Goal: Task Accomplishment & Management: Use online tool/utility

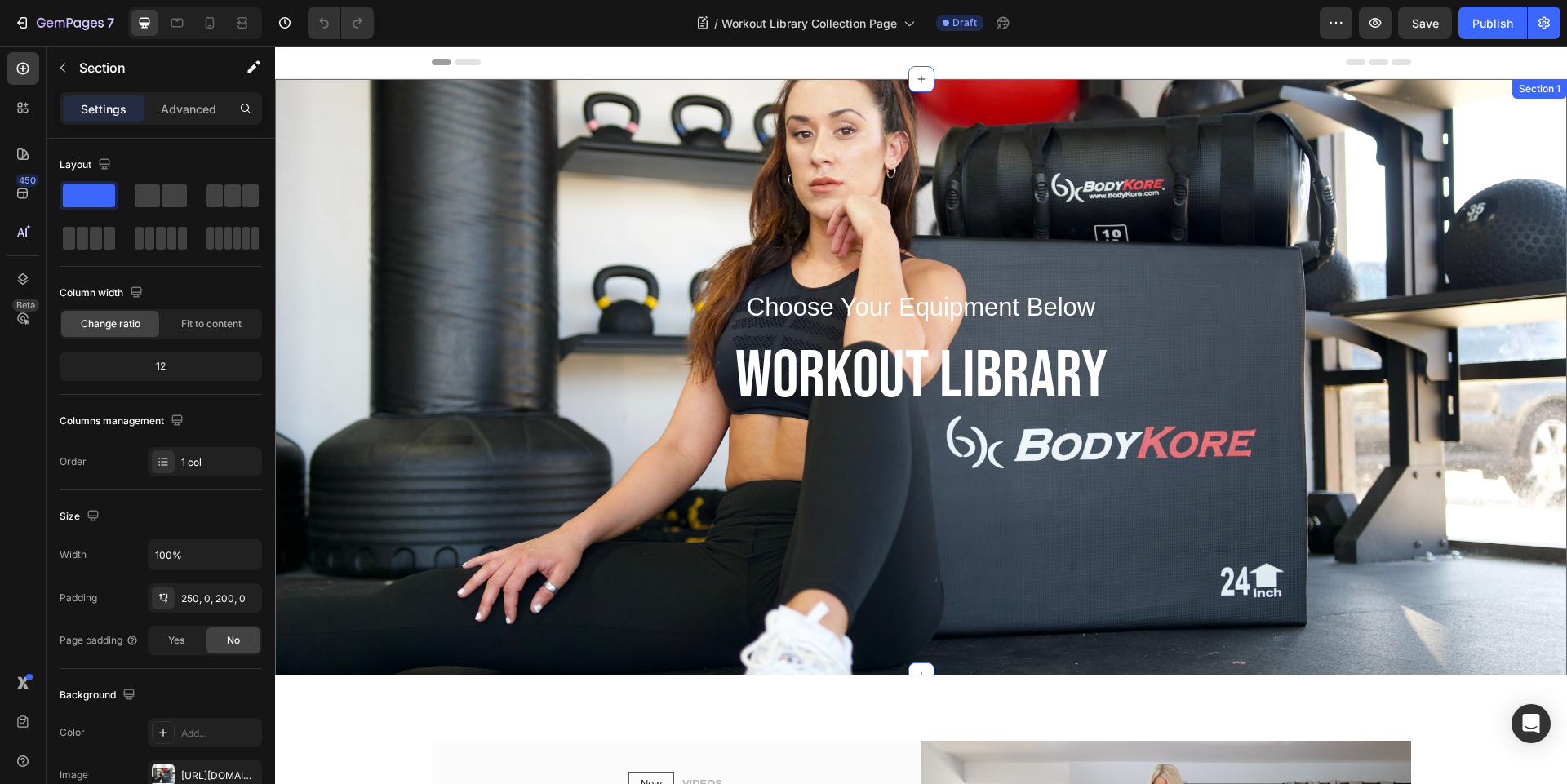
click at [470, 133] on div "Choose Your Equipment Below Text block WORKOUT LIBRARY Heading Row Section 1" at bounding box center [920, 377] width 1292 height 596
click at [1224, 184] on div "Choose Your Equipment Below Text block WORKOUT LIBRARY Heading Row Section 1 Cr…" at bounding box center [920, 377] width 1292 height 596
click at [457, 153] on div "Choose Your Equipment Below Text block WORKOUT LIBRARY Heading Row Section 1 Cr…" at bounding box center [920, 377] width 1292 height 596
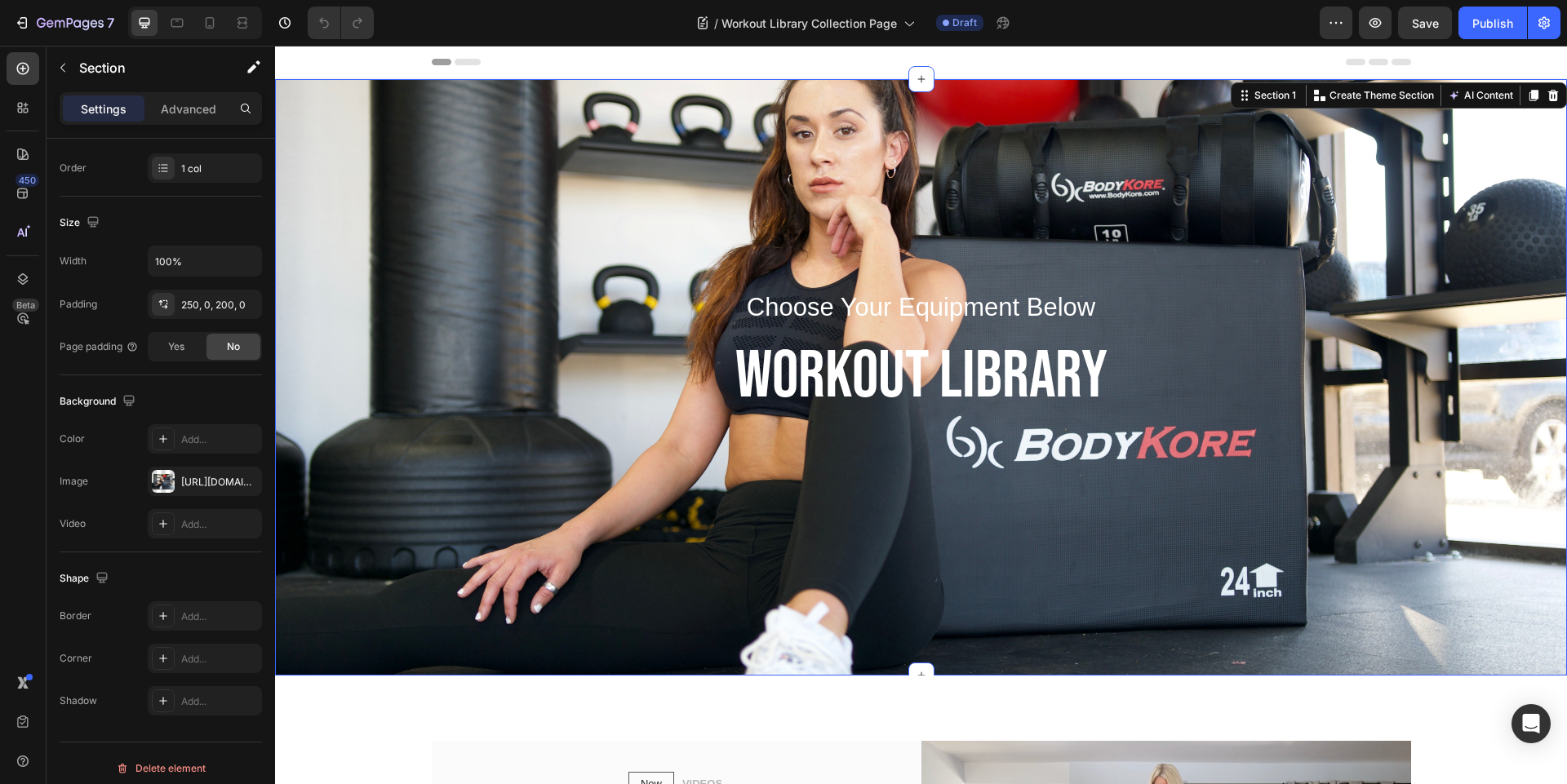
click at [513, 240] on div "Choose Your Equipment Below Text block WORKOUT LIBRARY Heading Row Section 1 Cr…" at bounding box center [920, 377] width 1292 height 596
drag, startPoint x: 456, startPoint y: 527, endPoint x: 280, endPoint y: 489, distance: 180.1
drag, startPoint x: 280, startPoint y: 489, endPoint x: 297, endPoint y: 487, distance: 17.1
click at [297, 487] on div "Choose Your Equipment Below Text block WORKOUT LIBRARY Heading Row" at bounding box center [920, 398] width 1292 height 229
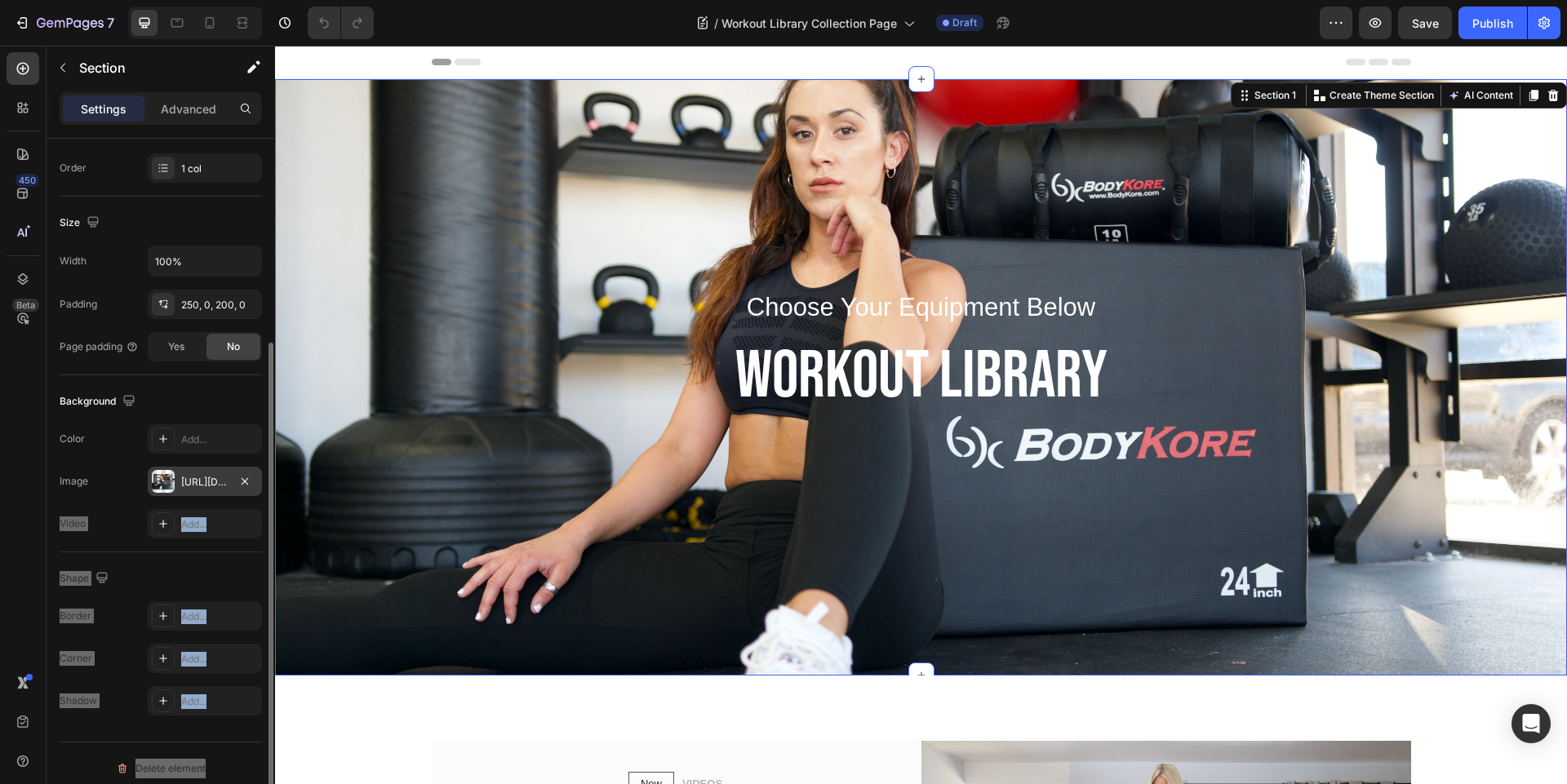
click at [183, 482] on div "[URL][DOMAIN_NAME]" at bounding box center [204, 482] width 48 height 15
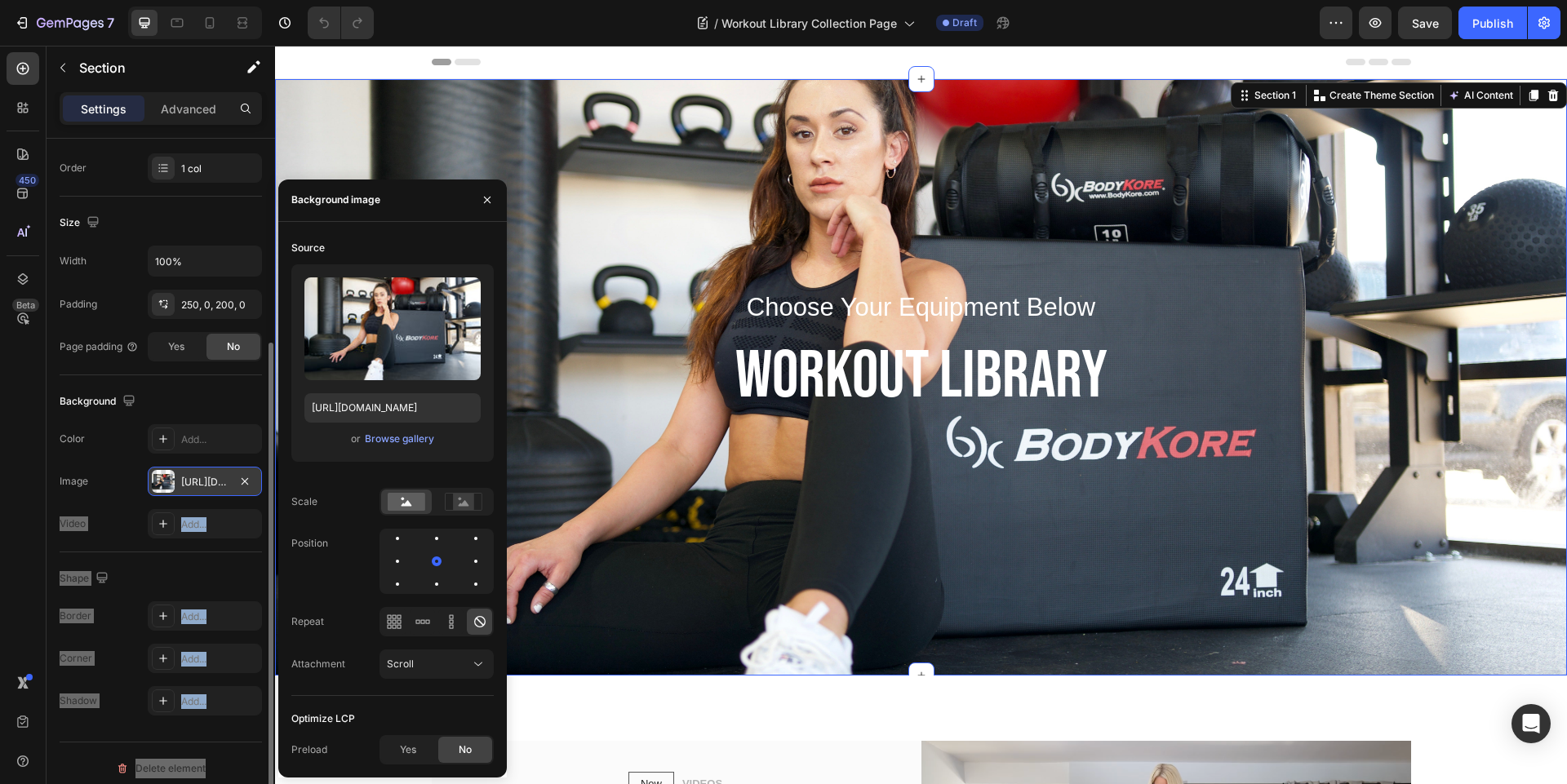
click at [183, 482] on div "[URL][DOMAIN_NAME]" at bounding box center [204, 482] width 48 height 15
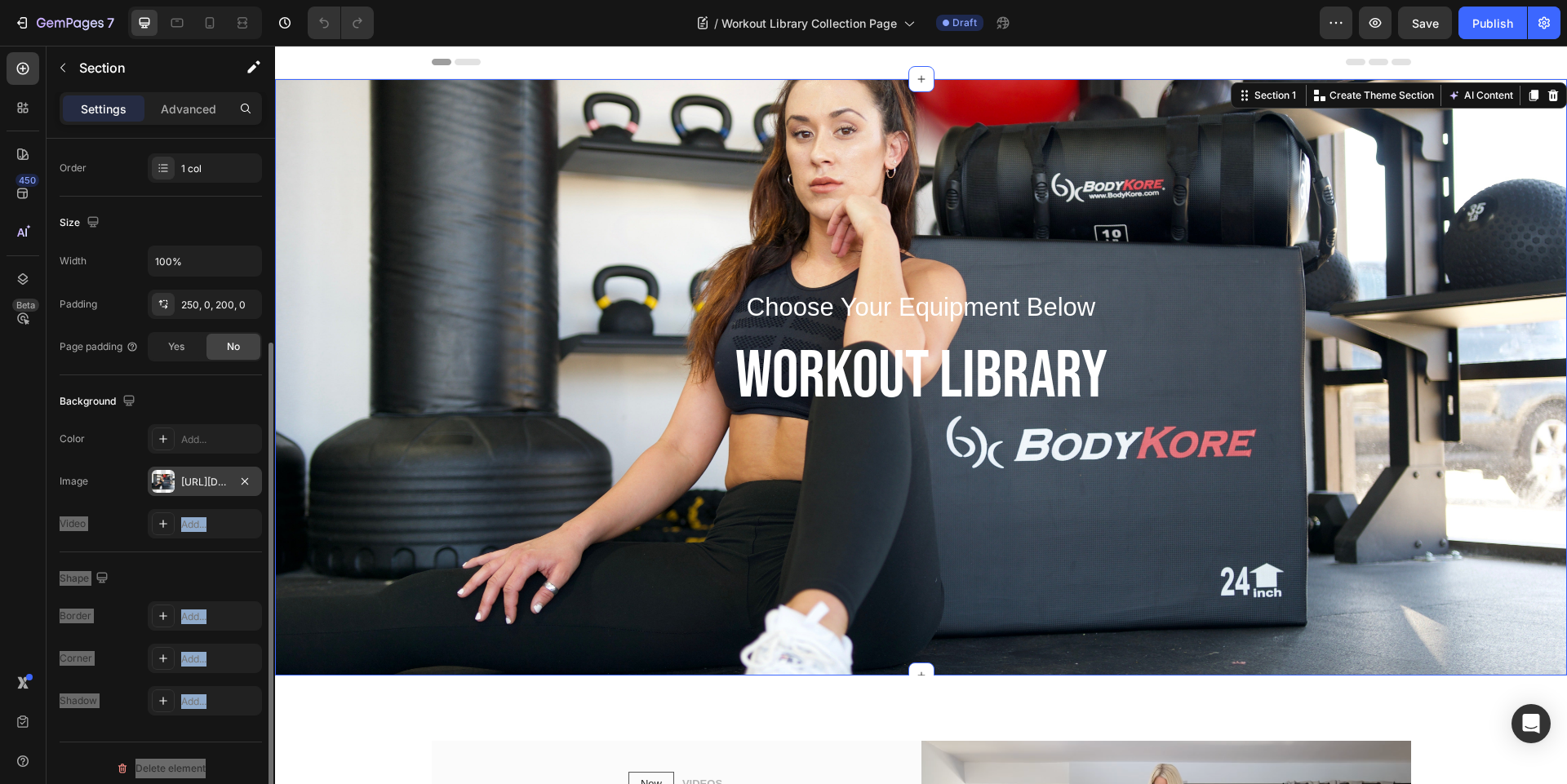
click at [183, 482] on div "[URL][DOMAIN_NAME]" at bounding box center [204, 482] width 48 height 15
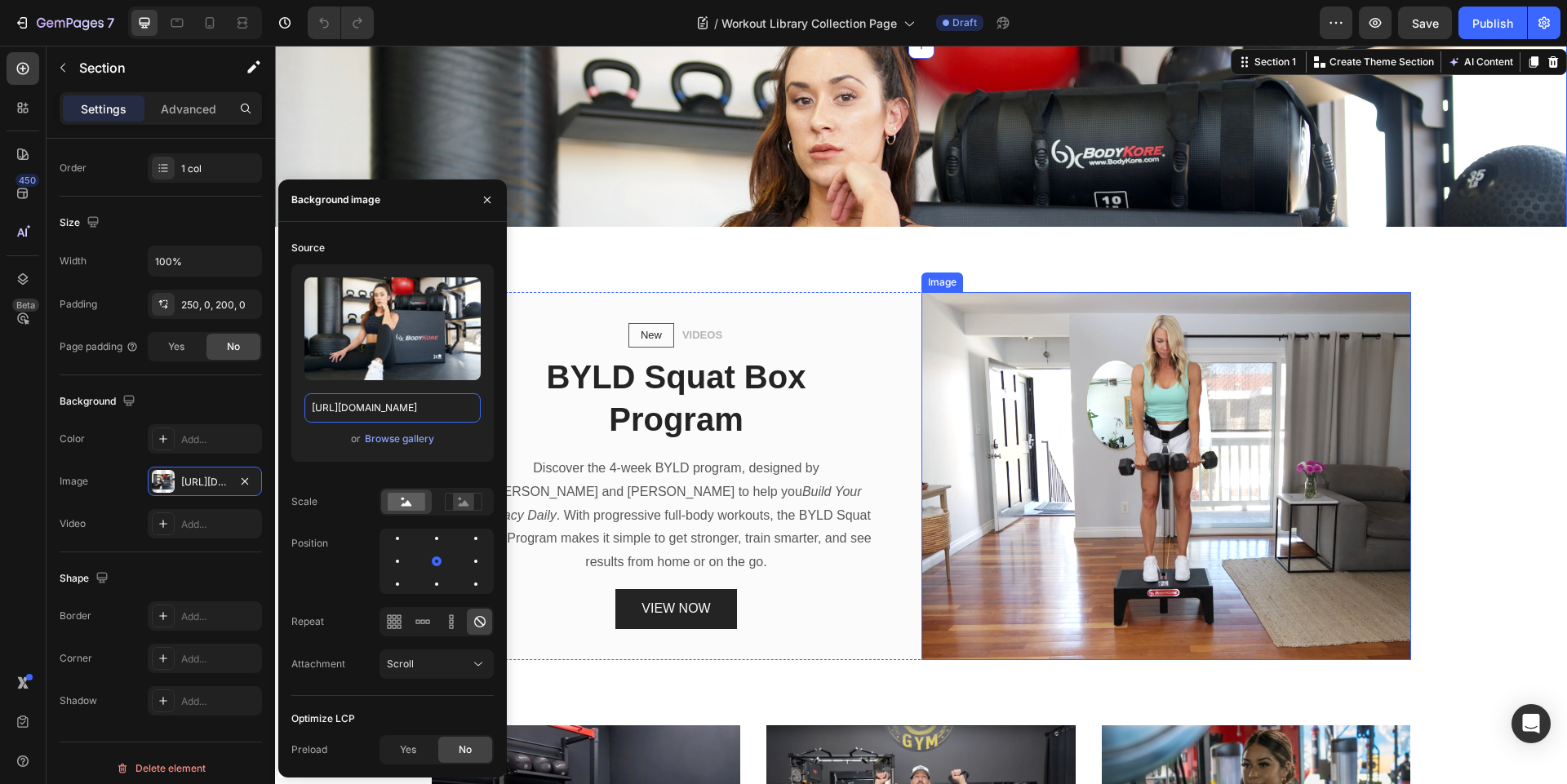
scroll to position [293, 0]
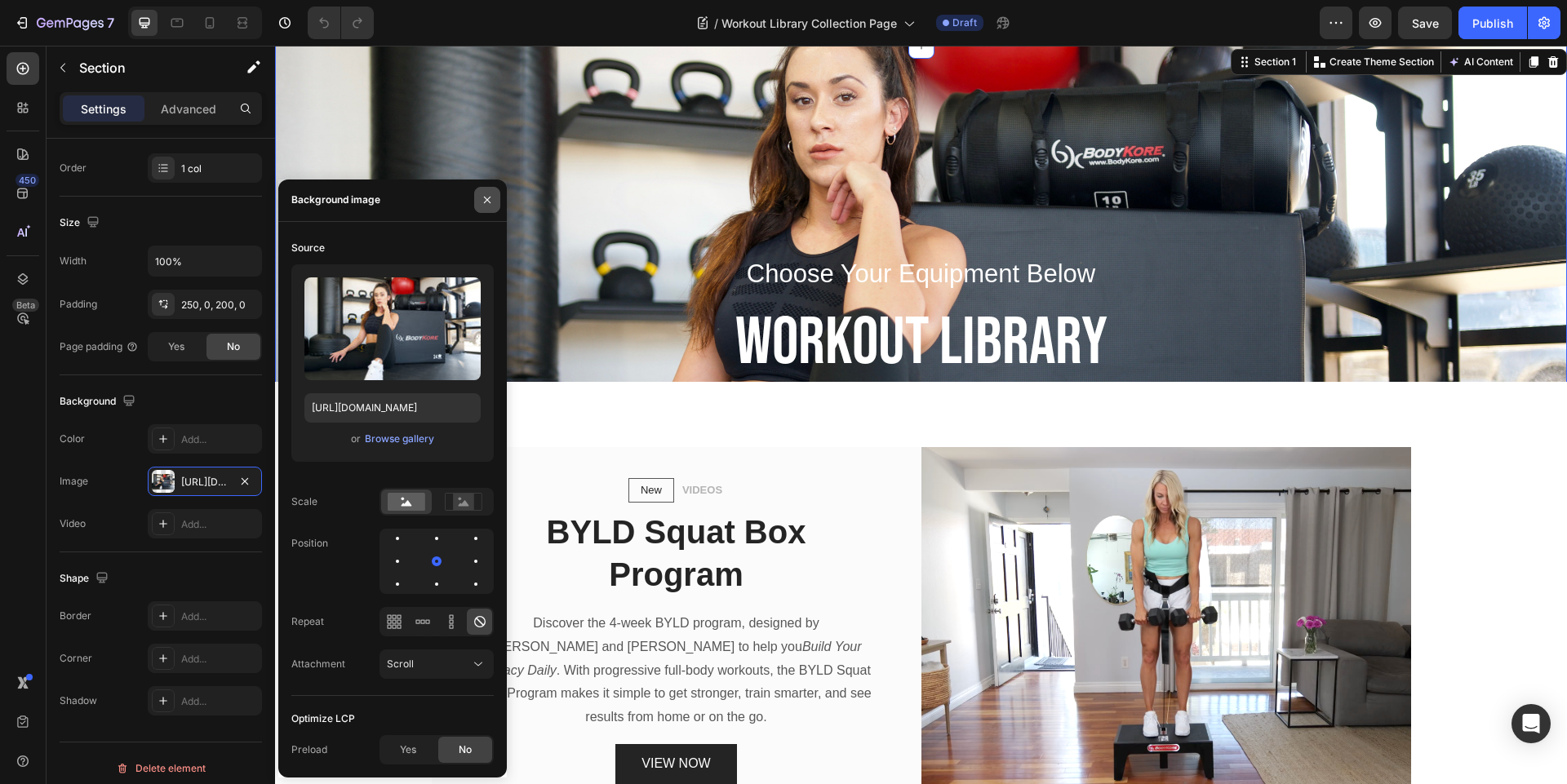
click at [489, 200] on icon "button" at bounding box center [487, 200] width 13 height 13
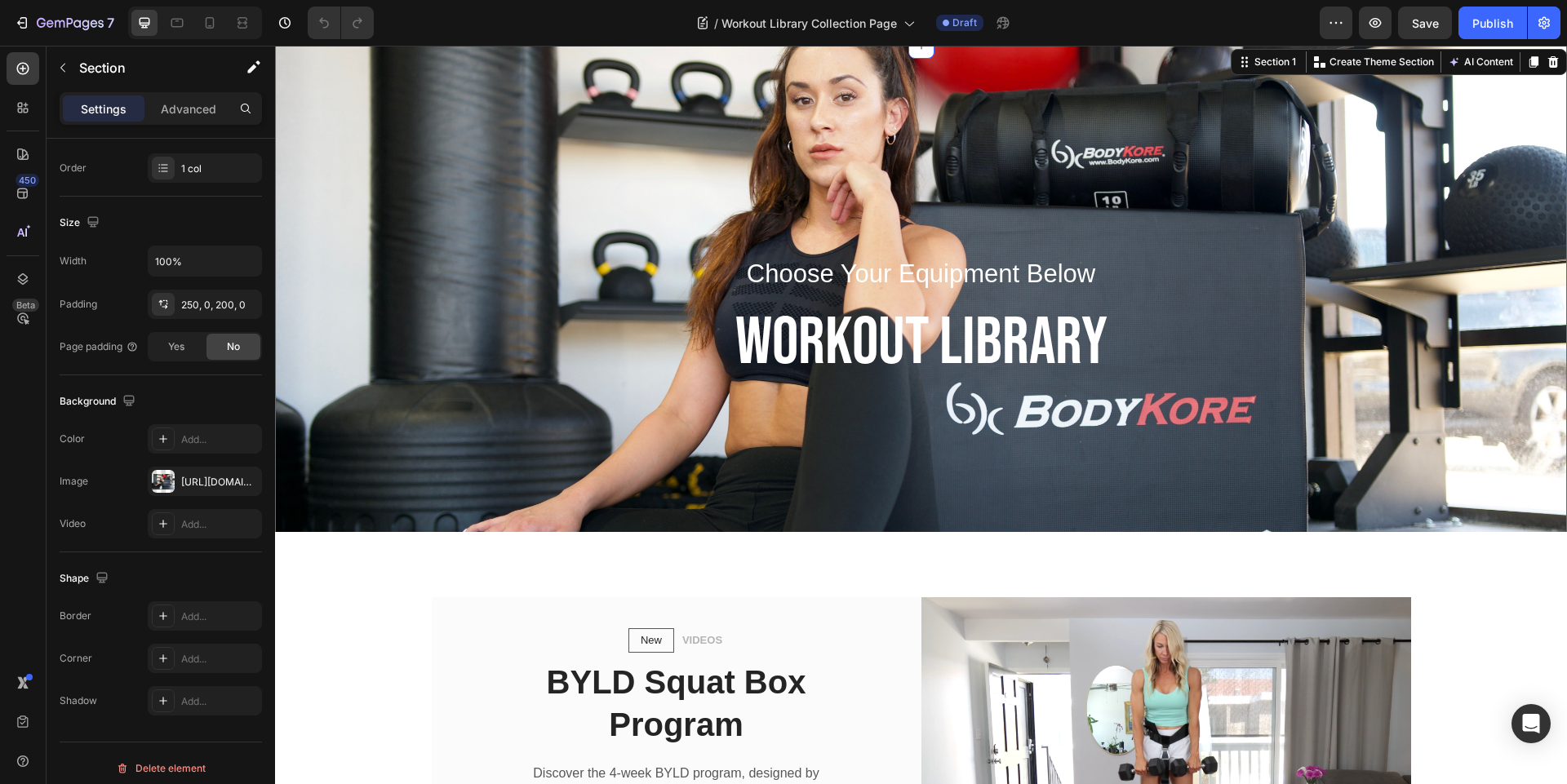
scroll to position [98, 0]
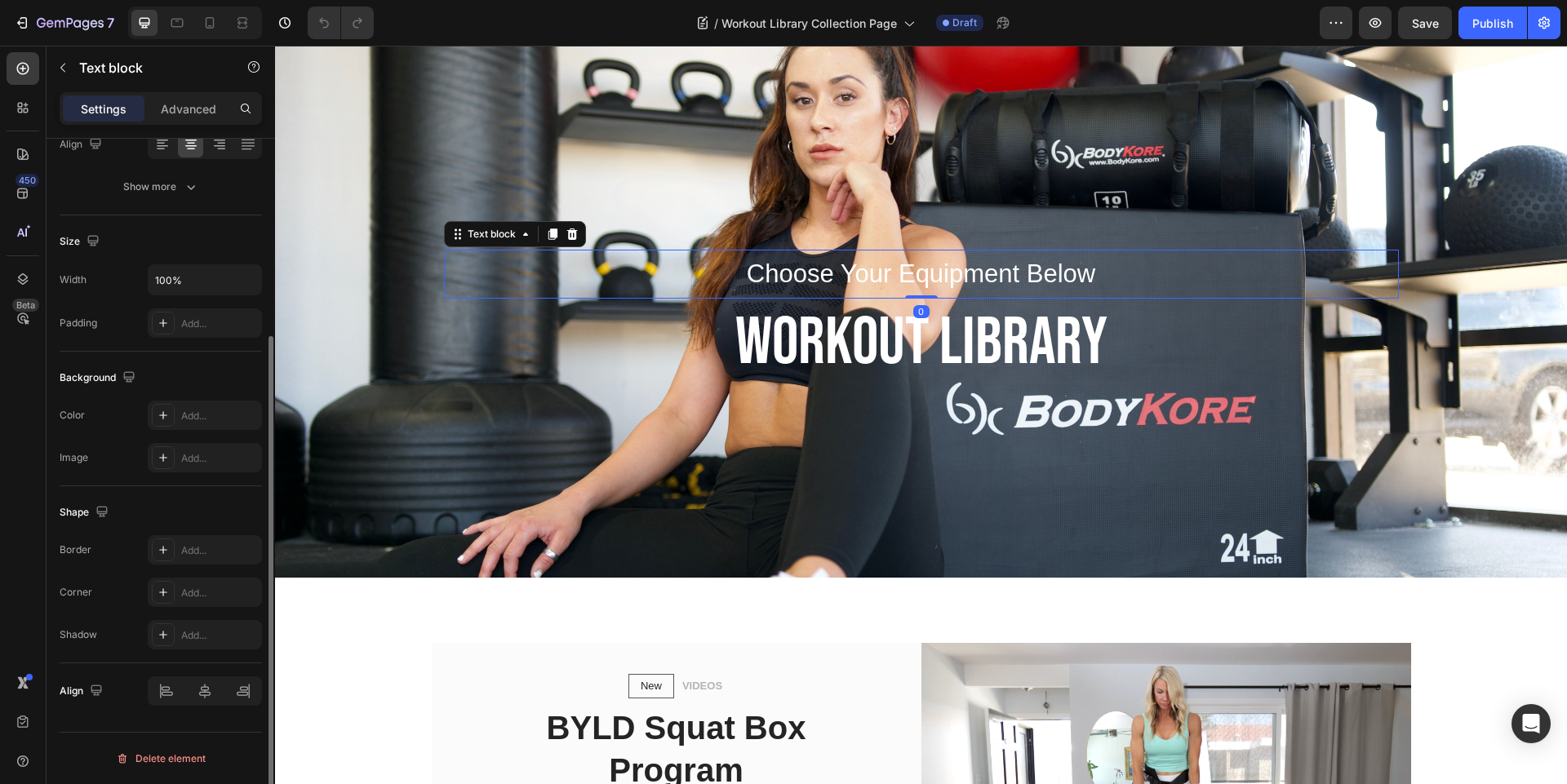
click at [861, 266] on p "Choose Your Equipment Below" at bounding box center [920, 274] width 951 height 46
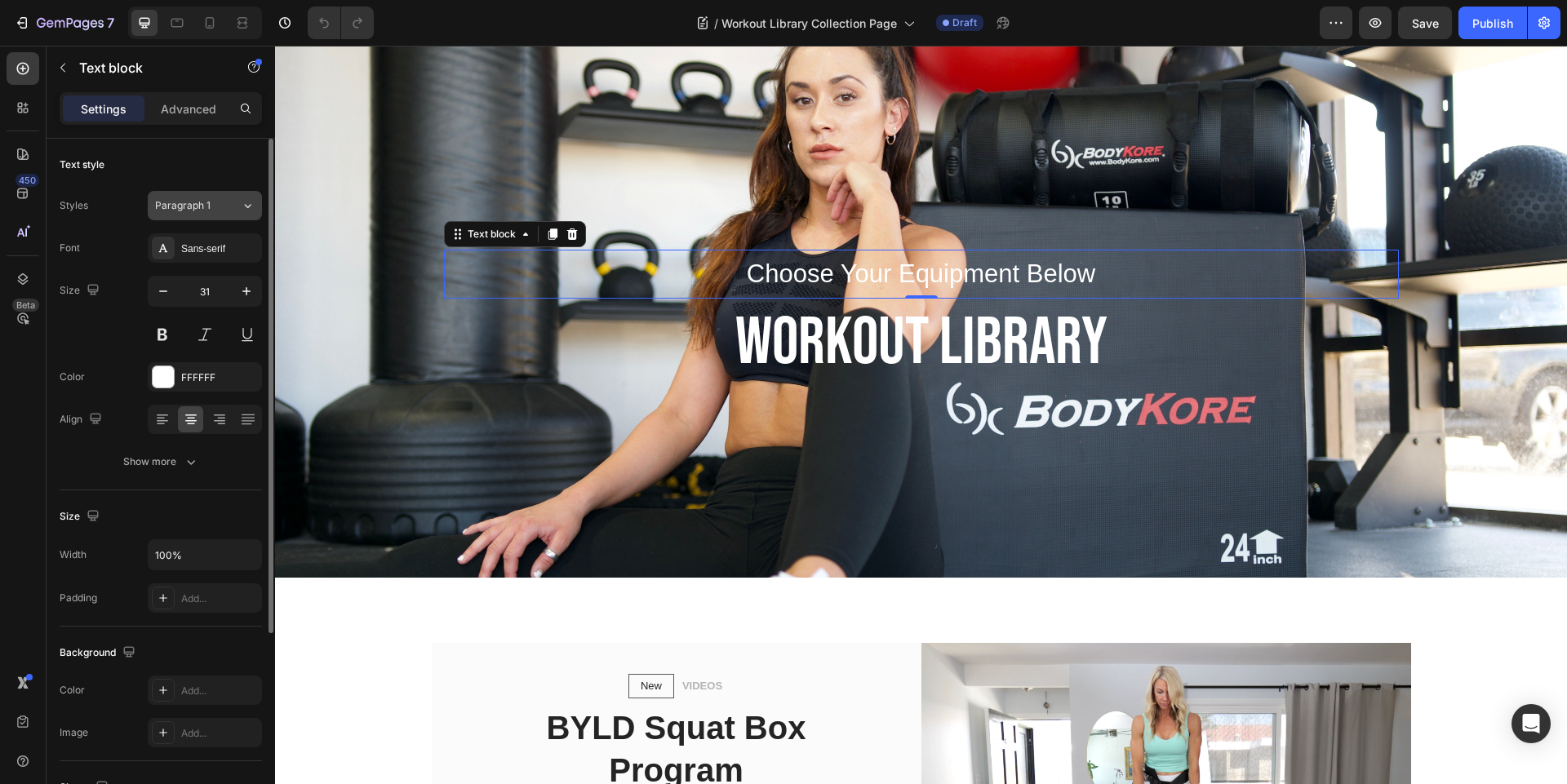
click at [186, 206] on span "Paragraph 1" at bounding box center [183, 206] width 56 height 15
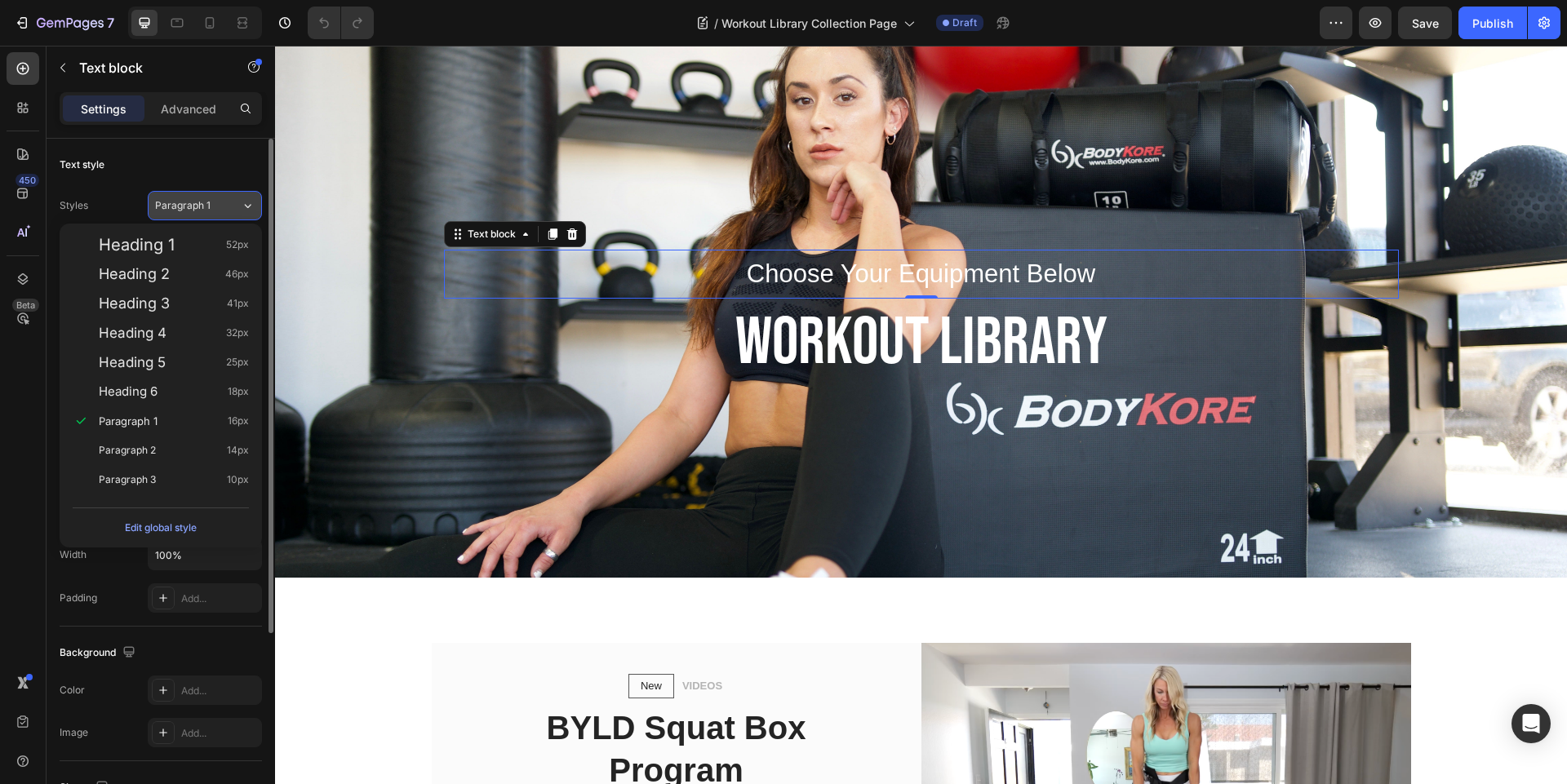
click at [186, 206] on span "Paragraph 1" at bounding box center [183, 206] width 56 height 15
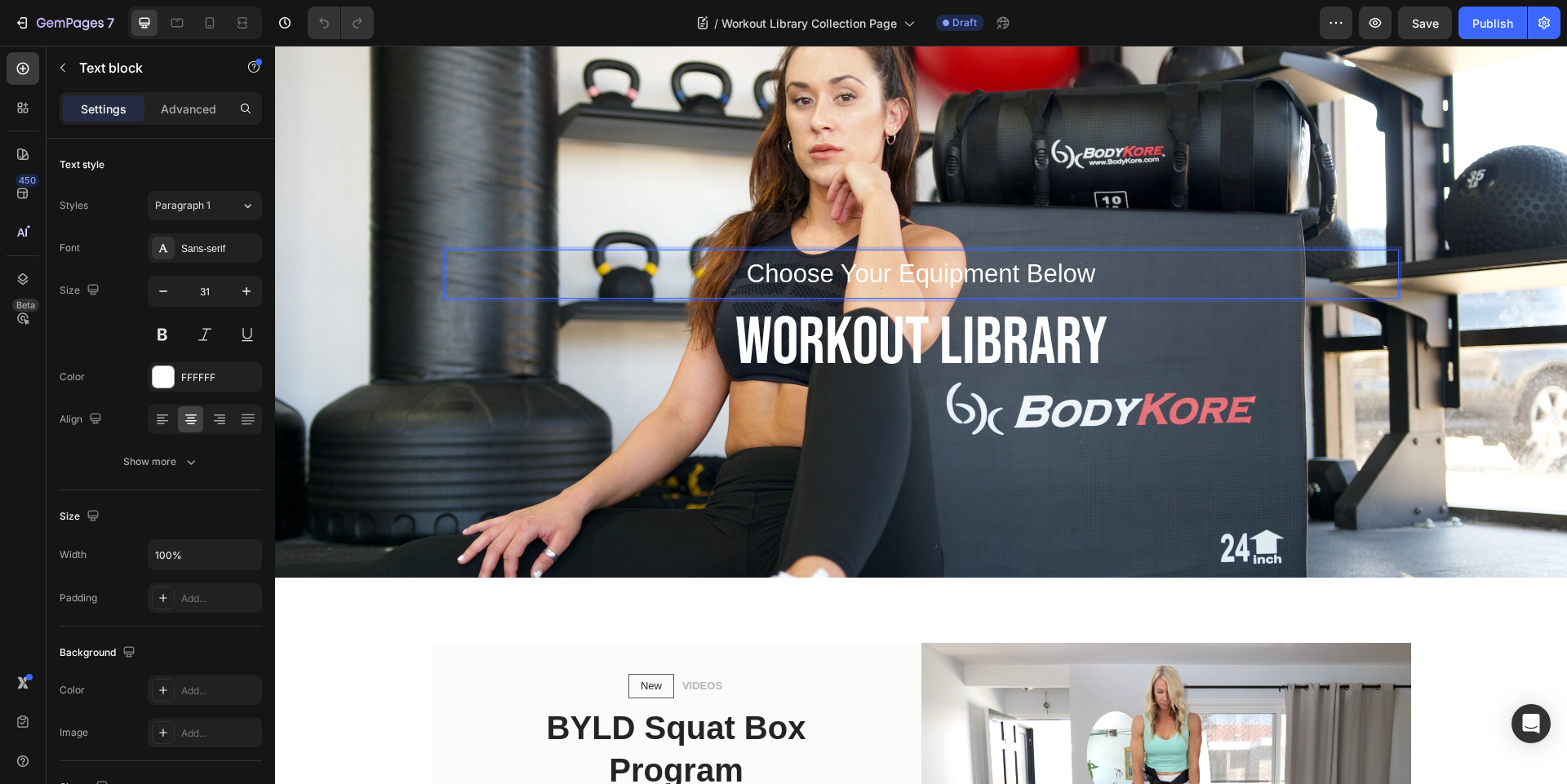
click at [759, 276] on p "Choose Your Equipment Below" at bounding box center [920, 274] width 951 height 46
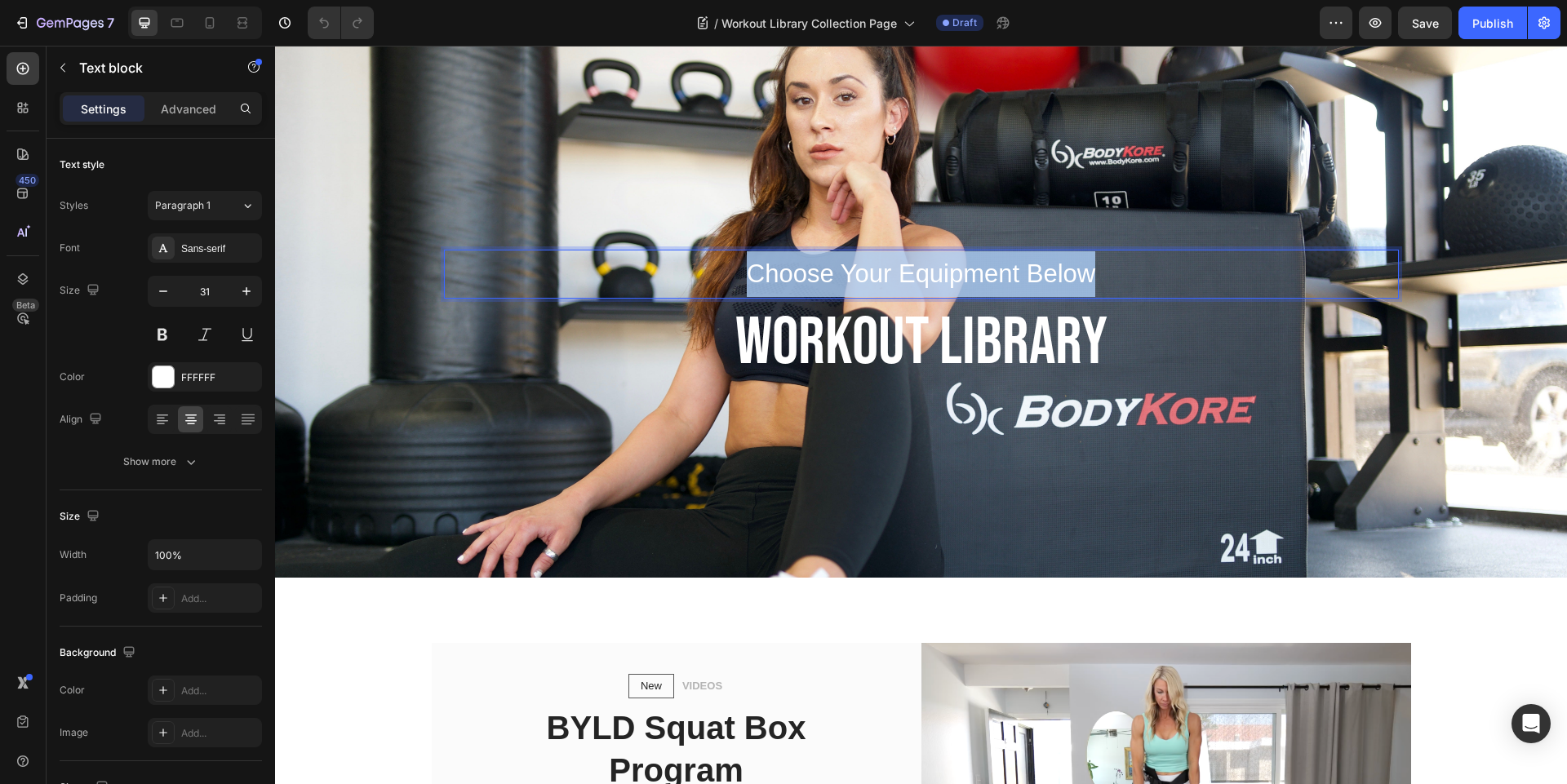
drag, startPoint x: 1142, startPoint y: 286, endPoint x: 740, endPoint y: 283, distance: 402.0
click at [740, 283] on p "Choose Your Equipment Below" at bounding box center [920, 274] width 951 height 46
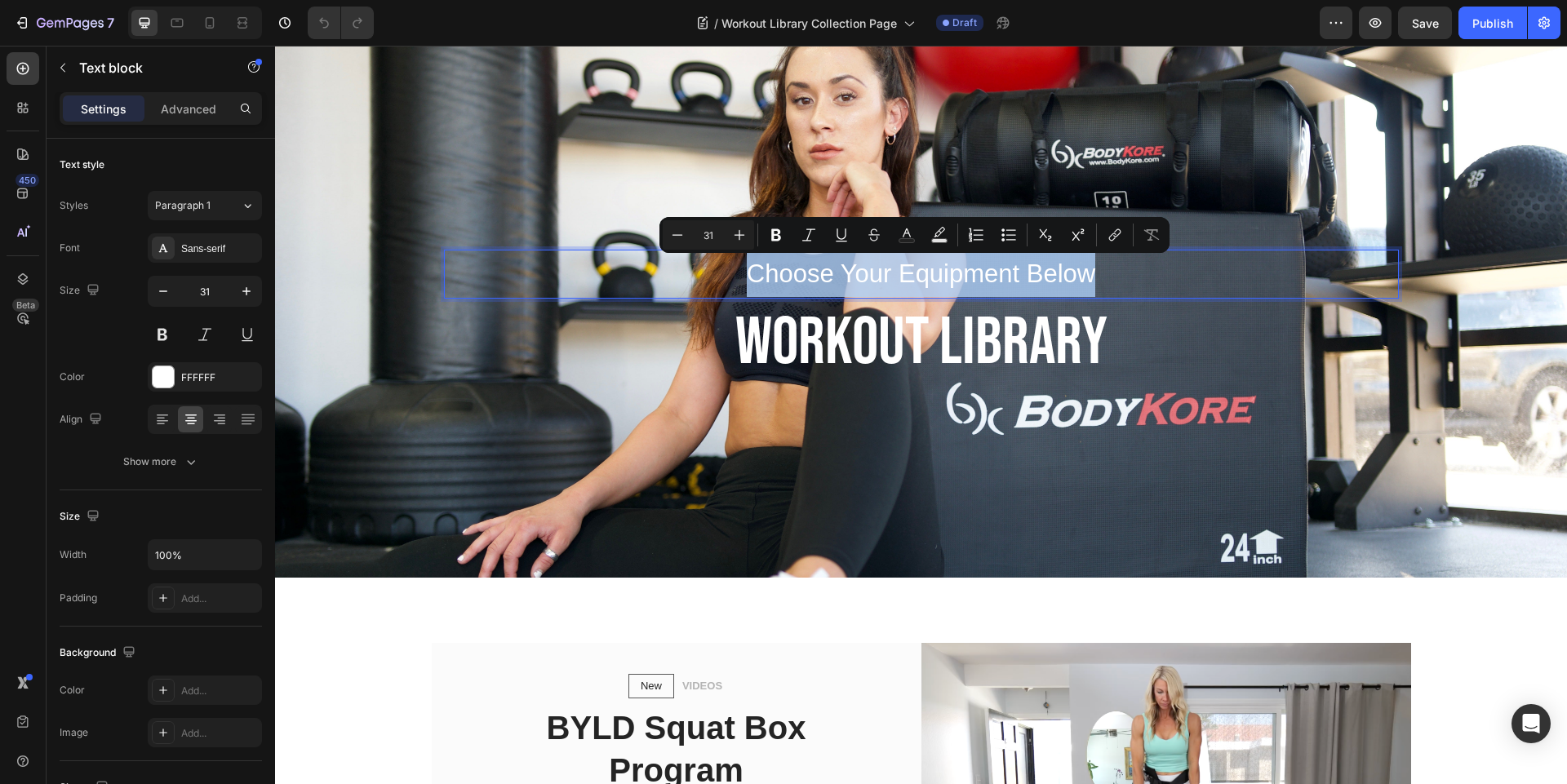
copy p "Choose Your Equipment Below"
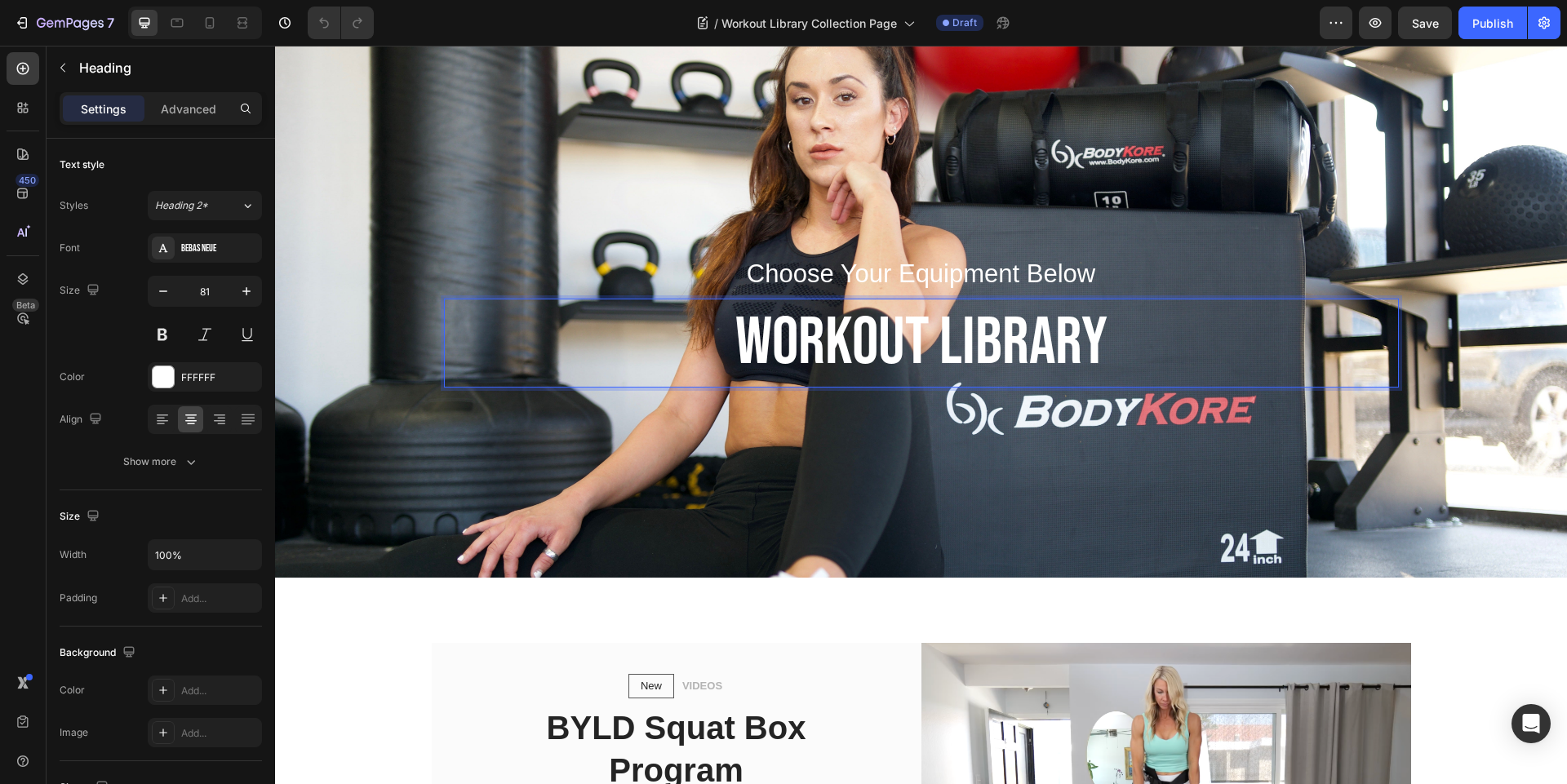
click at [871, 335] on h2 "WORKOUT LIBRARY" at bounding box center [921, 343] width 955 height 88
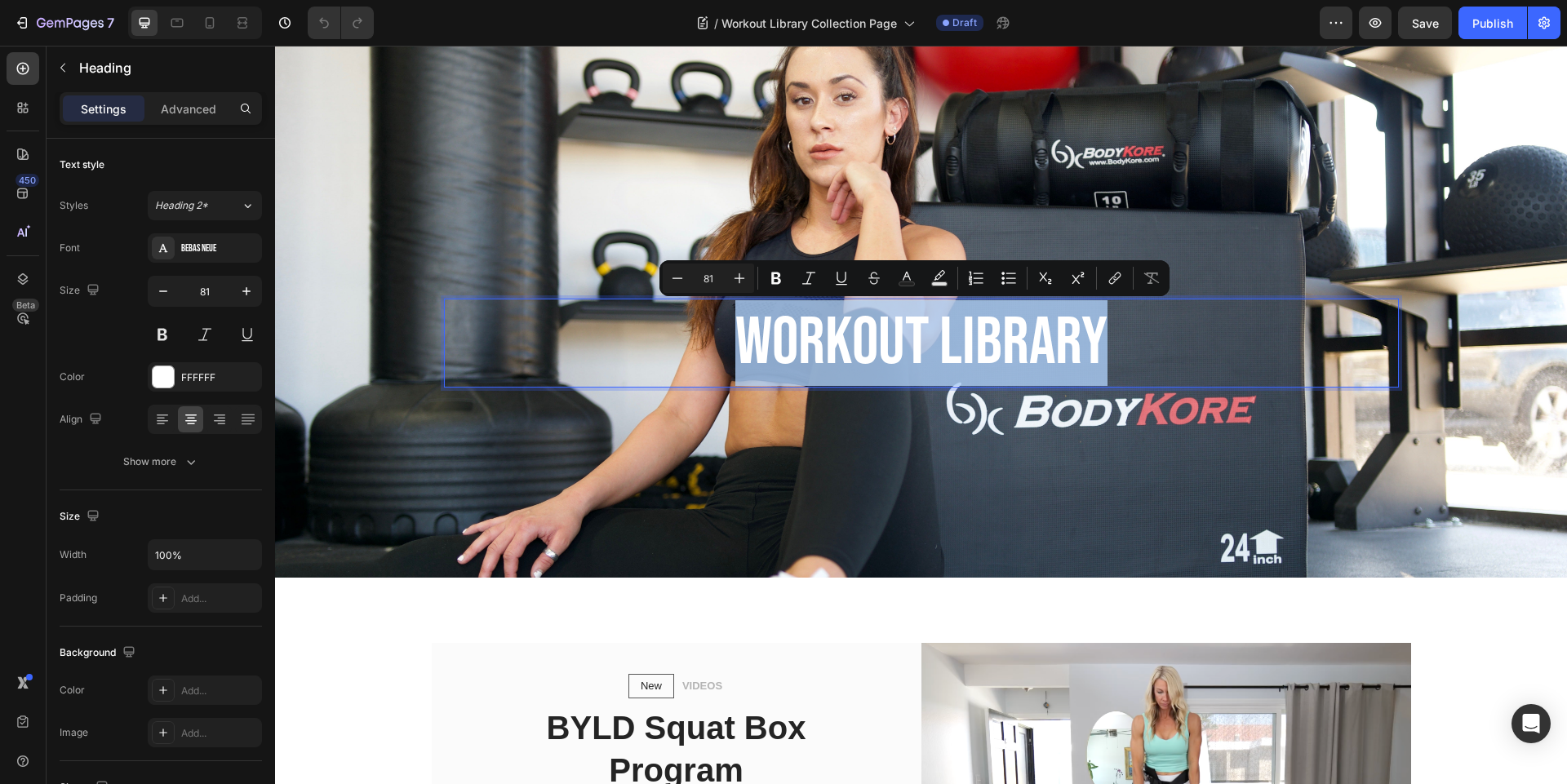
drag, startPoint x: 1122, startPoint y: 346, endPoint x: 711, endPoint y: 340, distance: 411.0
click at [711, 340] on p "WORKOUT LIBRARY" at bounding box center [920, 343] width 951 height 86
copy p "WORKOUT LIBRARY"
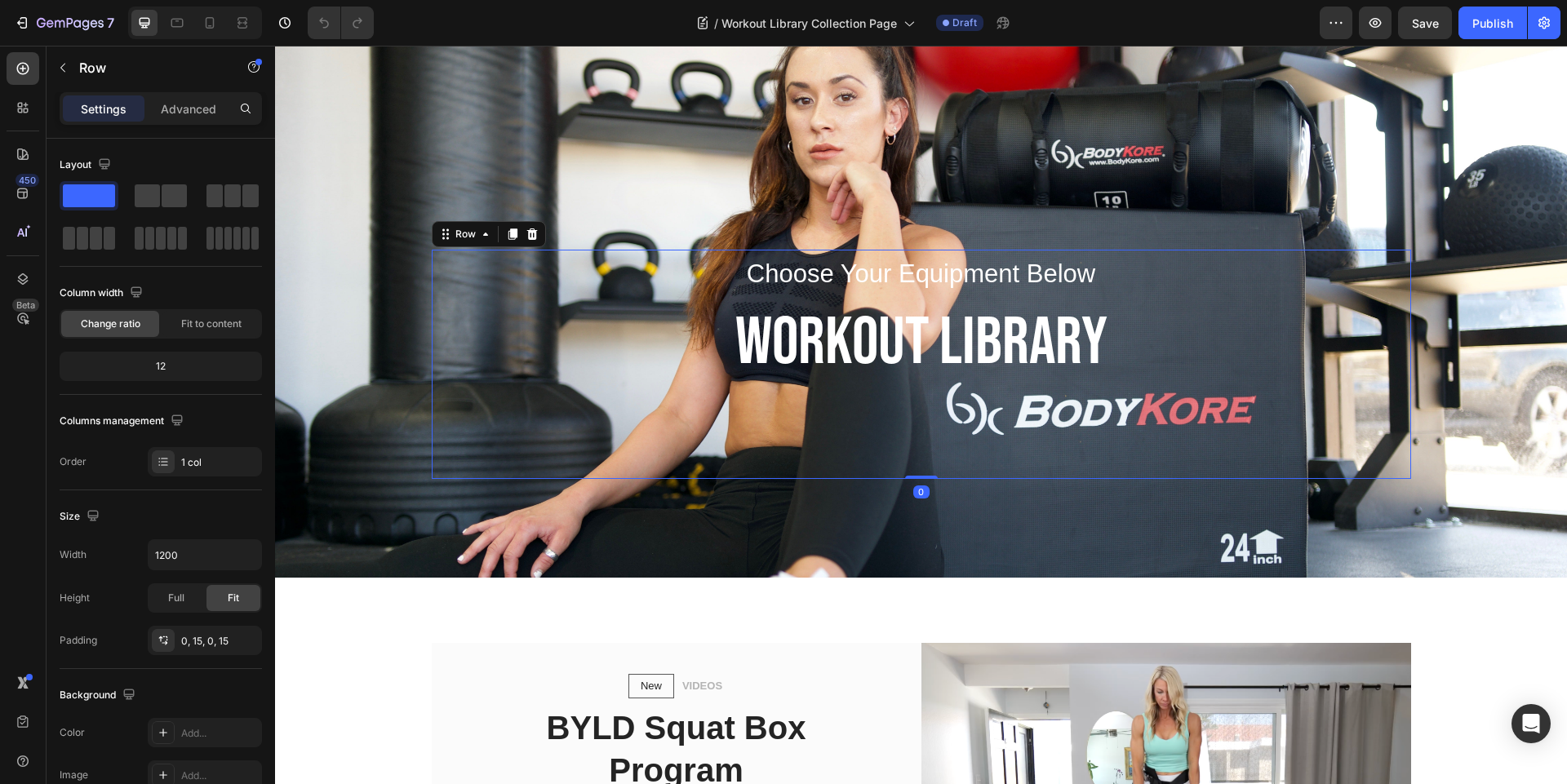
click at [1200, 436] on div "Choose Your Equipment Below Text block WORKOUT LIBRARY Heading" at bounding box center [921, 364] width 955 height 229
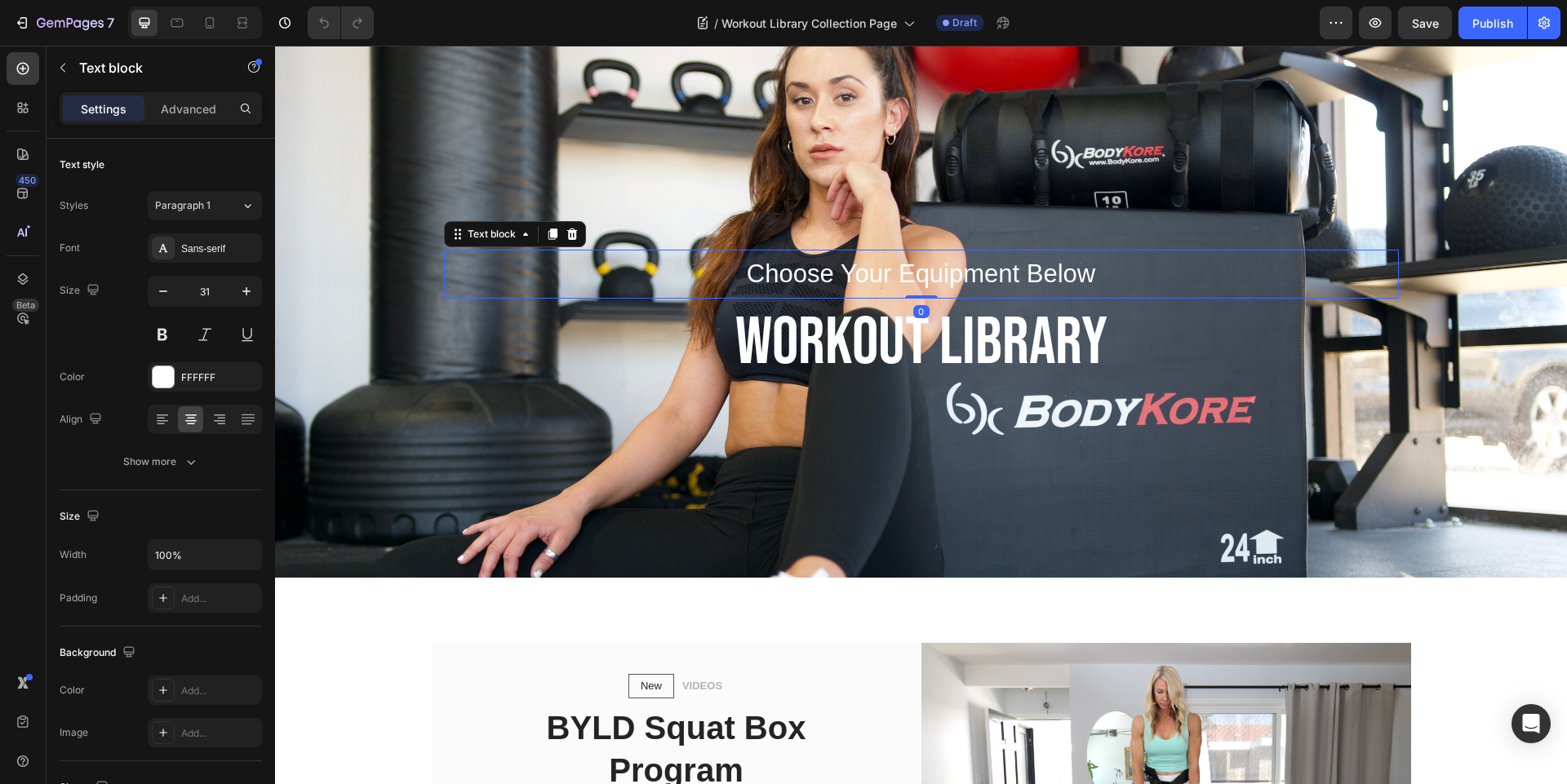
click at [1129, 283] on p "Choose Your Equipment Below" at bounding box center [920, 274] width 951 height 46
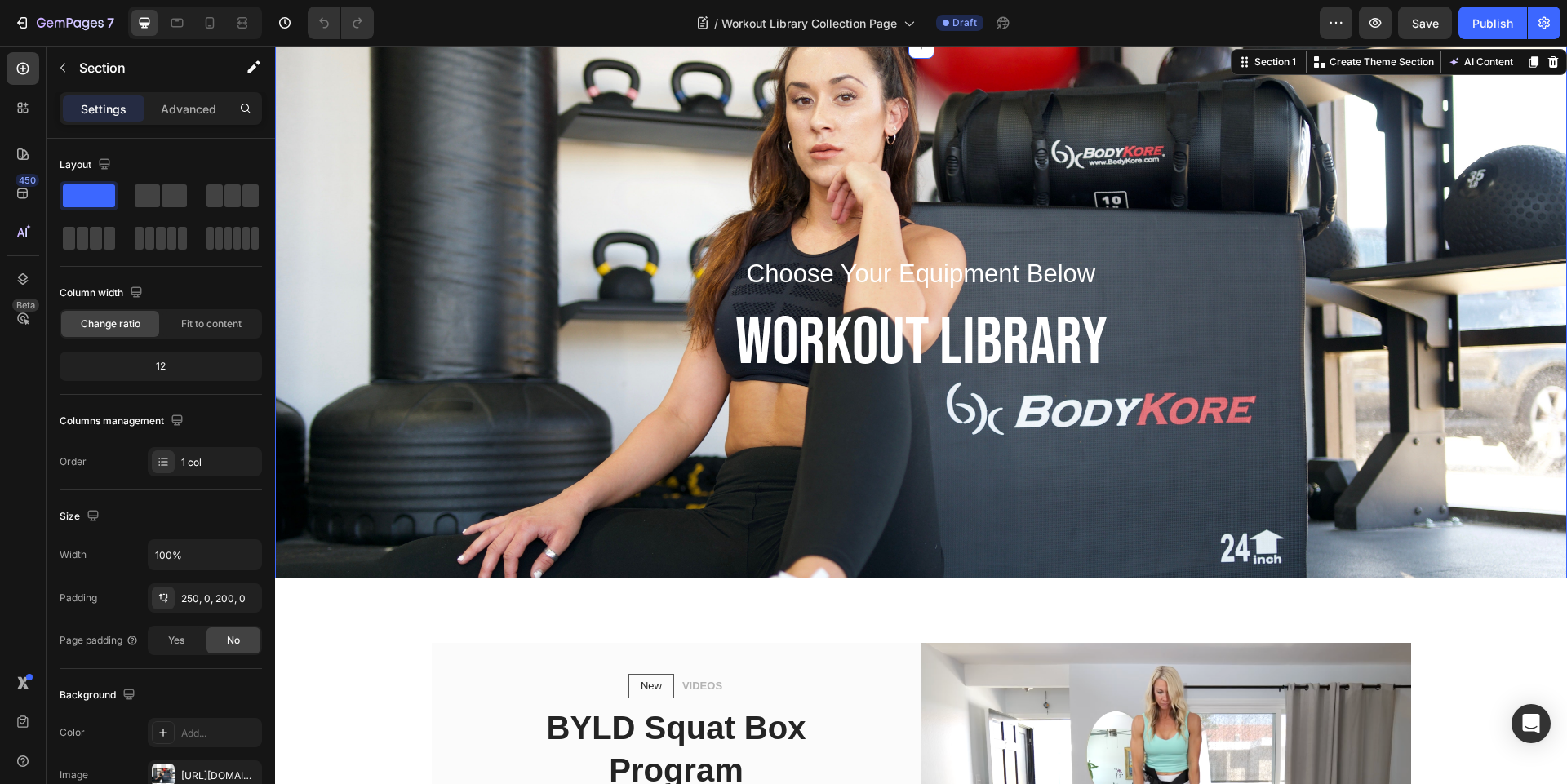
click at [832, 128] on div "Choose Your Equipment Below Text block WORKOUT LIBRARY Heading Row Section 1 Cr…" at bounding box center [920, 344] width 1292 height 596
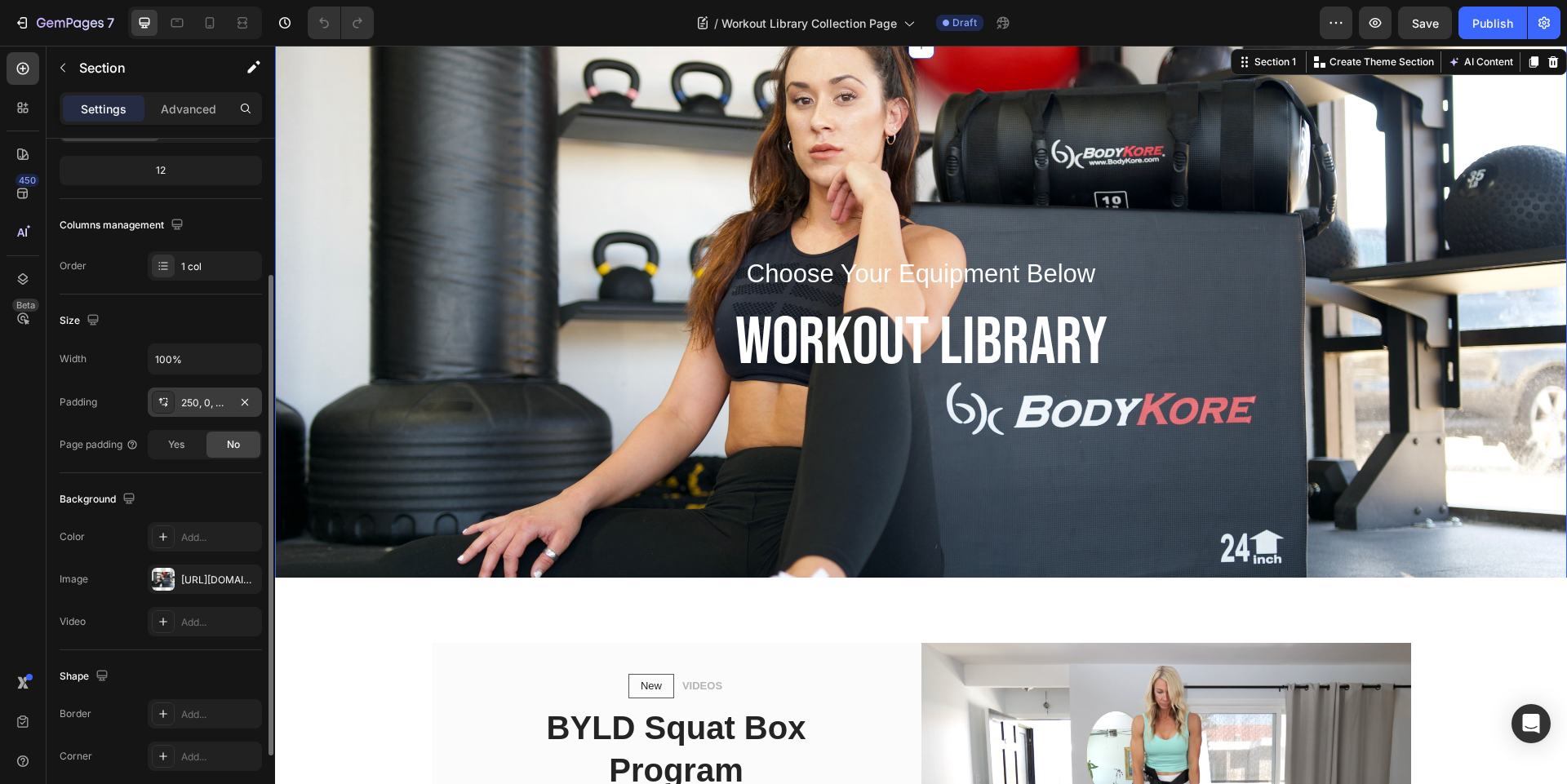
click at [206, 399] on div "250, 0, 200, 0" at bounding box center [204, 403] width 48 height 15
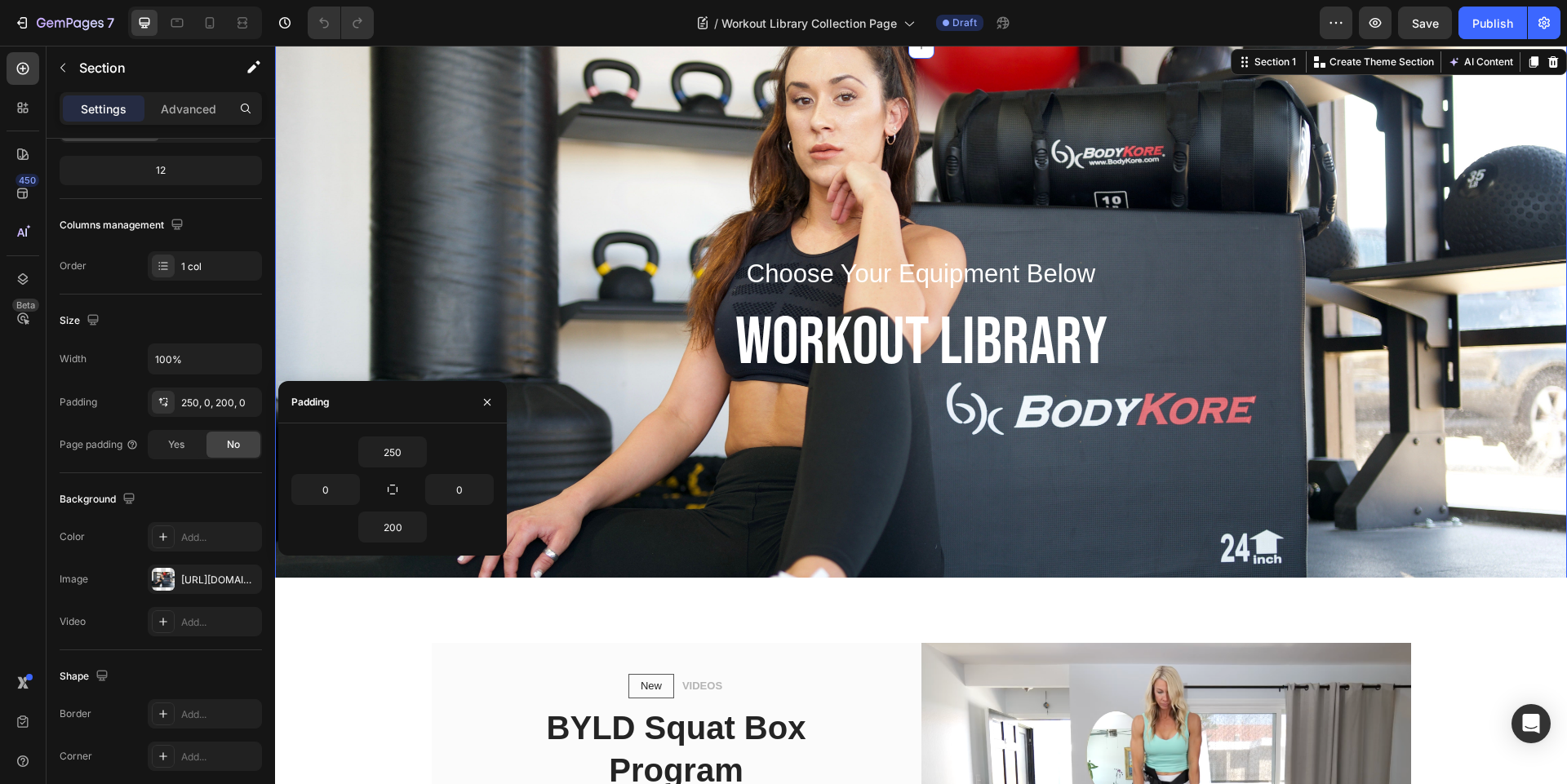
click at [753, 146] on div "Choose Your Equipment Below Text block WORKOUT LIBRARY Heading Row Section 1 Cr…" at bounding box center [920, 344] width 1292 height 596
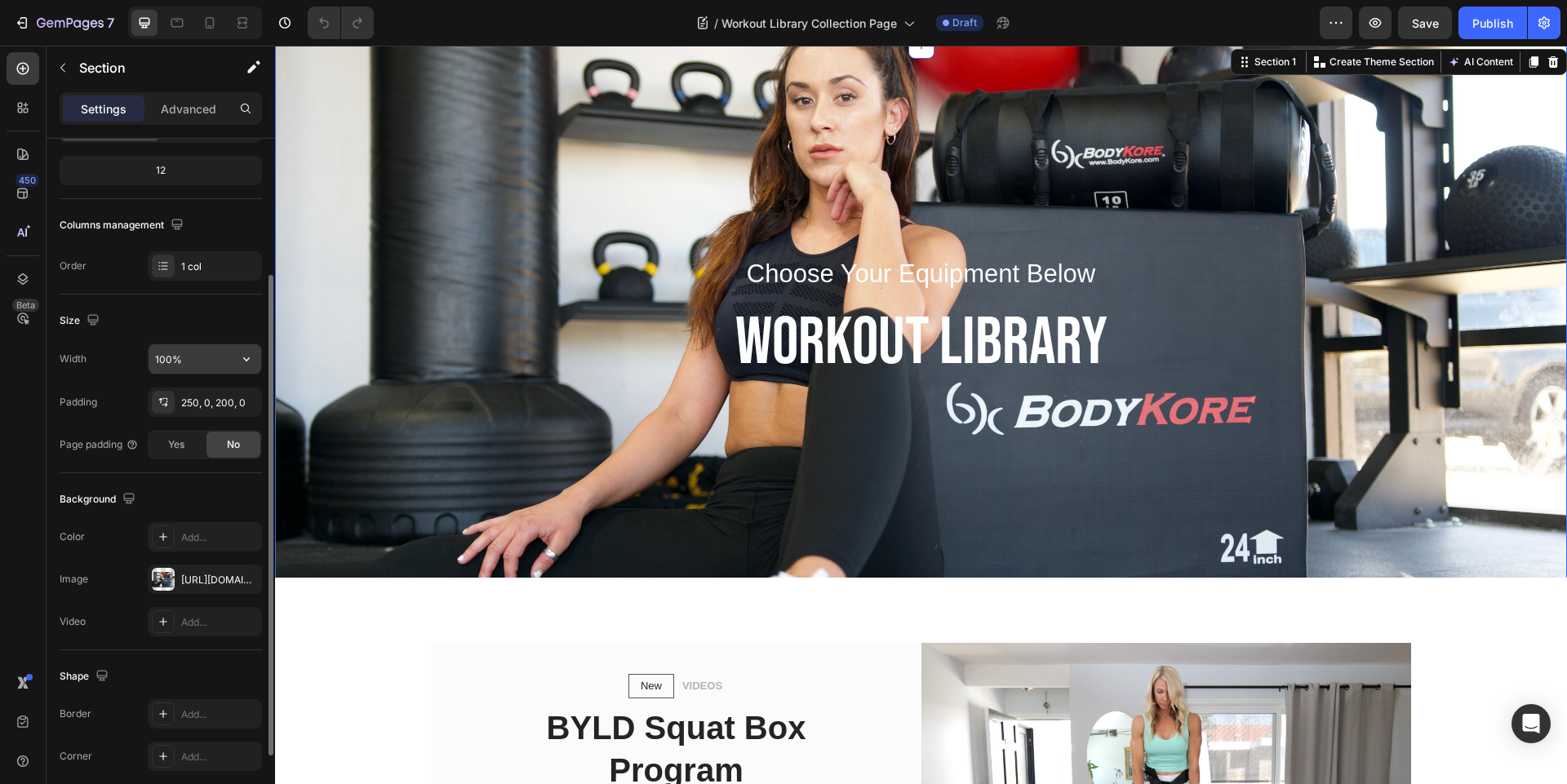
scroll to position [0, 0]
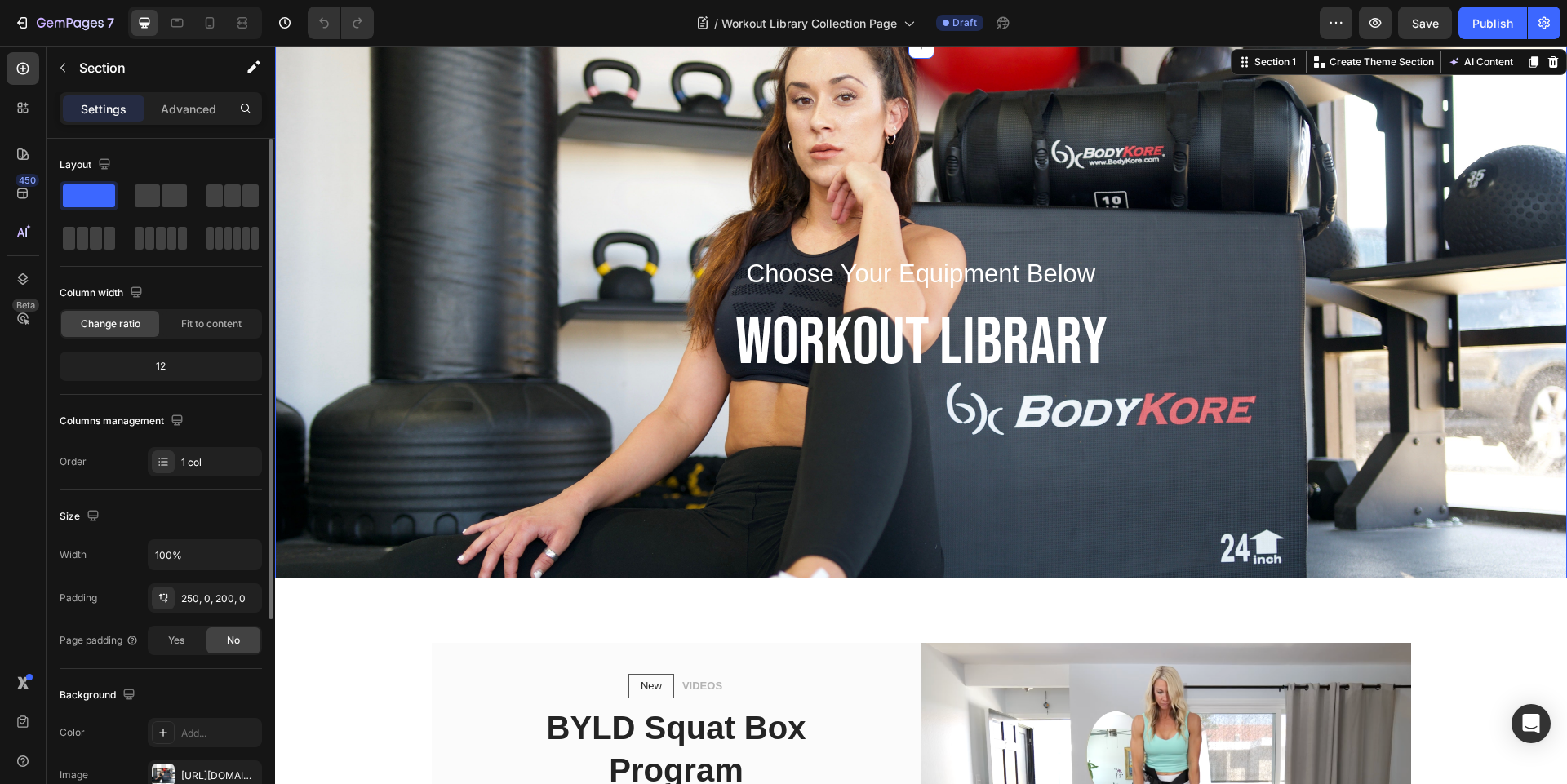
click at [620, 195] on div "Choose Your Equipment Below Text block WORKOUT LIBRARY Heading Row Section 1 Cr…" at bounding box center [920, 344] width 1292 height 596
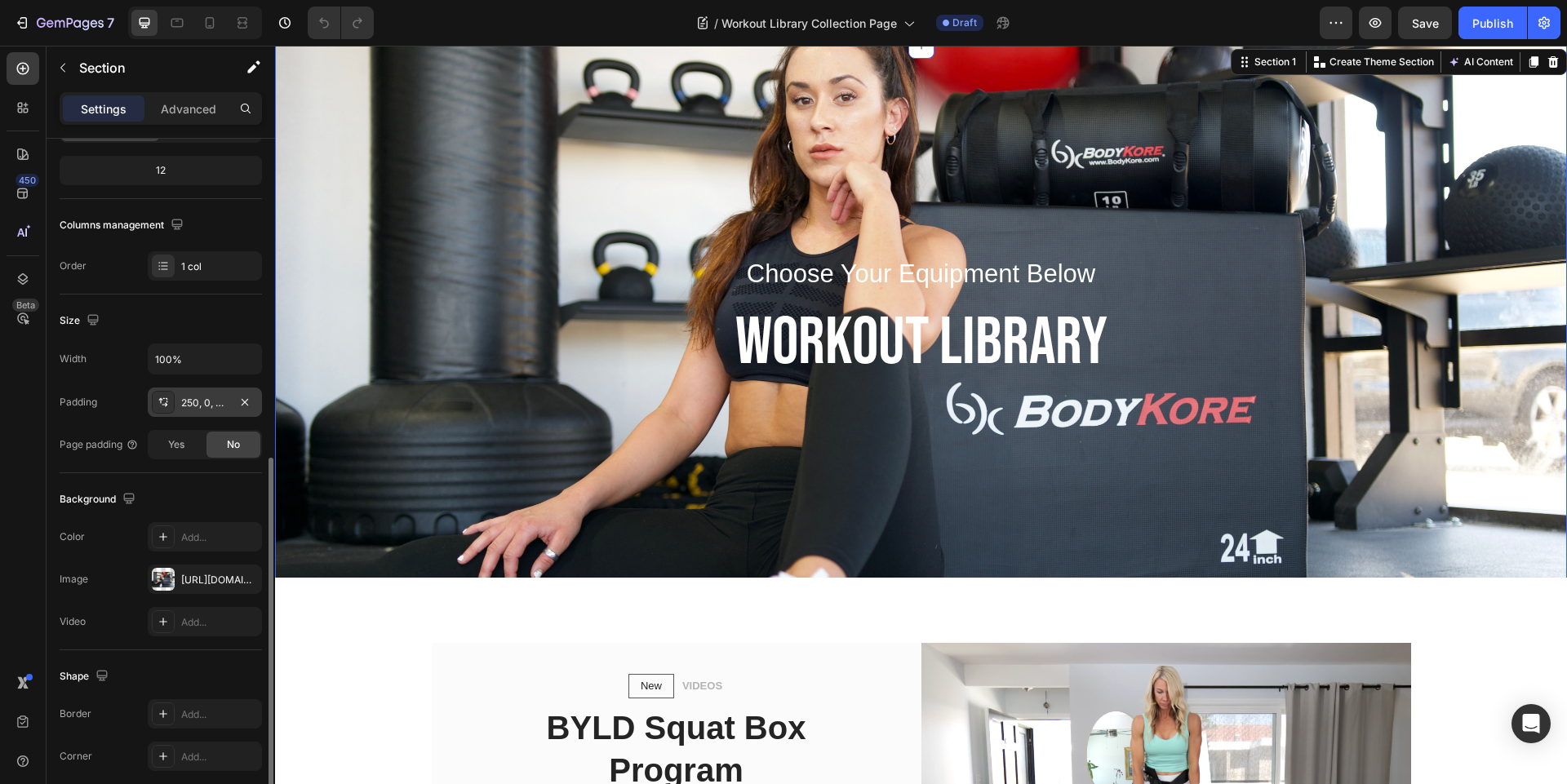
scroll to position [304, 0]
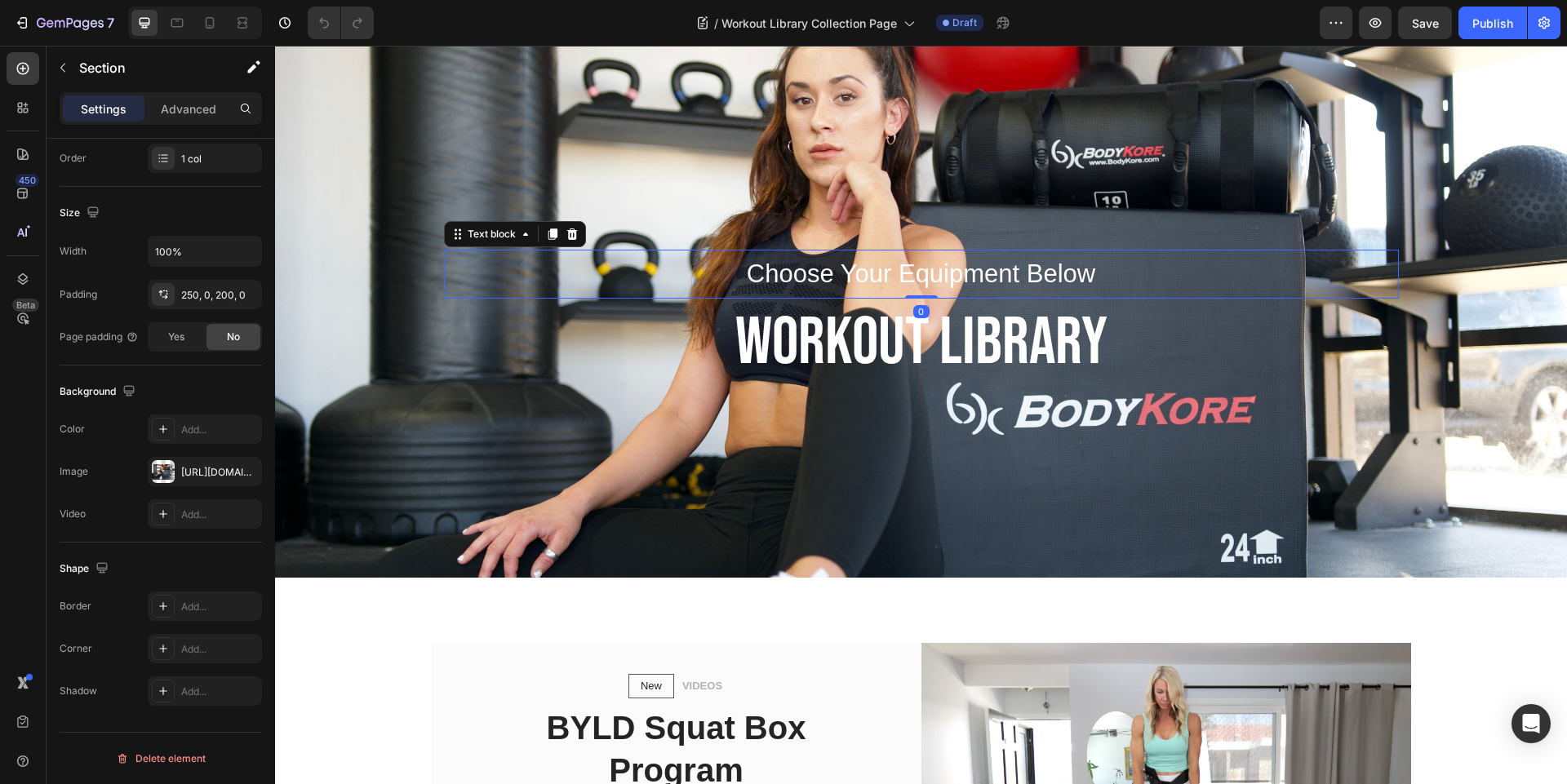
click at [685, 273] on p "Choose Your Equipment Below" at bounding box center [920, 274] width 951 height 46
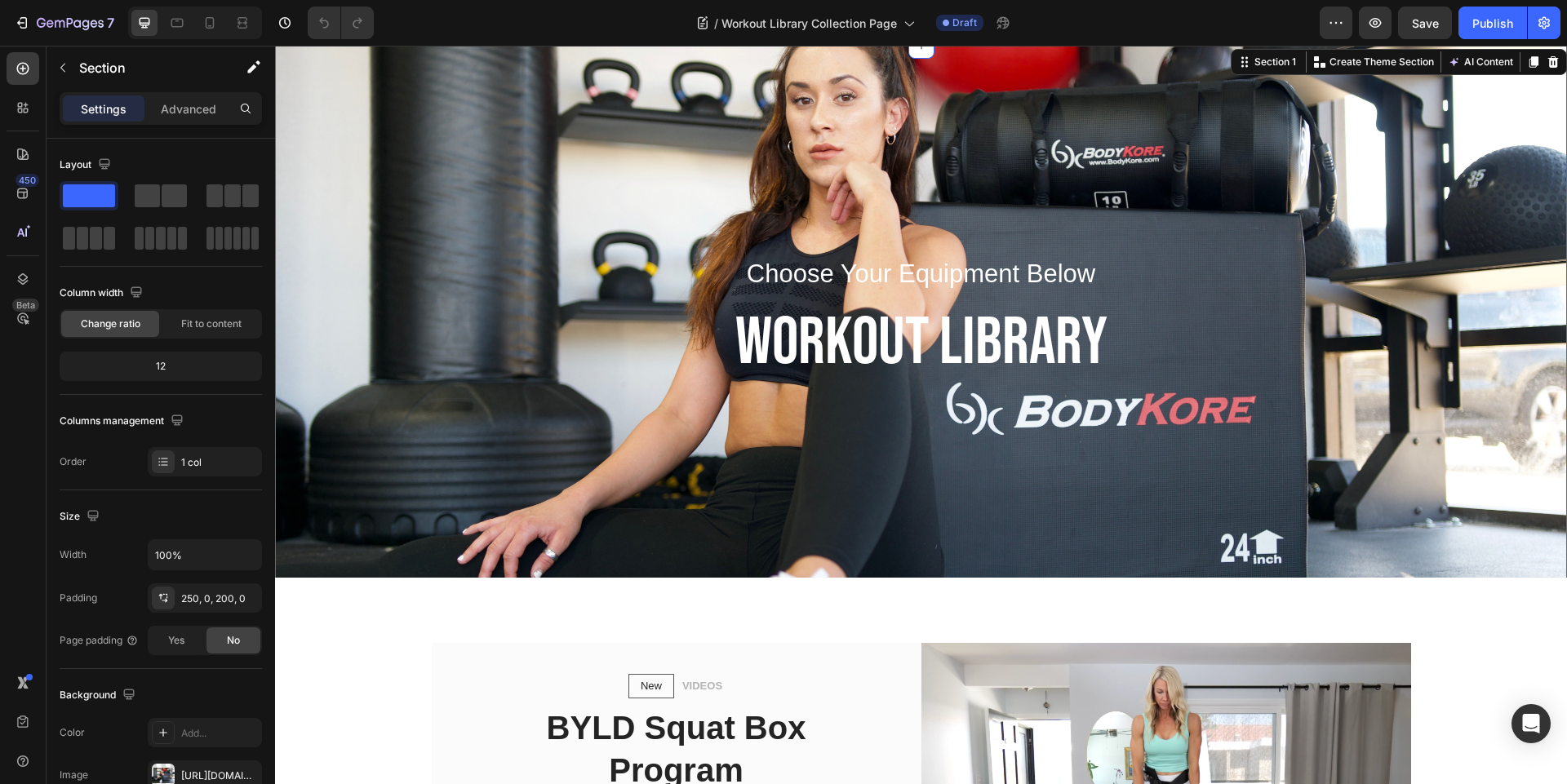
click at [747, 205] on div "Choose Your Equipment Below Text block WORKOUT LIBRARY Heading Row Section 1 Cr…" at bounding box center [920, 344] width 1292 height 596
click at [204, 595] on div "250, 0, 200, 0" at bounding box center [204, 599] width 48 height 15
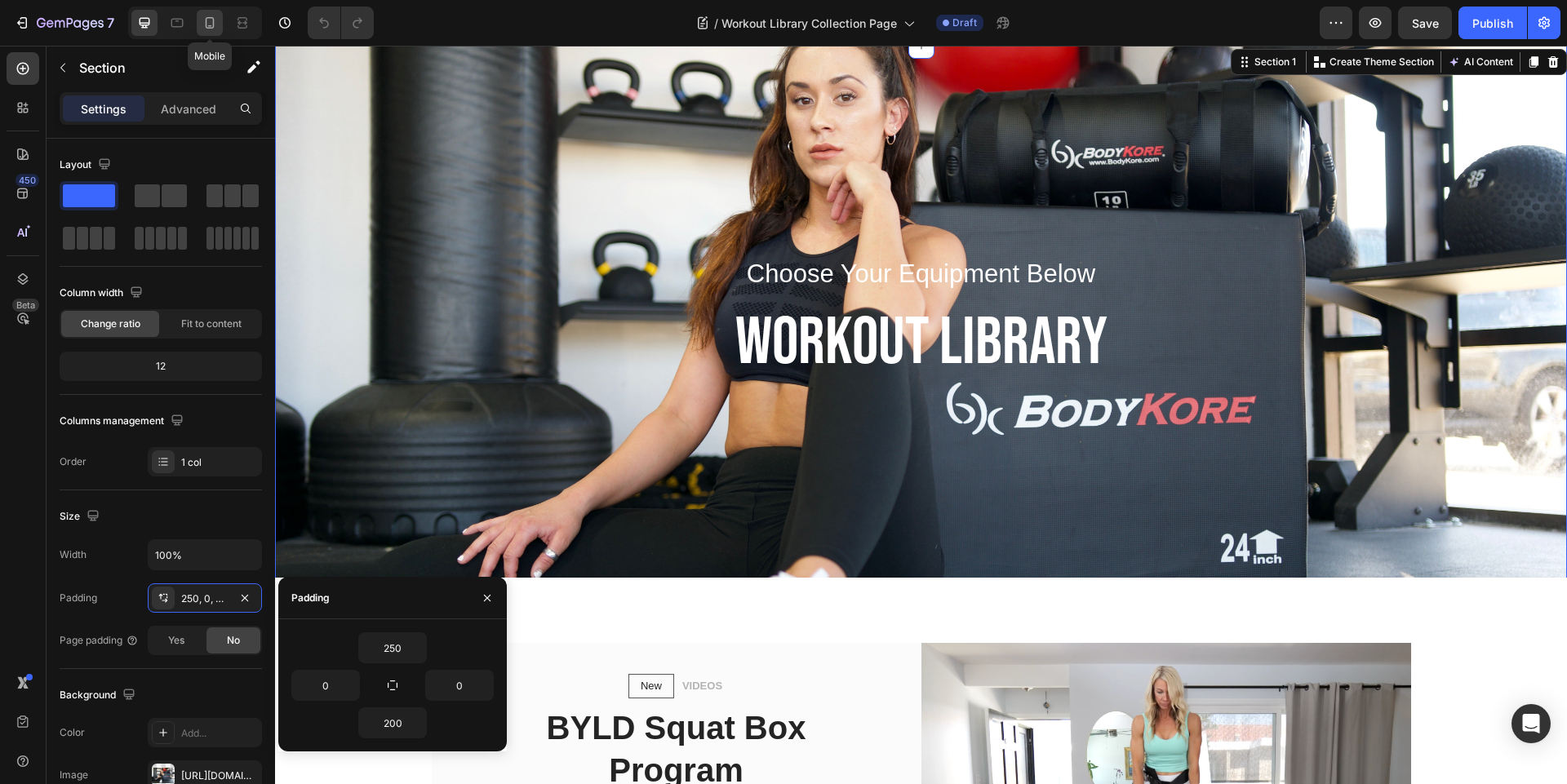
click at [211, 15] on icon at bounding box center [210, 23] width 17 height 17
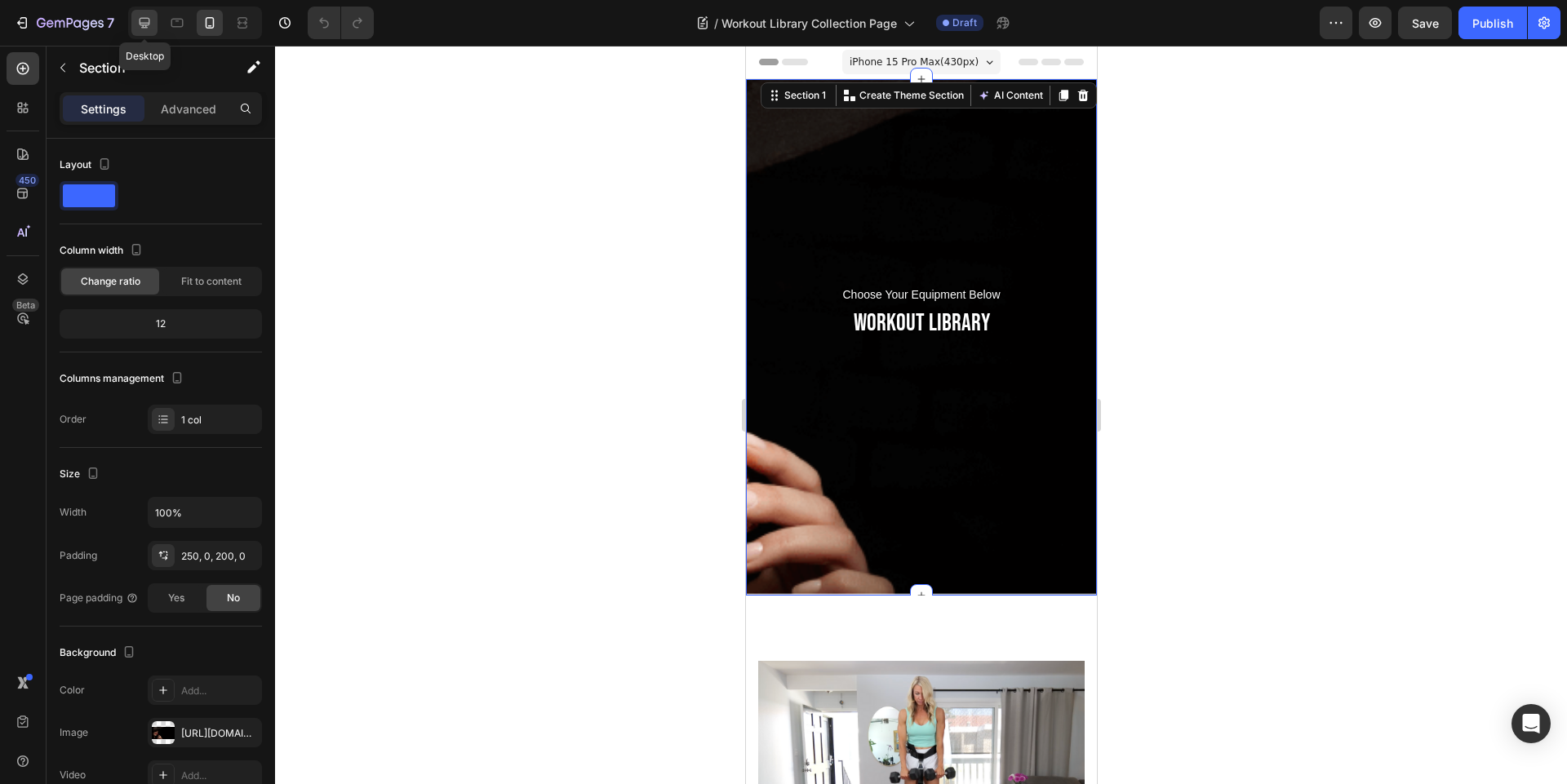
click at [143, 31] on div at bounding box center [144, 23] width 26 height 26
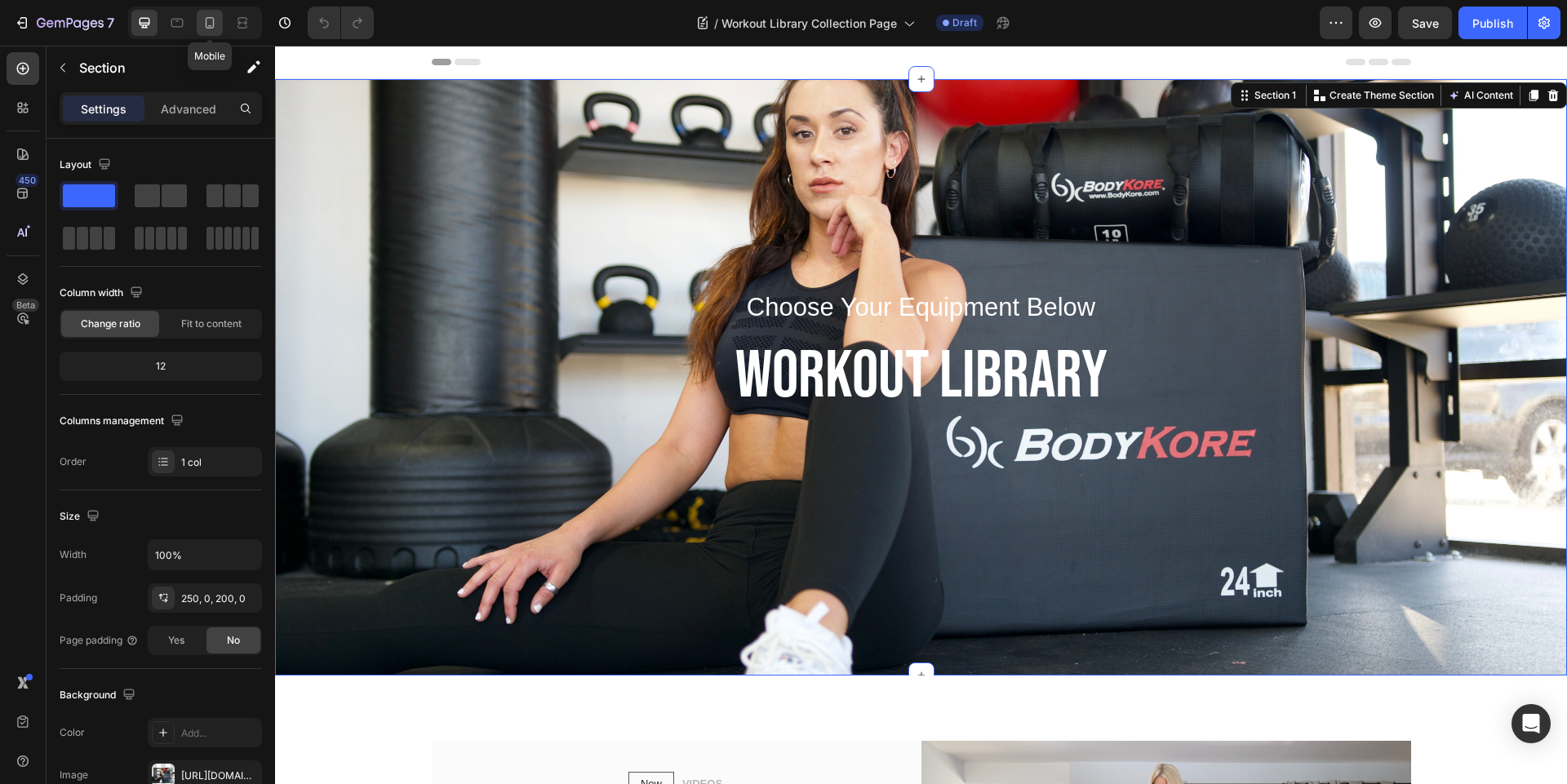
click at [211, 25] on icon at bounding box center [210, 23] width 17 height 17
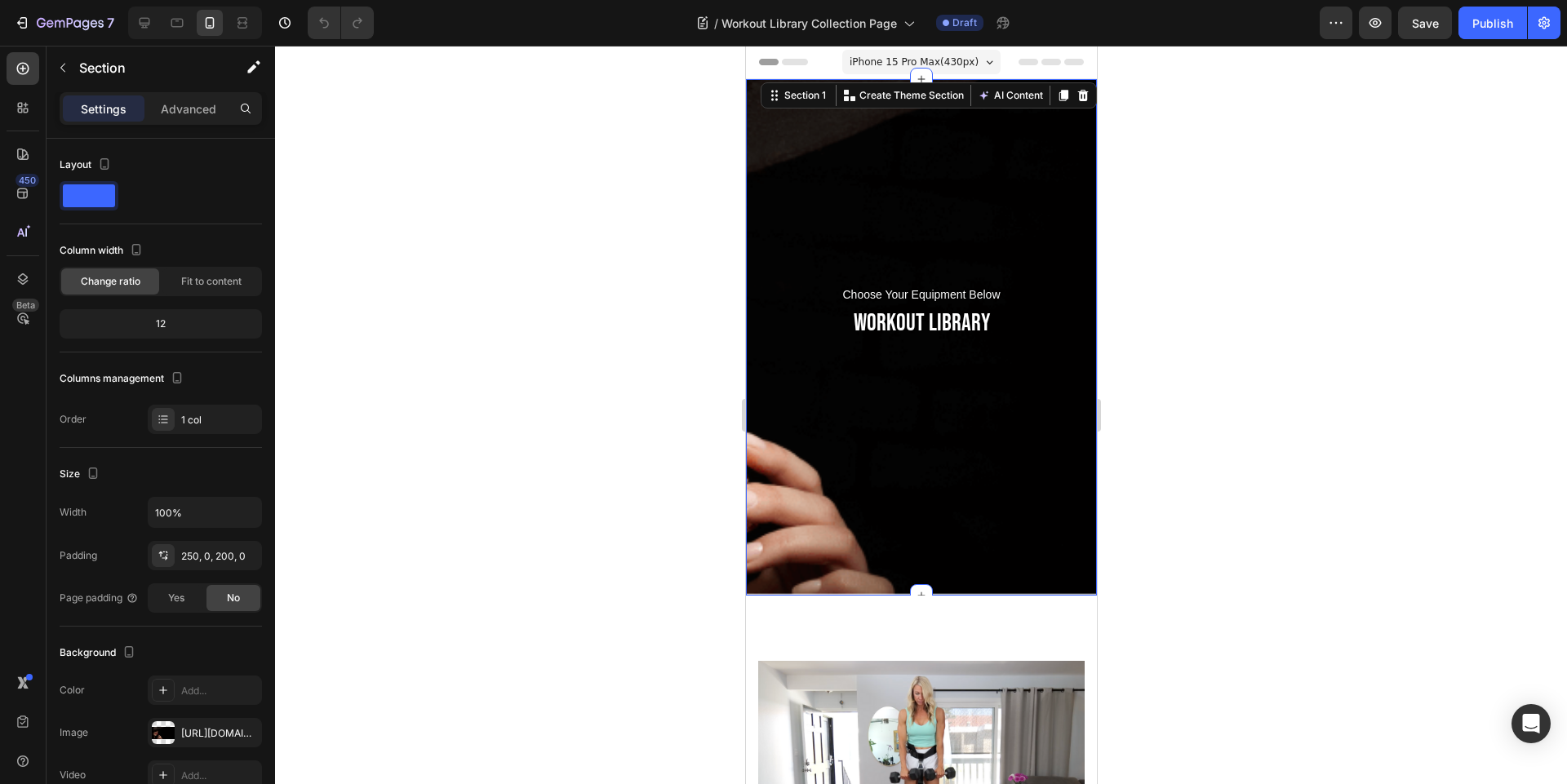
click at [961, 223] on div "Choose Your Equipment Below Text block WORKOUT LIBRARY Heading Row Section 1 Cr…" at bounding box center [920, 337] width 351 height 516
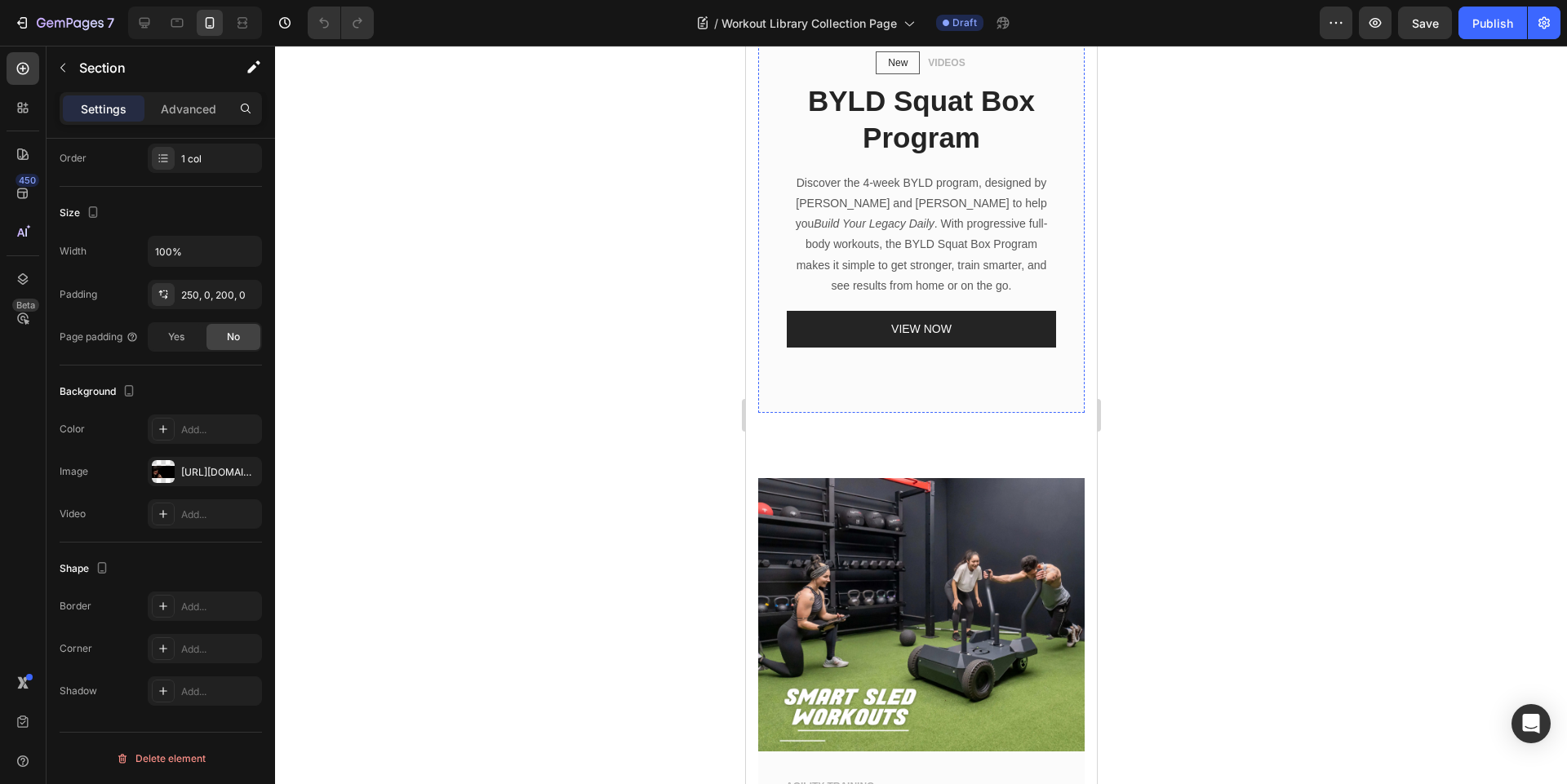
scroll to position [1272, 0]
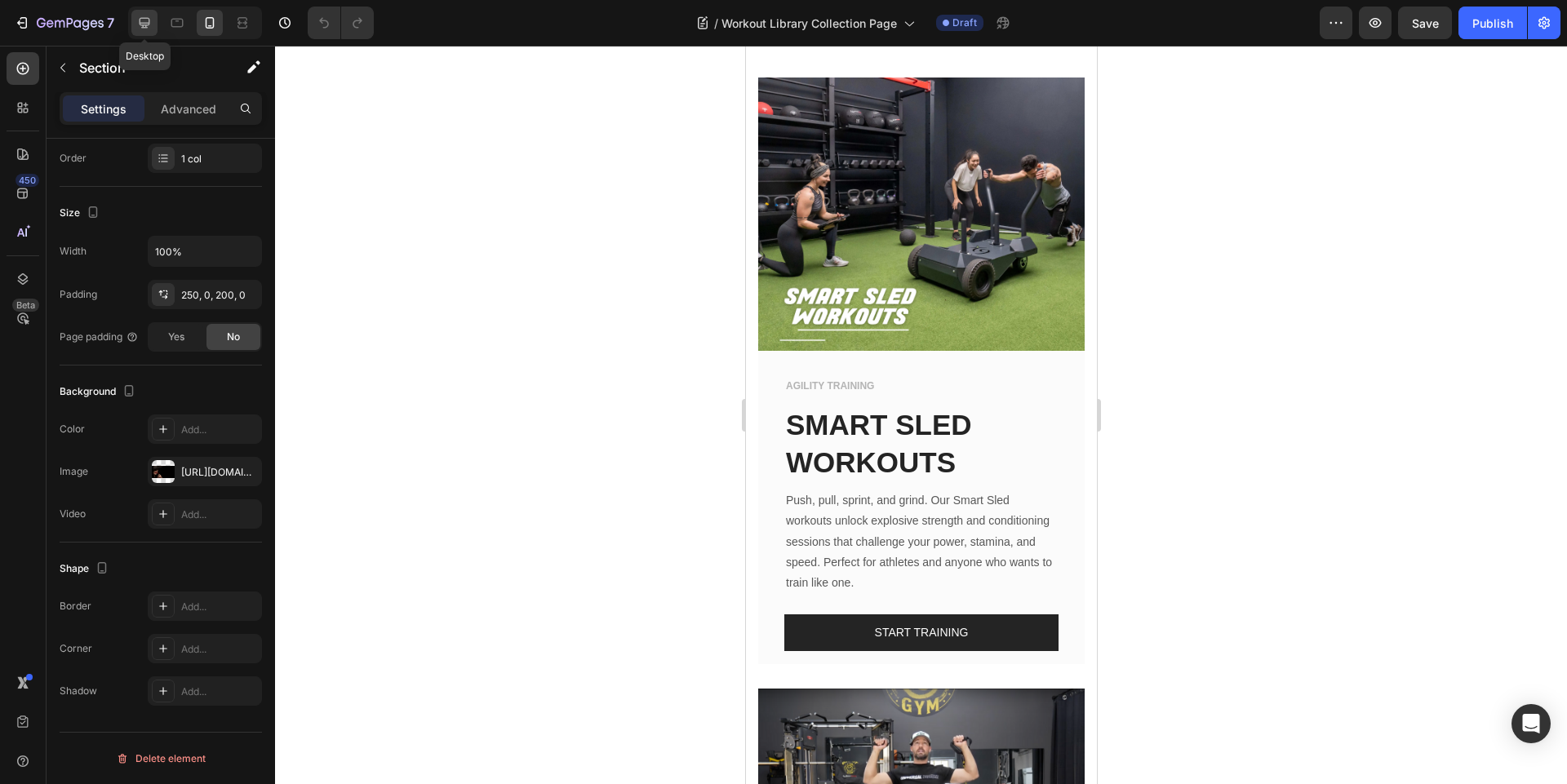
click at [133, 20] on div at bounding box center [144, 23] width 26 height 26
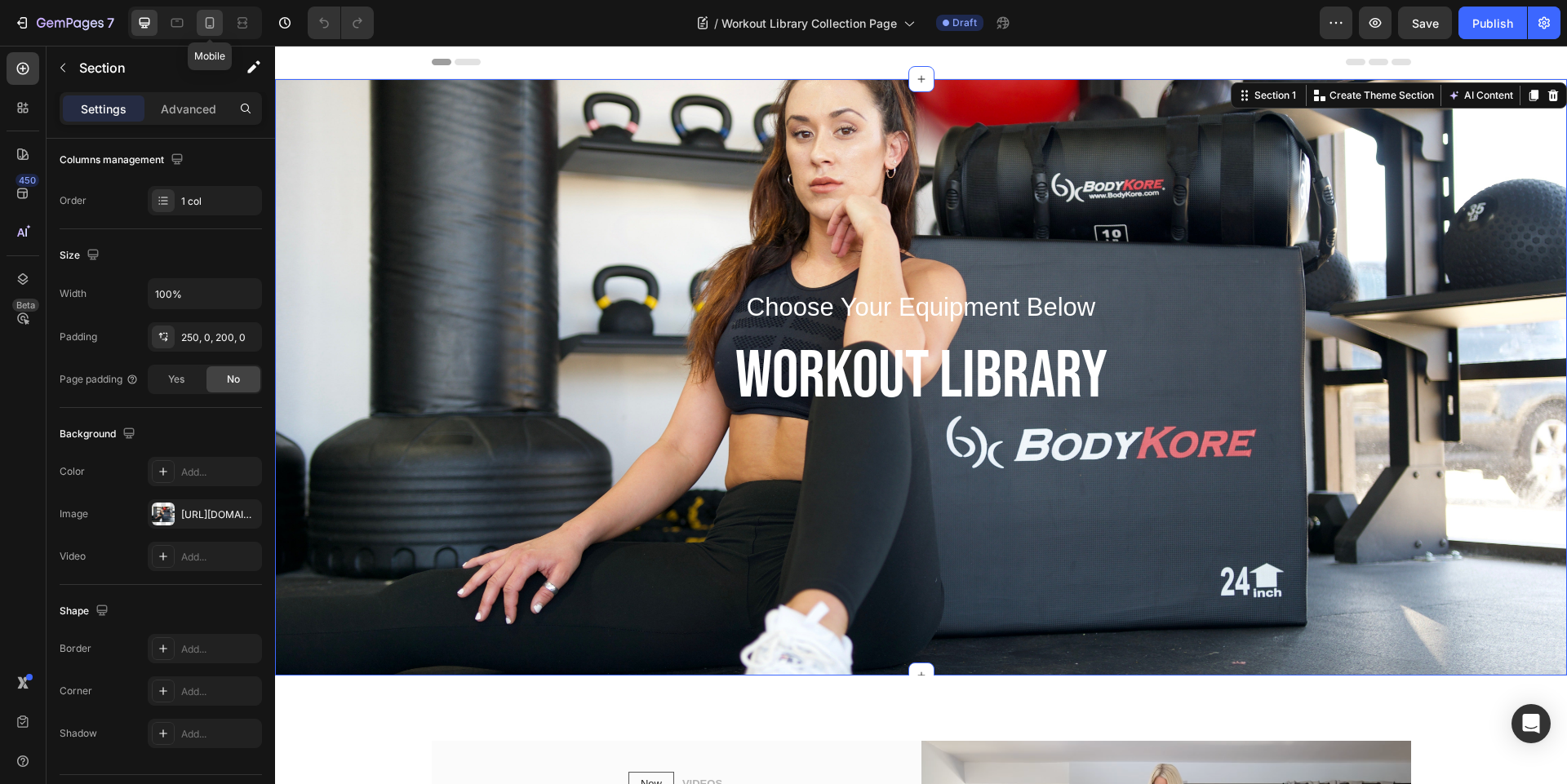
click at [211, 34] on div at bounding box center [210, 23] width 26 height 26
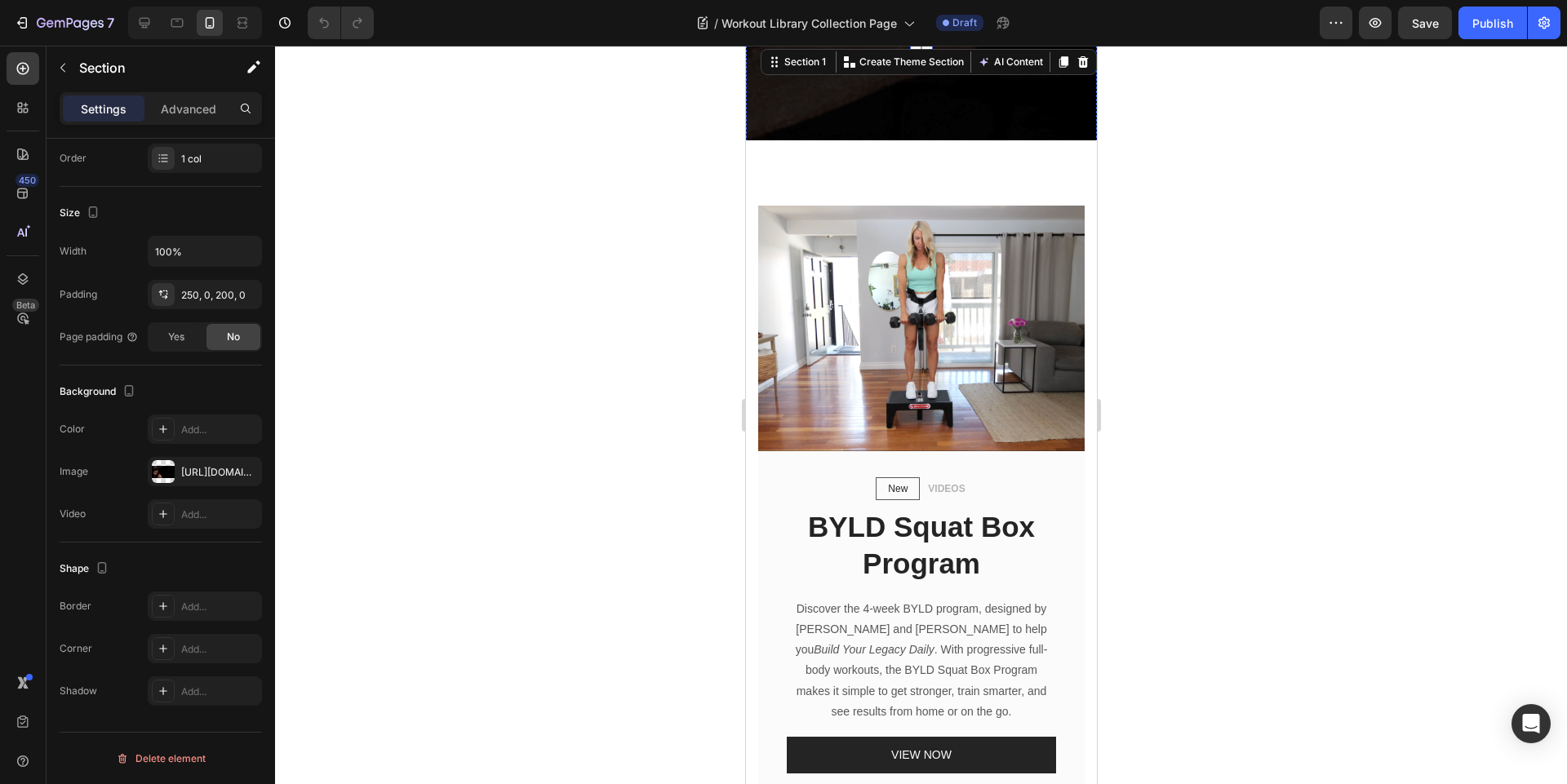
scroll to position [490, 0]
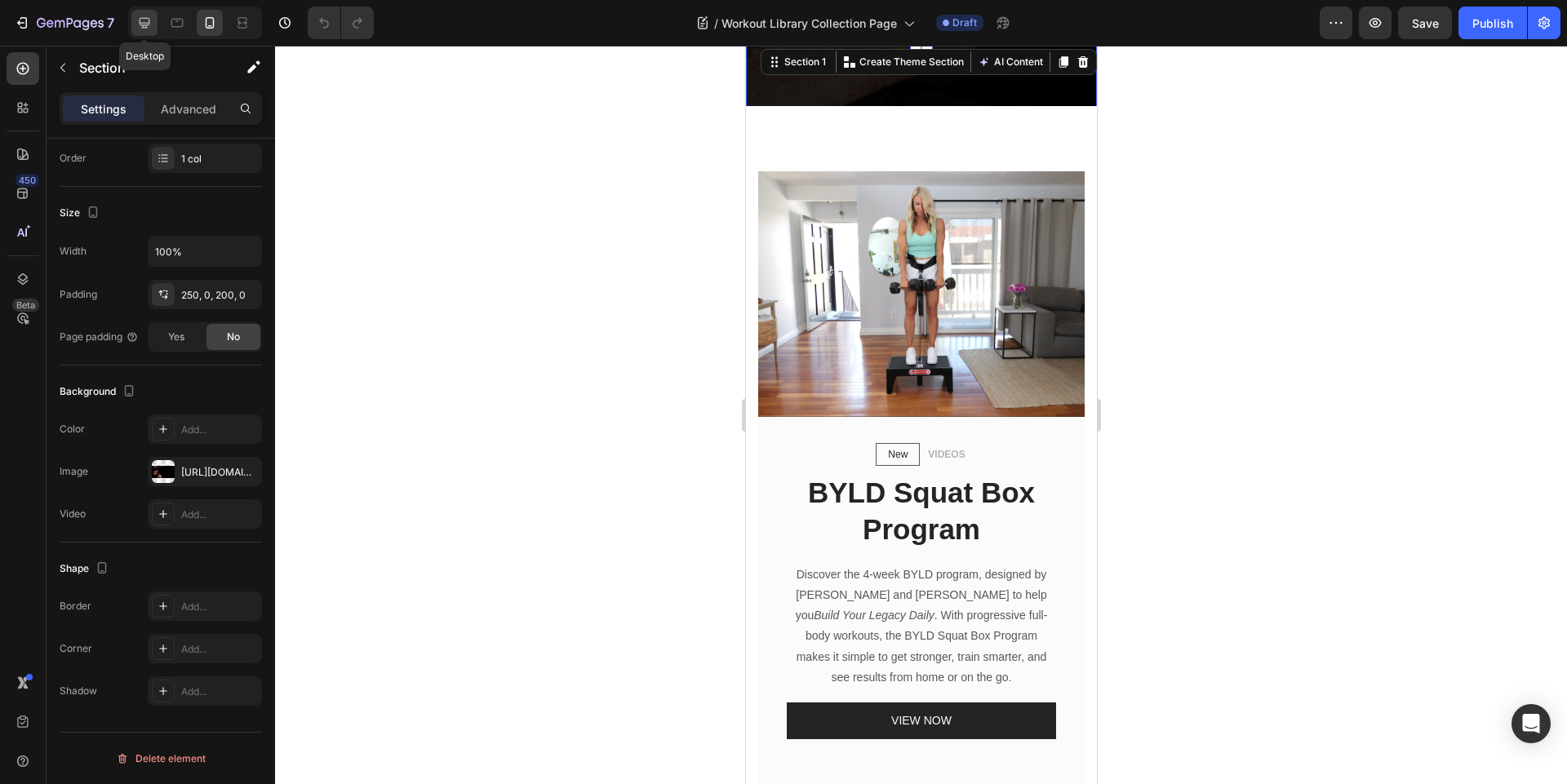
click at [156, 27] on div at bounding box center [144, 23] width 26 height 26
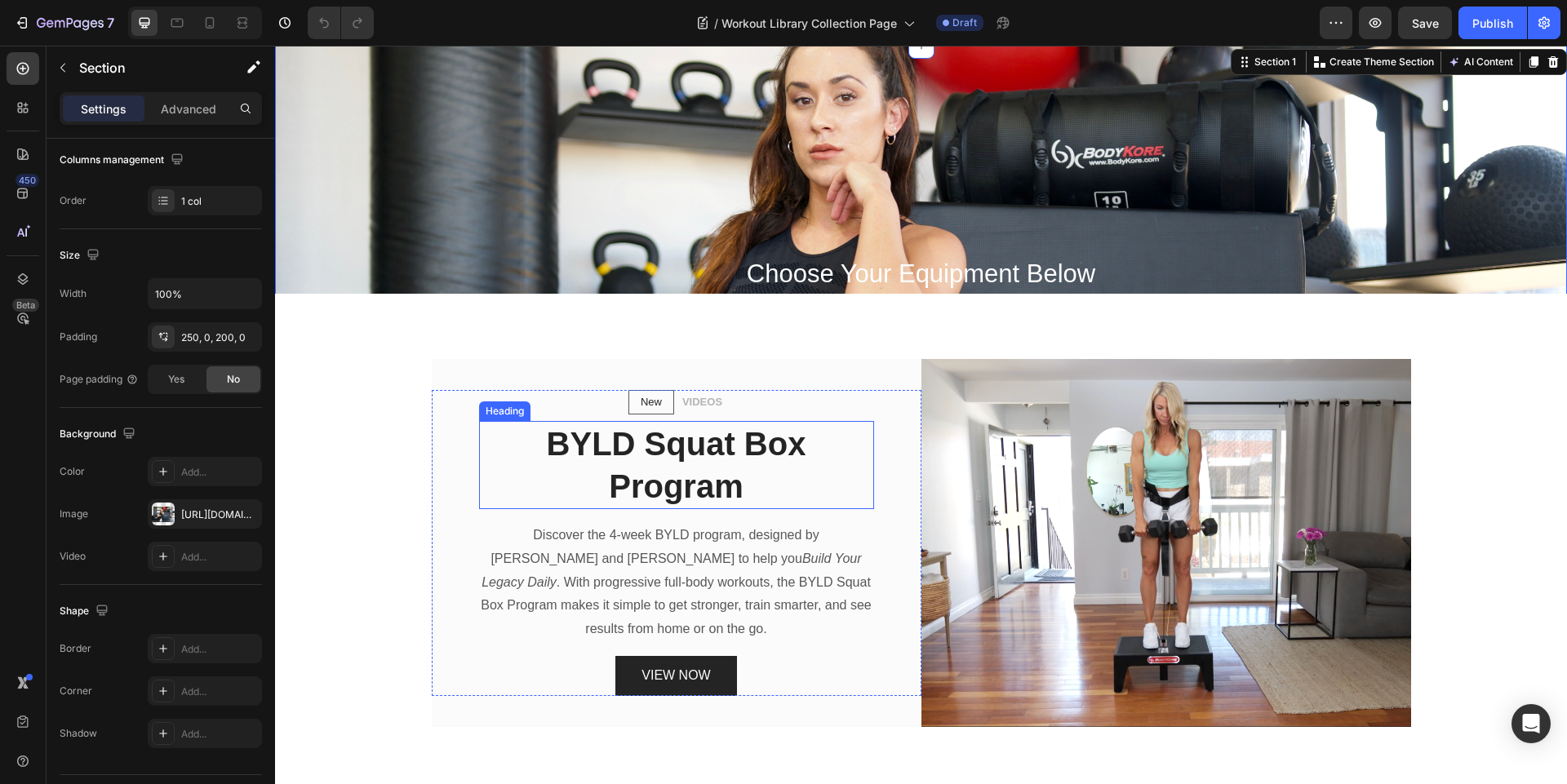
scroll to position [385, 0]
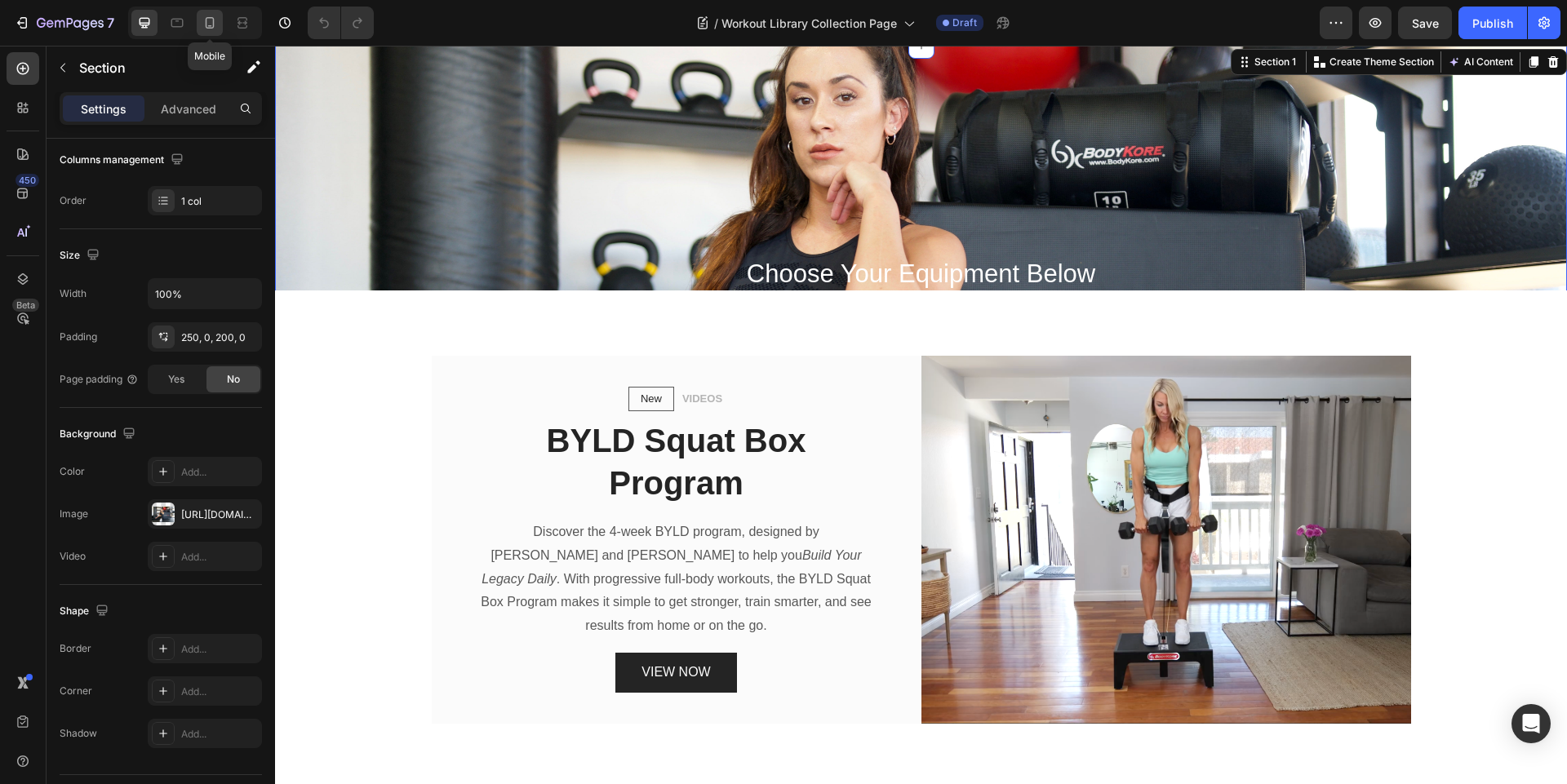
click at [209, 23] on icon at bounding box center [210, 23] width 17 height 17
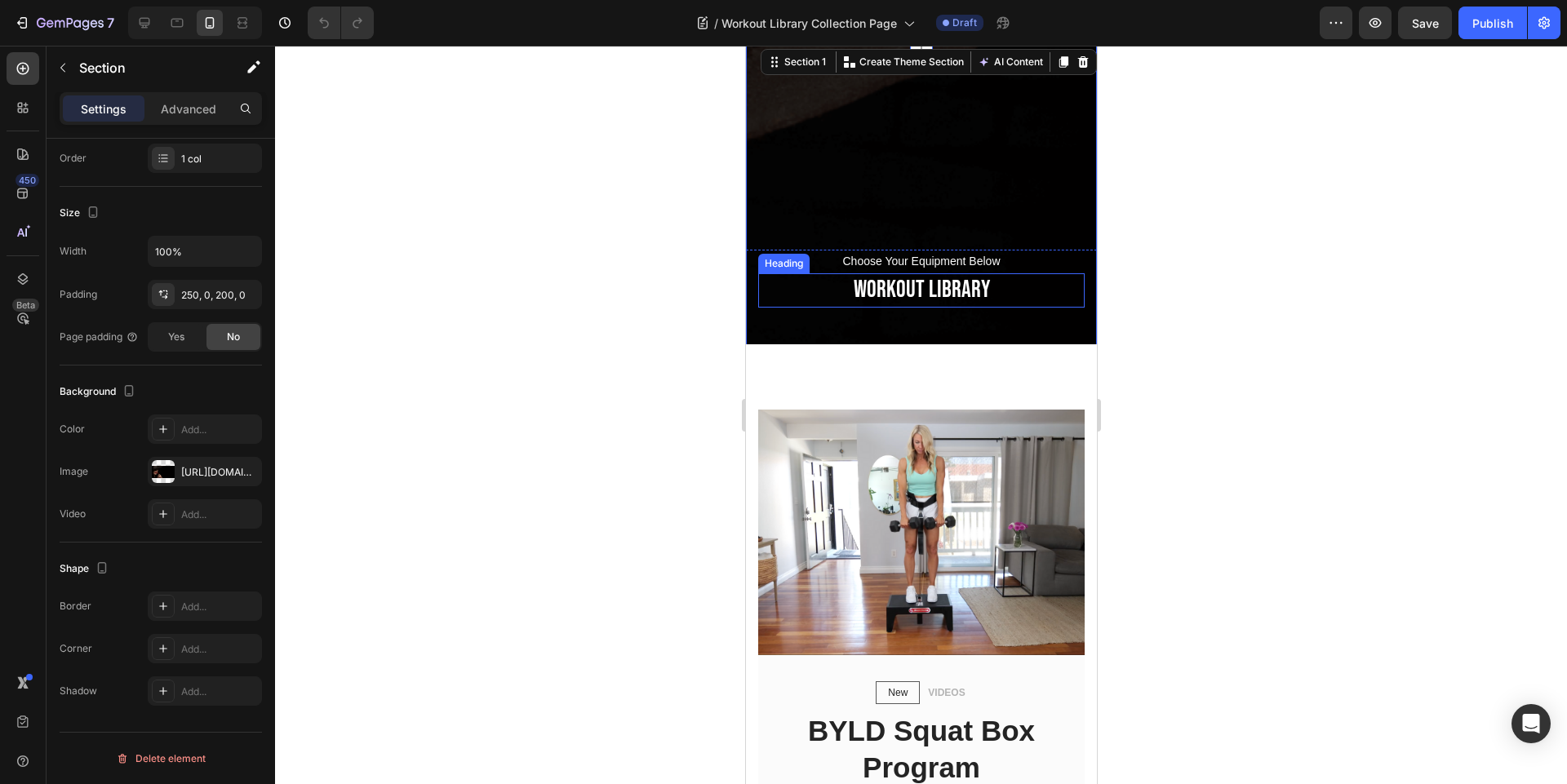
scroll to position [248, 0]
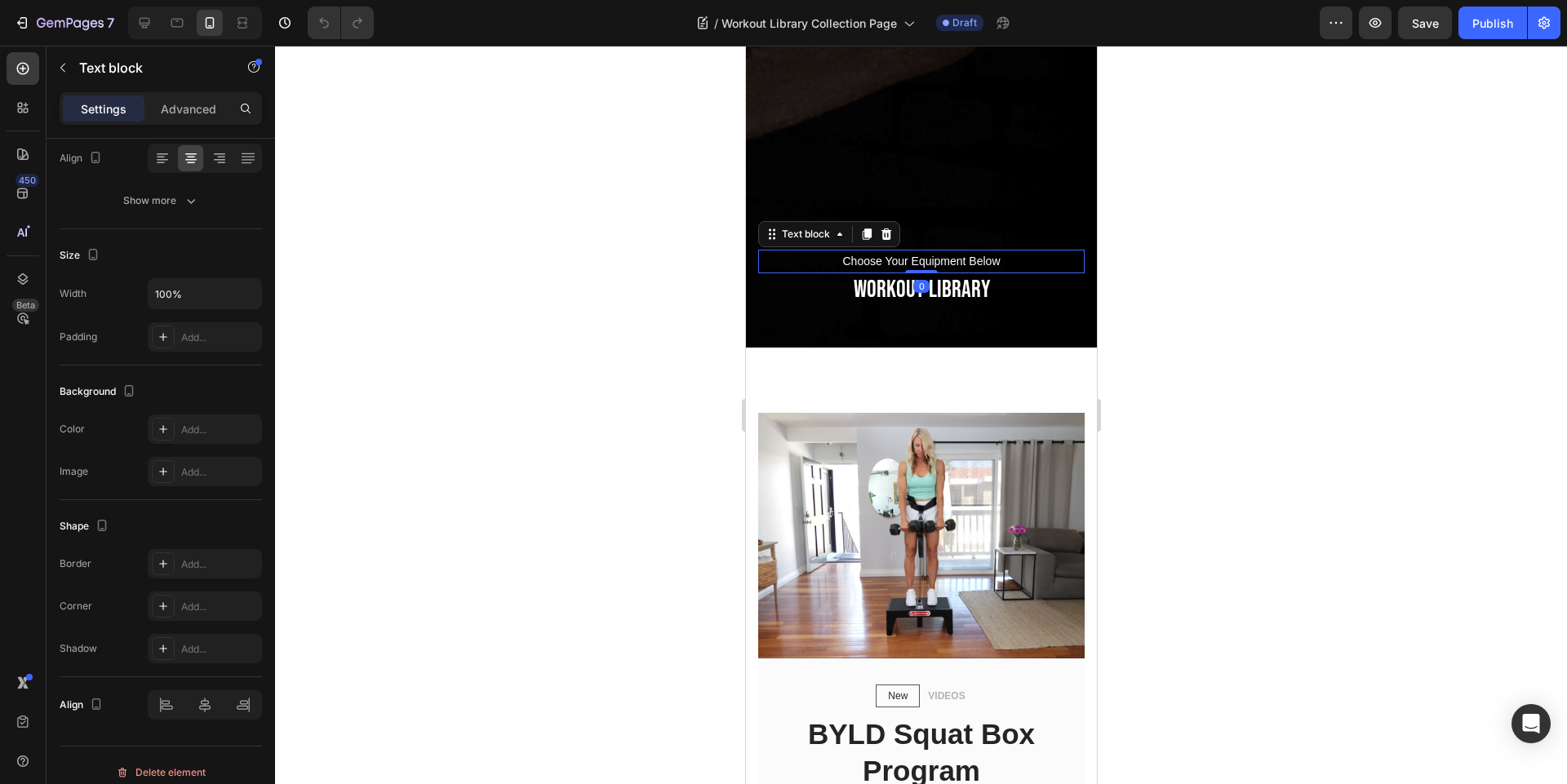
click at [906, 267] on p "Choose Your Equipment Below" at bounding box center [920, 262] width 323 height 20
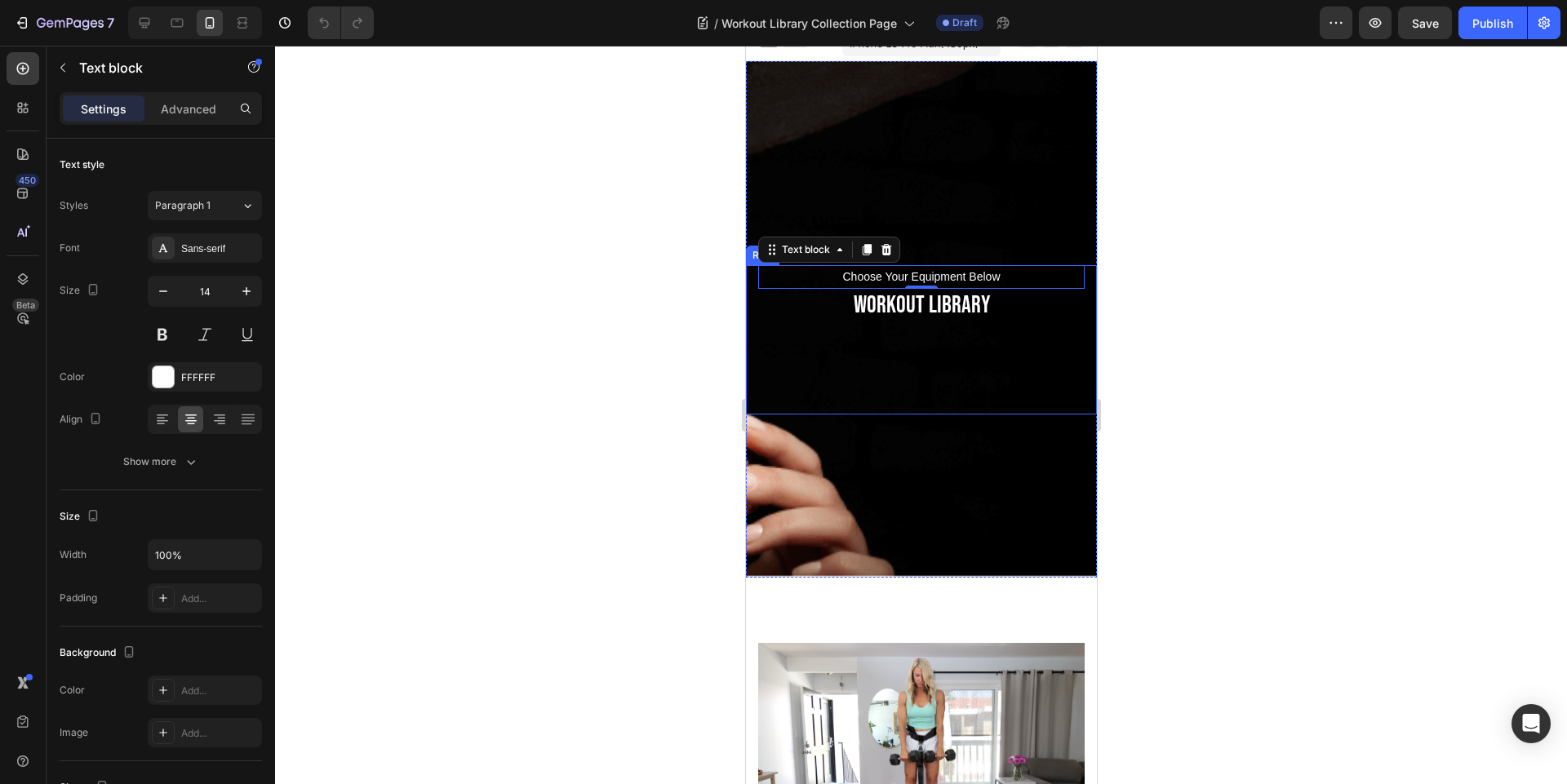
scroll to position [0, 0]
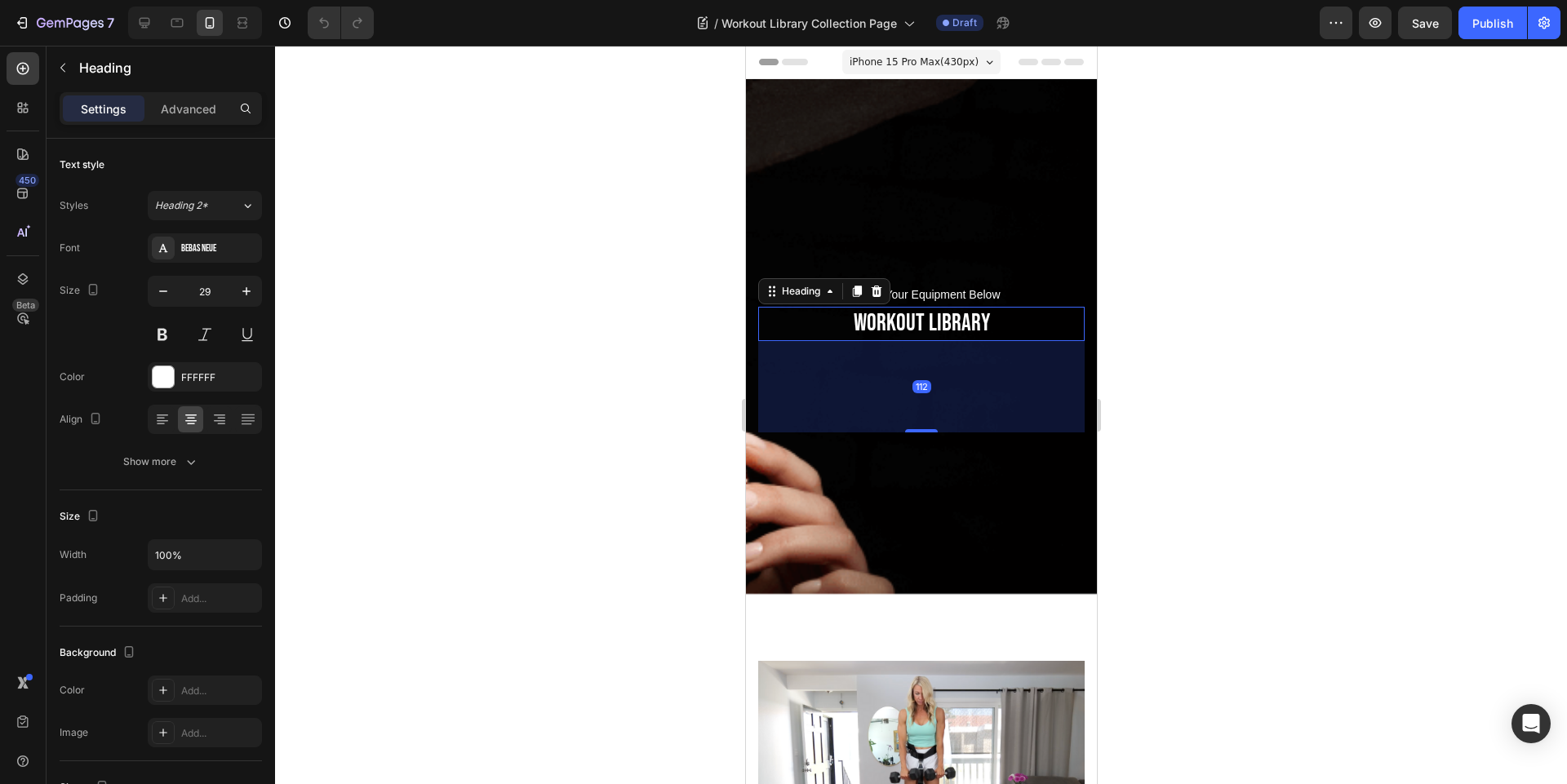
click at [879, 328] on p "WORKOUT LIBRARY" at bounding box center [920, 323] width 323 height 31
click at [214, 250] on div "Bebas Neue" at bounding box center [219, 249] width 76 height 15
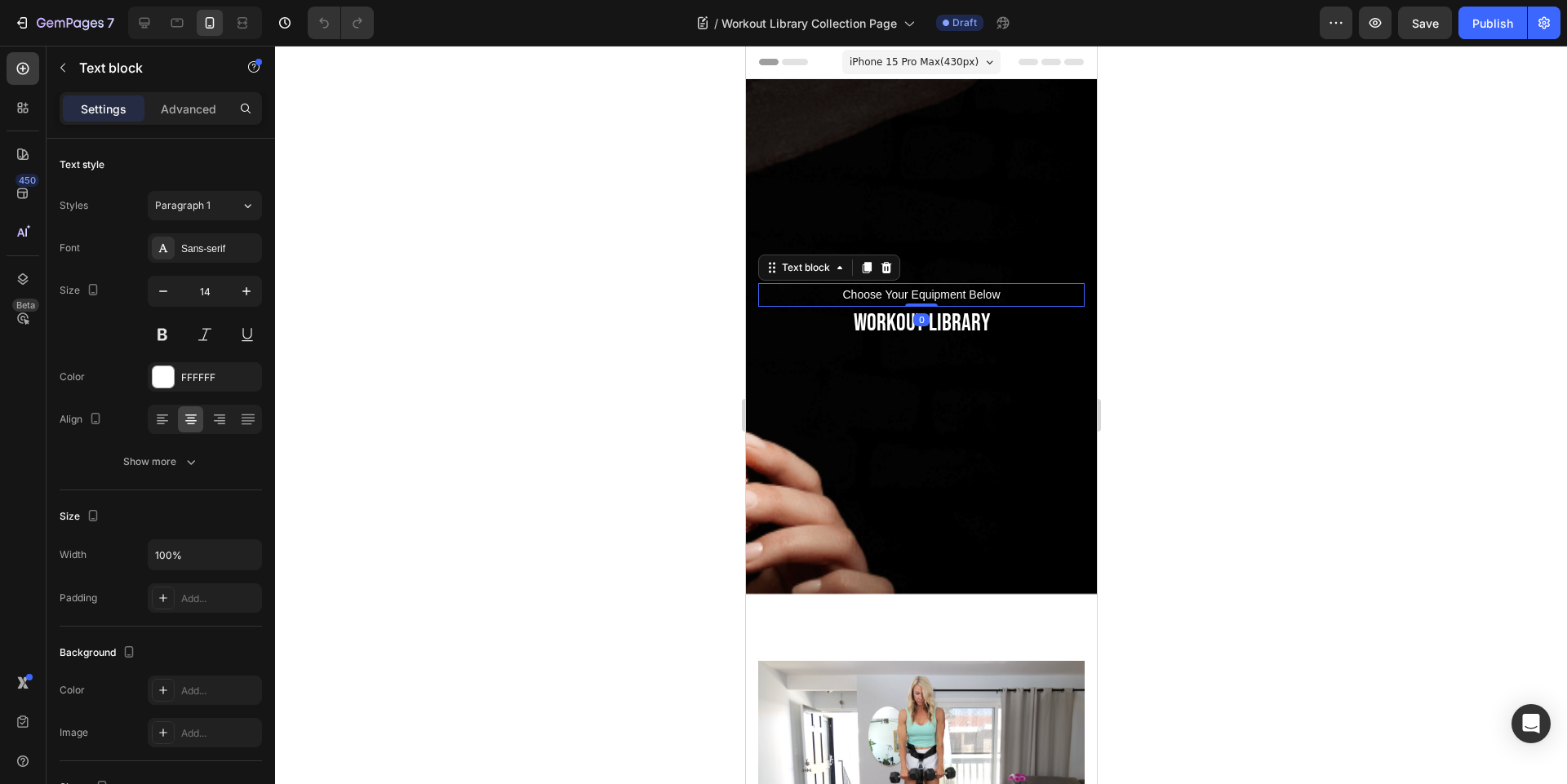
click at [990, 292] on p "Choose Your Equipment Below" at bounding box center [920, 295] width 323 height 20
click at [173, 32] on div at bounding box center [177, 23] width 26 height 26
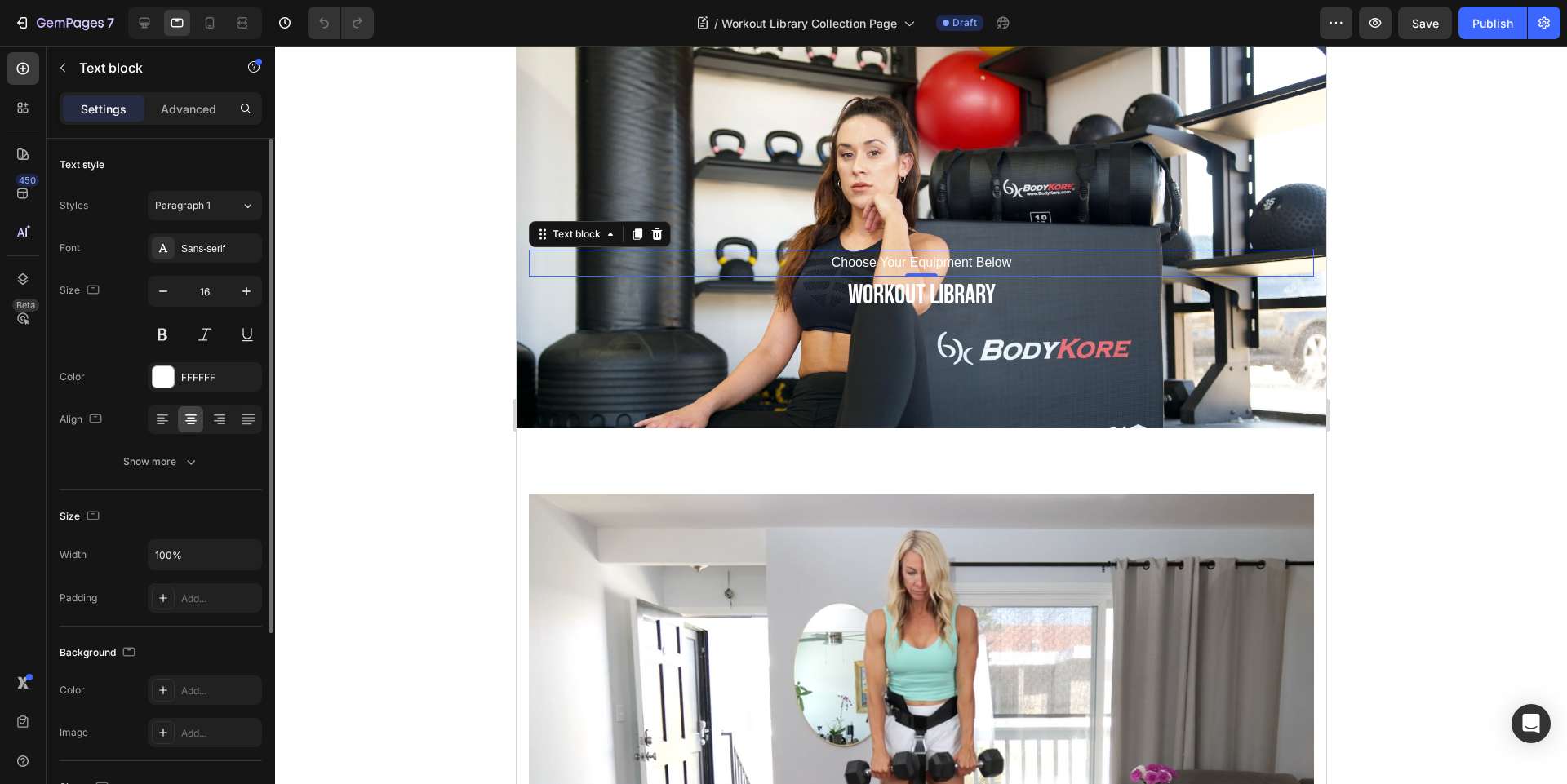
scroll to position [181, 0]
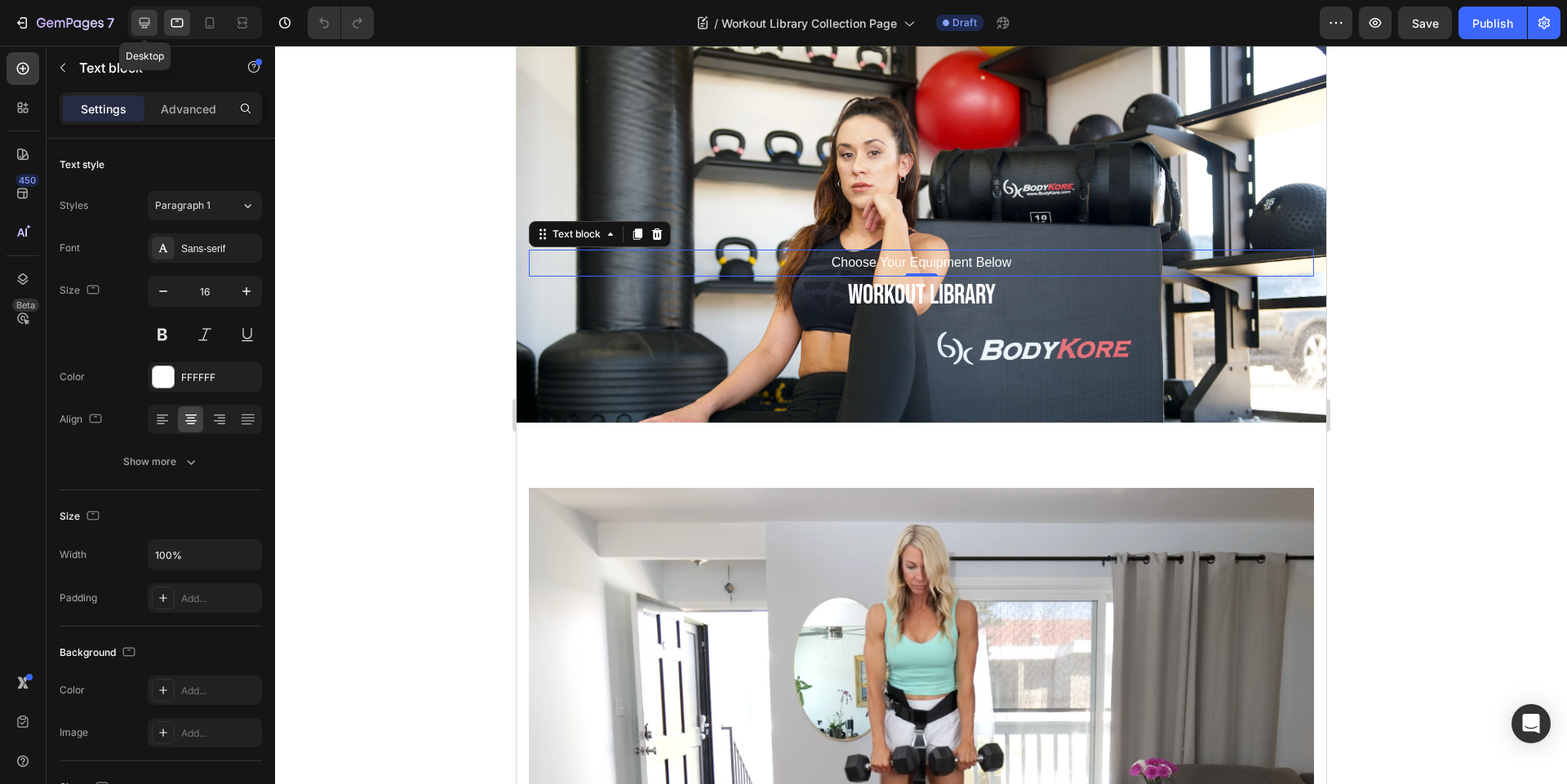
click at [142, 24] on icon at bounding box center [144, 22] width 10 height 10
type input "31"
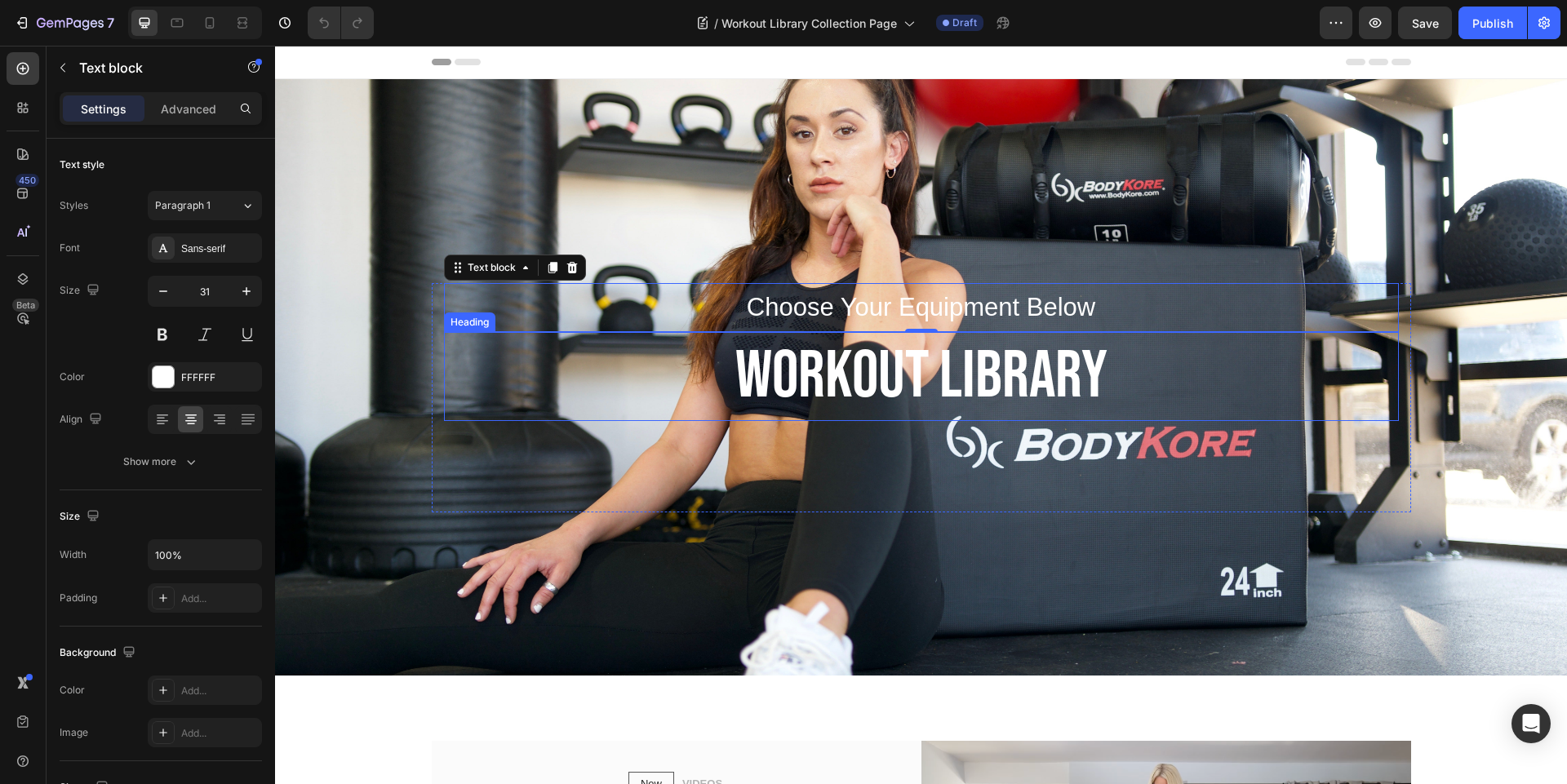
click at [865, 390] on p "WORKOUT LIBRARY" at bounding box center [920, 376] width 951 height 86
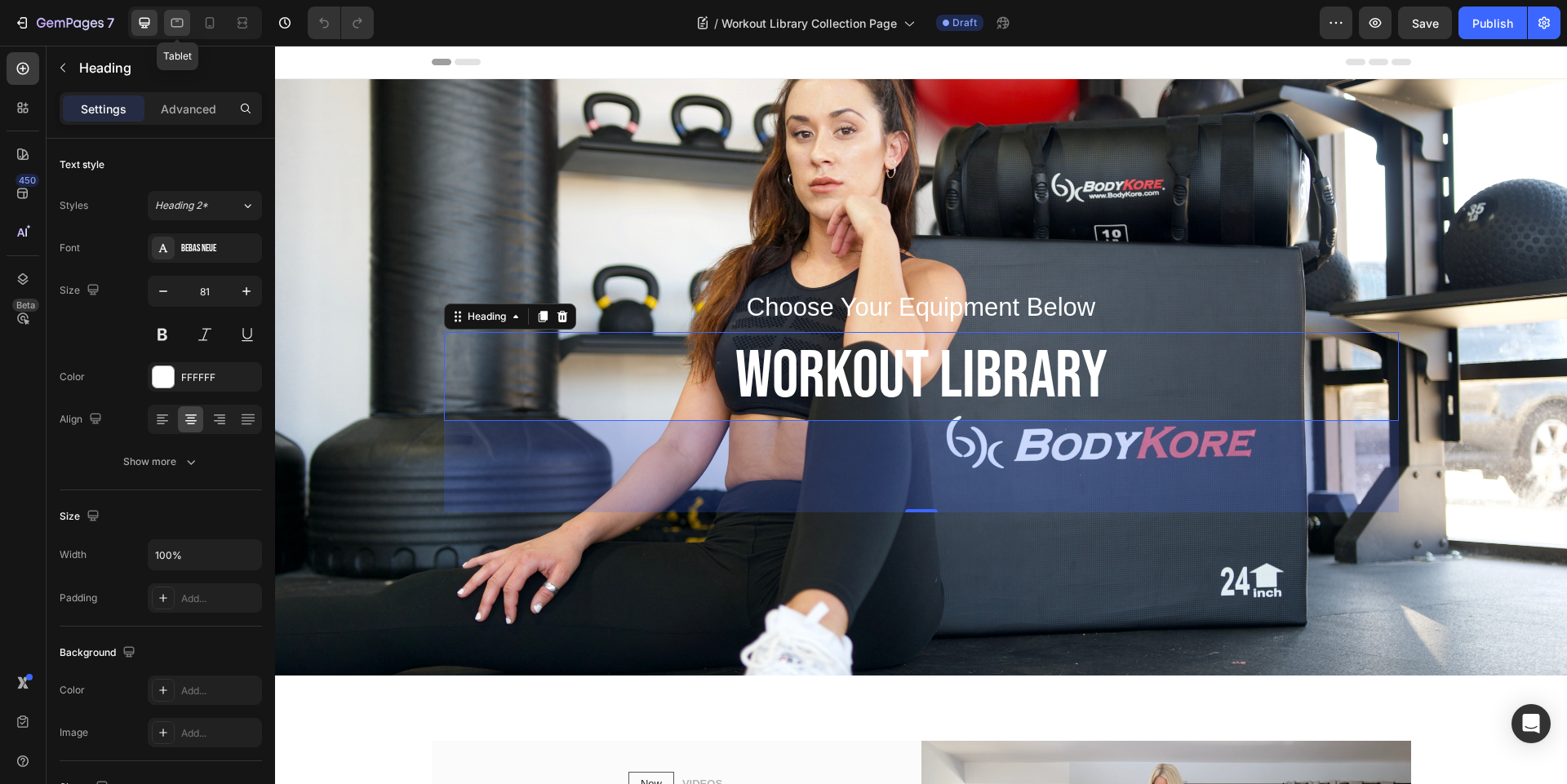
click at [172, 21] on icon at bounding box center [177, 23] width 12 height 9
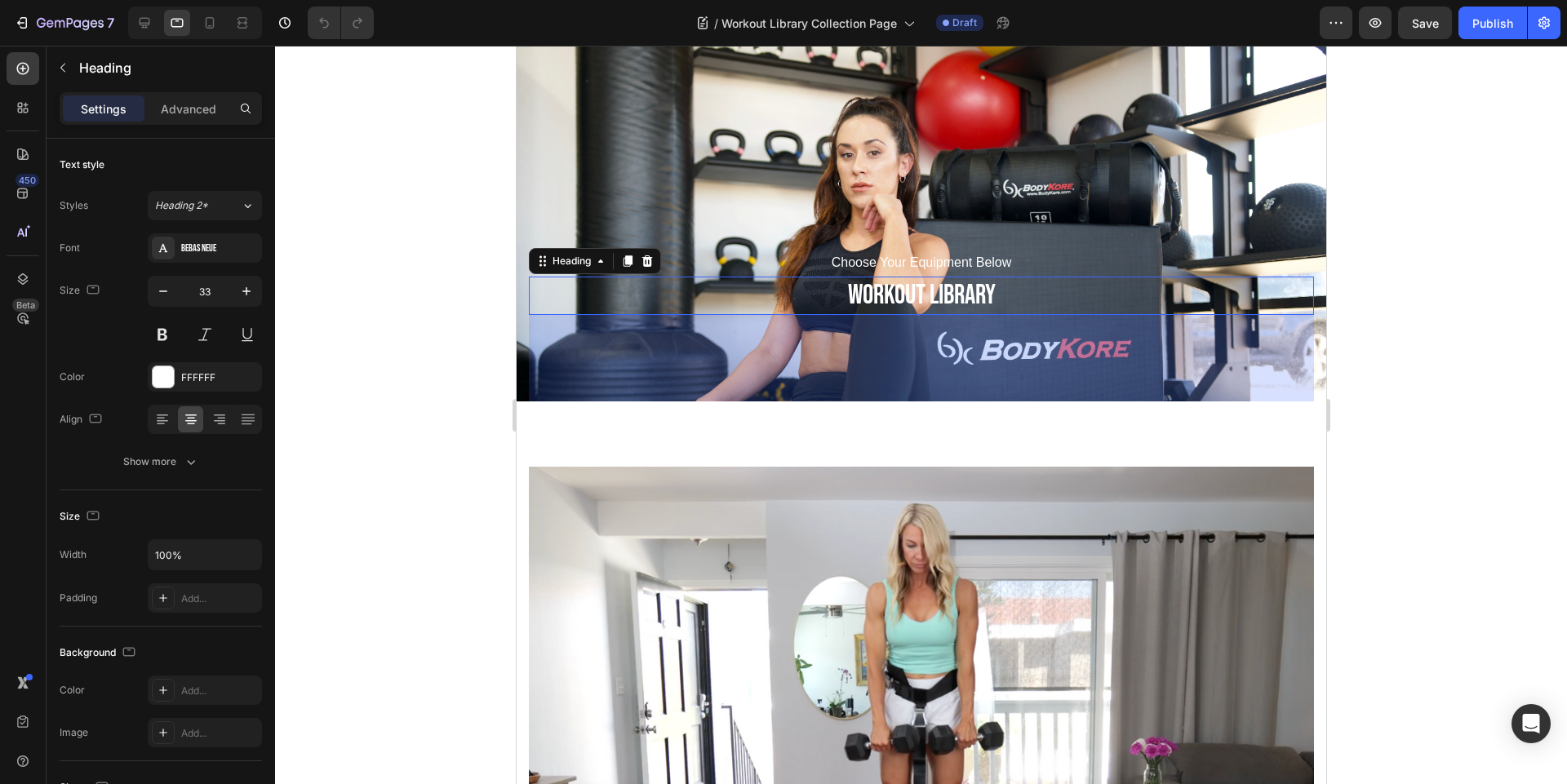
scroll to position [207, 0]
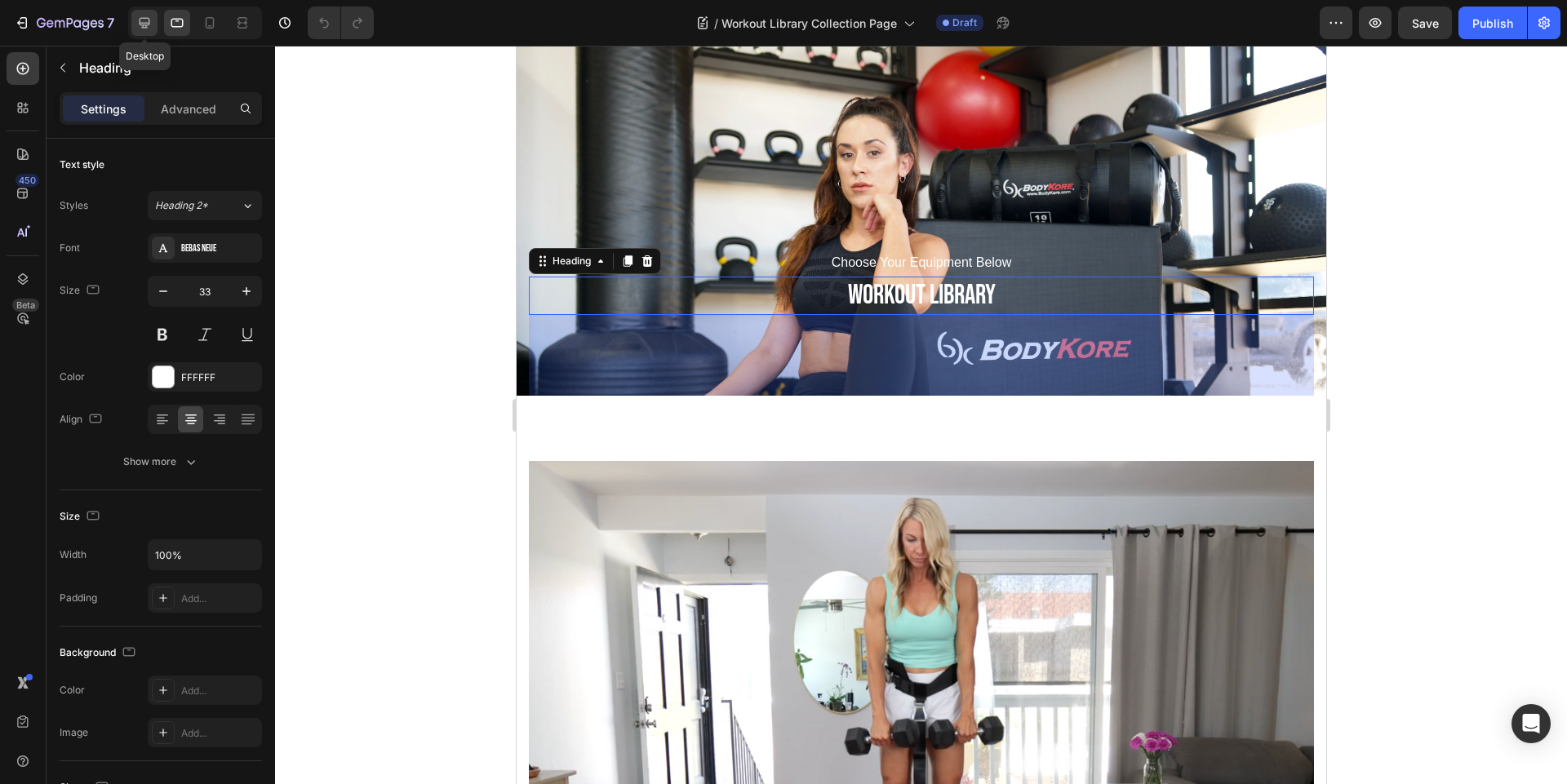
click at [136, 20] on icon at bounding box center [144, 23] width 17 height 17
type input "81"
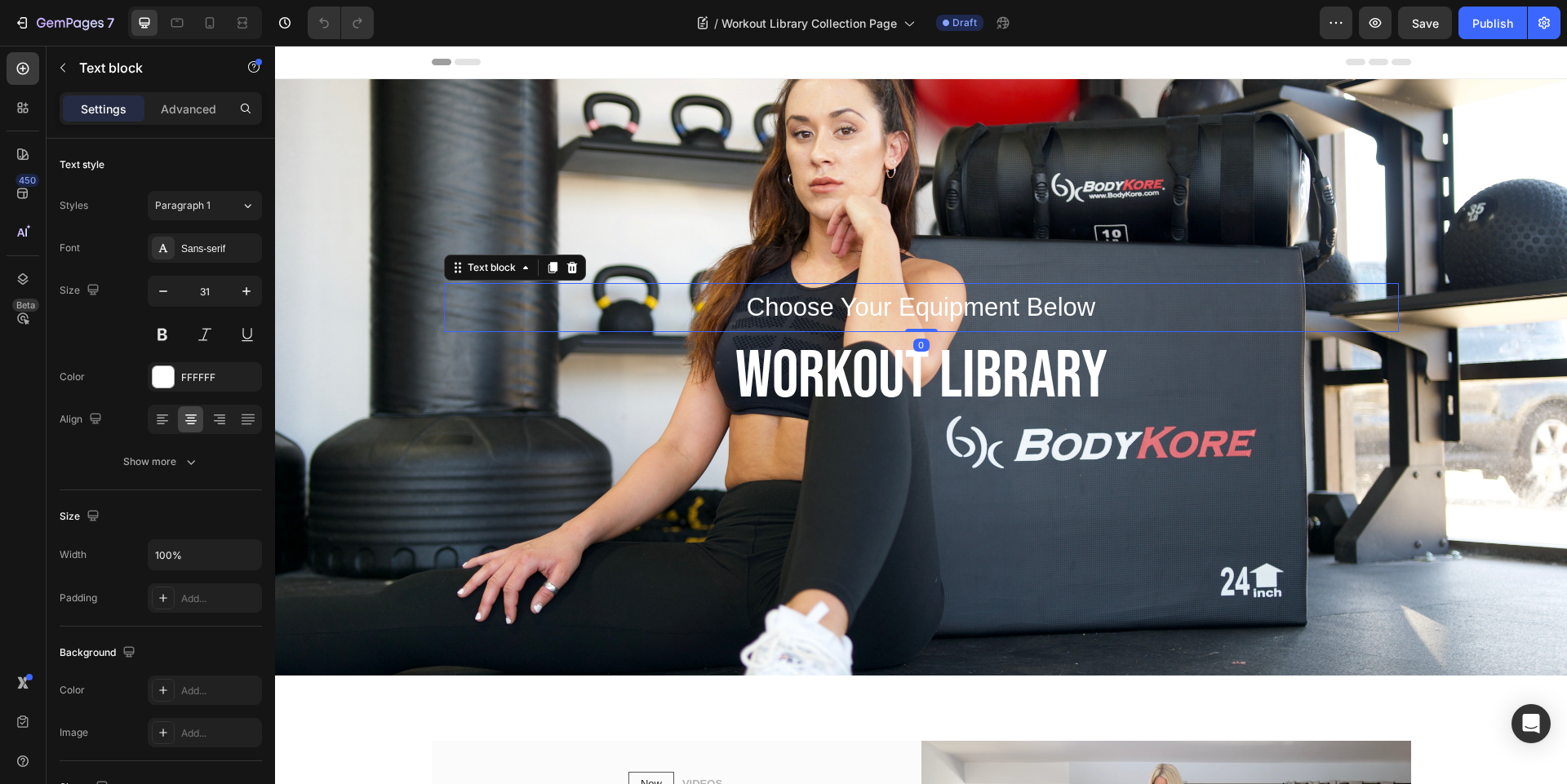
click at [899, 294] on p "Choose Your Equipment Below" at bounding box center [920, 307] width 951 height 46
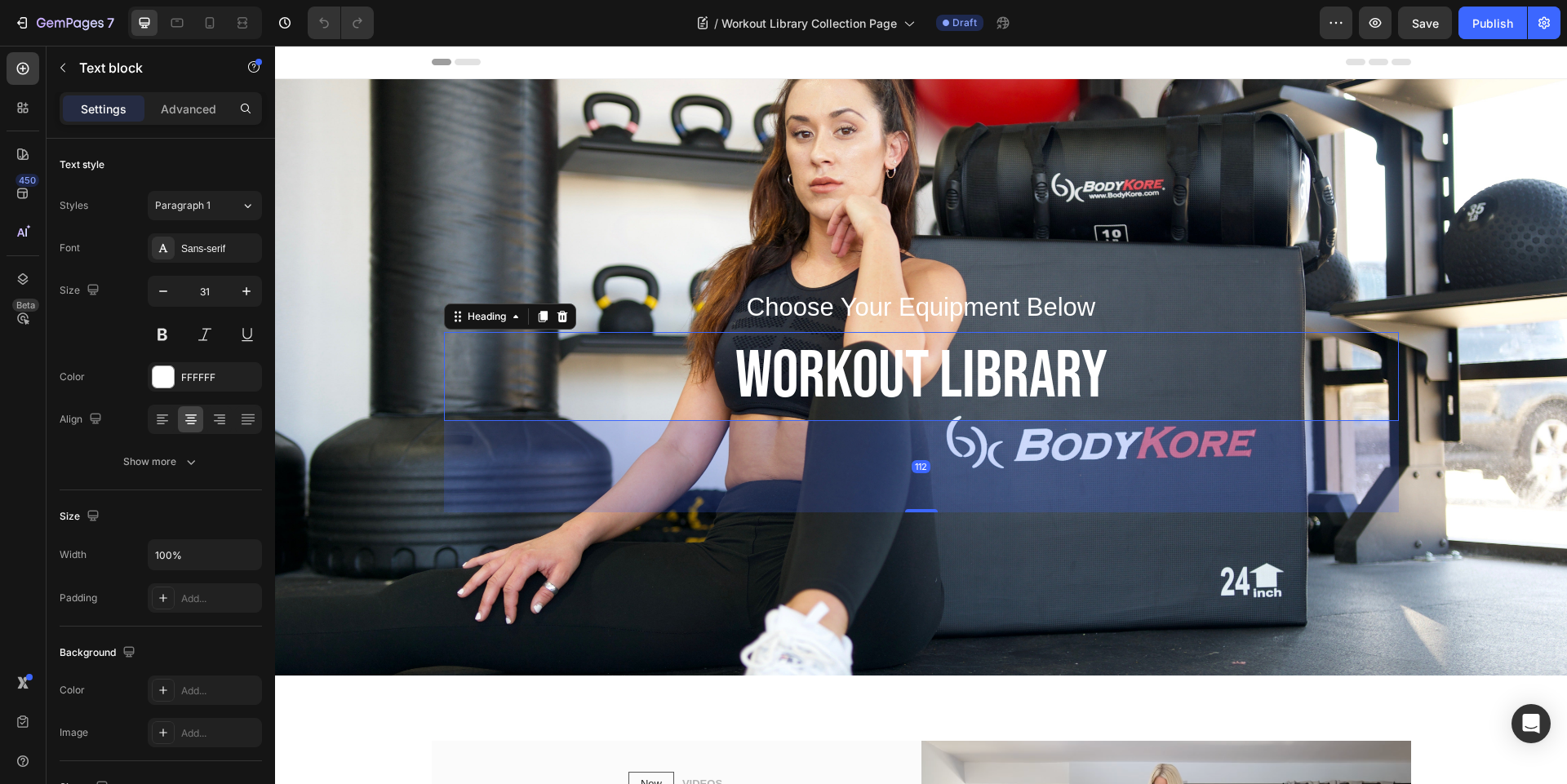
click at [1255, 359] on p "WORKOUT LIBRARY" at bounding box center [920, 376] width 951 height 86
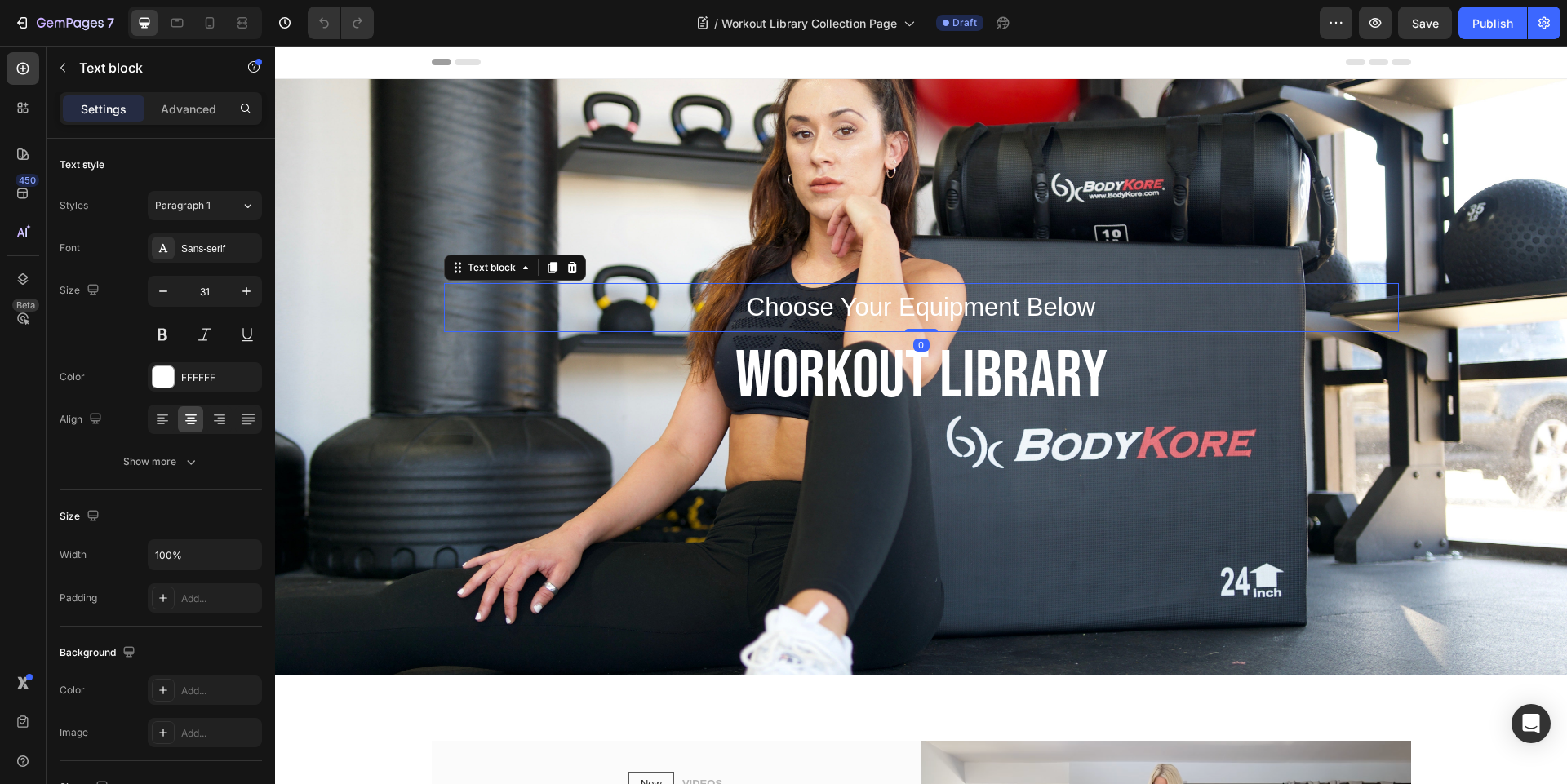
click at [1230, 305] on p "Choose Your Equipment Below" at bounding box center [920, 307] width 951 height 46
click at [955, 119] on div "Choose Your Equipment Below Text block 0 WORKOUT LIBRARY Heading Row Section 1" at bounding box center [920, 377] width 1292 height 596
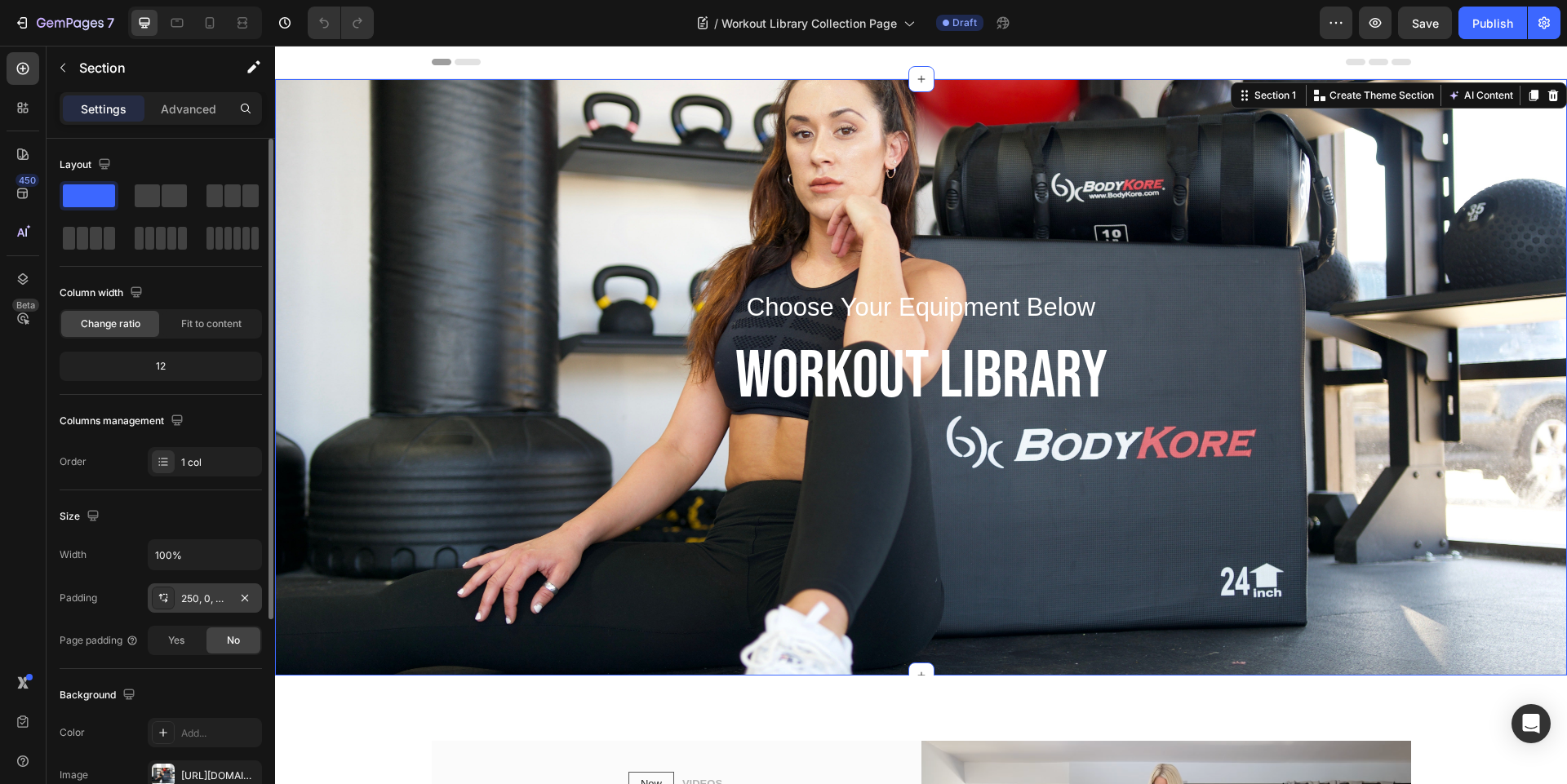
click at [197, 598] on div "250, 0, 200, 0" at bounding box center [204, 599] width 48 height 15
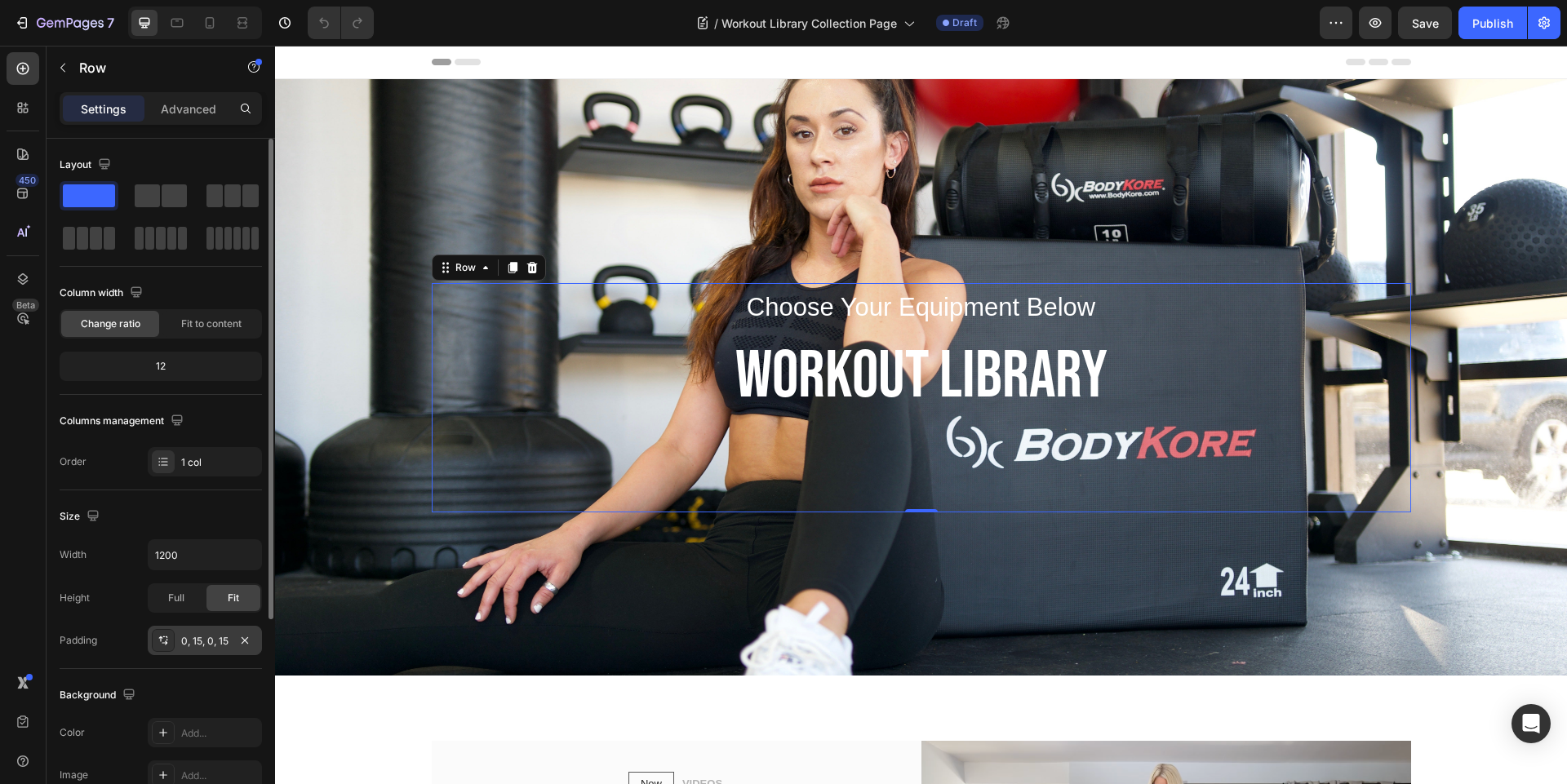
click at [203, 641] on div "0, 15, 0, 15" at bounding box center [204, 642] width 48 height 15
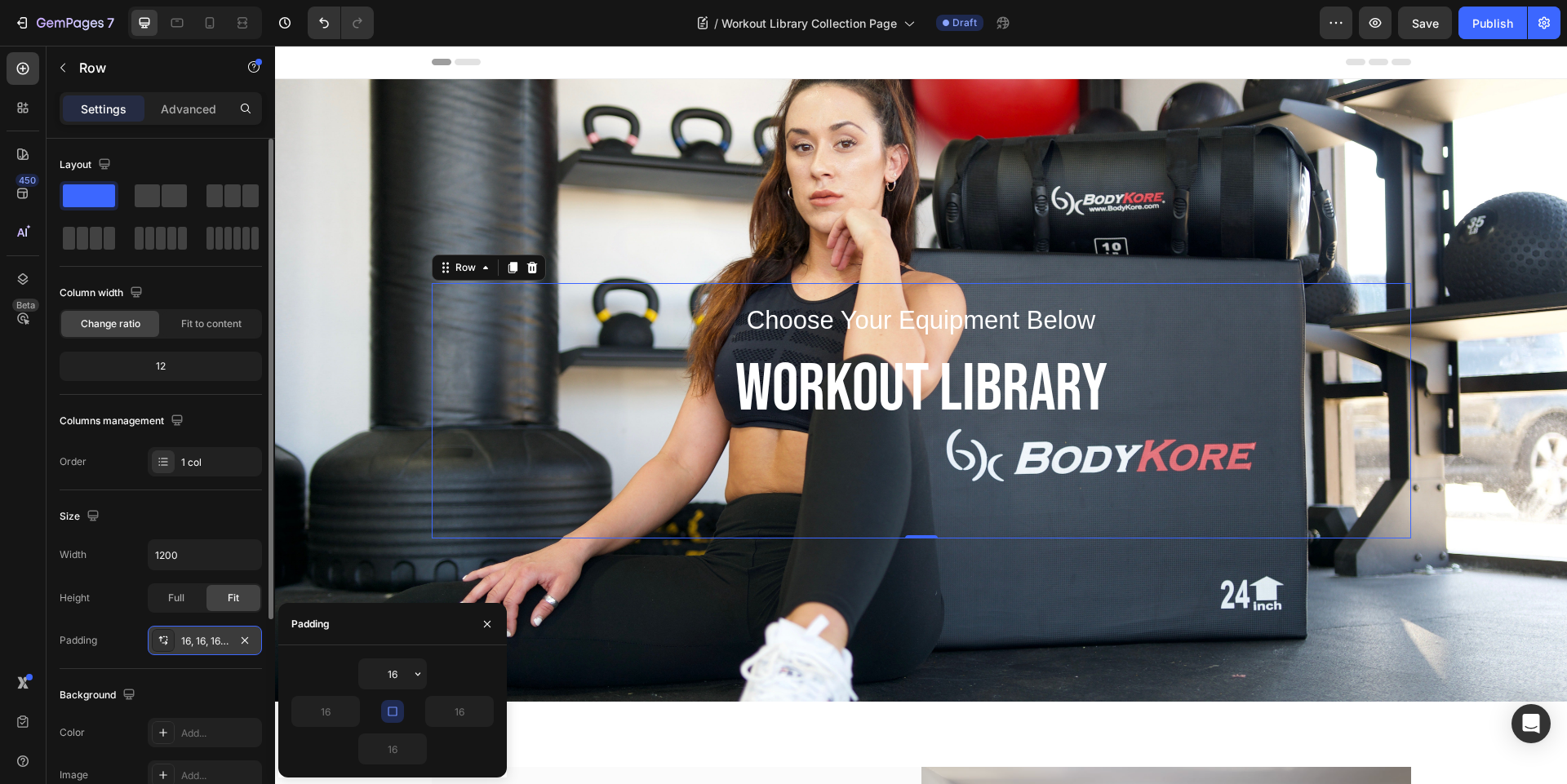
click at [200, 646] on div "16, 16, 16, 16" at bounding box center [204, 642] width 48 height 15
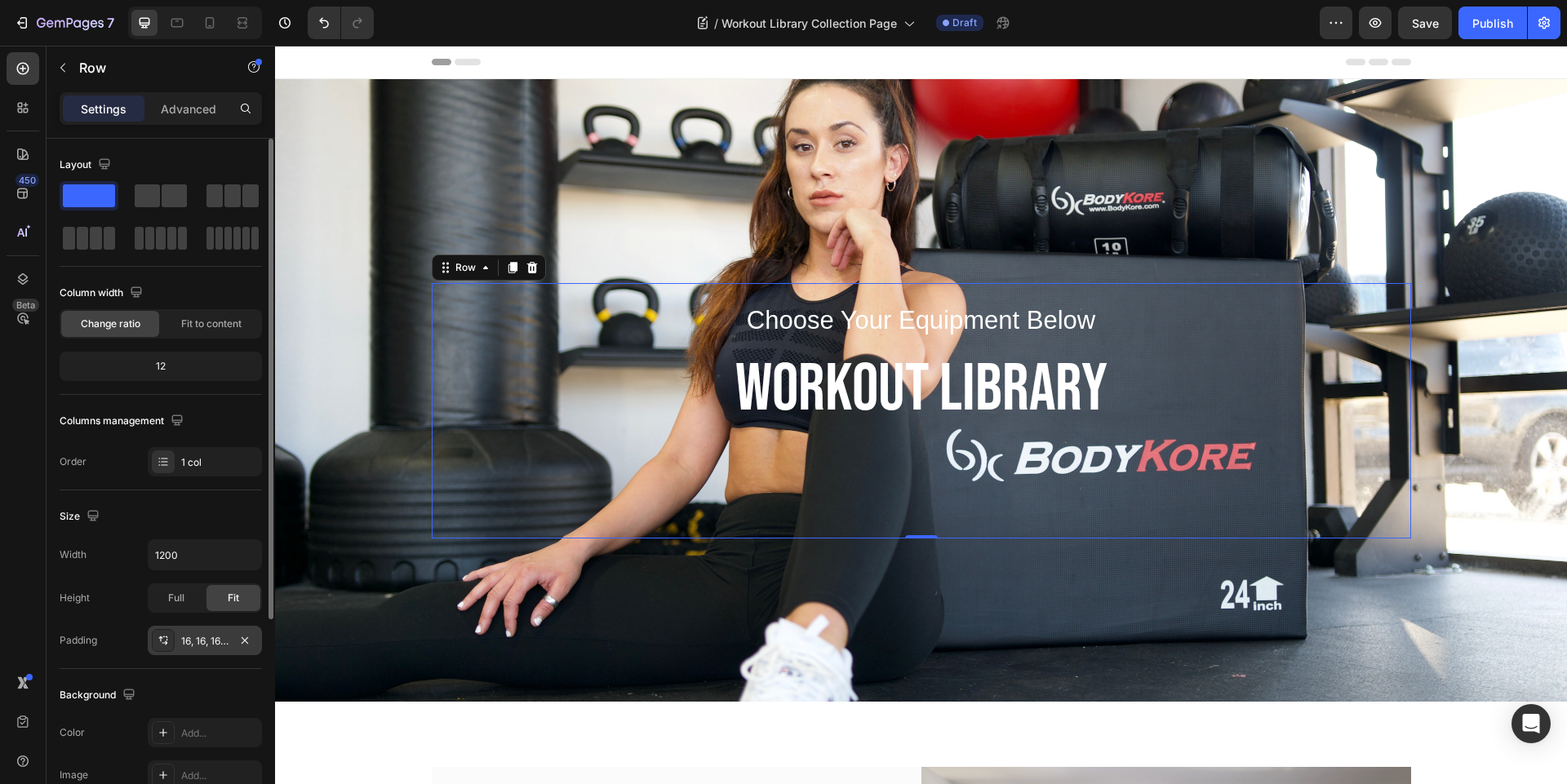
click at [200, 646] on div "16, 16, 16, 16" at bounding box center [204, 642] width 48 height 15
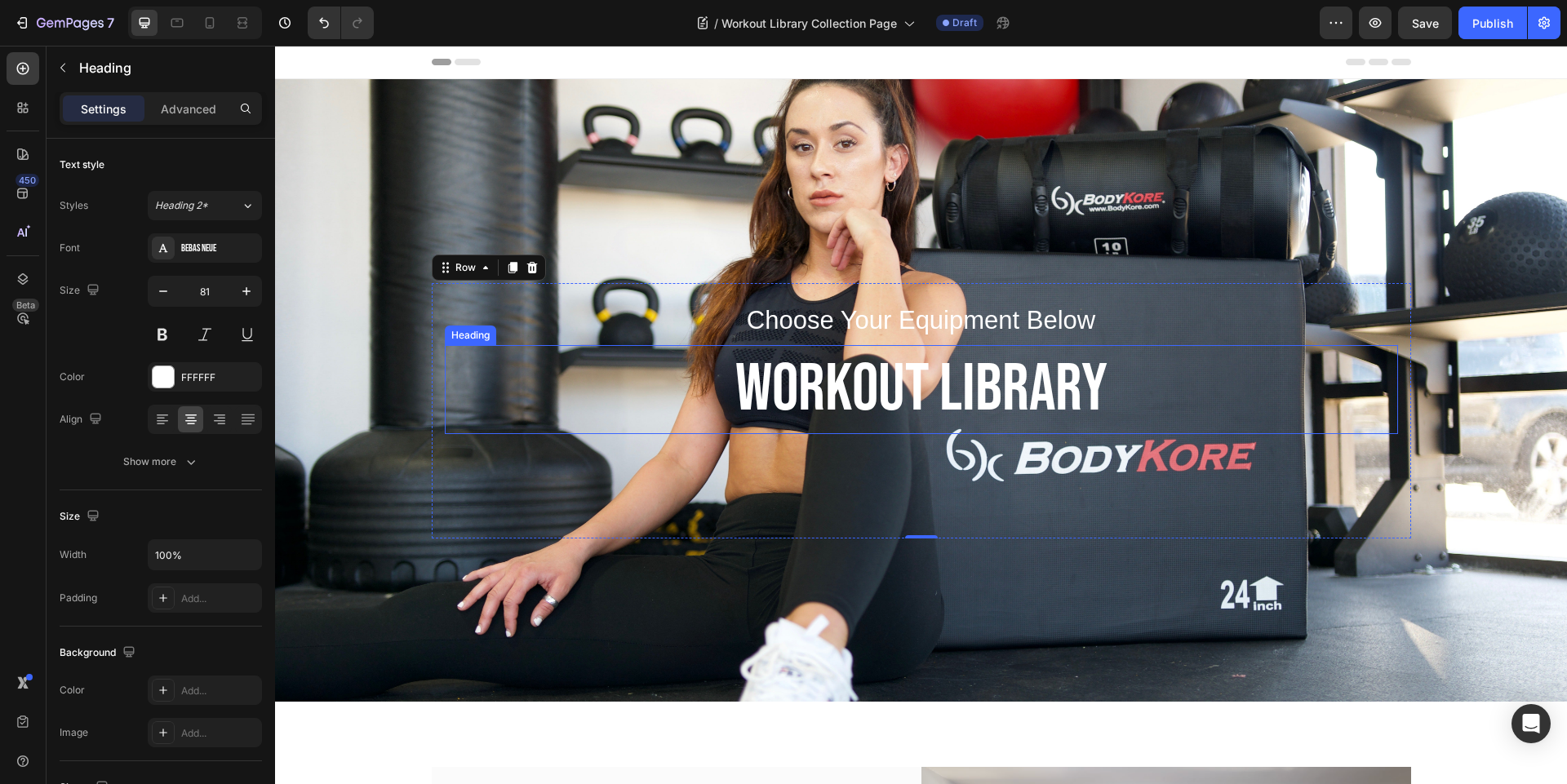
click at [778, 372] on p "WORKOUT LIBRARY" at bounding box center [921, 389] width 950 height 86
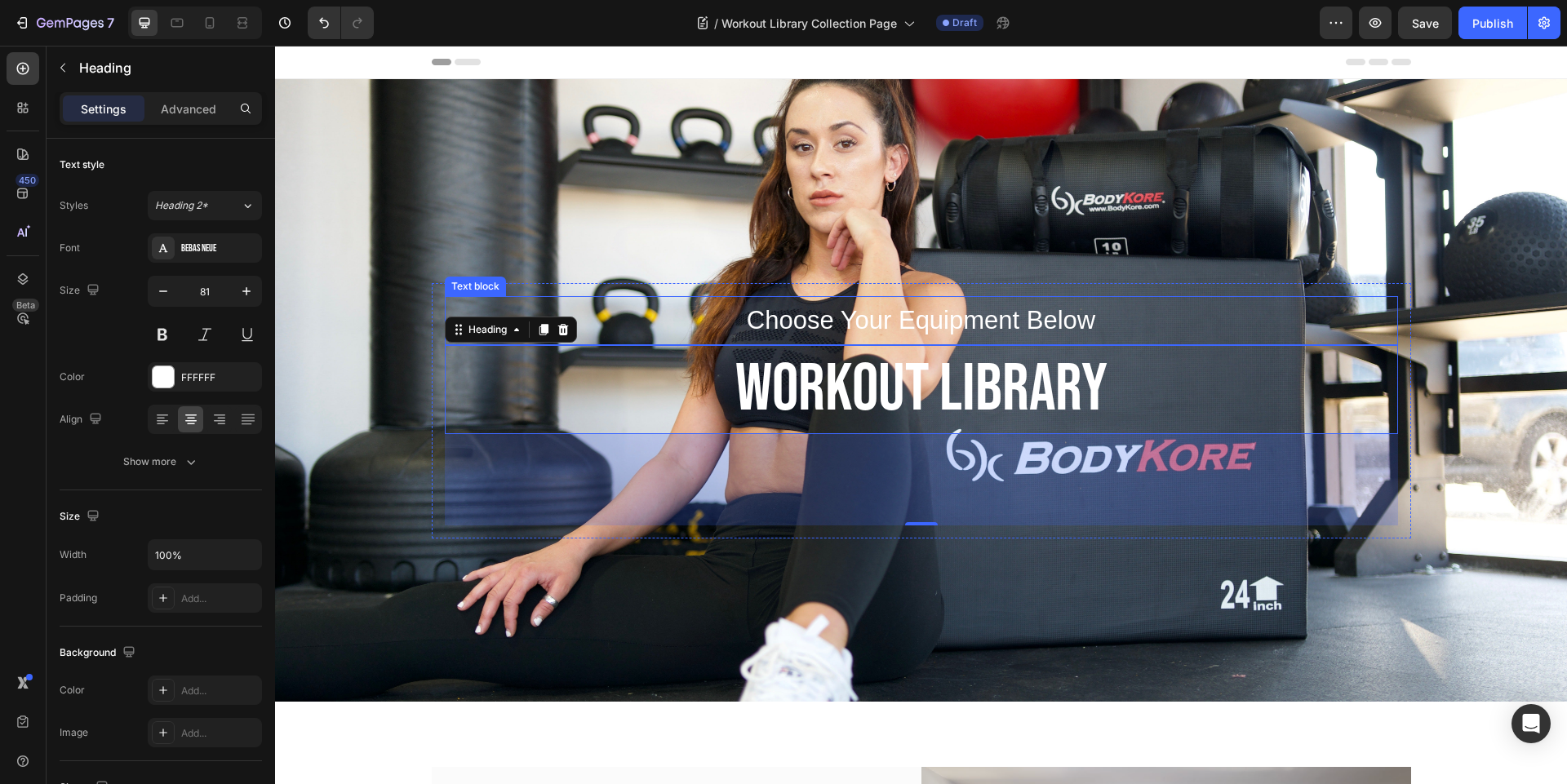
click at [629, 313] on p "Choose Your Equipment Below" at bounding box center [921, 320] width 950 height 46
click at [624, 393] on p "WORKOUT LIBRARY" at bounding box center [921, 389] width 950 height 86
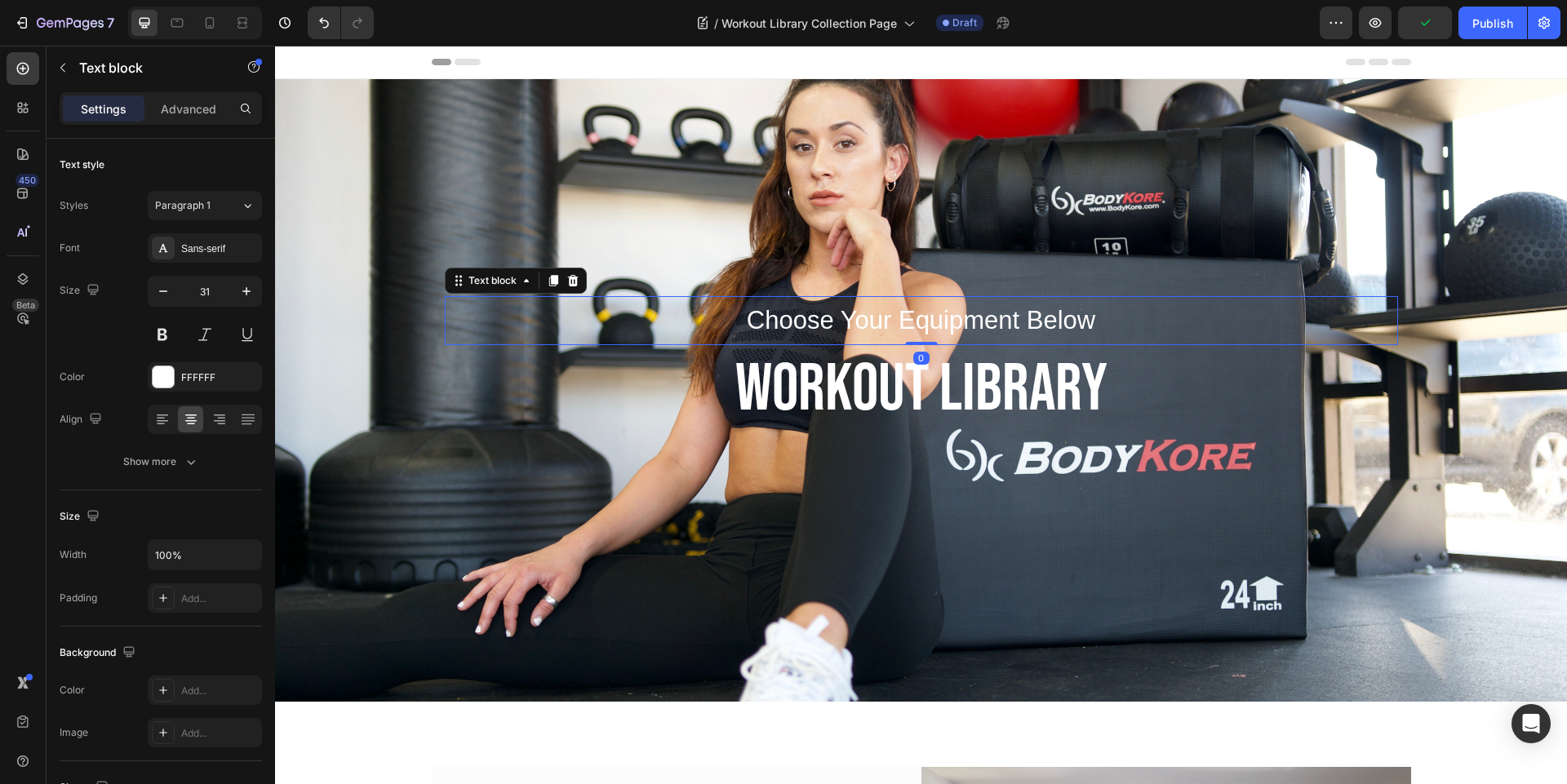
click at [673, 313] on p "Choose Your Equipment Below" at bounding box center [921, 320] width 950 height 46
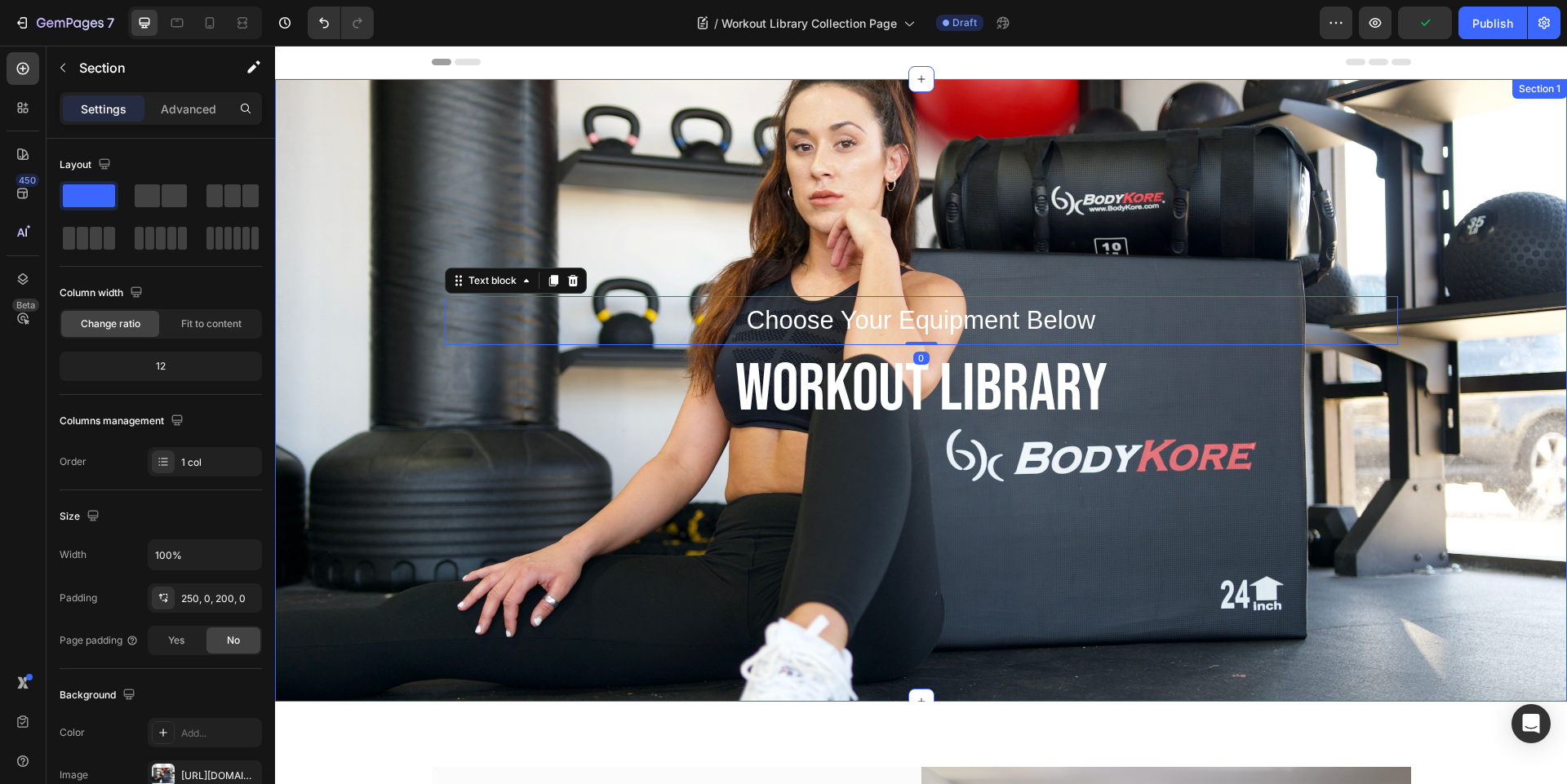
click at [767, 646] on div "Choose Your Equipment Below Text block 0 WORKOUT LIBRARY Heading Row Section 1" at bounding box center [920, 390] width 1292 height 622
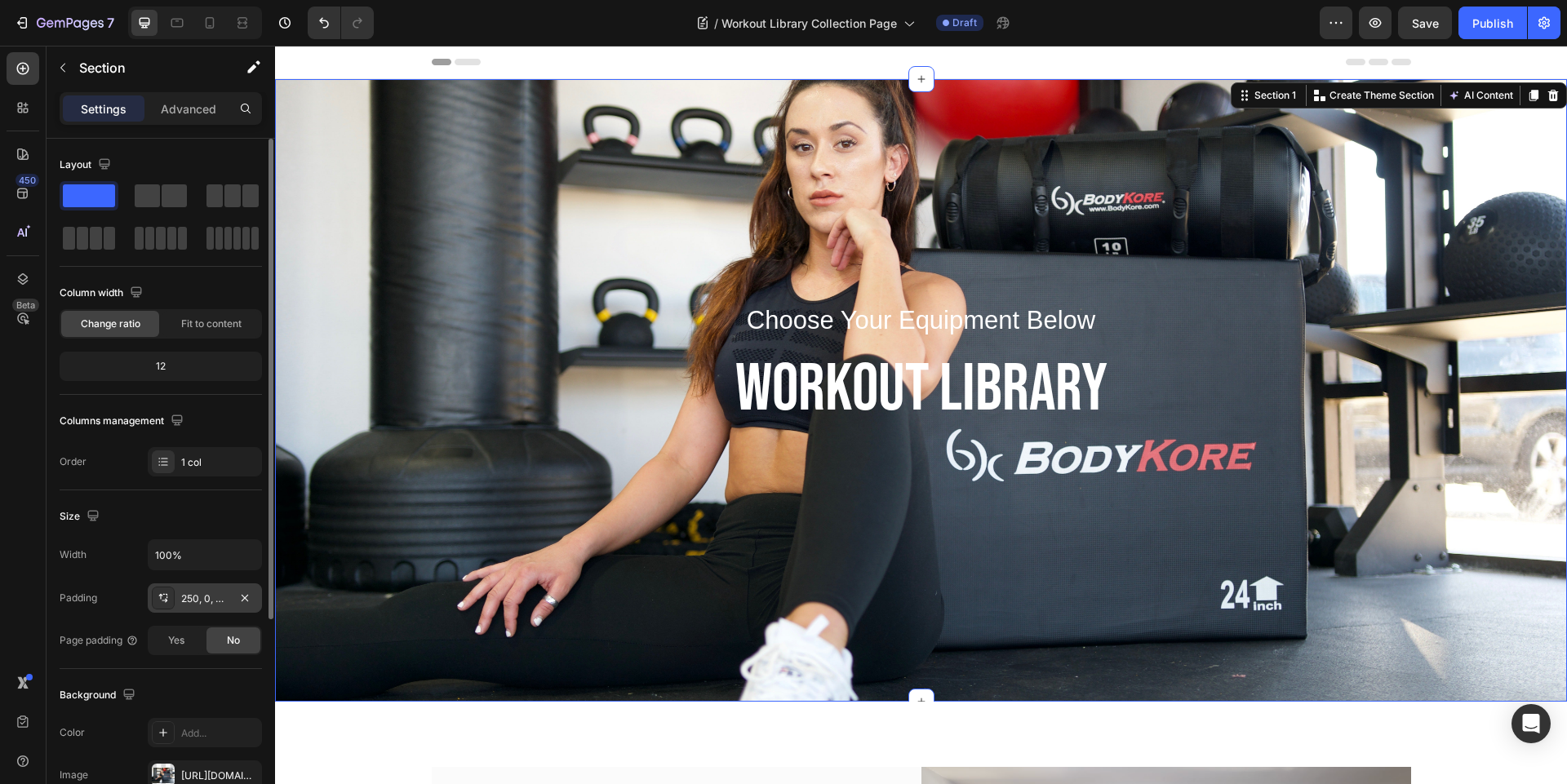
click at [205, 602] on div "250, 0, 200, 0" at bounding box center [204, 599] width 48 height 15
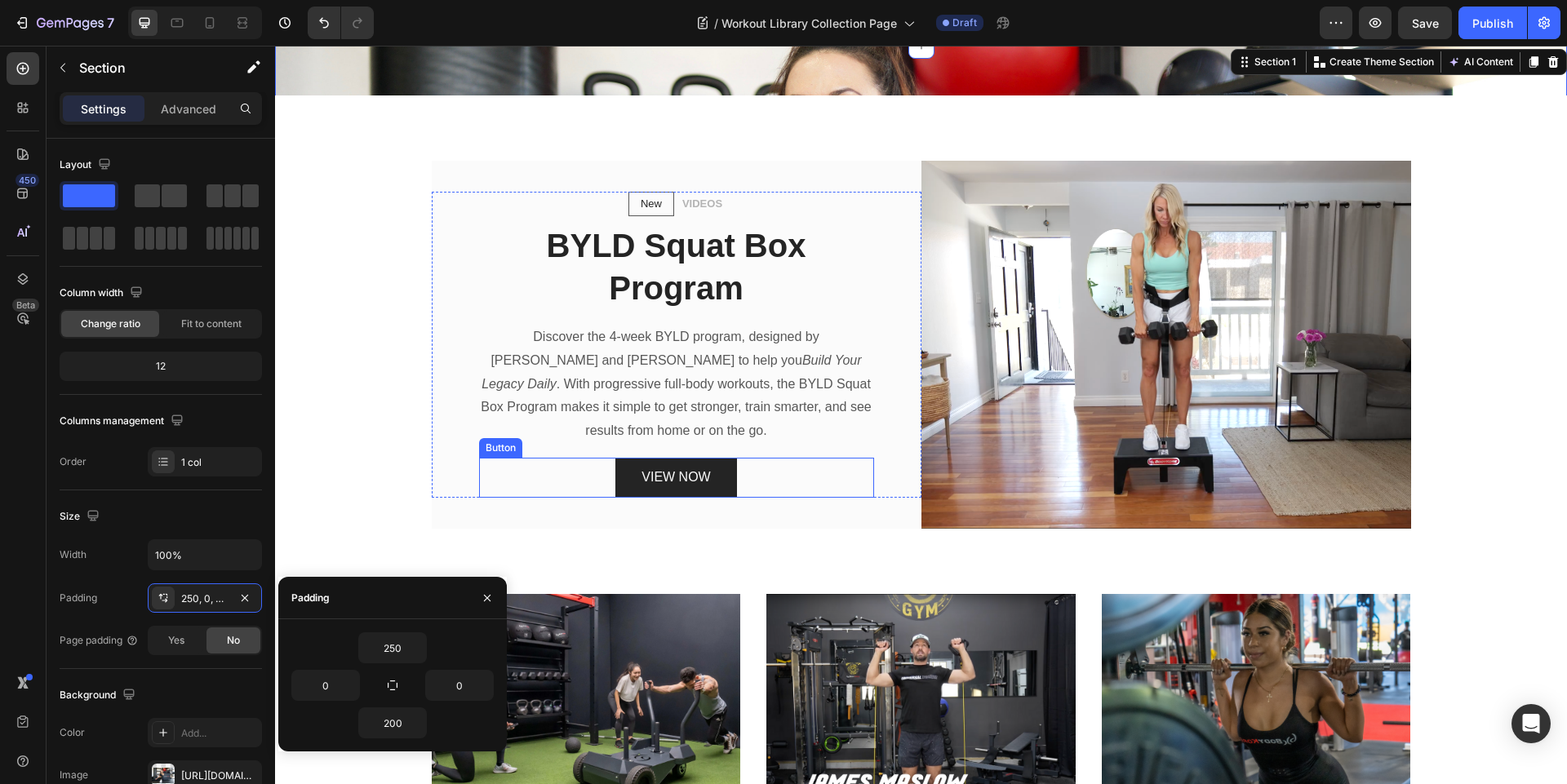
scroll to position [490, 0]
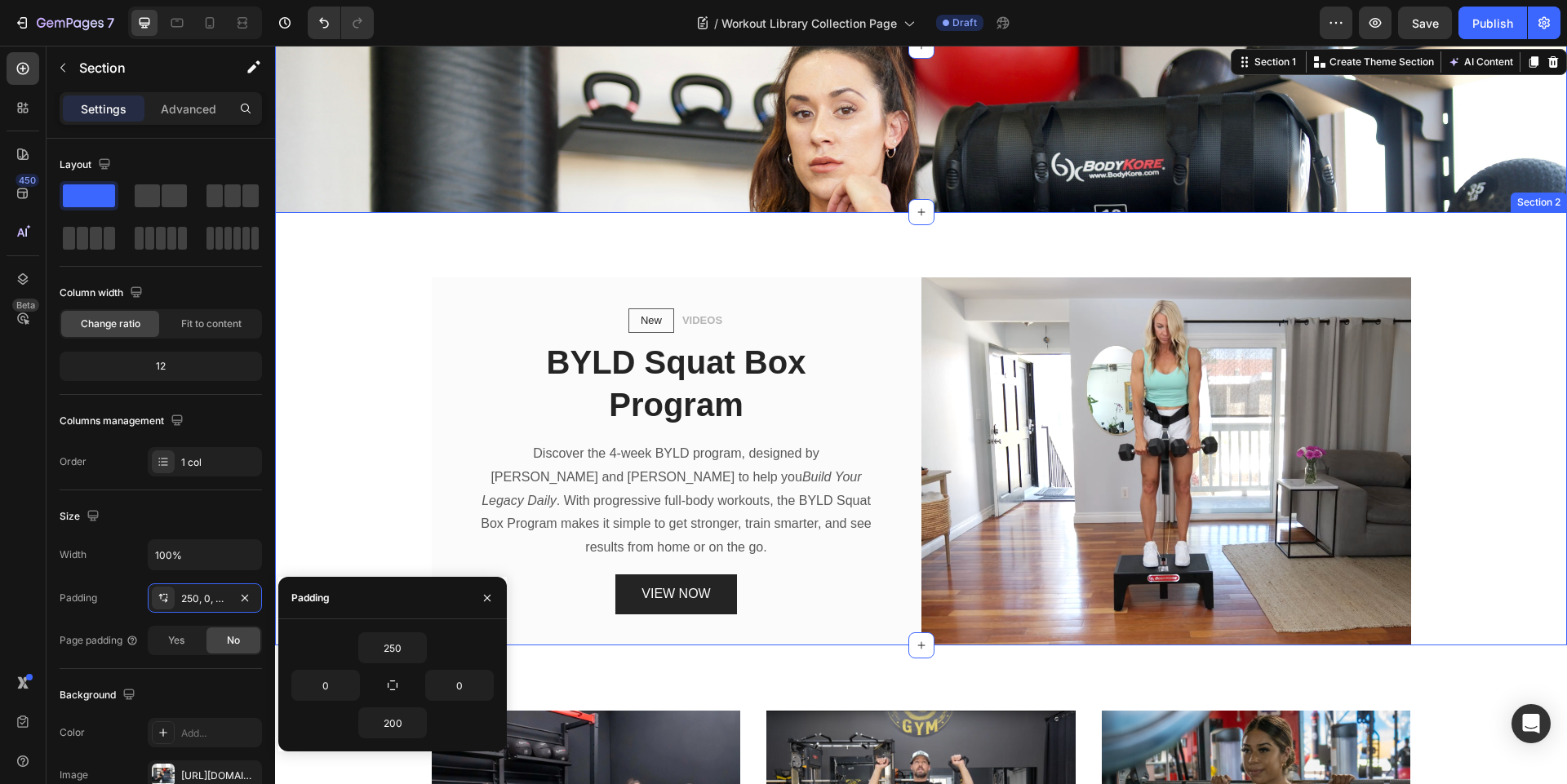
click at [1077, 245] on div "New Text block Row VIDEOS Text block Row BYLD Squat Box Program Heading Discove…" at bounding box center [920, 428] width 1292 height 433
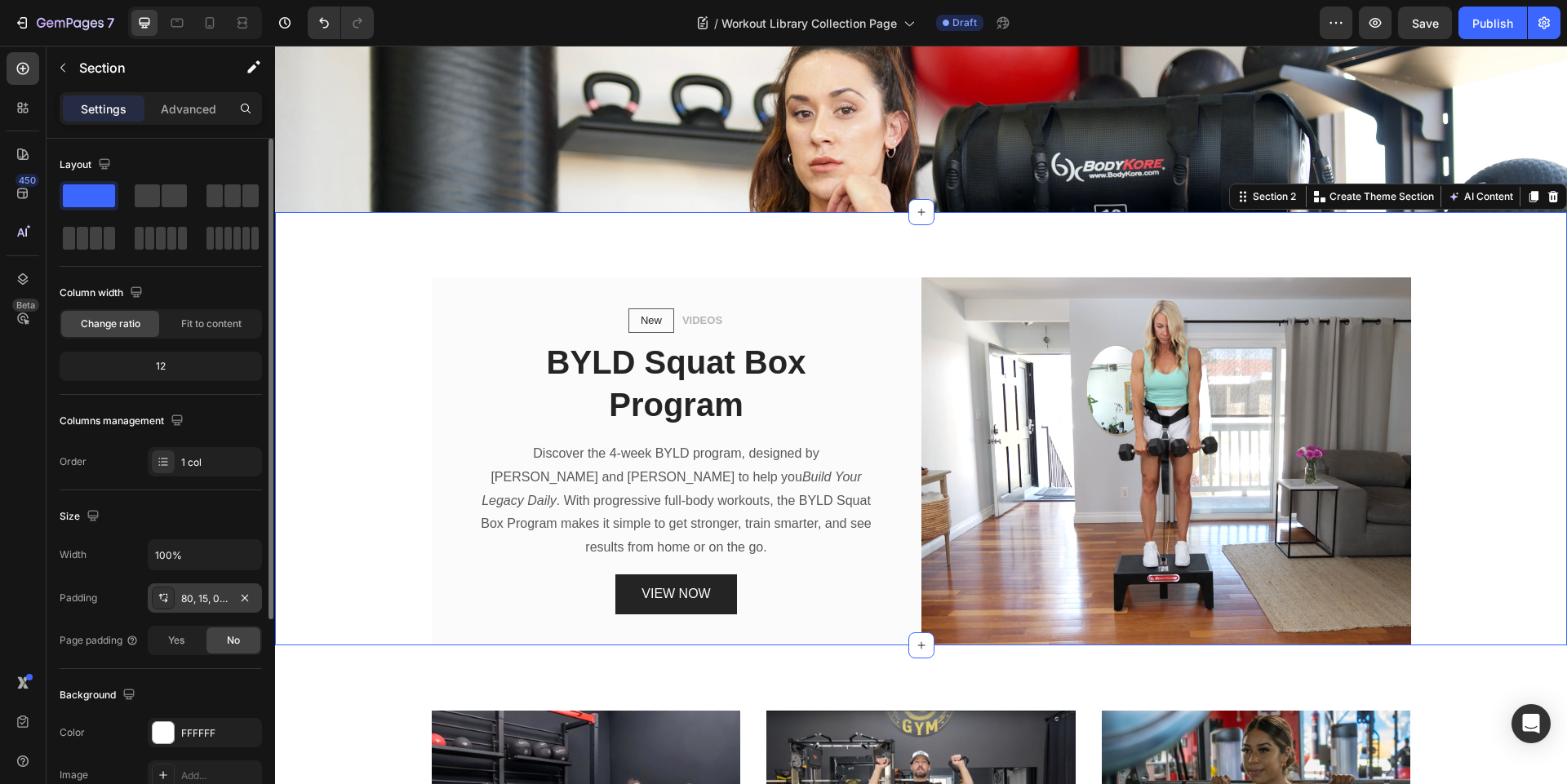
click at [188, 604] on div "80, 15, 0, 15" at bounding box center [204, 599] width 48 height 15
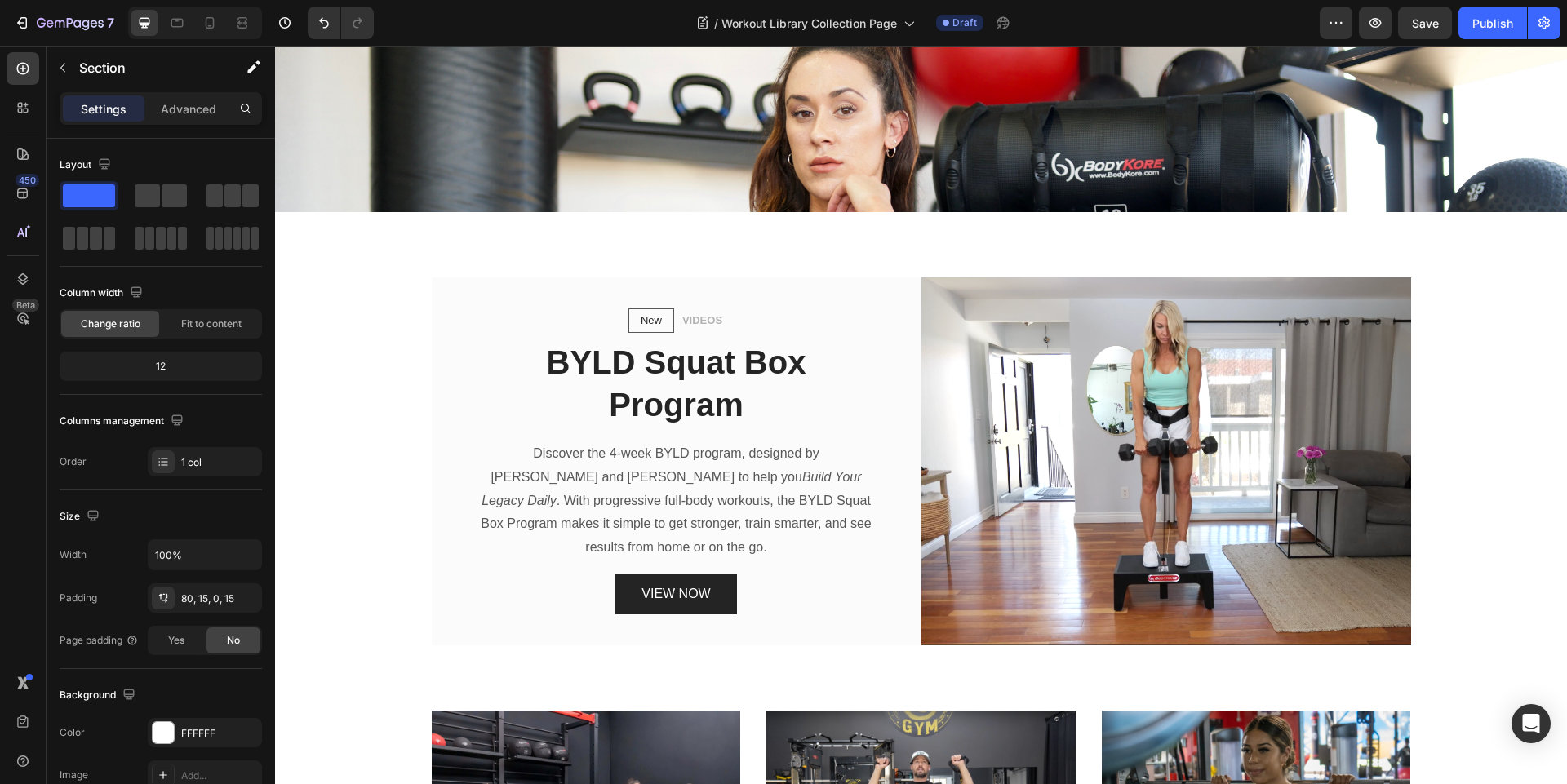
click at [1029, 247] on div "New Text block Row VIDEOS Text block Row BYLD Squat Box Program Heading Discove…" at bounding box center [920, 428] width 1292 height 433
click at [934, 233] on div "New Text block Row VIDEOS Text block Row BYLD Squat Box Program Heading Discove…" at bounding box center [920, 428] width 1292 height 433
click at [207, 602] on div "80, 15, 0, 15" at bounding box center [204, 599] width 48 height 15
click at [200, 25] on div at bounding box center [210, 23] width 26 height 26
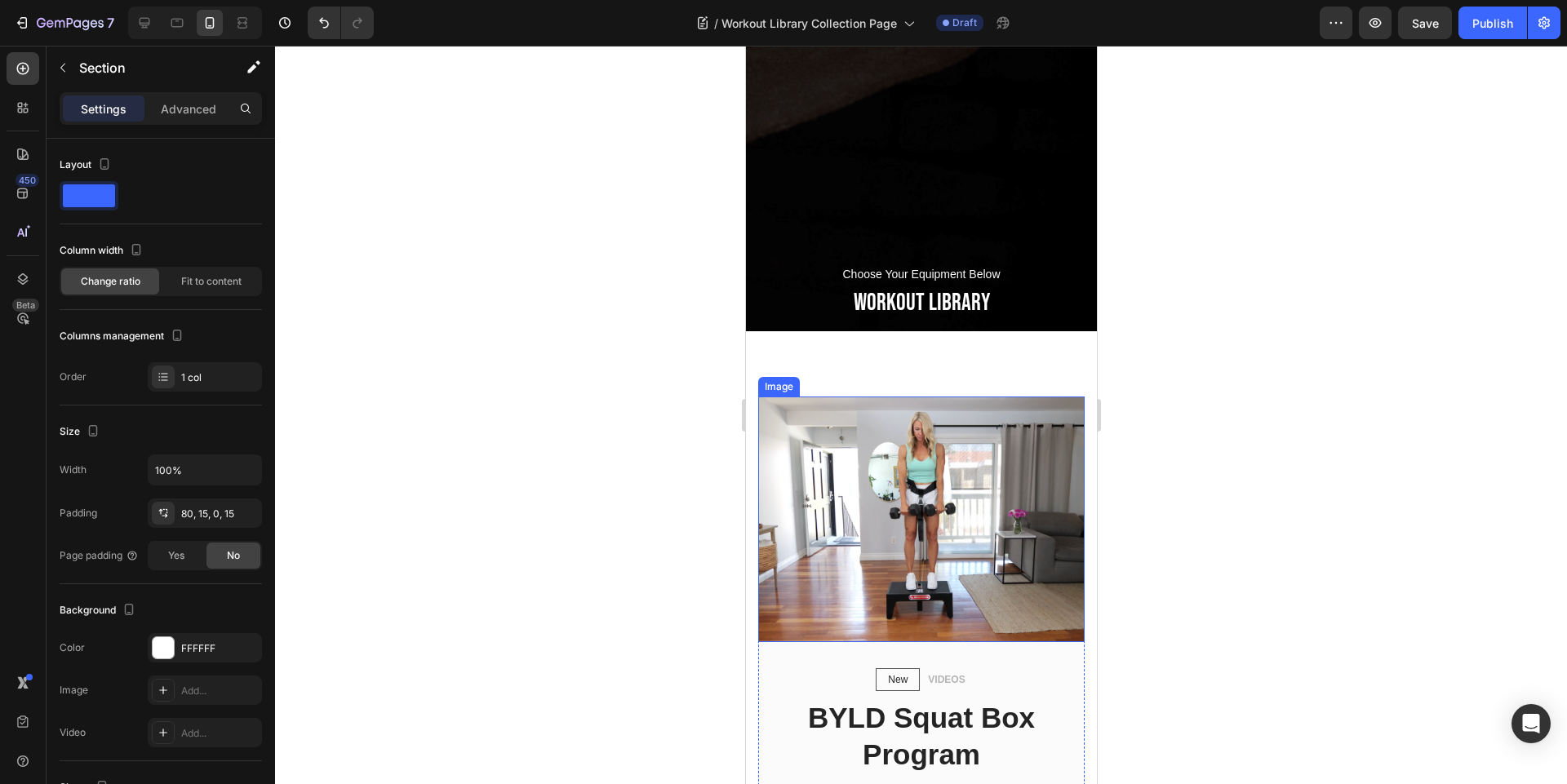
scroll to position [128, 0]
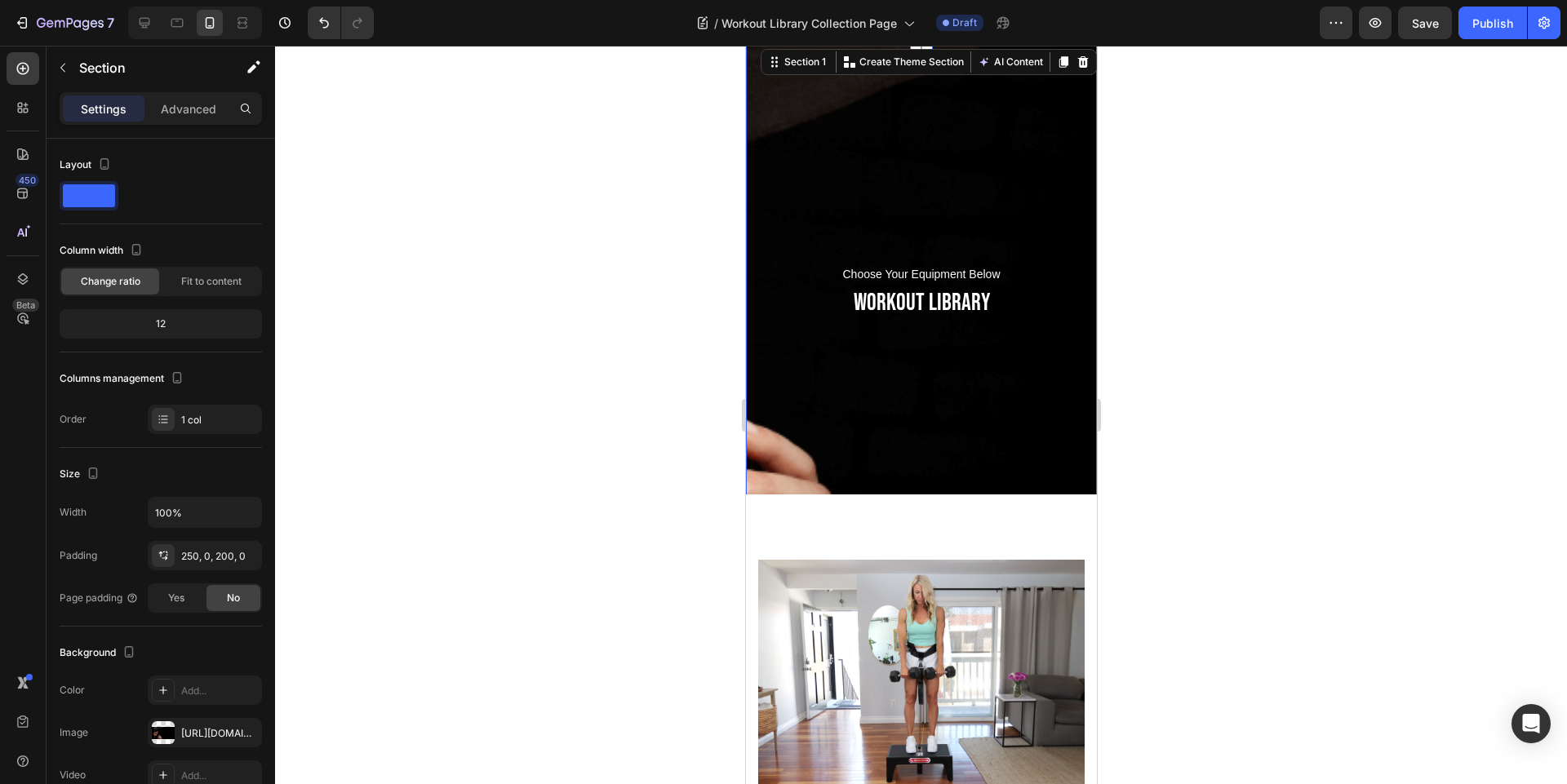
click at [1011, 155] on div "Choose Your Equipment Below Text block WORKOUT LIBRARY Heading Row Section 1 Cr…" at bounding box center [920, 317] width 351 height 542
click at [192, 557] on div "250, 0, 200, 0" at bounding box center [204, 557] width 48 height 15
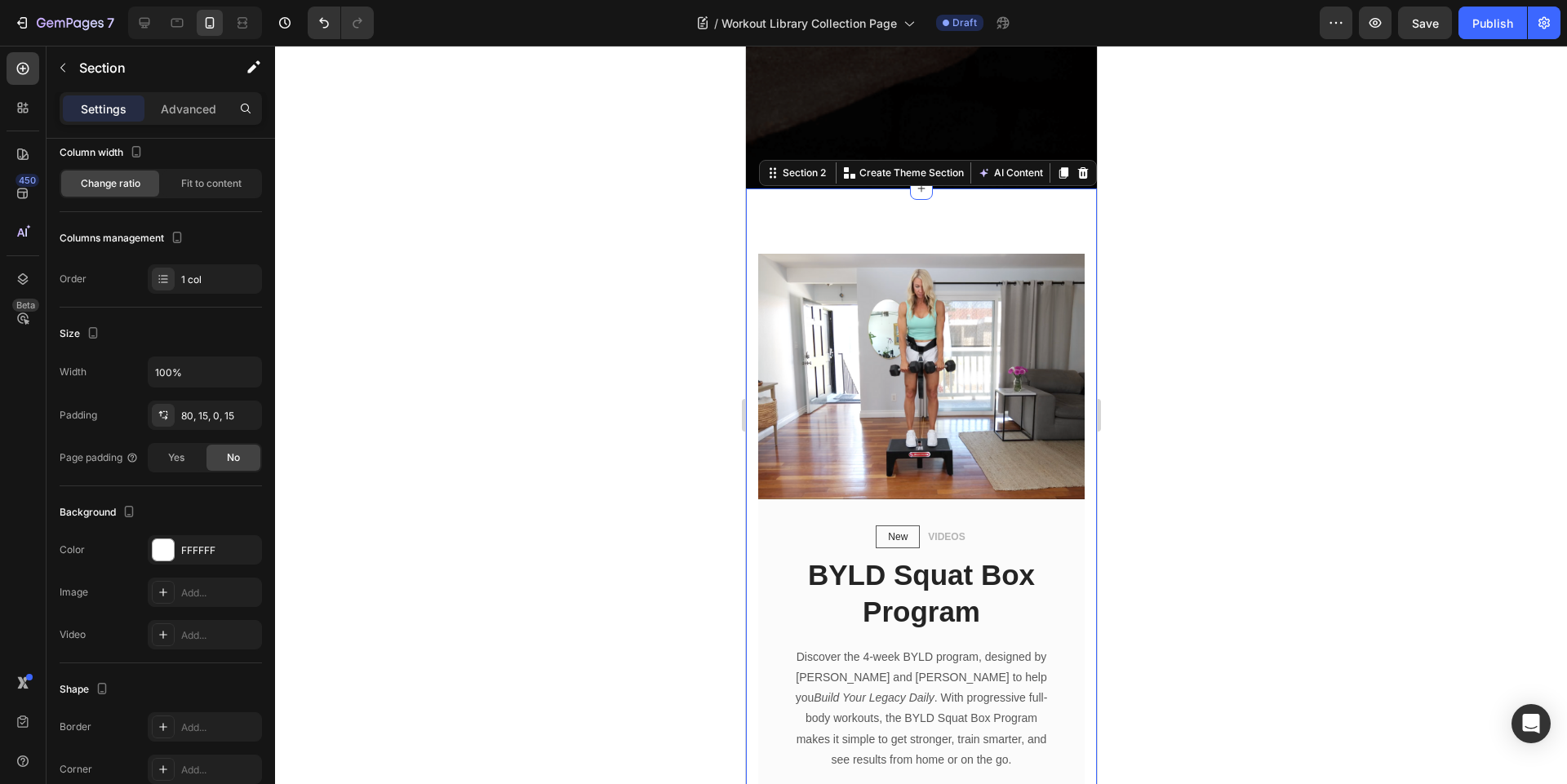
scroll to position [421, 0]
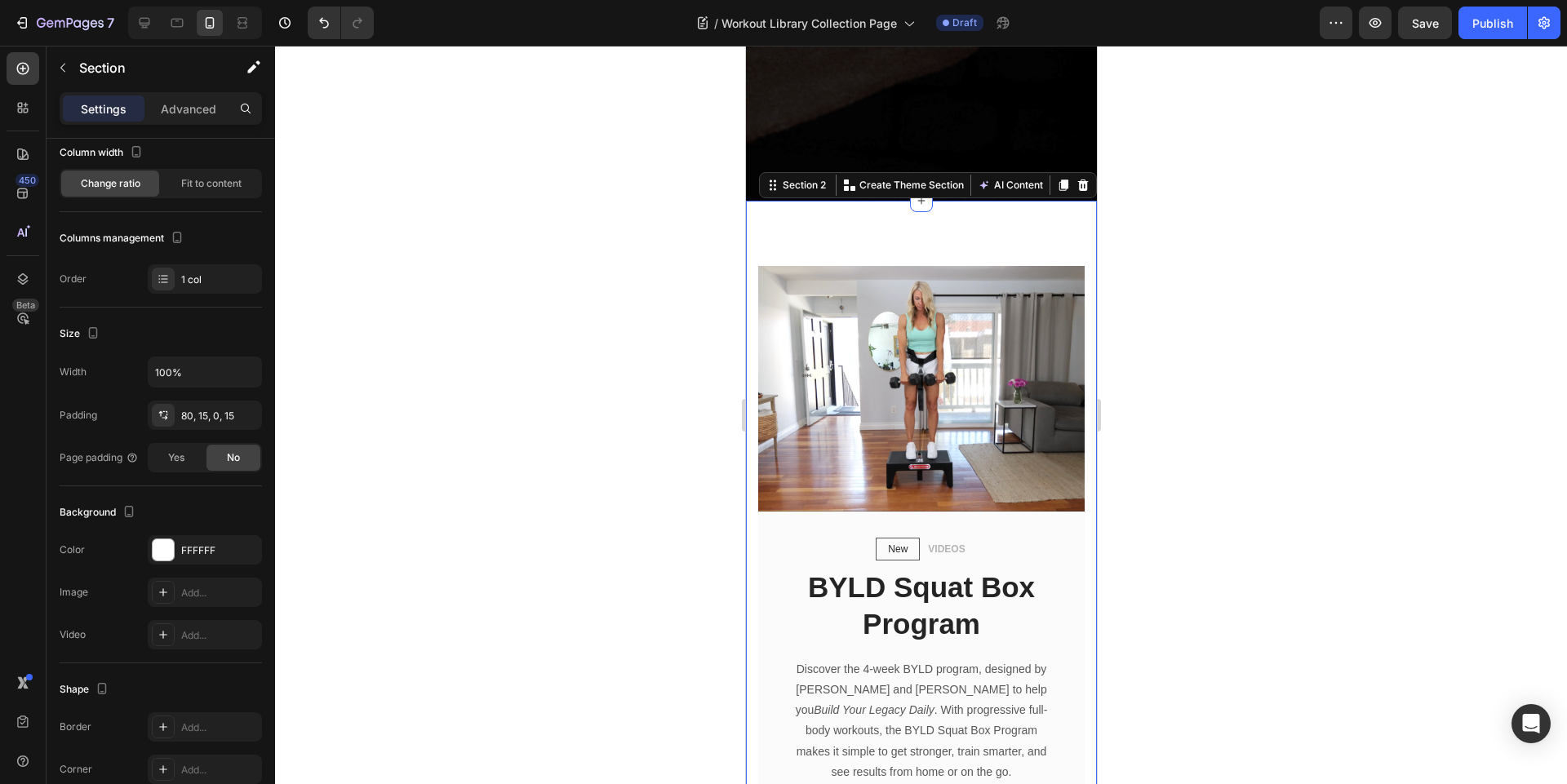
click at [831, 210] on div "New Text block Row VIDEOS Text block Row BYLD Squat Box Program Heading Discove…" at bounding box center [920, 549] width 351 height 698
click at [195, 420] on div "80, 15, 0, 15" at bounding box center [204, 416] width 48 height 15
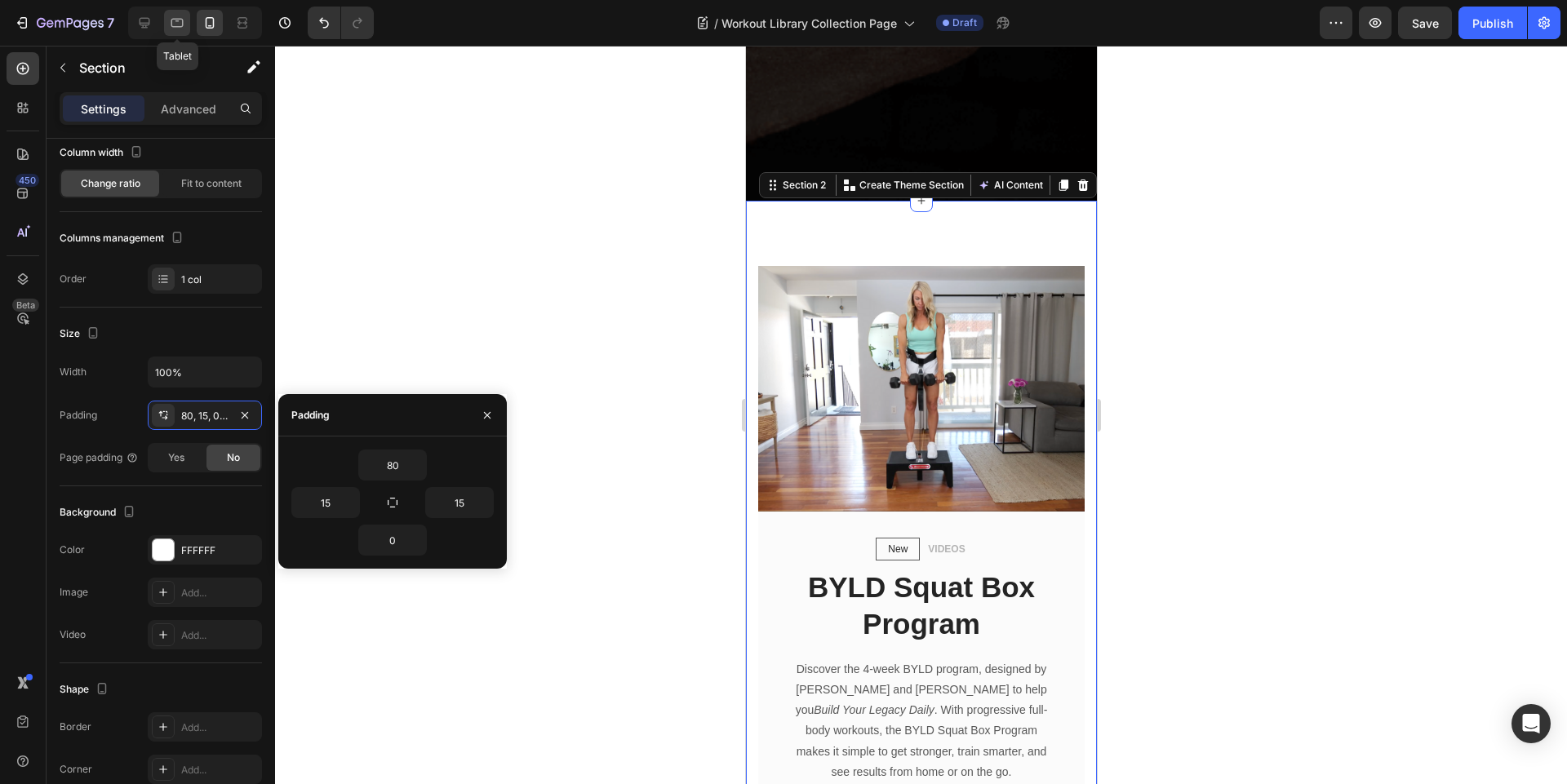
click at [170, 25] on icon at bounding box center [177, 23] width 17 height 17
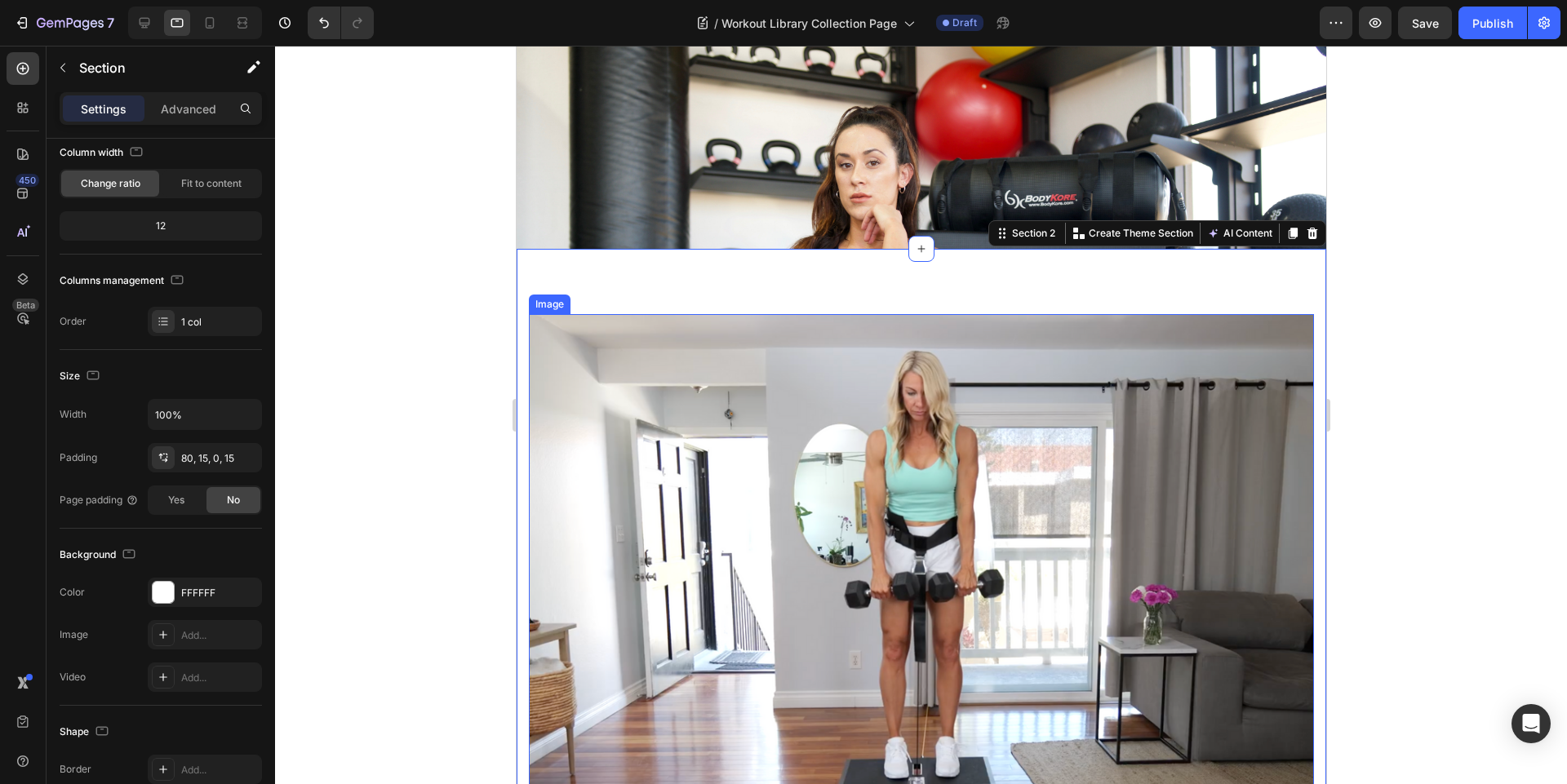
scroll to position [233, 0]
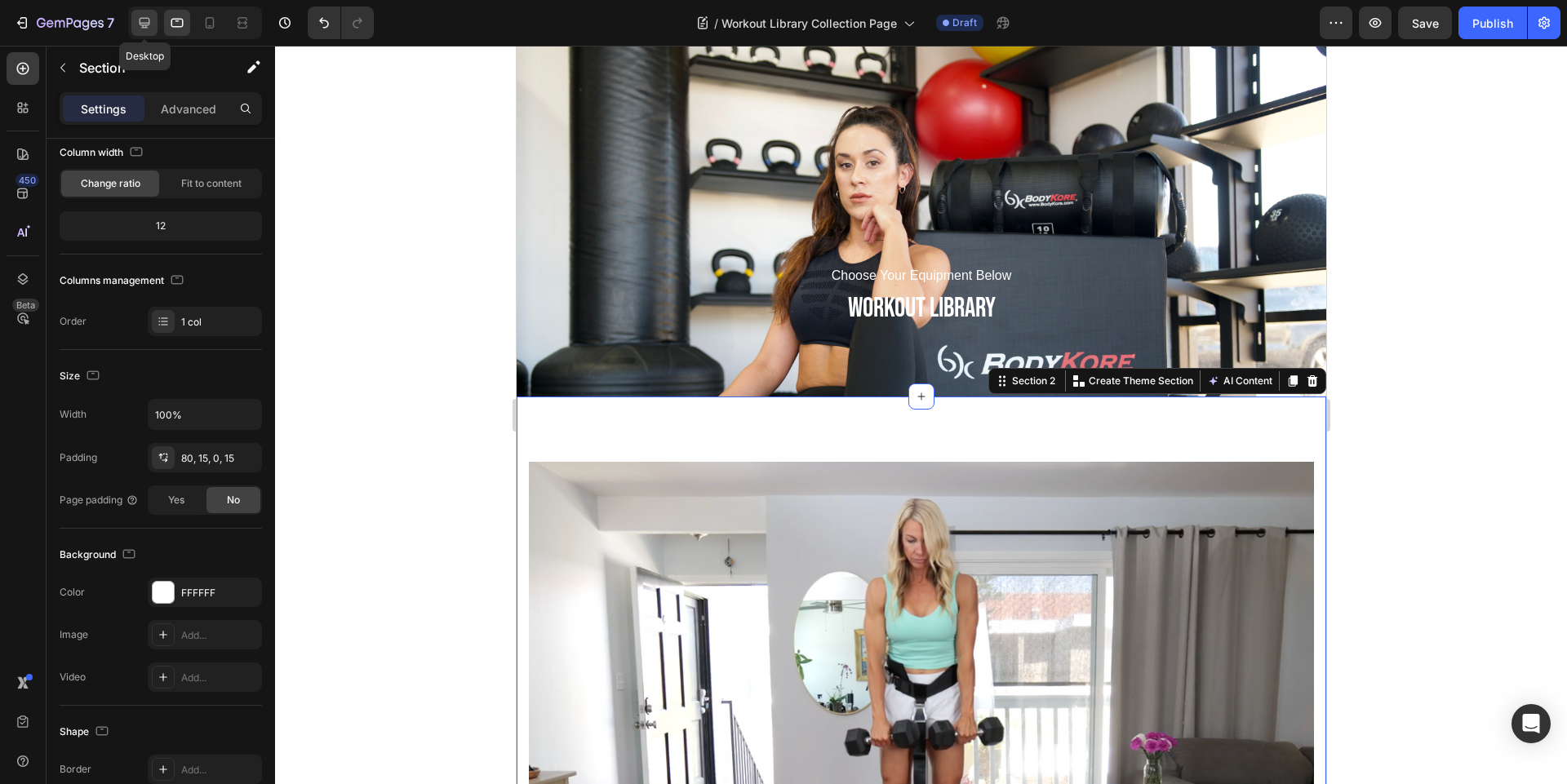
click at [156, 30] on div at bounding box center [144, 23] width 26 height 26
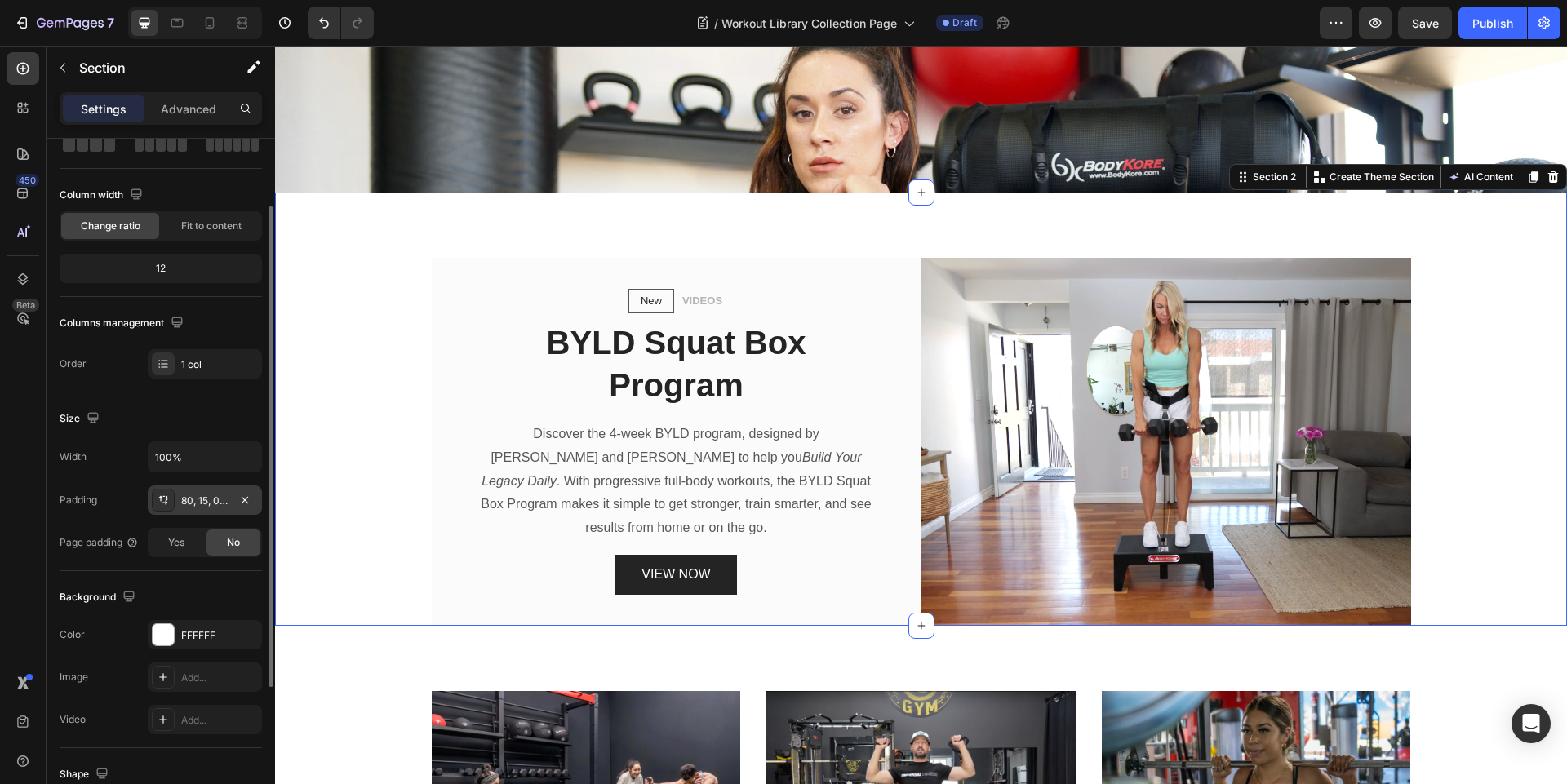
scroll to position [599, 0]
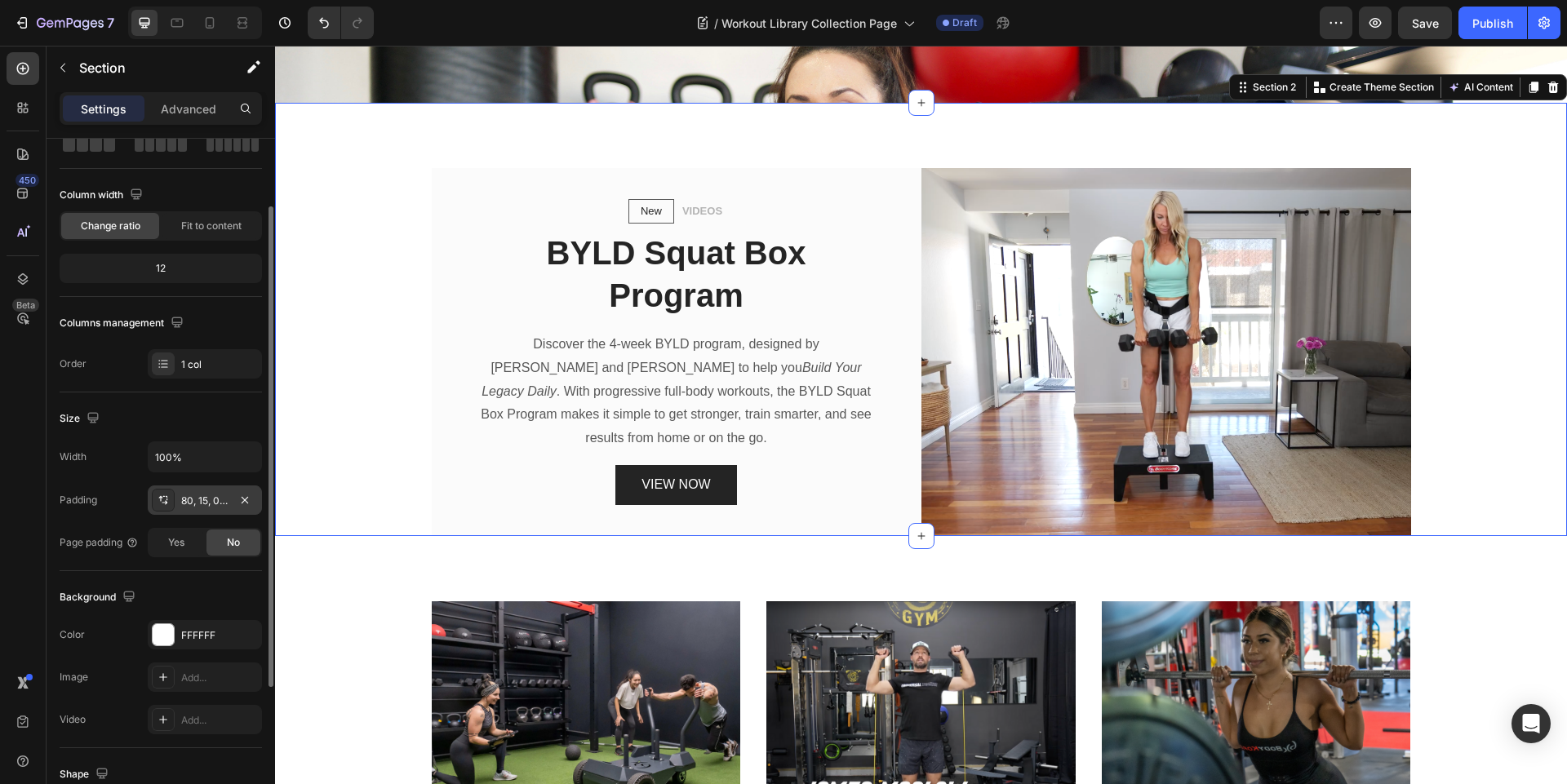
click at [202, 497] on div "80, 15, 0, 15" at bounding box center [204, 501] width 48 height 15
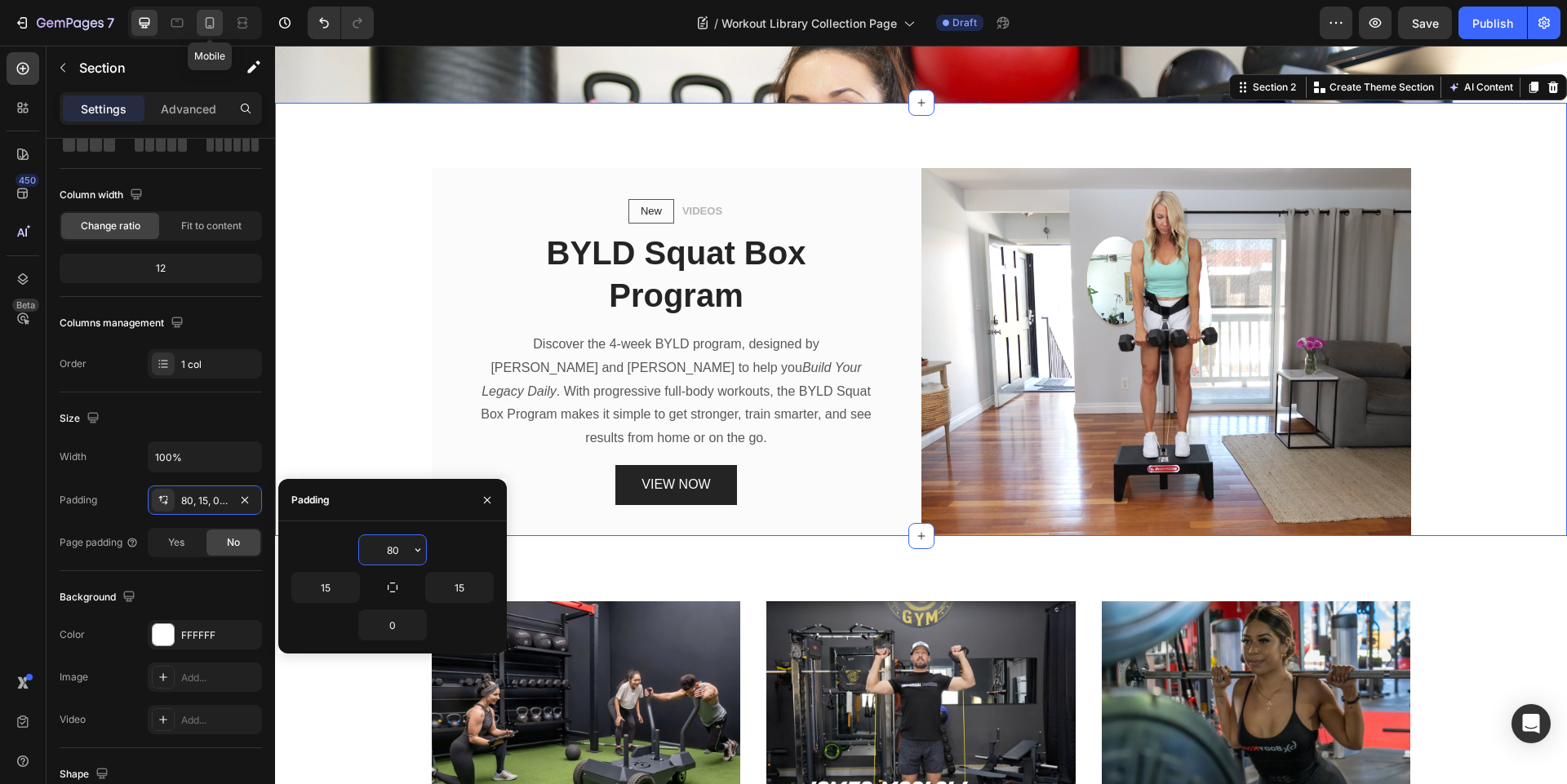
click at [208, 21] on icon at bounding box center [210, 23] width 17 height 17
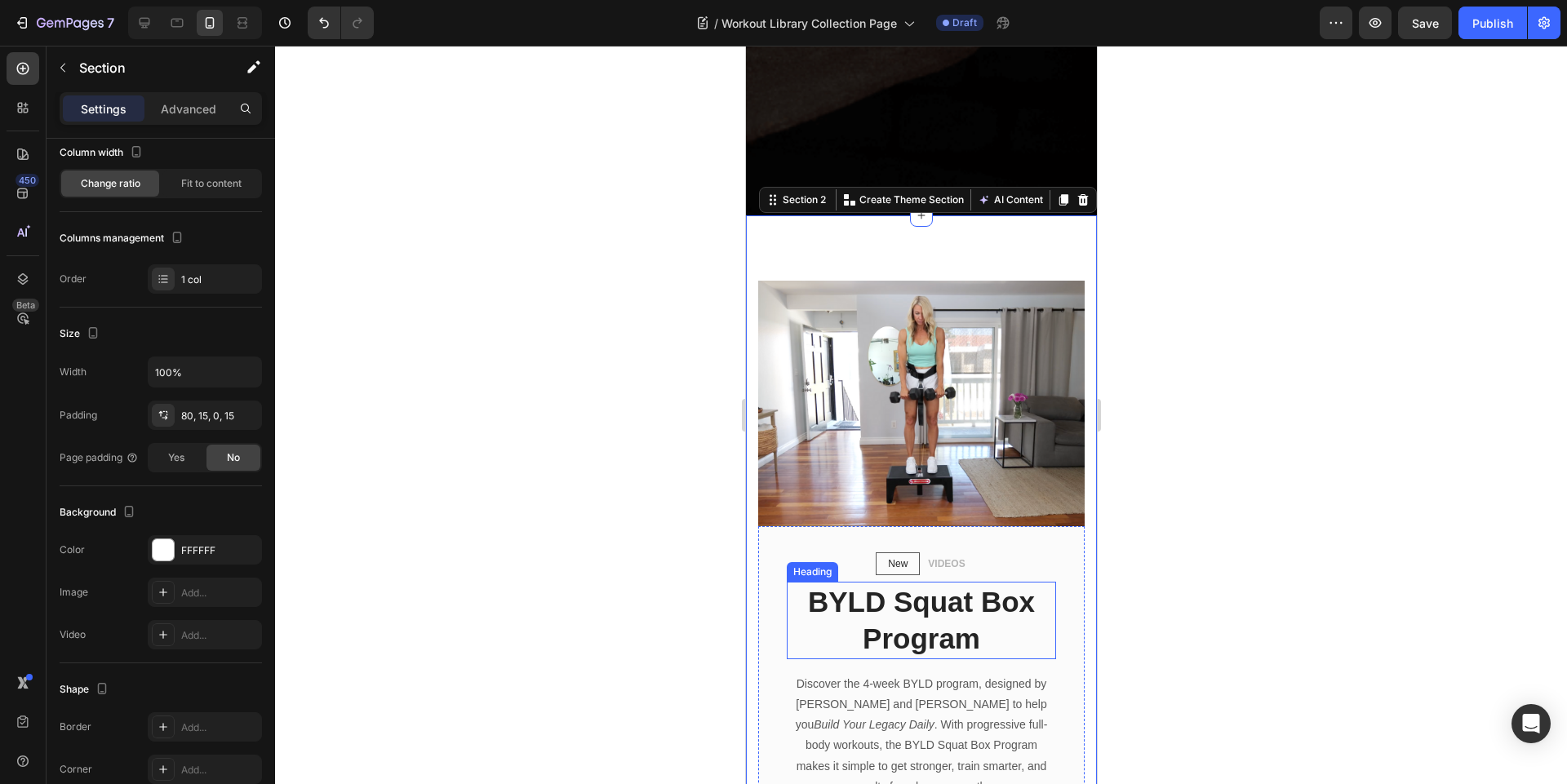
scroll to position [519, 0]
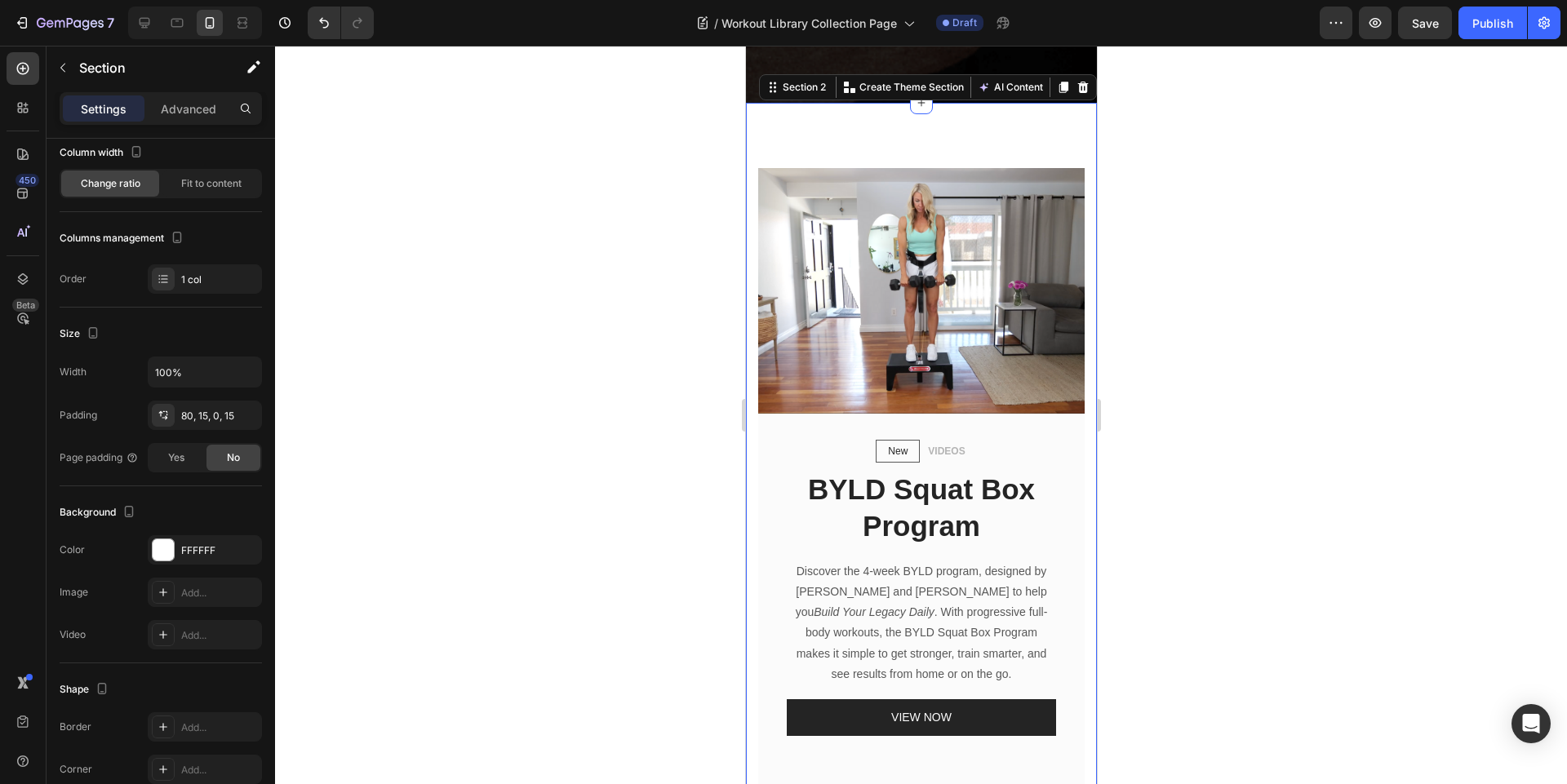
click at [985, 128] on div "New Text block Row VIDEOS Text block Row BYLD Squat Box Program Heading Discove…" at bounding box center [920, 452] width 351 height 698
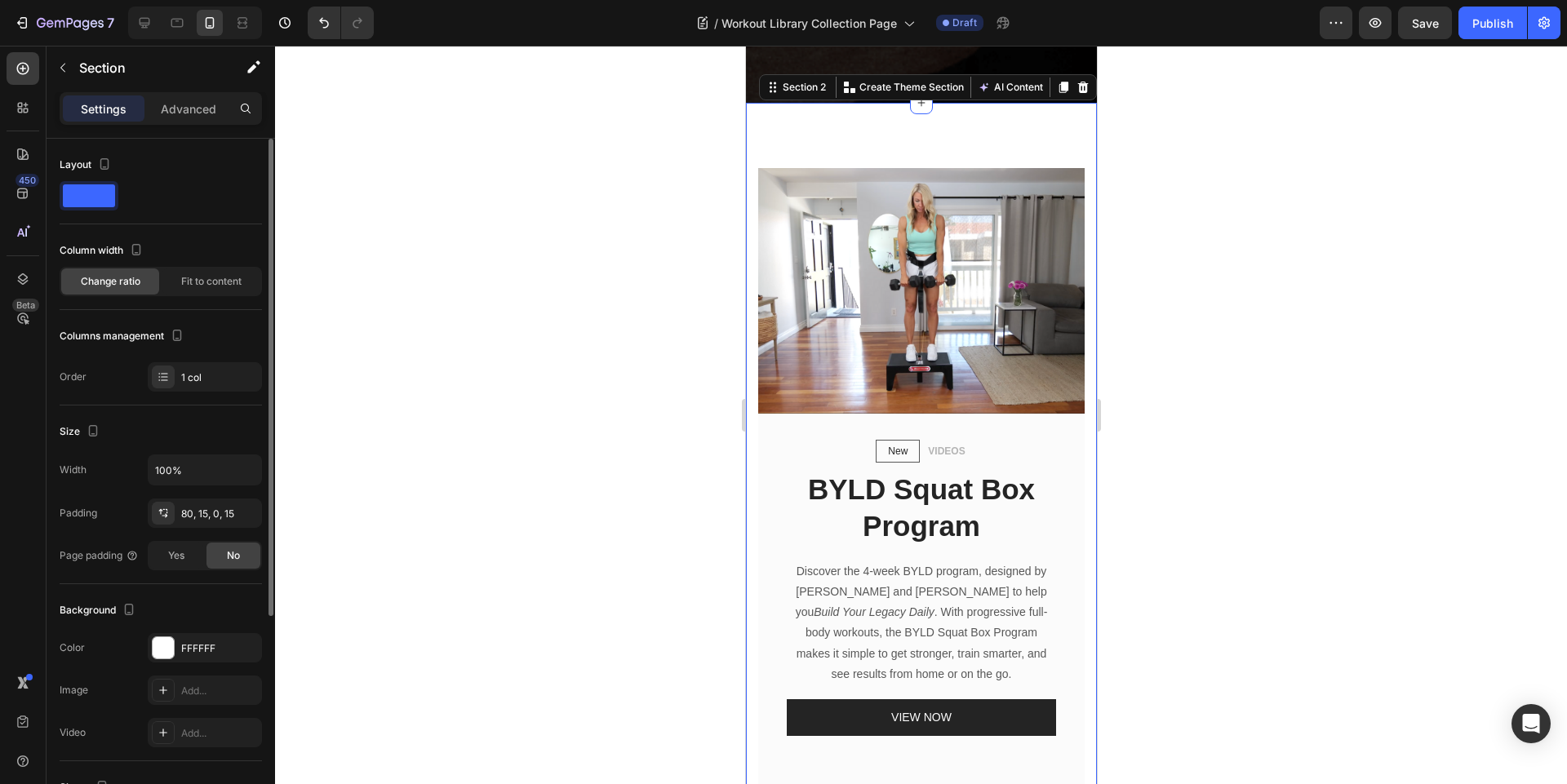
scroll to position [196, 0]
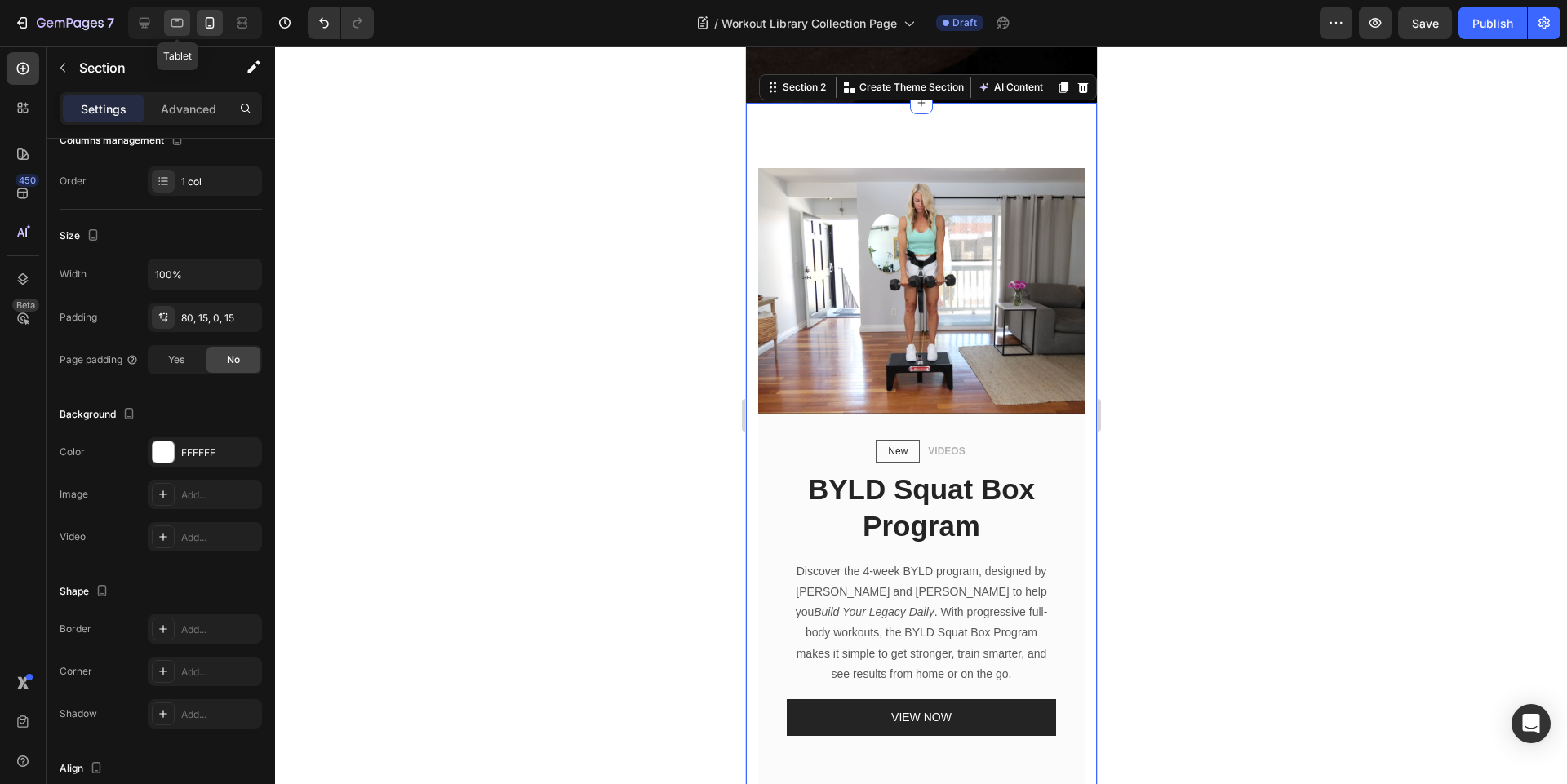
click at [176, 27] on icon at bounding box center [177, 23] width 12 height 9
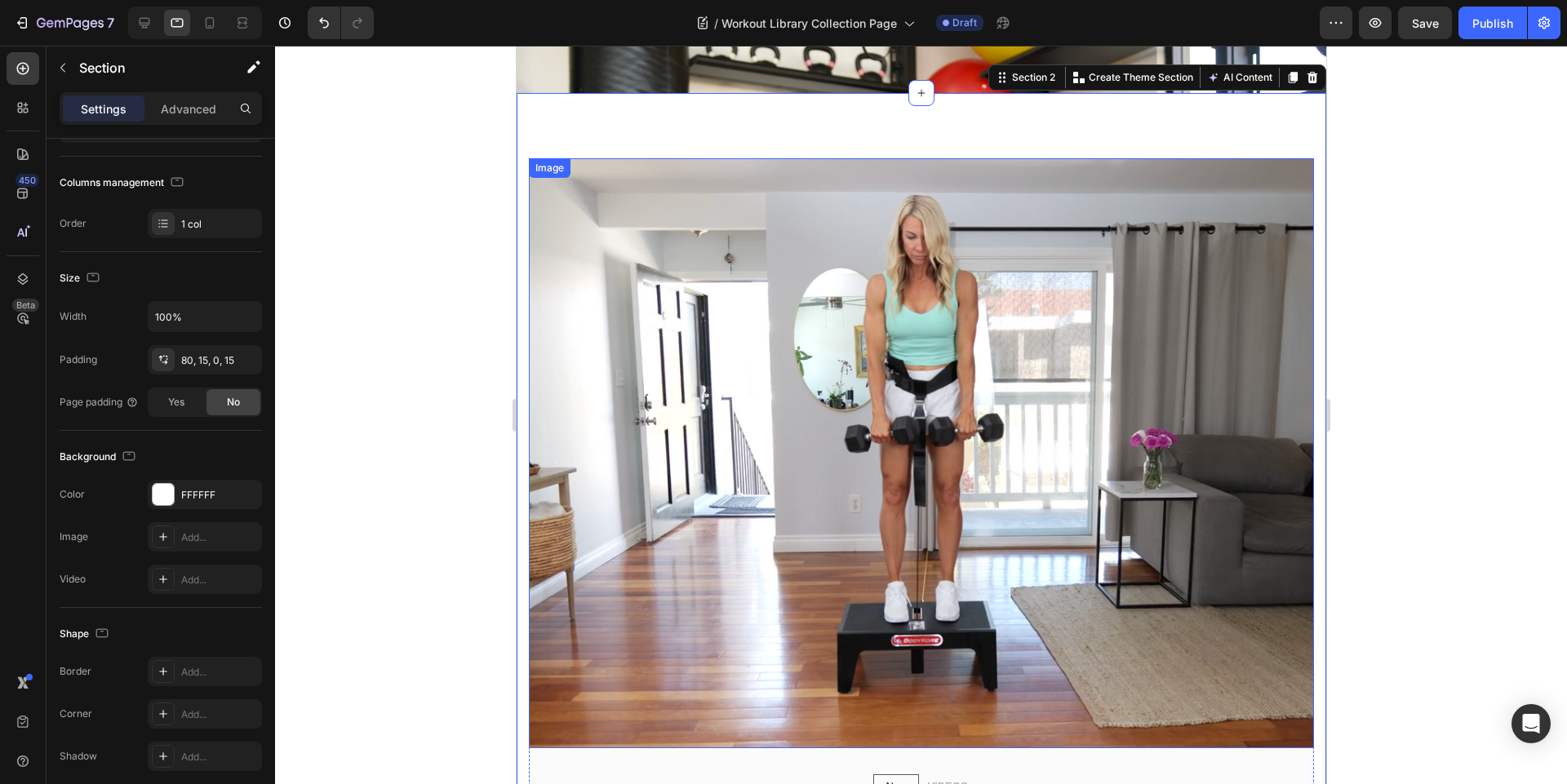
scroll to position [526, 0]
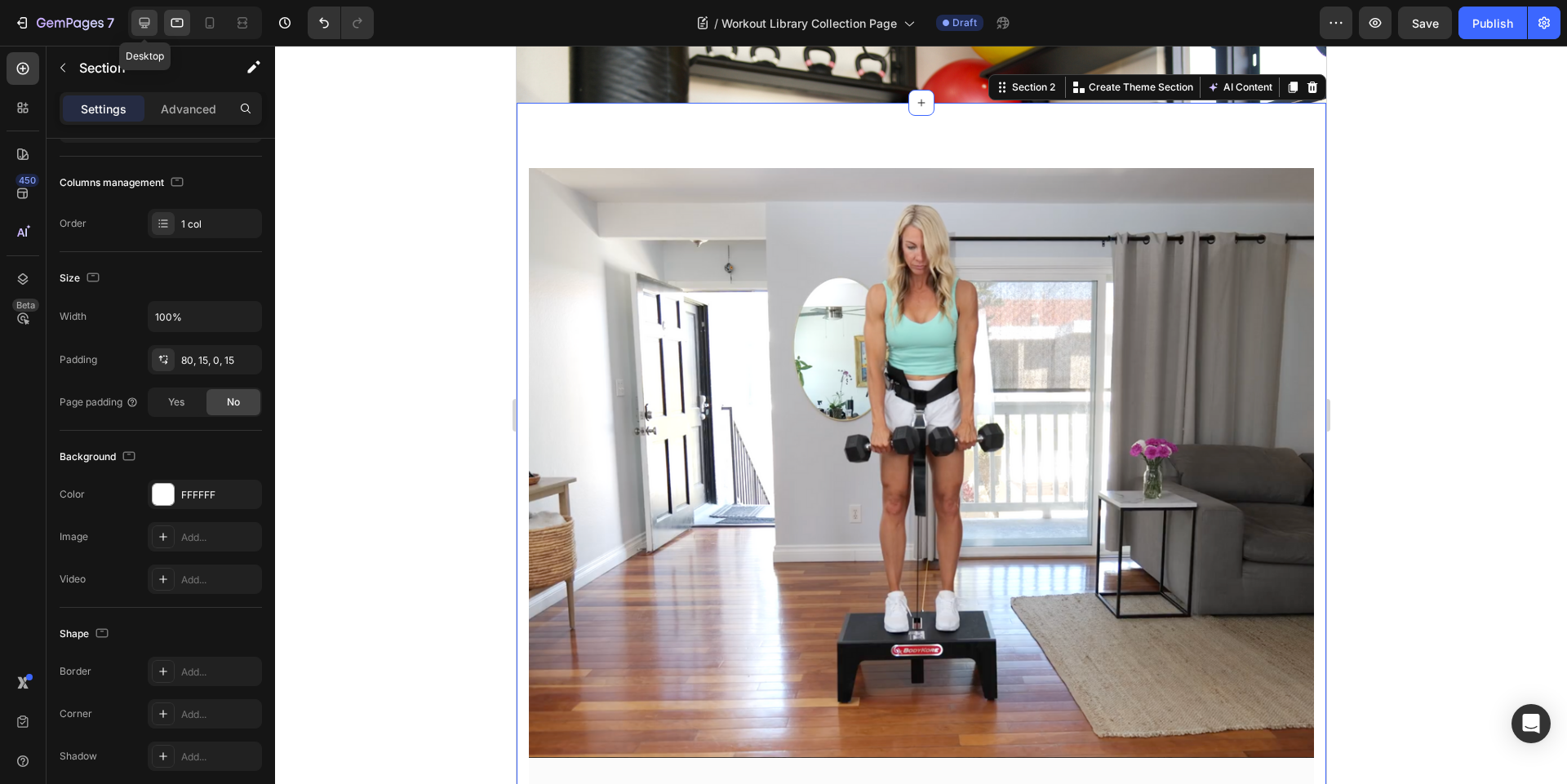
click at [151, 30] on icon at bounding box center [144, 23] width 17 height 17
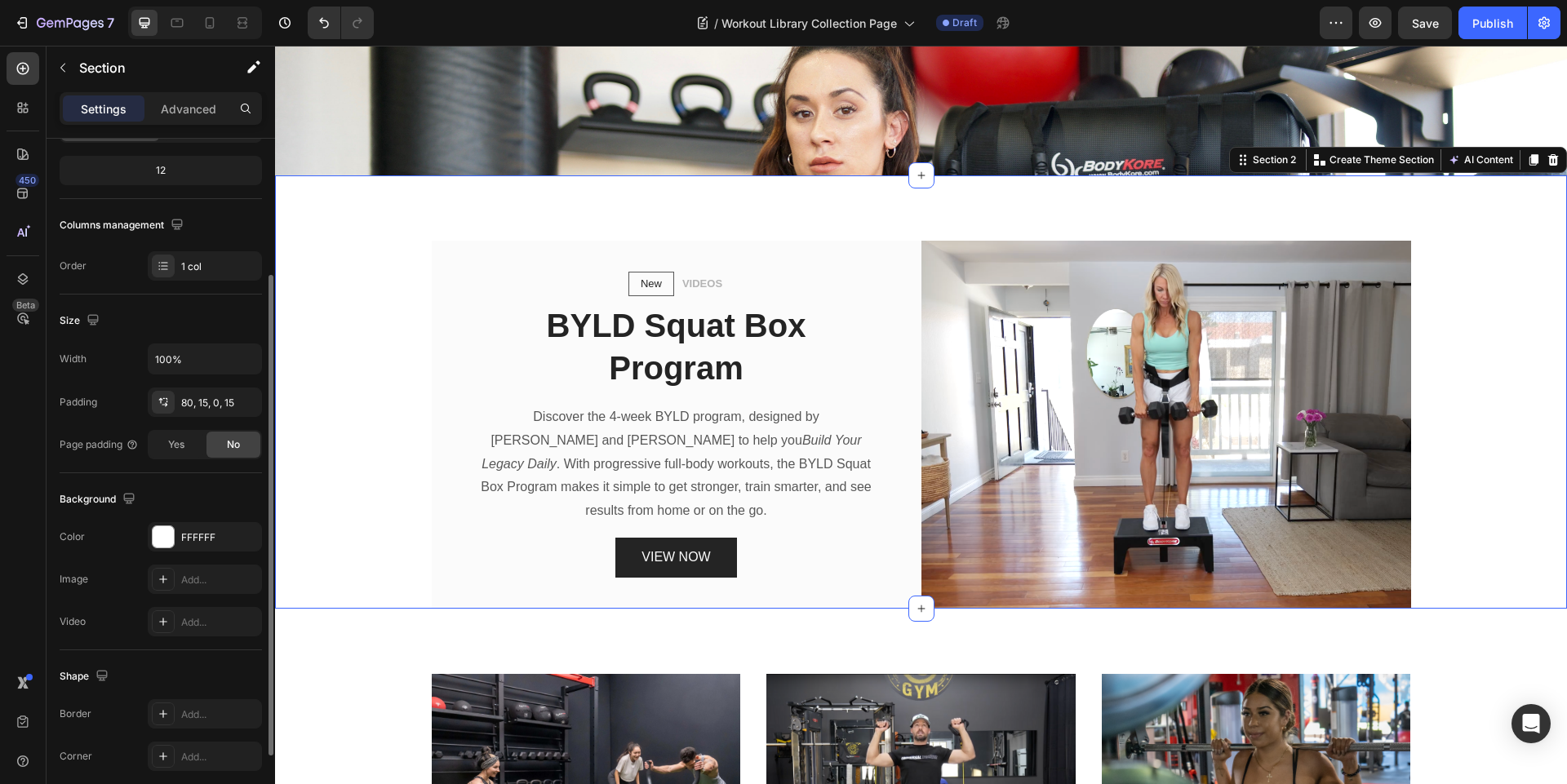
scroll to position [599, 0]
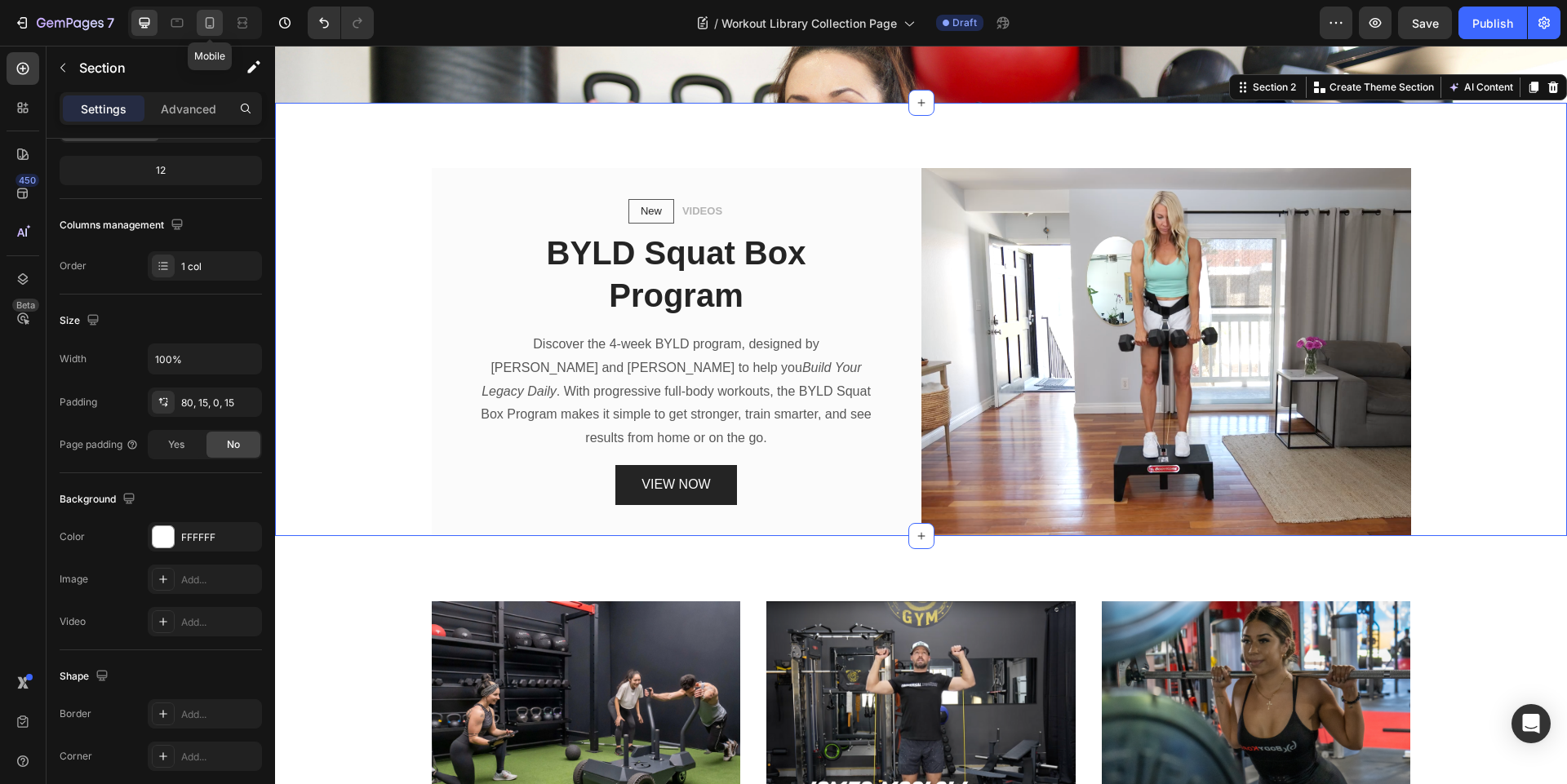
click at [203, 22] on icon at bounding box center [210, 23] width 17 height 17
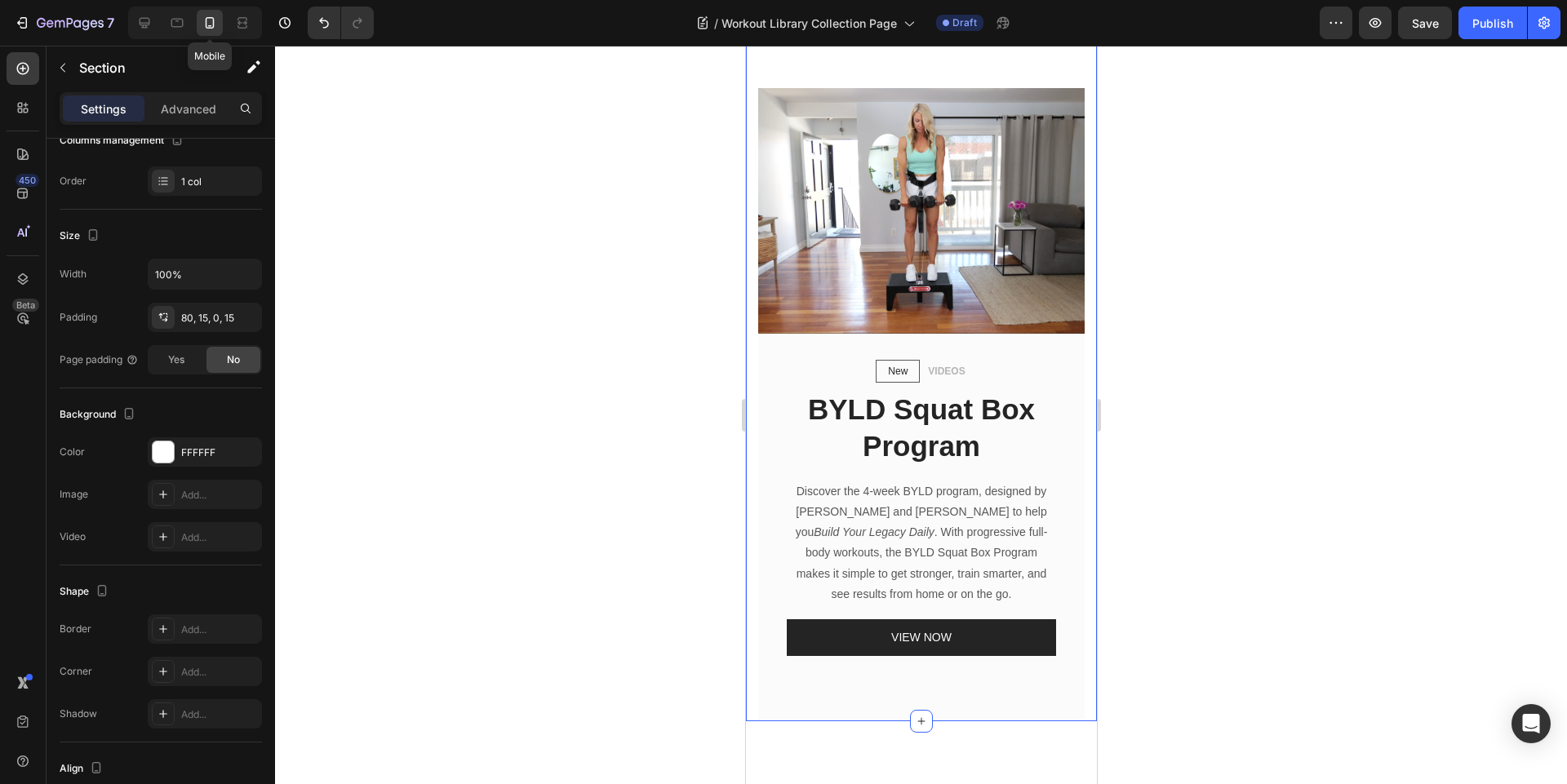
scroll to position [519, 0]
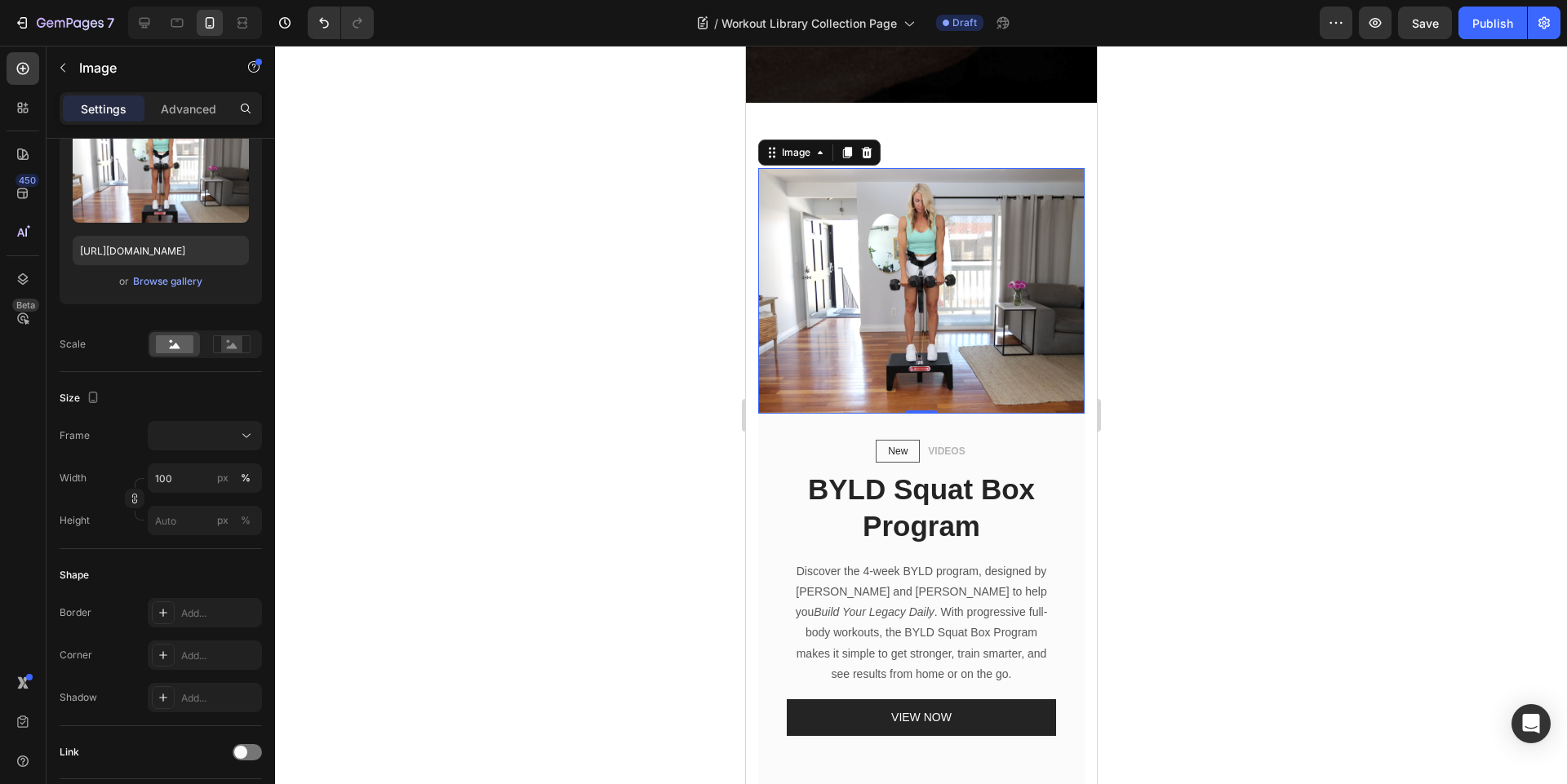
click at [960, 181] on img at bounding box center [920, 291] width 326 height 246
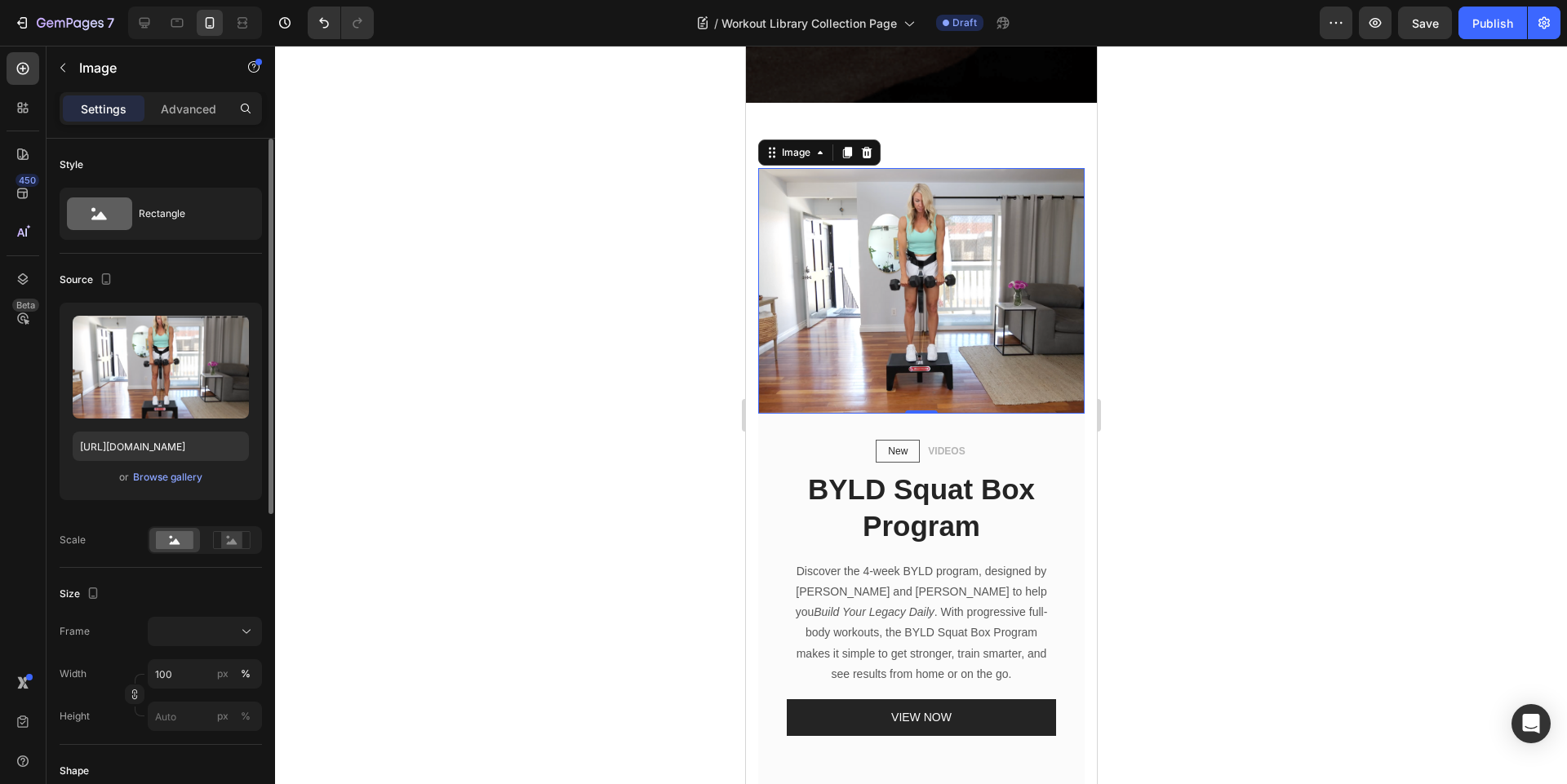
click at [76, 477] on div "or Browse gallery" at bounding box center [160, 477] width 176 height 20
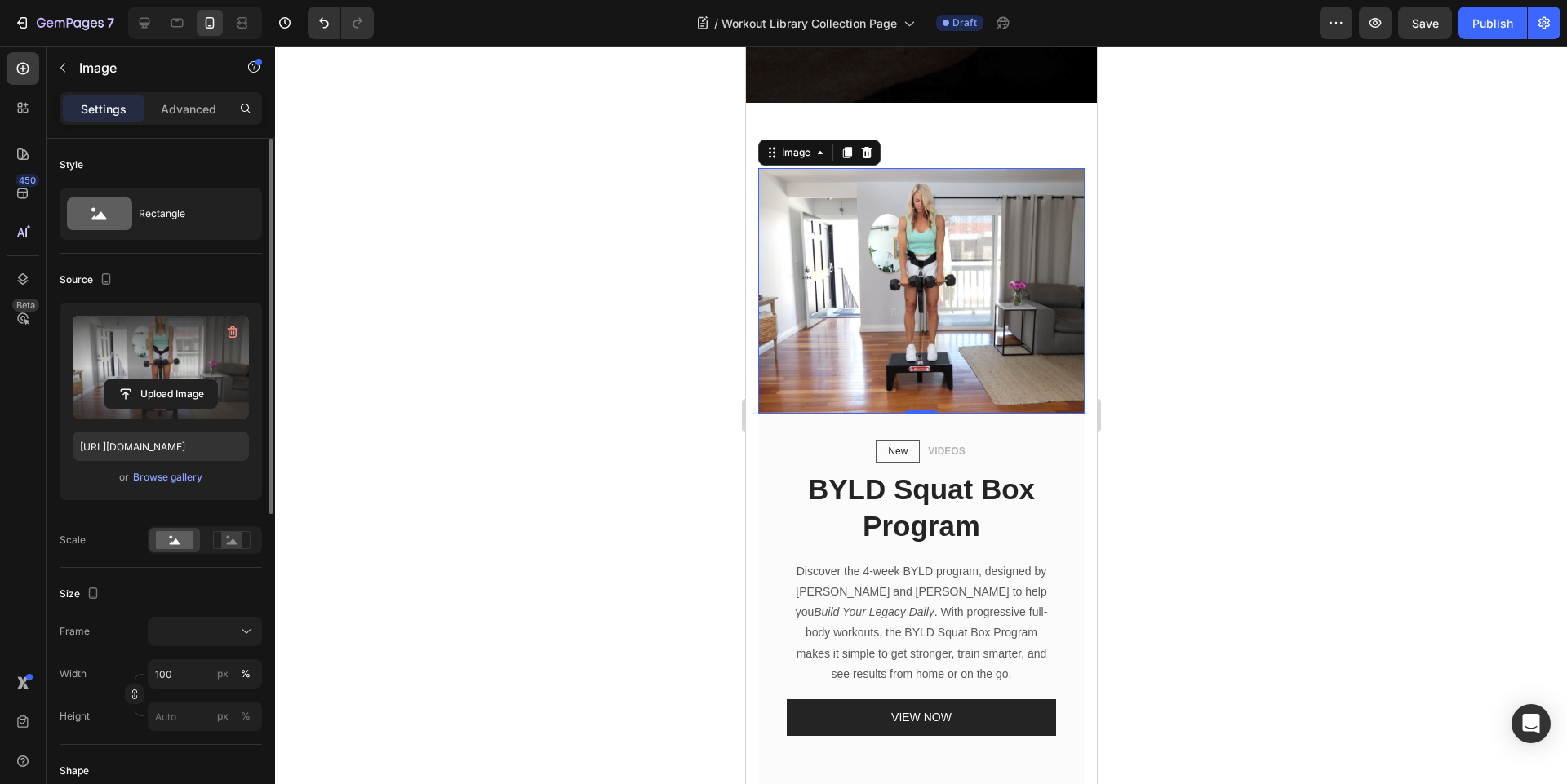
click at [115, 354] on label at bounding box center [160, 367] width 176 height 102
click at [115, 380] on input "file" at bounding box center [160, 394] width 113 height 28
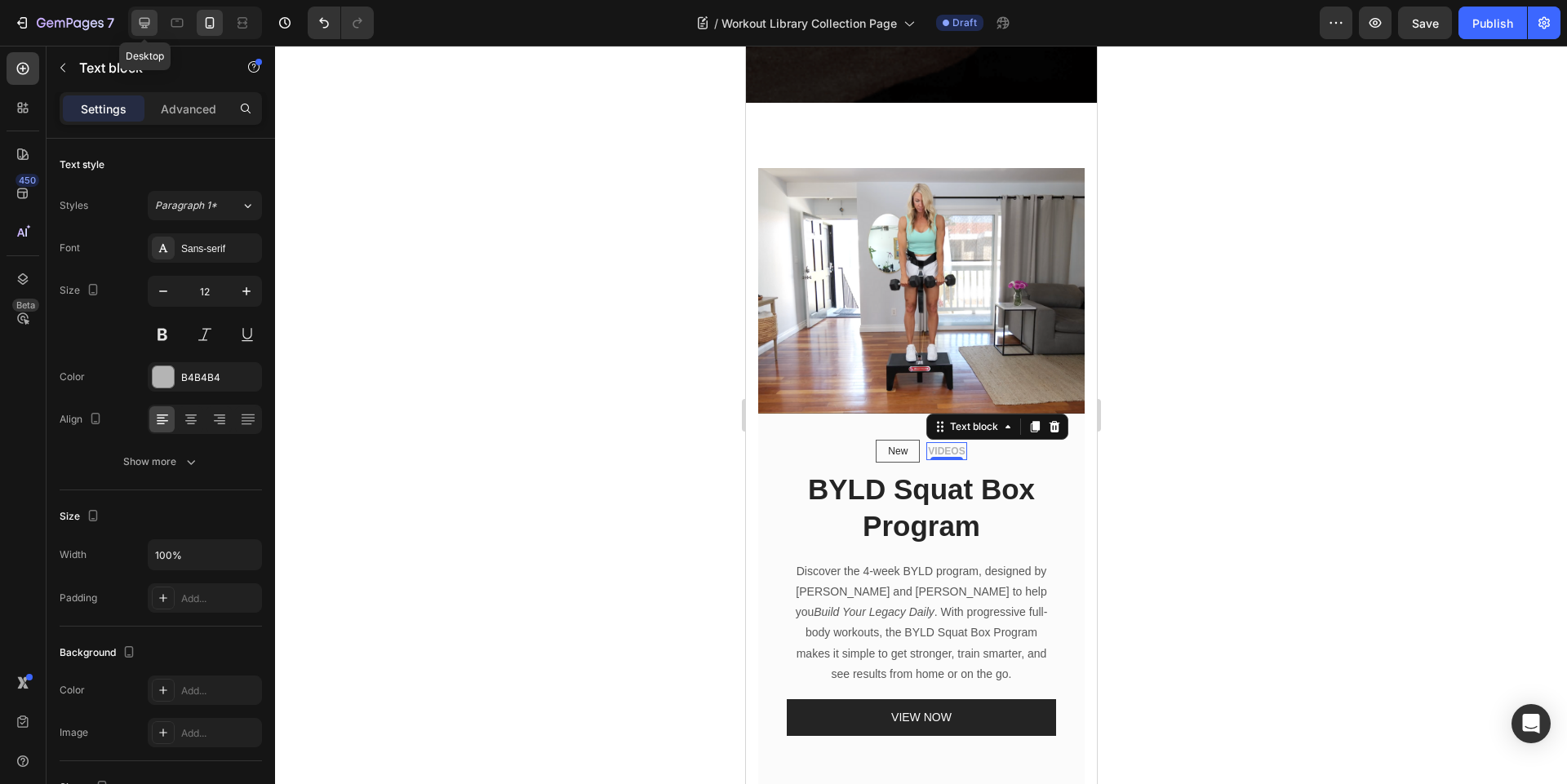
click at [131, 23] on div at bounding box center [144, 23] width 26 height 26
type input "13"
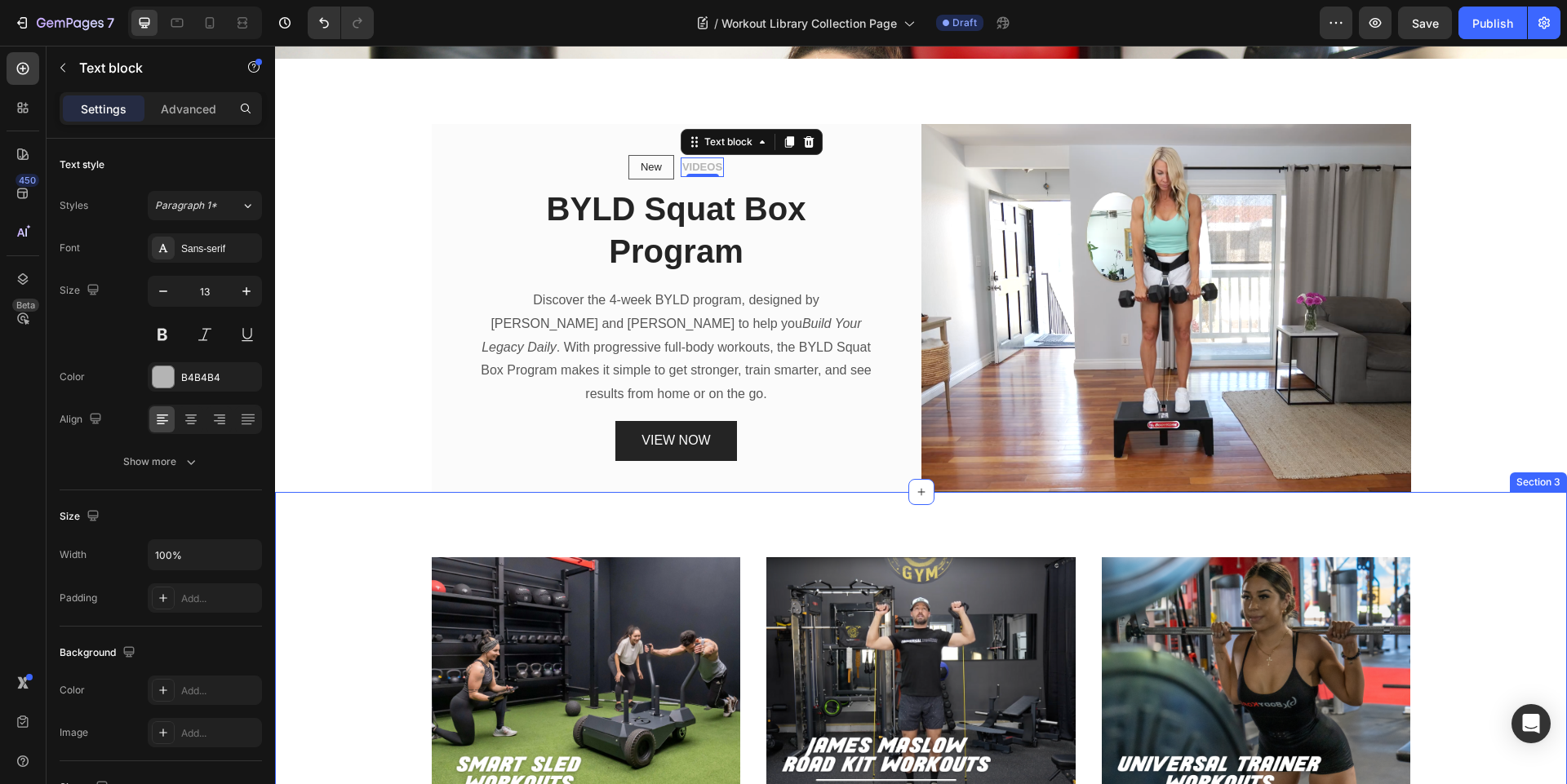
scroll to position [600, 0]
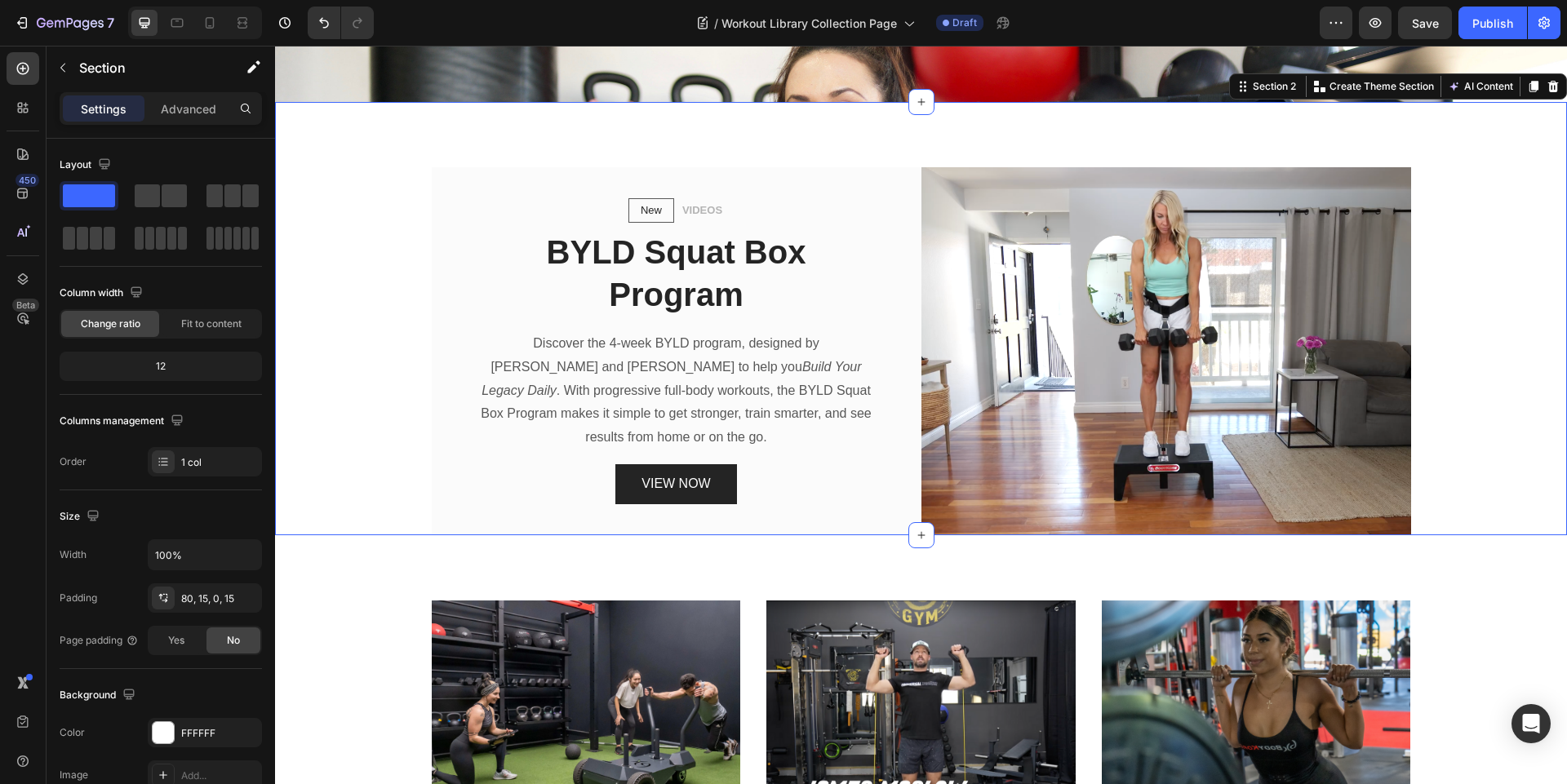
click at [863, 137] on div "New Text block Row VIDEOS Text block Row BYLD Squat Box Program Heading Discove…" at bounding box center [920, 318] width 1292 height 433
click at [210, 33] on div at bounding box center [210, 23] width 26 height 26
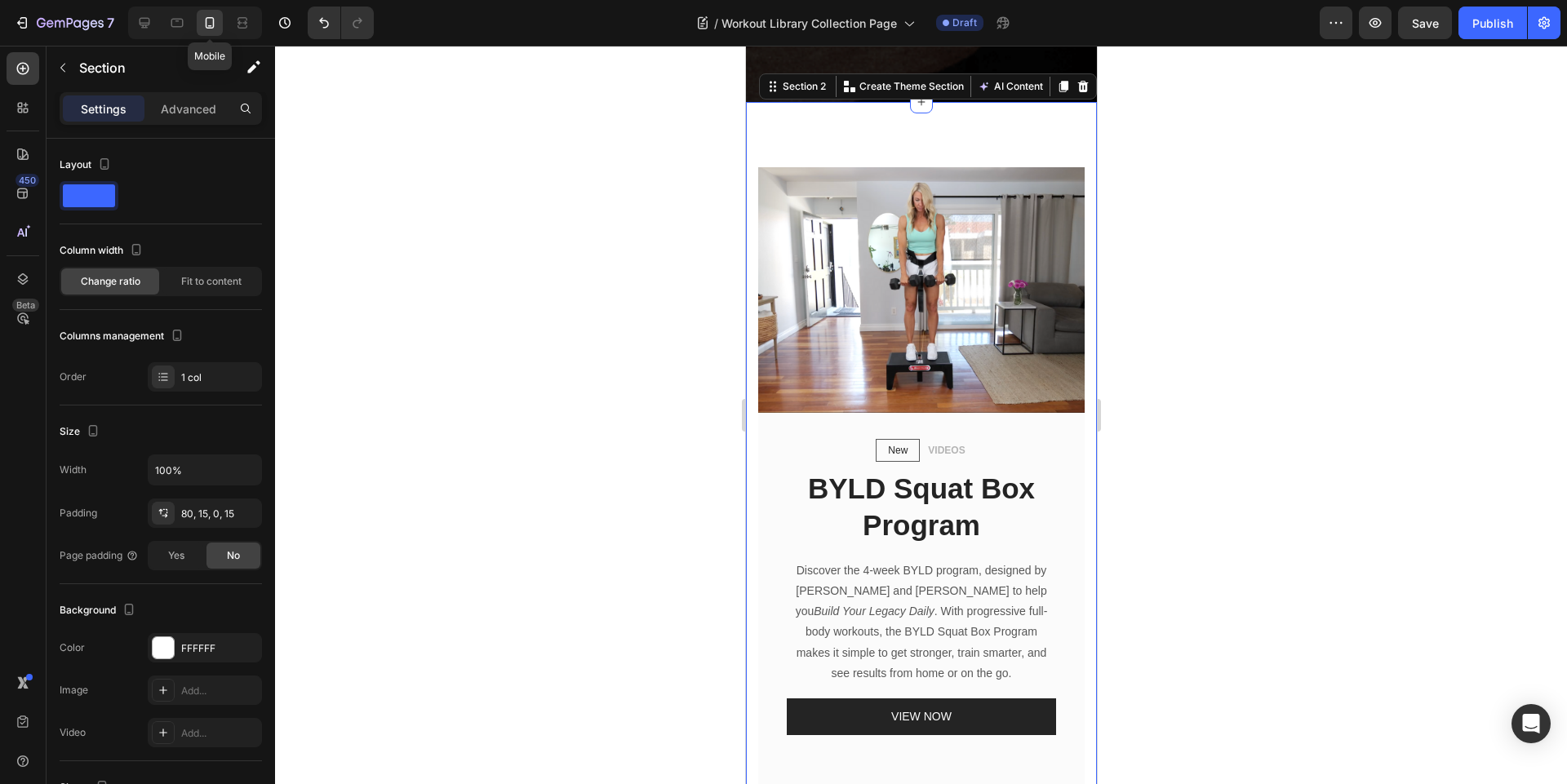
scroll to position [519, 0]
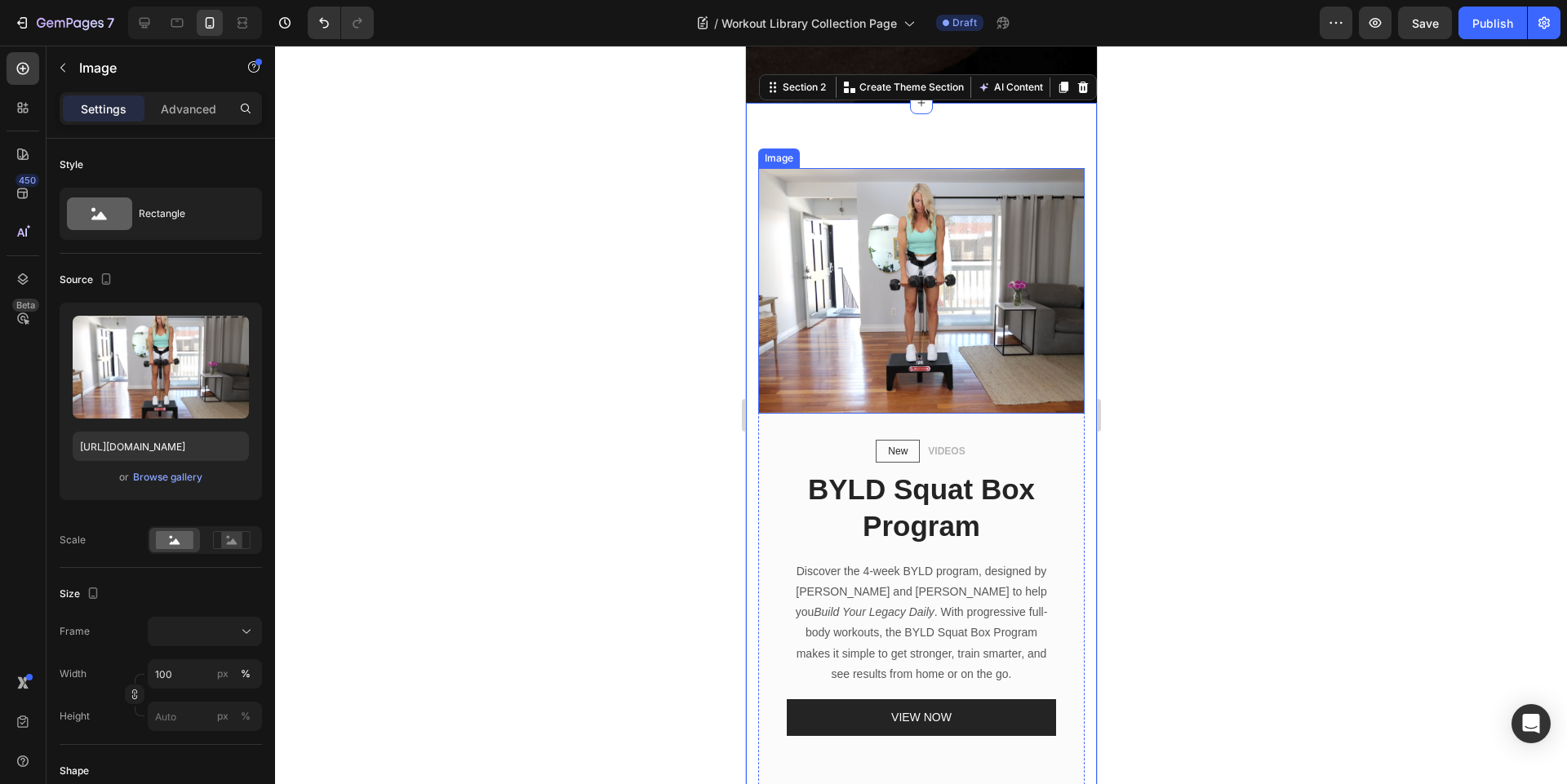
click at [829, 317] on img at bounding box center [920, 291] width 326 height 246
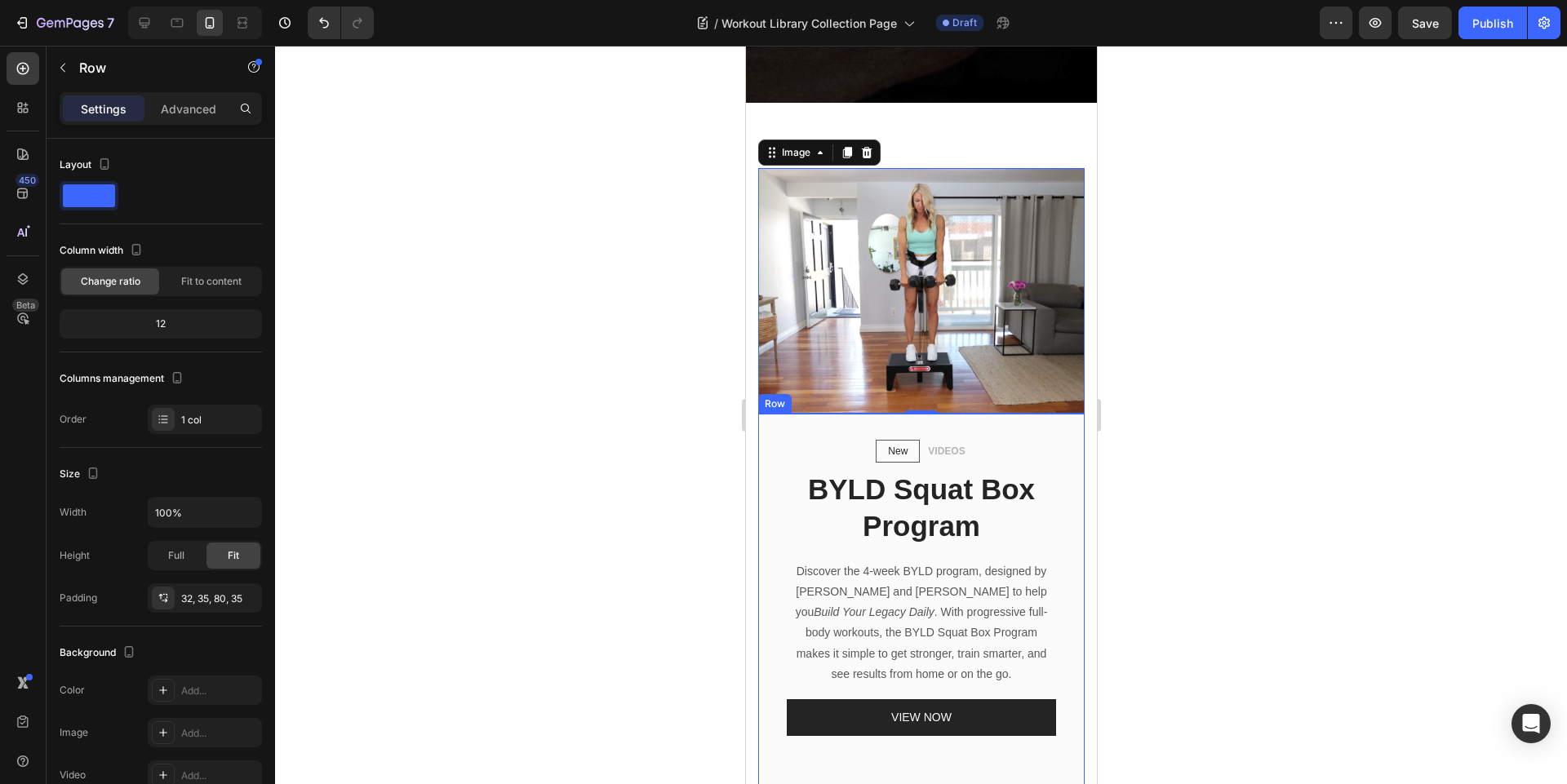
click at [1037, 421] on div "New Text block Row VIDEOS Text block Row BYLD Squat Box Program Heading Discove…" at bounding box center [920, 607] width 326 height 387
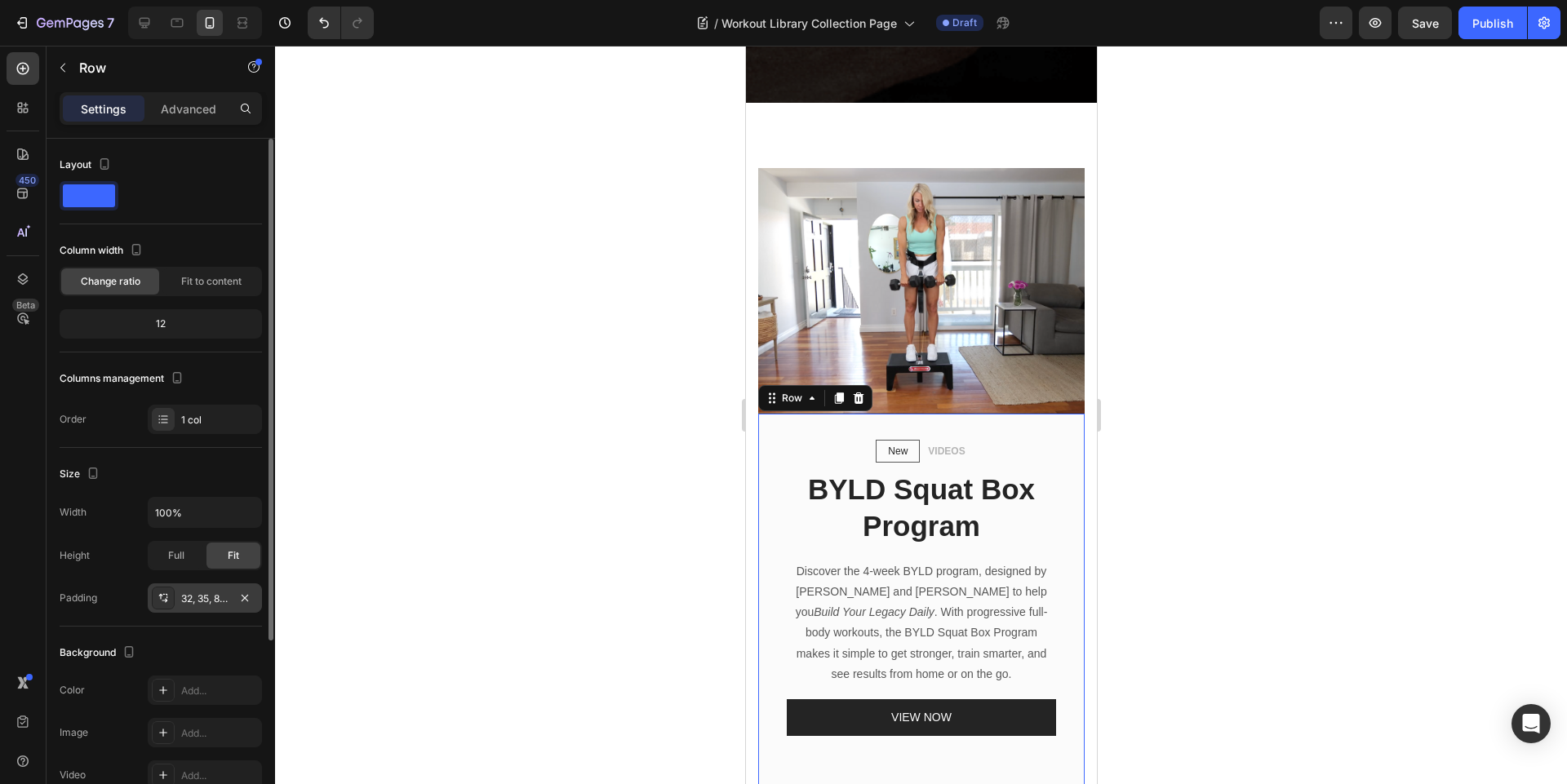
click at [199, 605] on div "32, 35, 80, 35" at bounding box center [204, 599] width 48 height 15
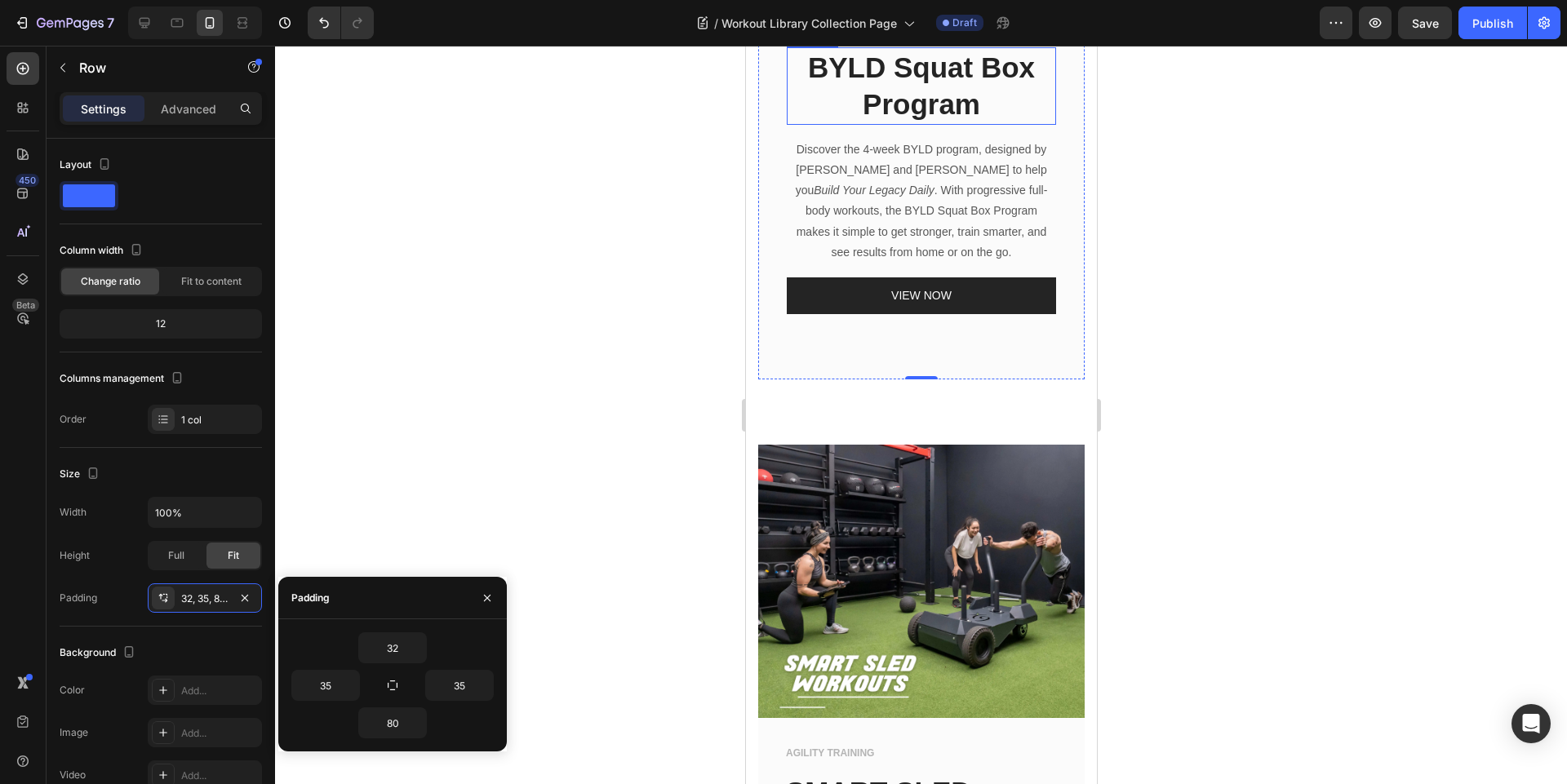
scroll to position [812, 0]
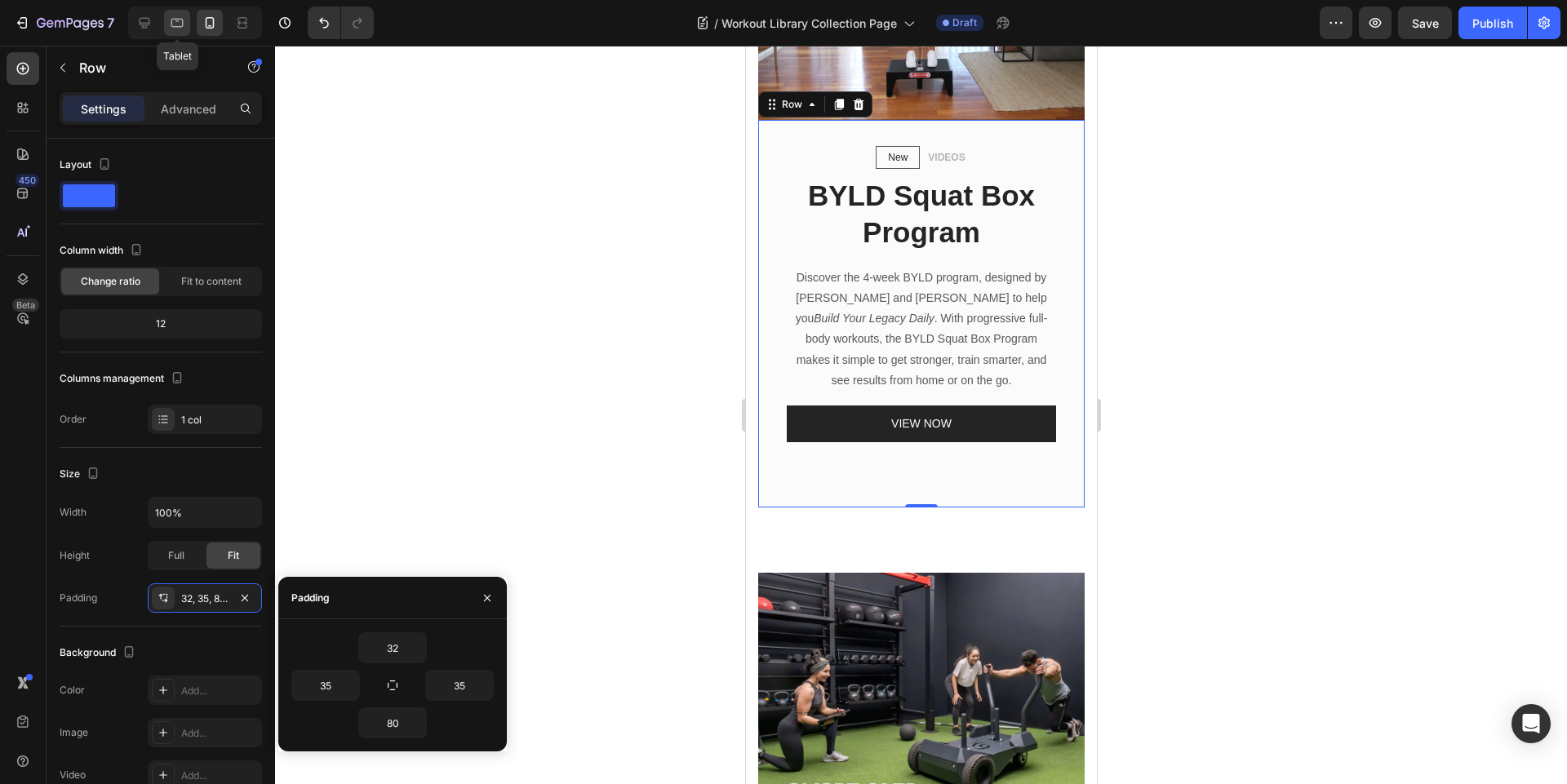
click at [177, 20] on icon at bounding box center [177, 23] width 12 height 9
type input "58"
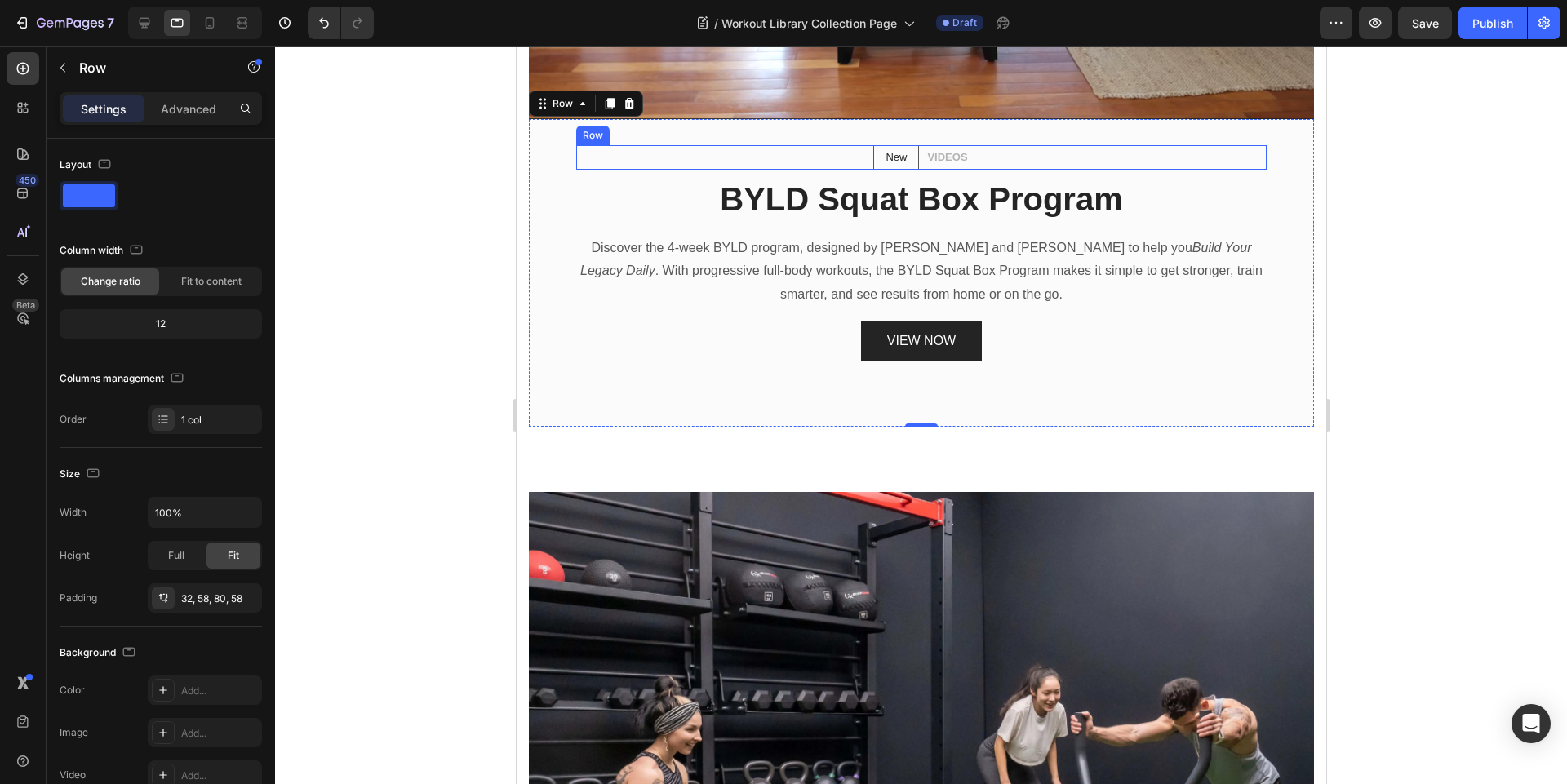
scroll to position [1172, 0]
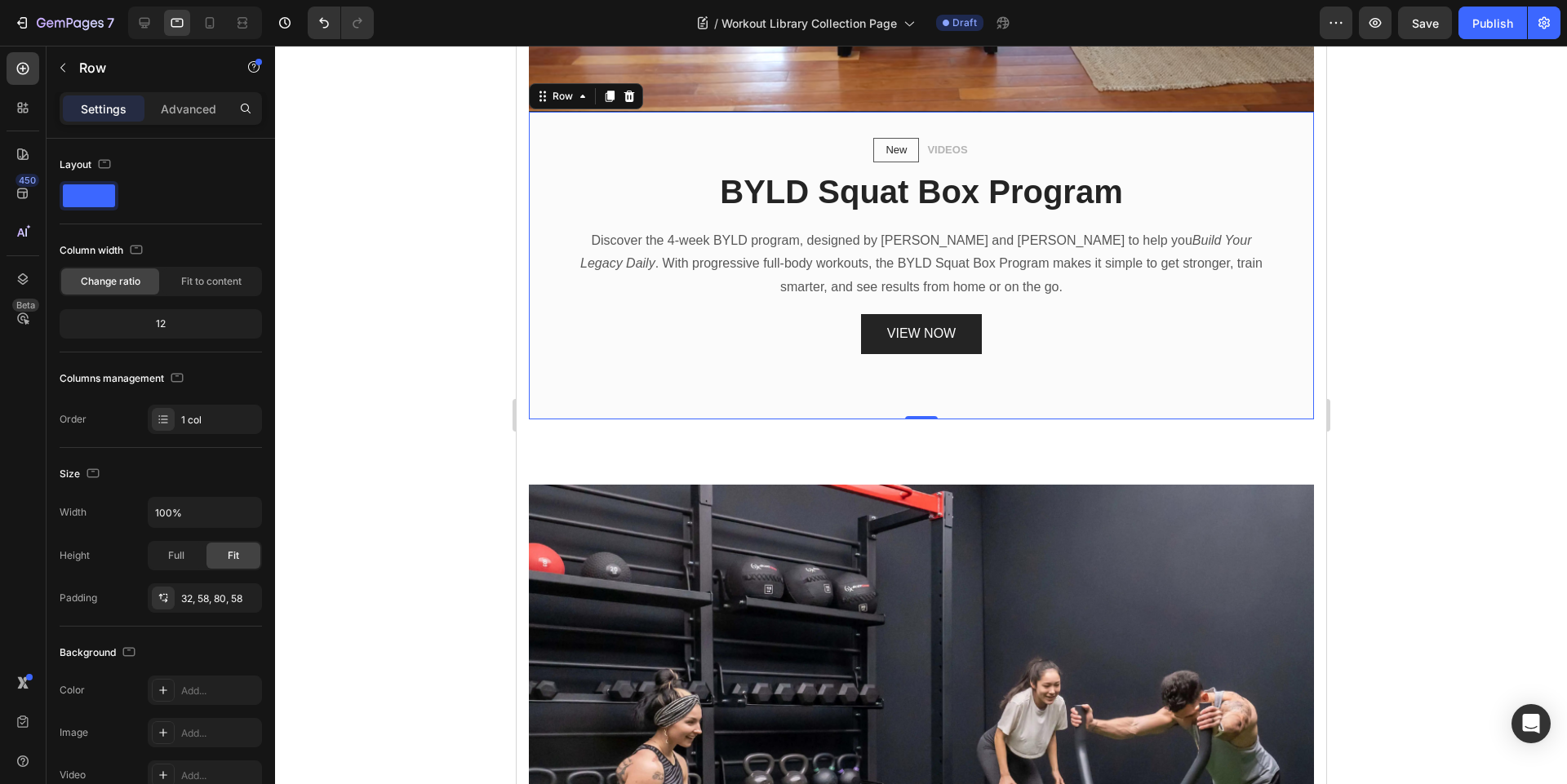
click at [564, 164] on div "New Text block Row VIDEOS Text block Row BYLD Squat Box Program Heading Discove…" at bounding box center [920, 265] width 785 height 307
click at [191, 595] on div "32, 58, 80, 58" at bounding box center [204, 599] width 48 height 15
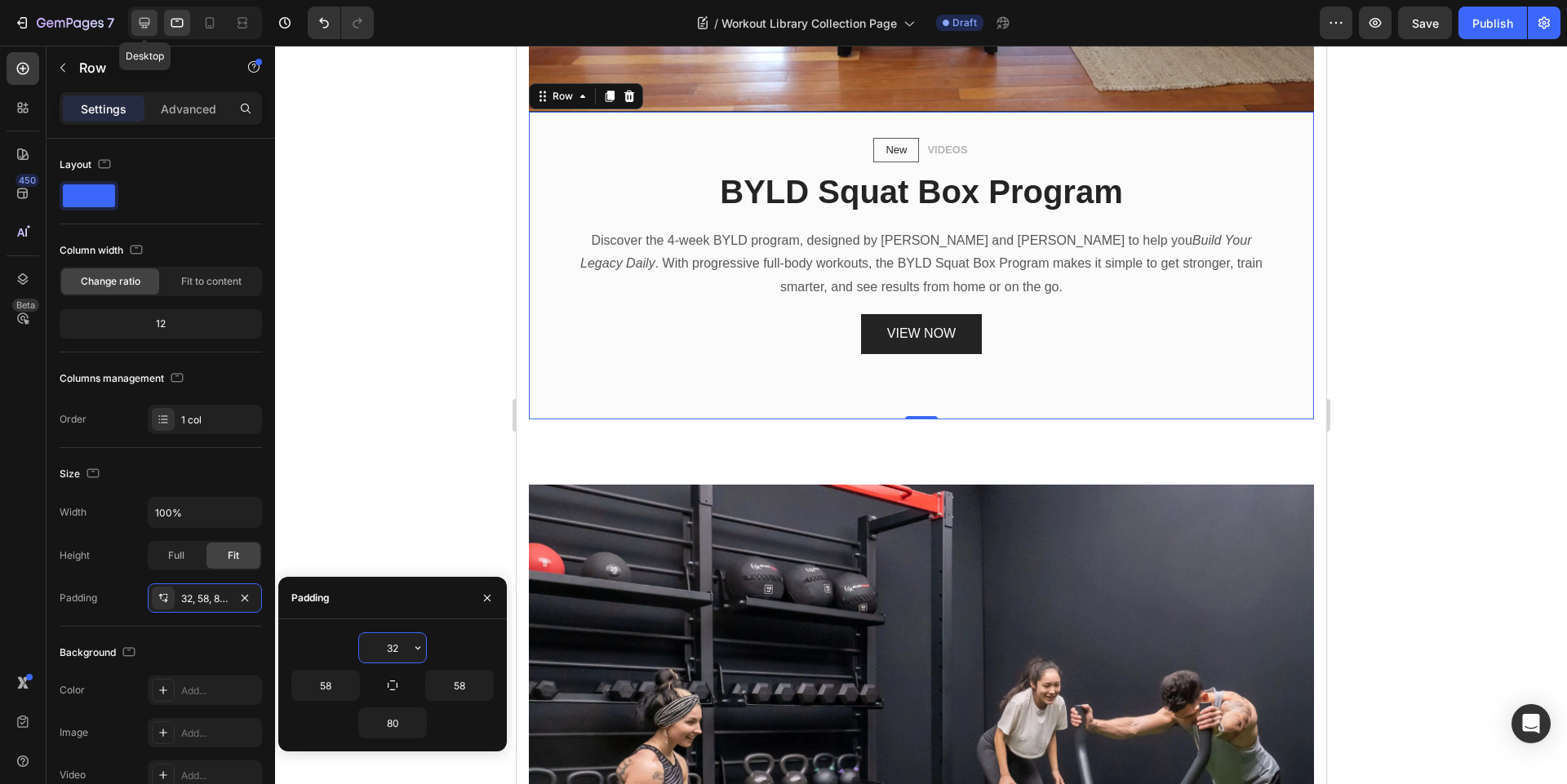
click at [143, 26] on icon at bounding box center [144, 22] width 10 height 10
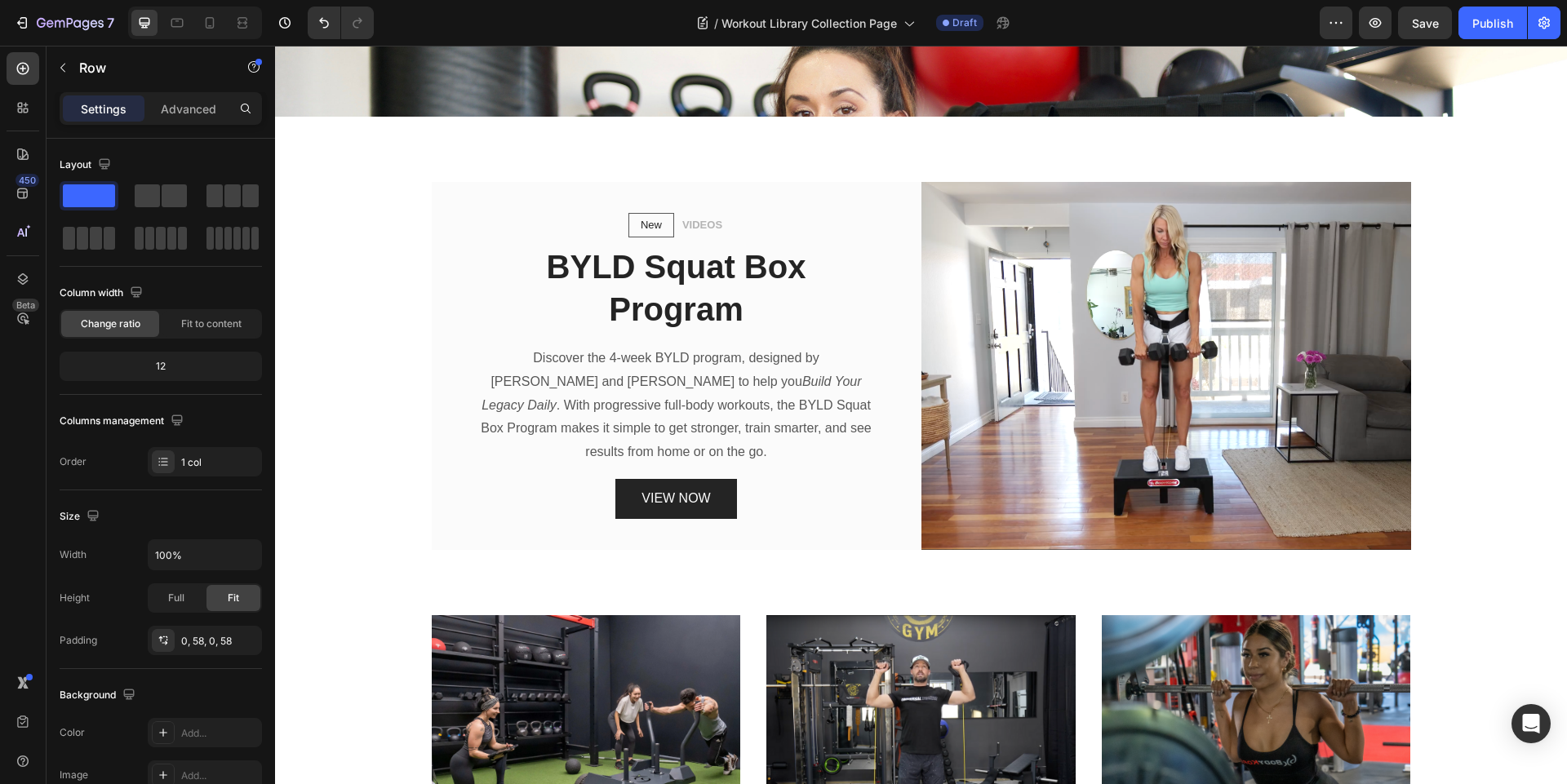
scroll to position [194, 0]
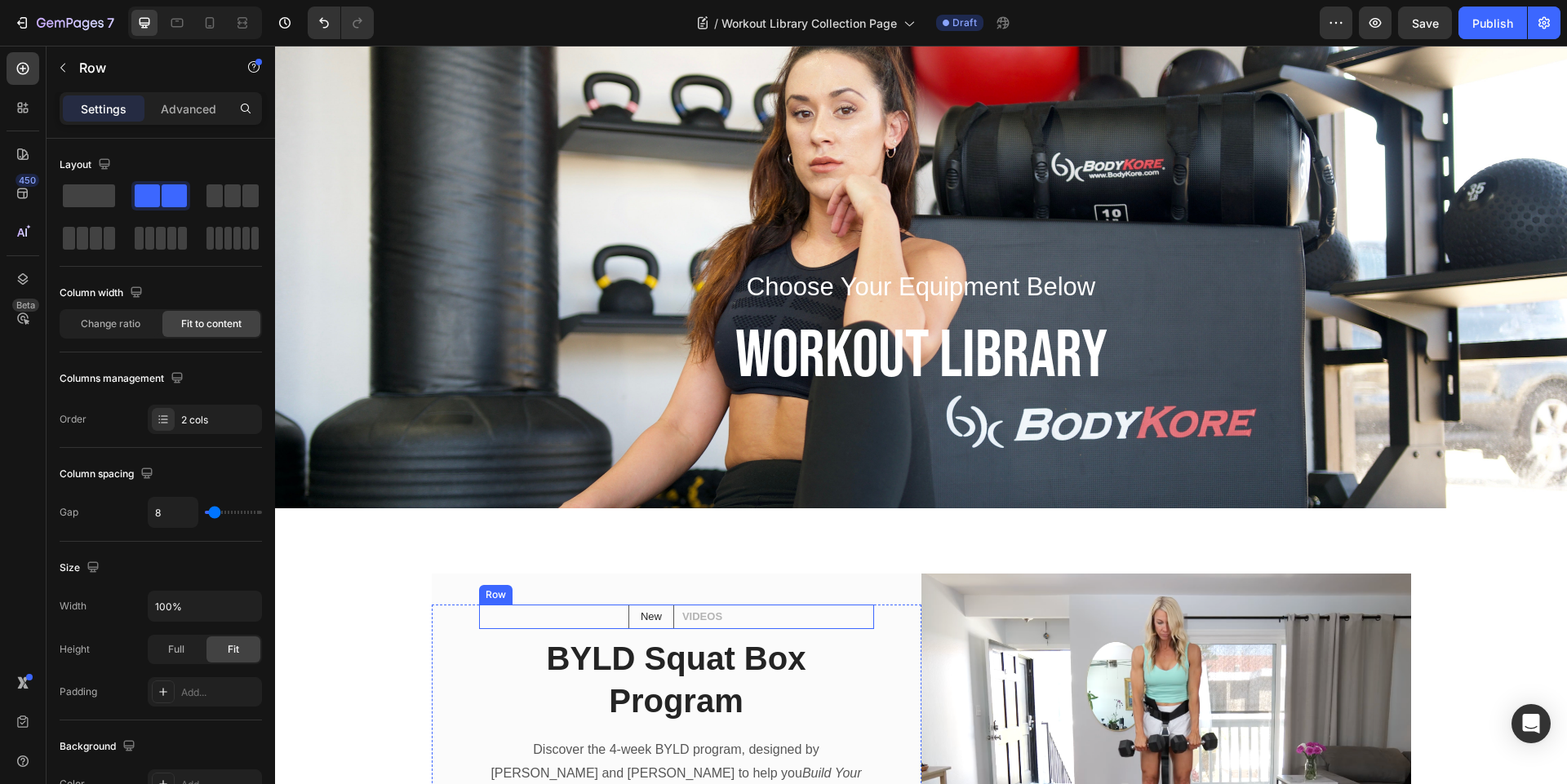
click at [525, 604] on div "New Text block Row VIDEOS Text block Row" at bounding box center [676, 616] width 395 height 24
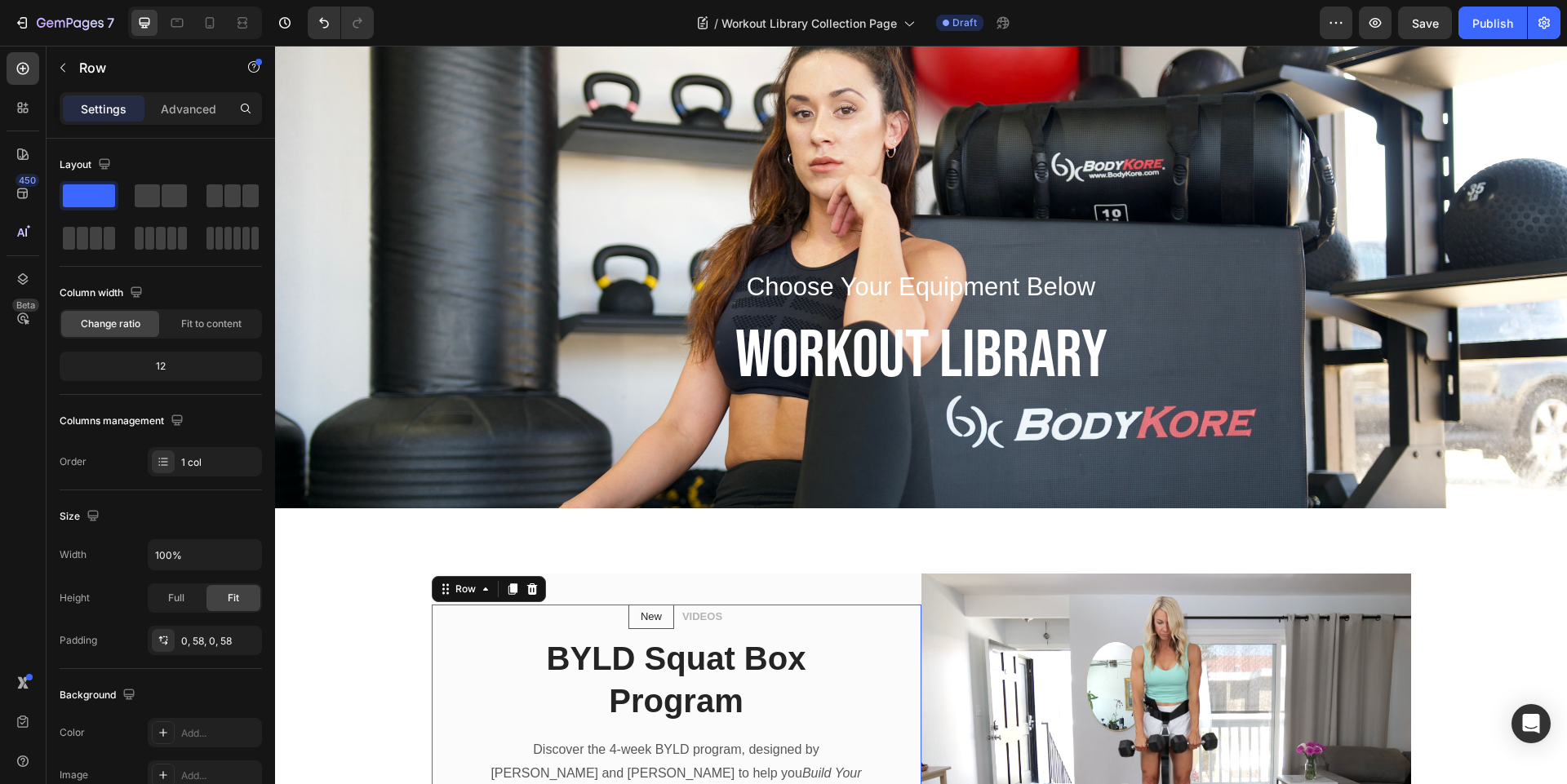
click at [449, 652] on div "New Text block Row VIDEOS Text block Row BYLD Squat Box Program Heading Discove…" at bounding box center [676, 757] width 490 height 305
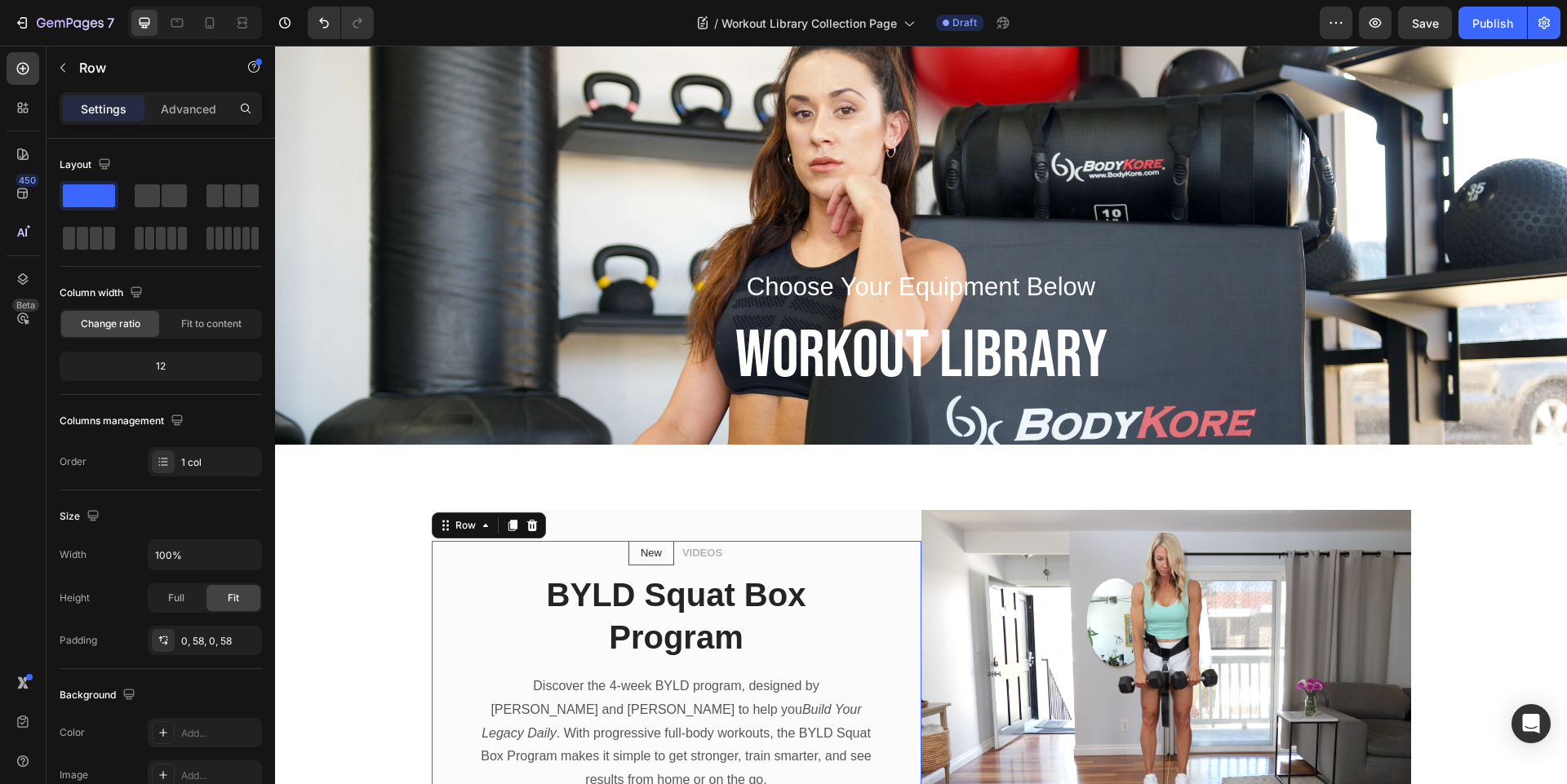
scroll to position [291, 0]
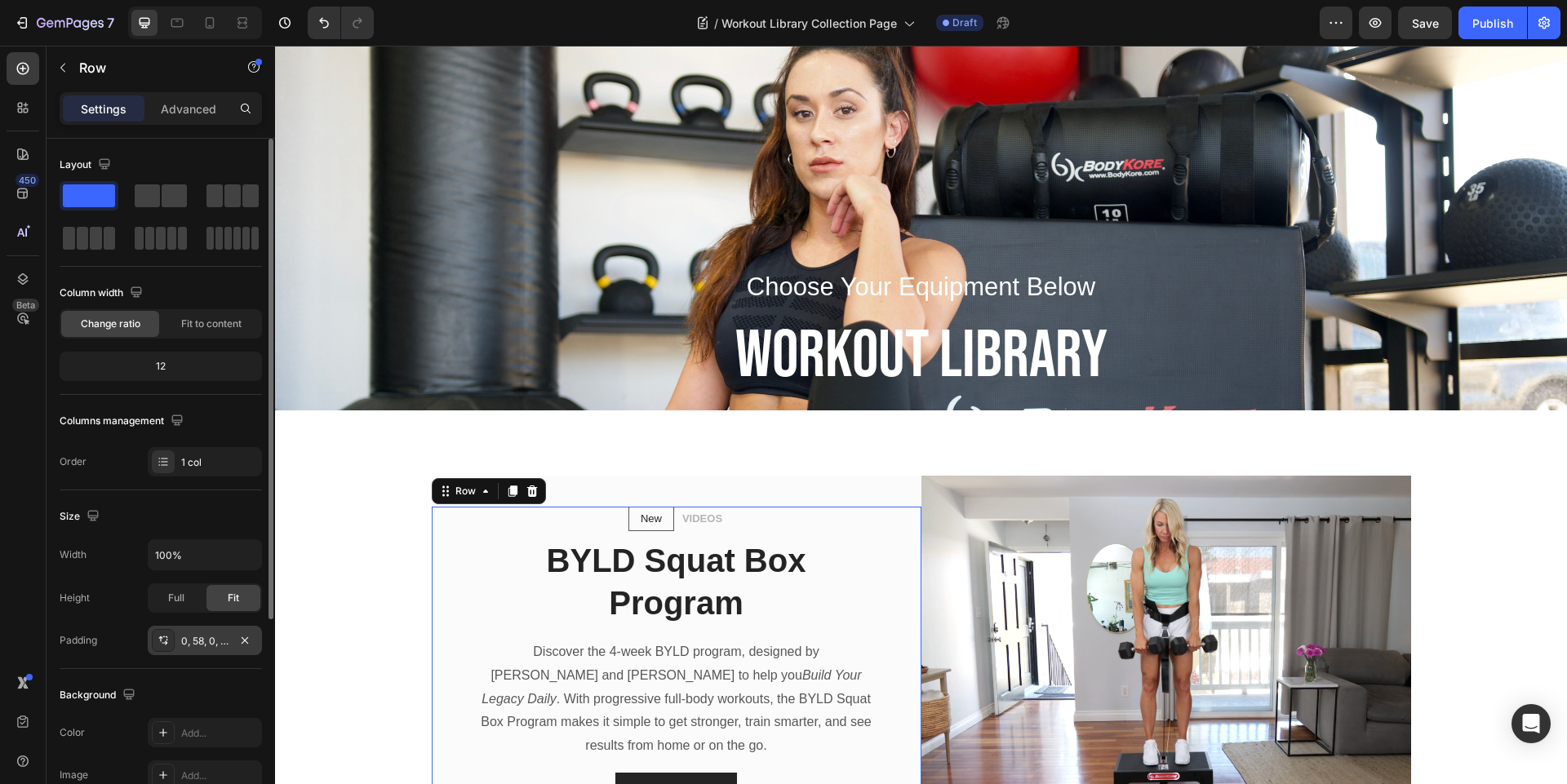
click at [192, 641] on div "0, 58, 0, 58" at bounding box center [204, 642] width 48 height 15
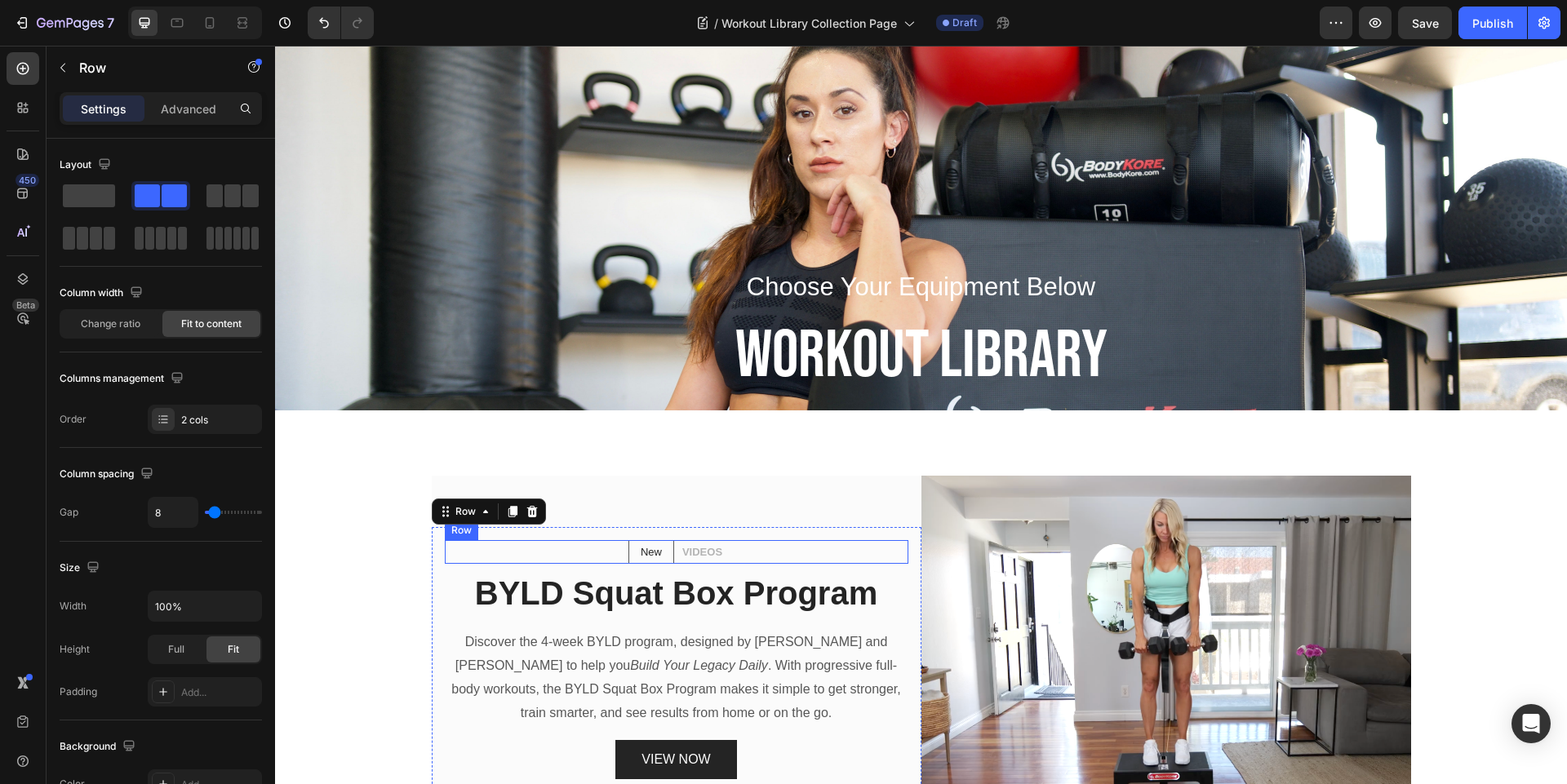
click at [444, 543] on div "New Text block Row VIDEOS Text block Row" at bounding box center [676, 552] width 464 height 24
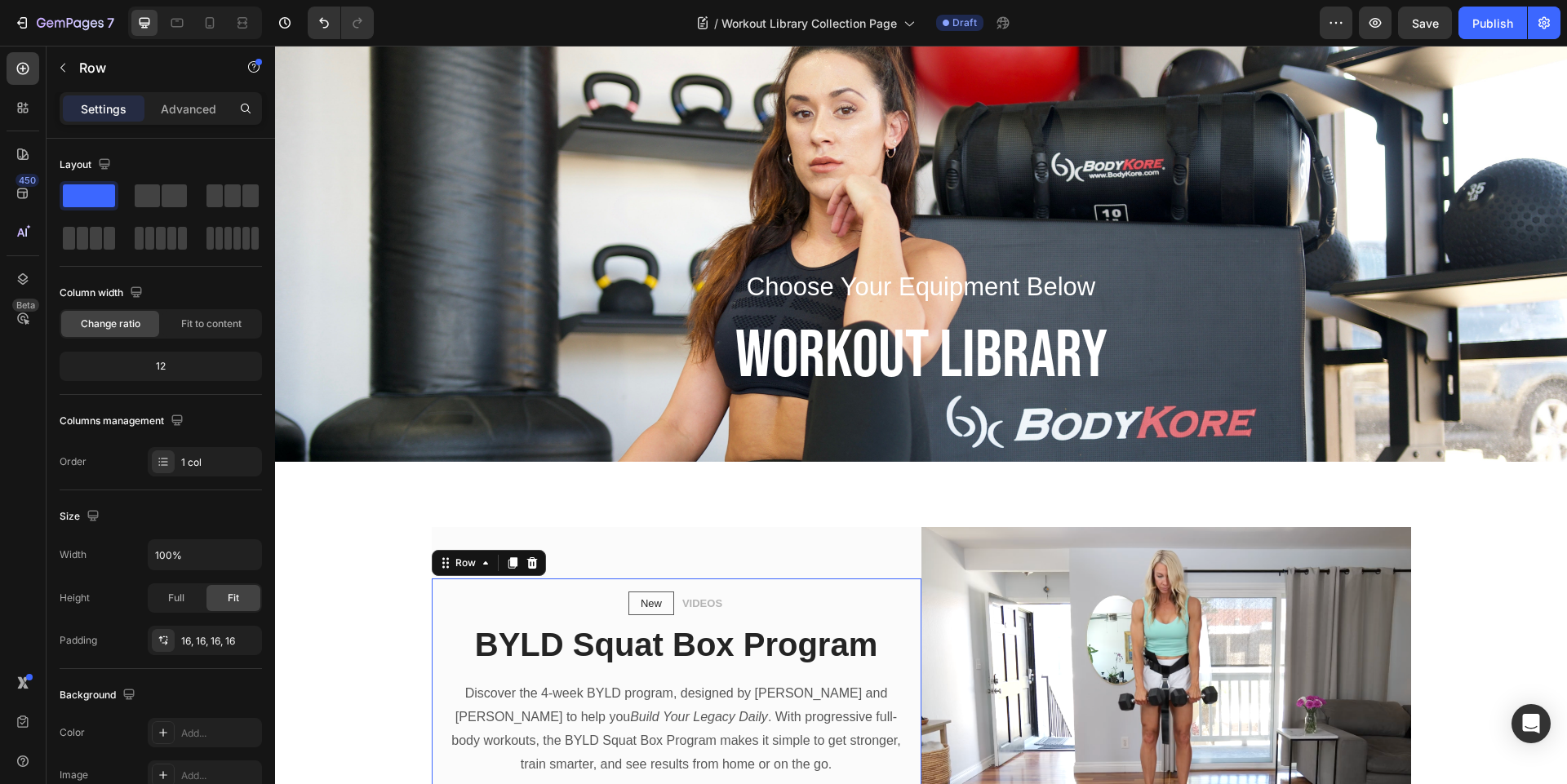
scroll to position [338, 0]
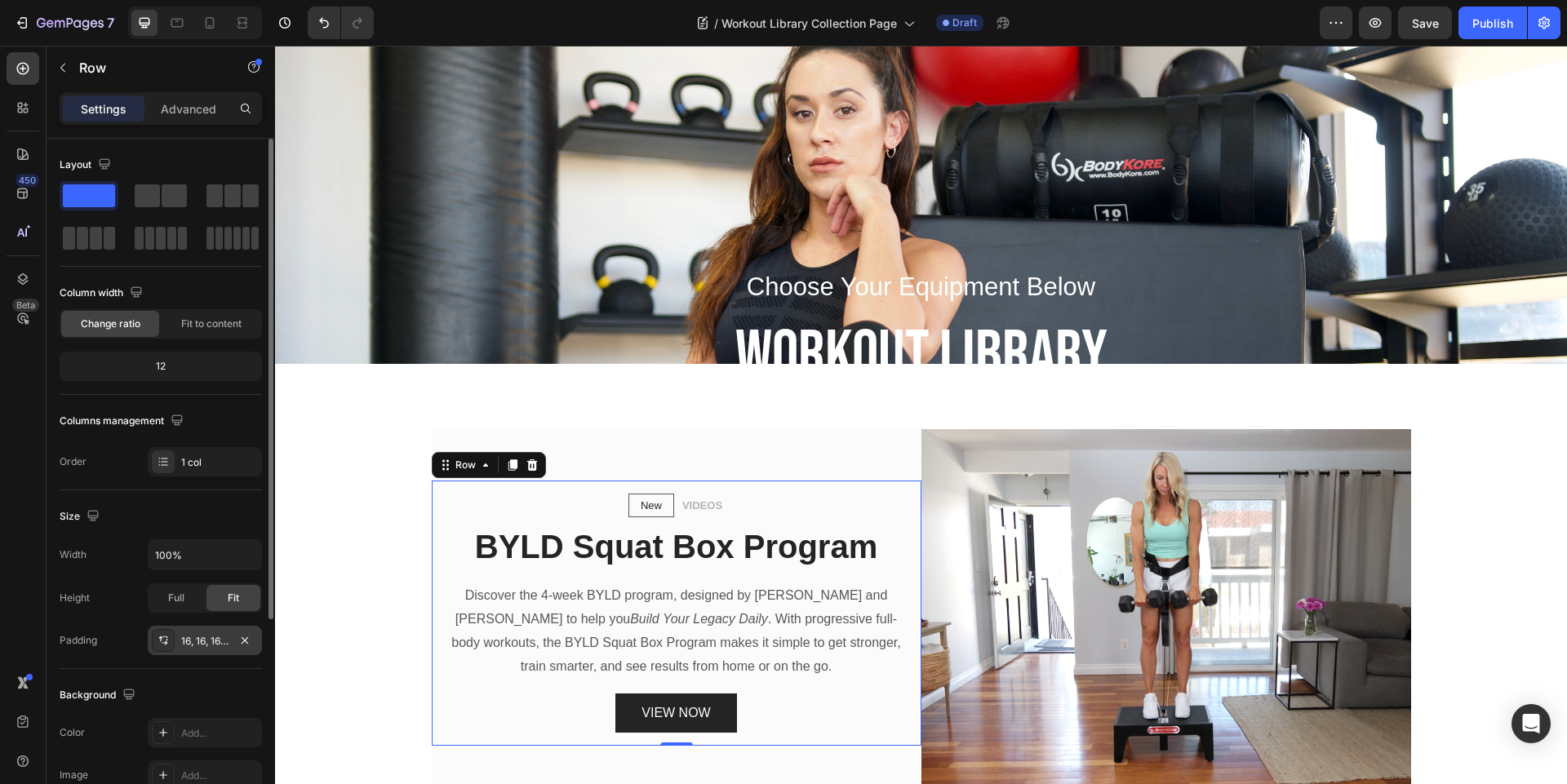
click at [216, 640] on div "16, 16, 16, 16" at bounding box center [204, 642] width 48 height 15
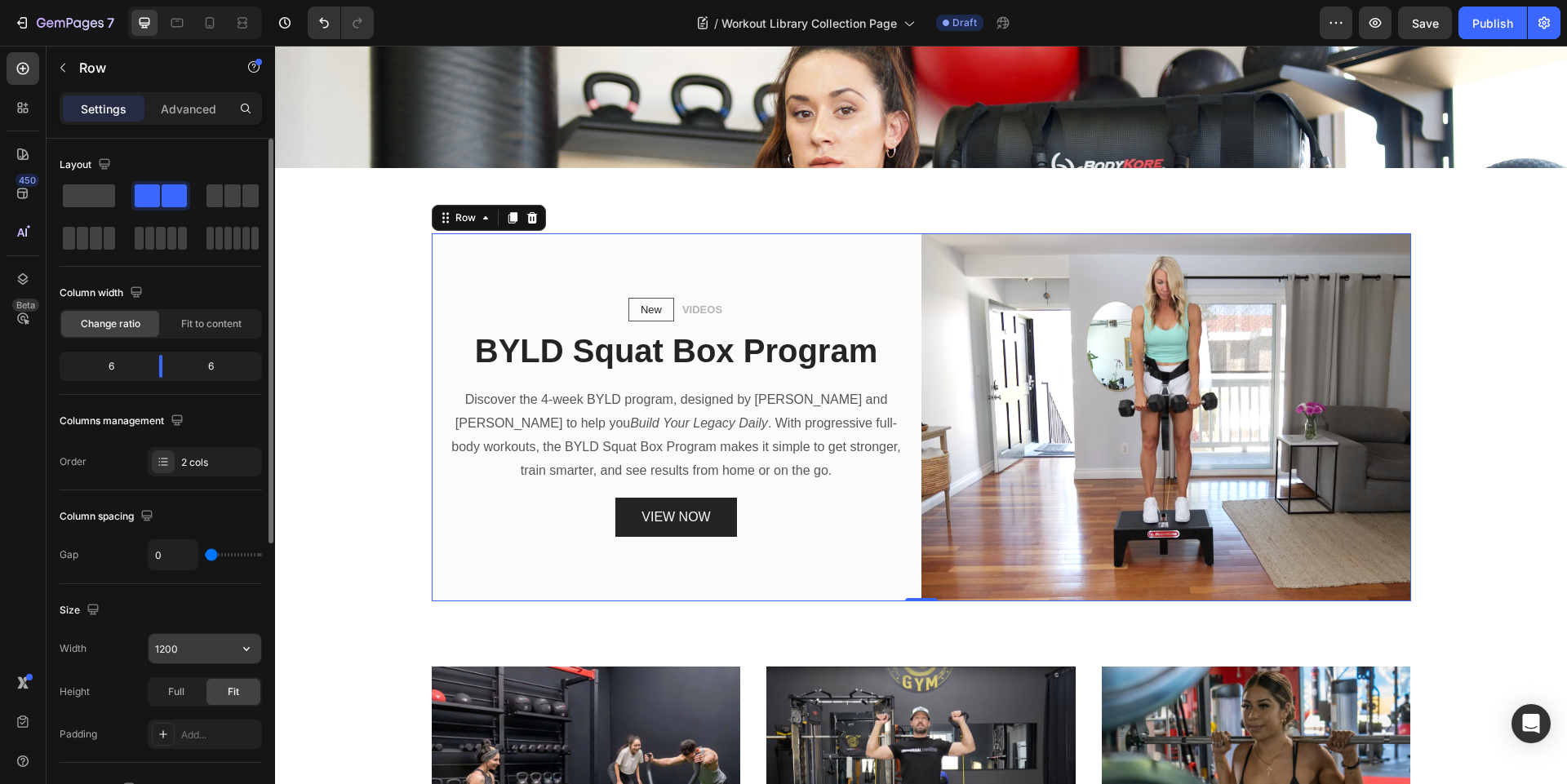
scroll to position [196, 0]
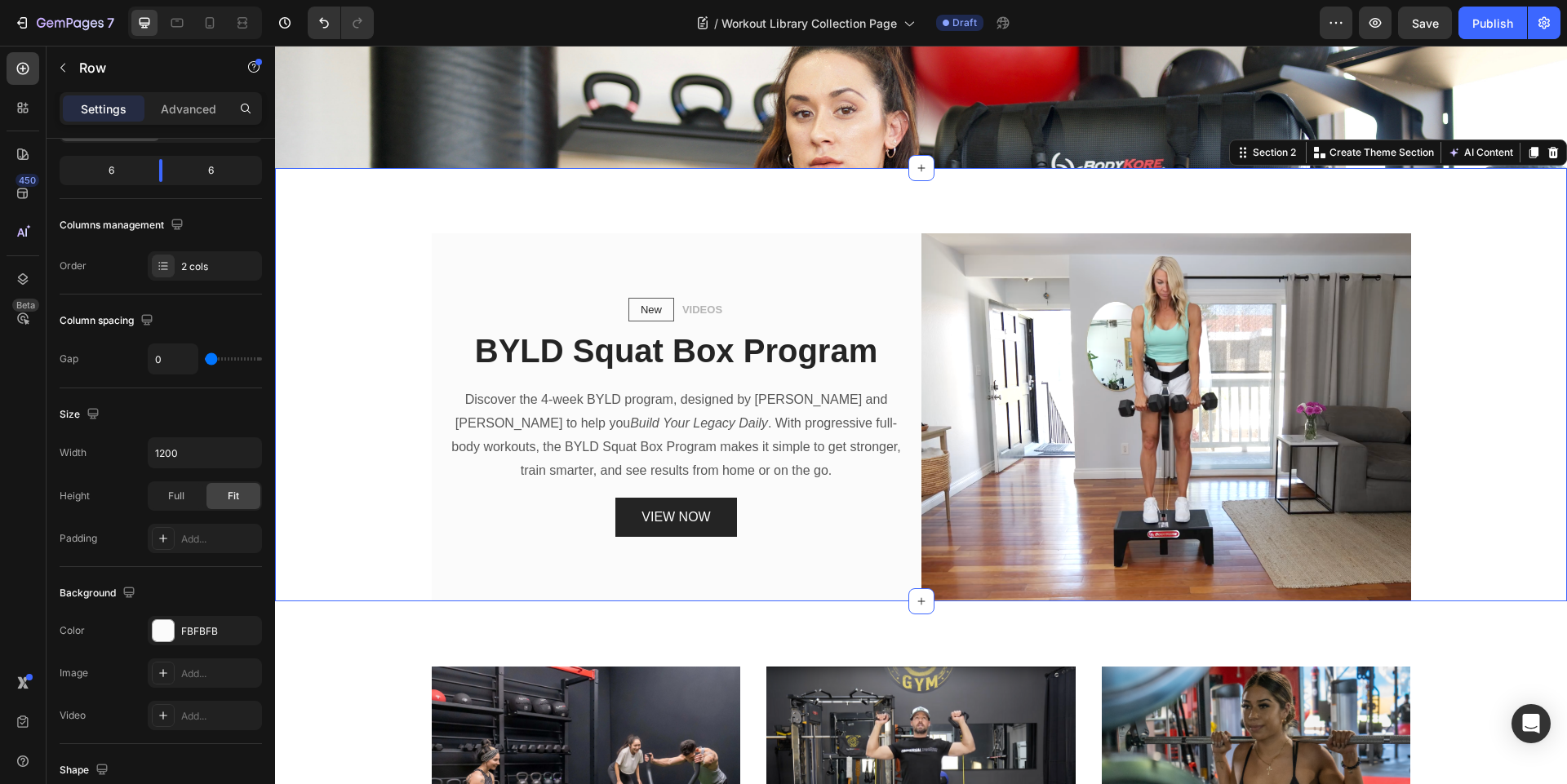
click at [854, 205] on div "New Text block Row VIDEOS Text block Row BYLD Squat Box Program Heading Discove…" at bounding box center [920, 384] width 1292 height 433
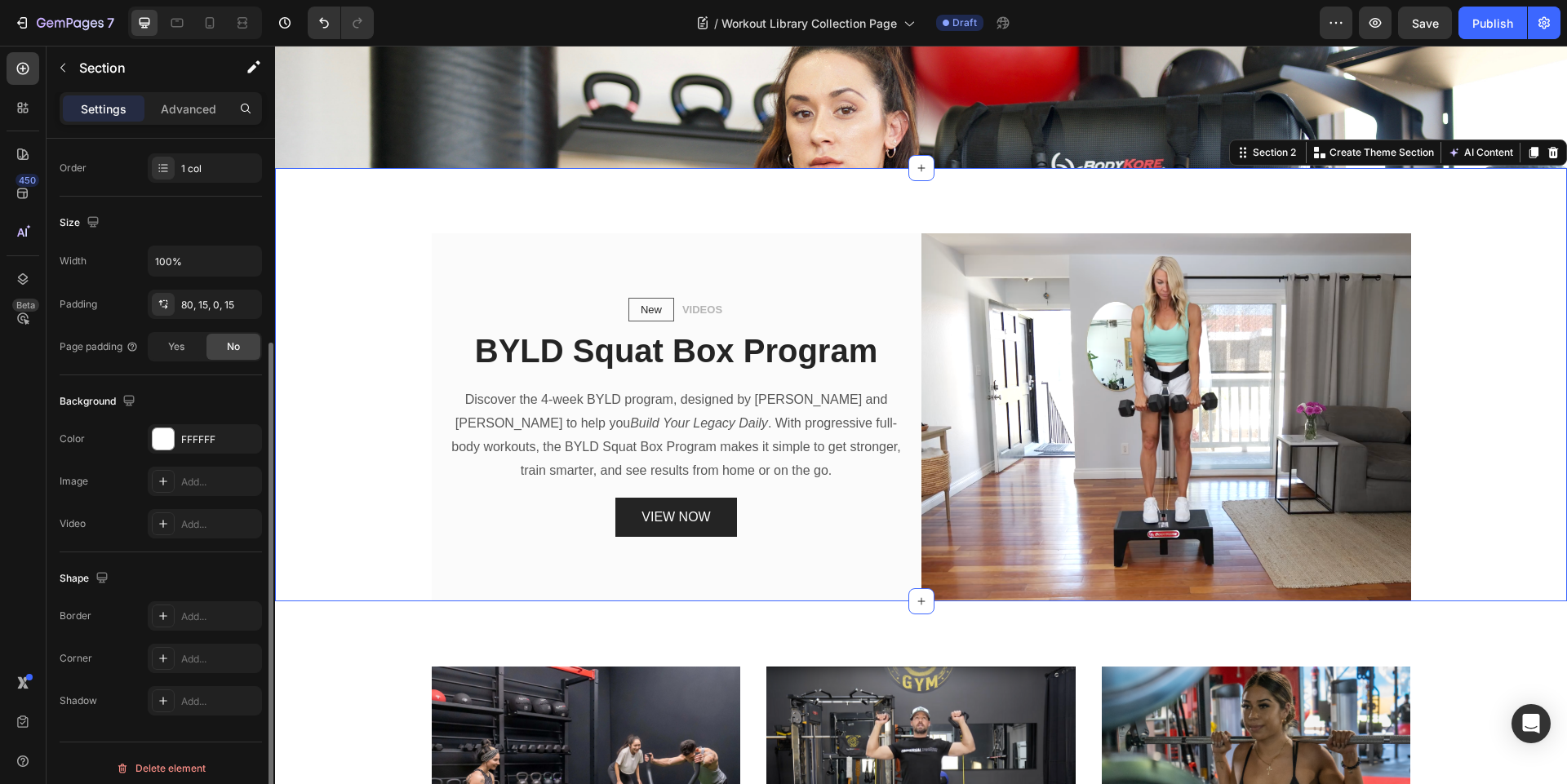
scroll to position [304, 0]
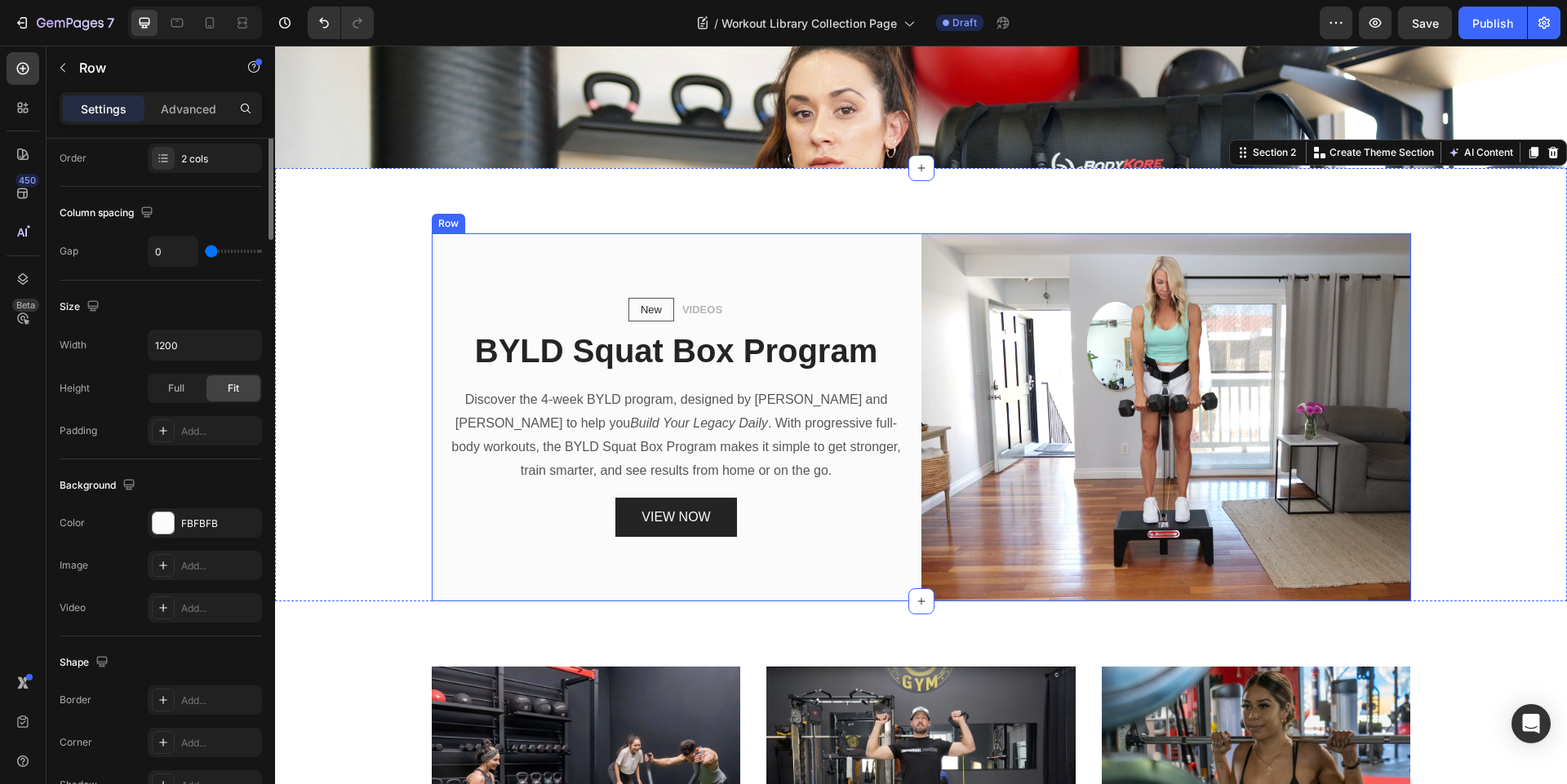
click at [463, 264] on div "New Text block Row VIDEOS Text block Row BYLD Squat Box Program Heading Discove…" at bounding box center [676, 417] width 490 height 368
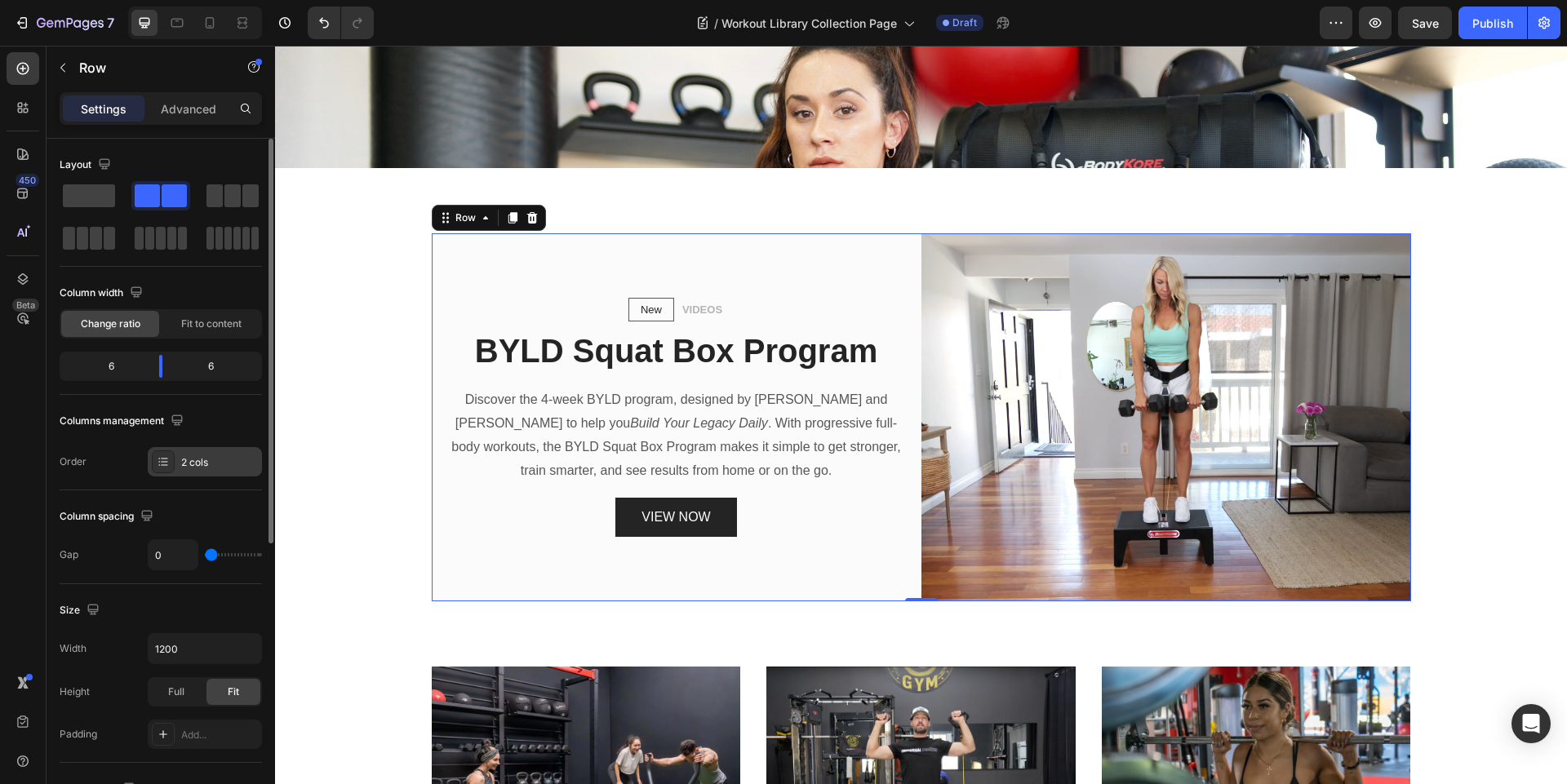
scroll to position [293, 0]
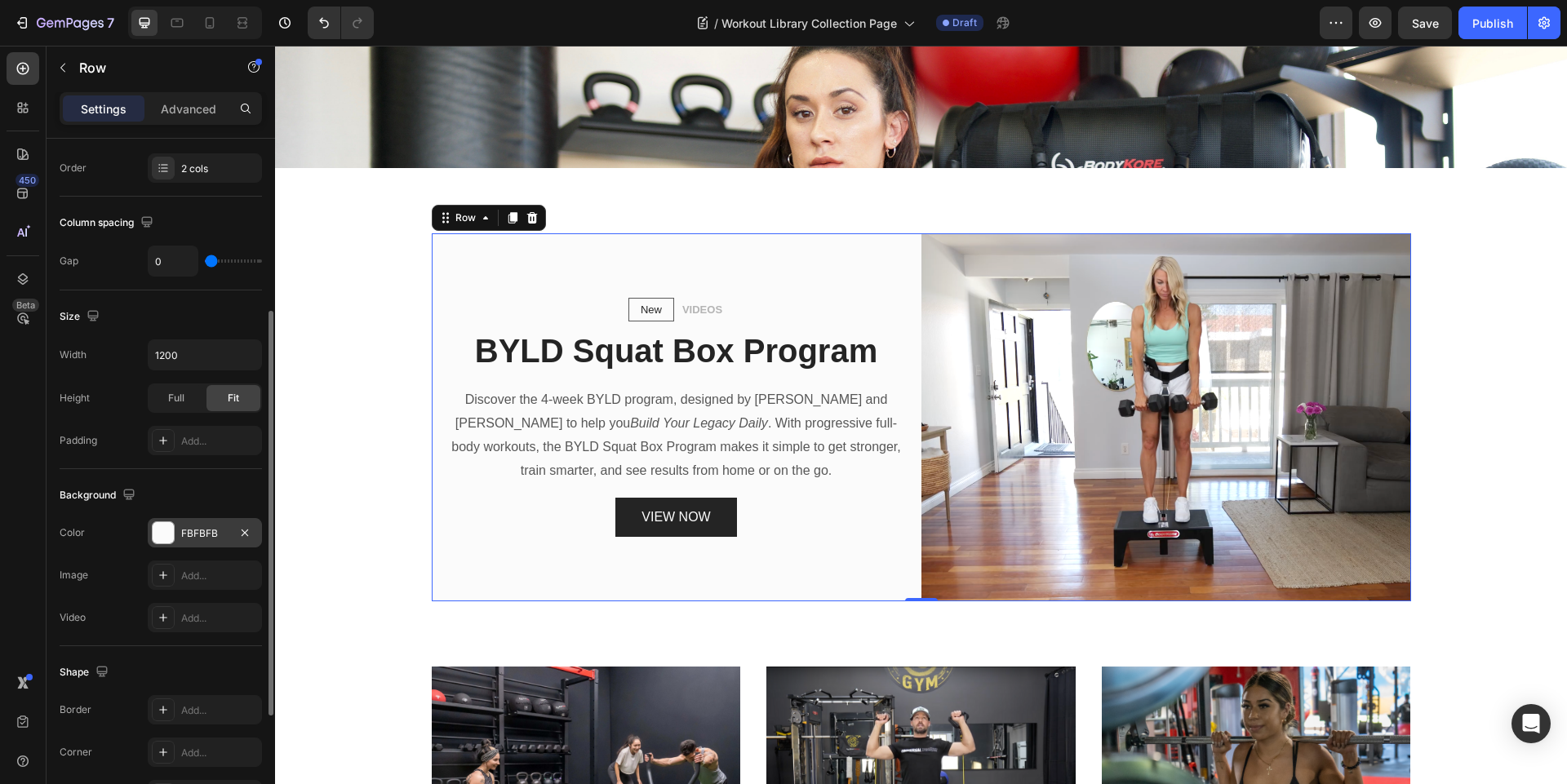
click at [194, 533] on div "FBFBFB" at bounding box center [204, 534] width 48 height 15
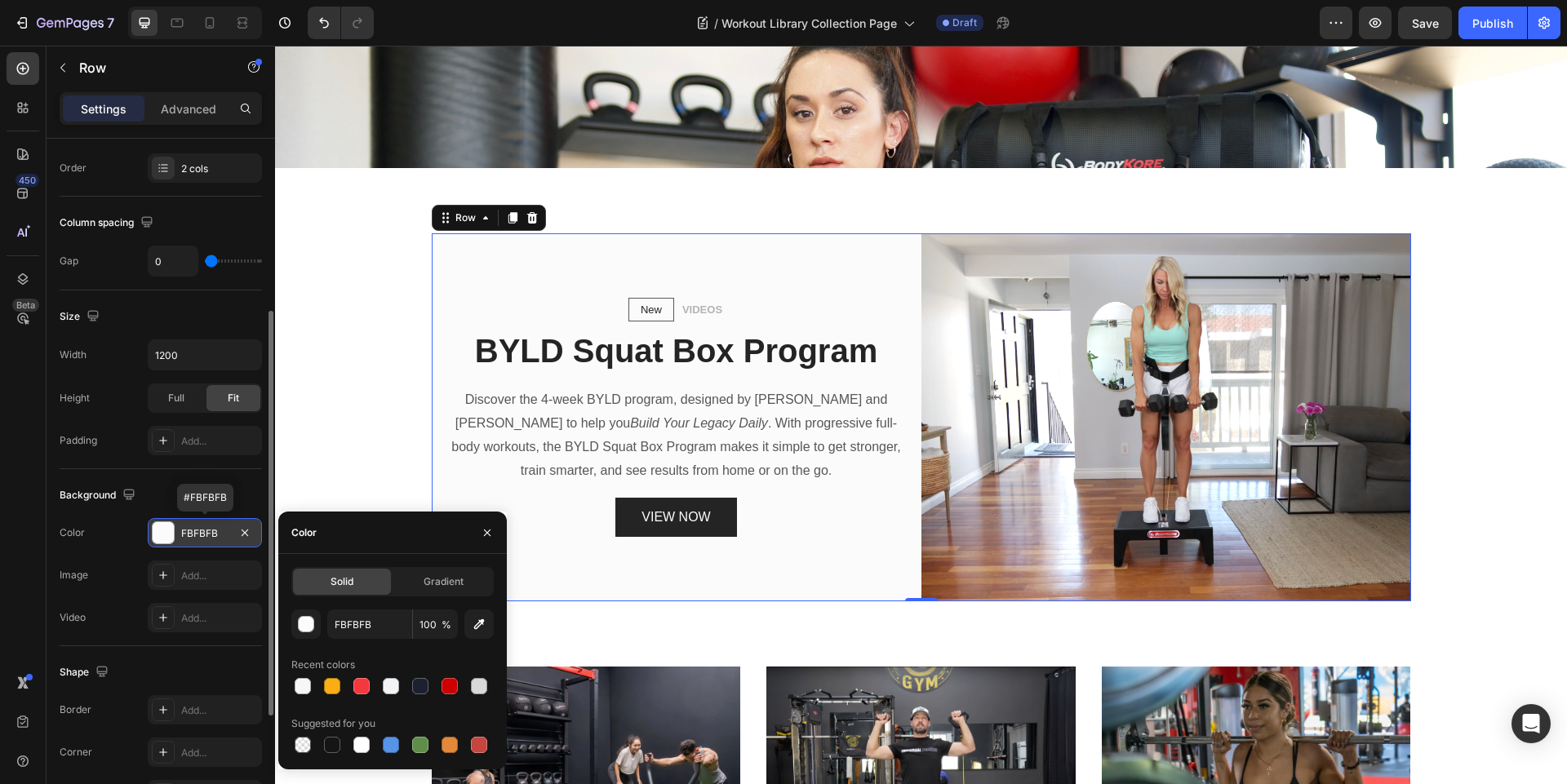
drag, startPoint x: 225, startPoint y: 541, endPoint x: 203, endPoint y: 530, distance: 24.6
click at [184, 535] on div "FBFBFB" at bounding box center [205, 533] width 115 height 30
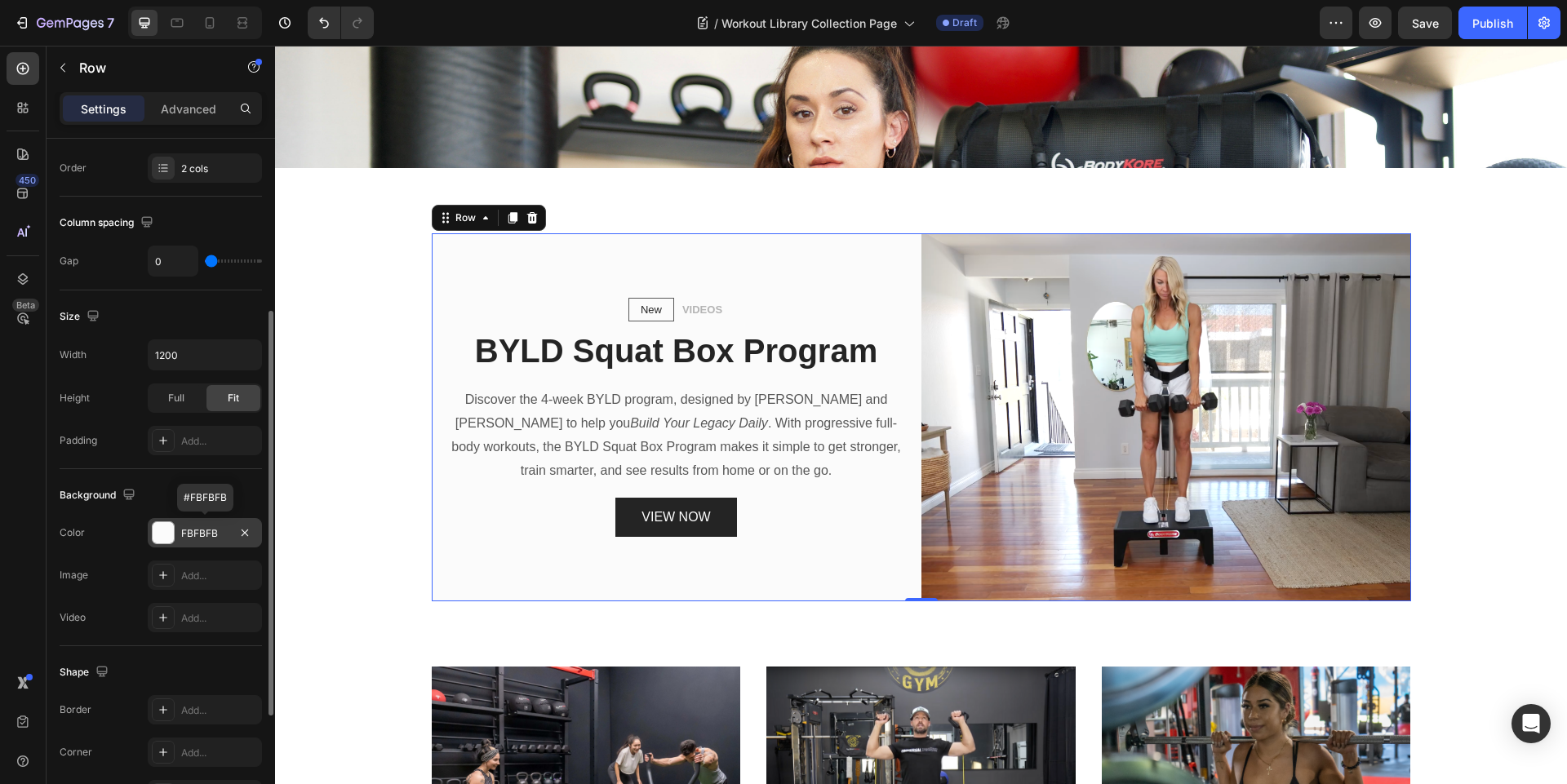
click at [200, 532] on div "FBFBFB" at bounding box center [204, 534] width 48 height 15
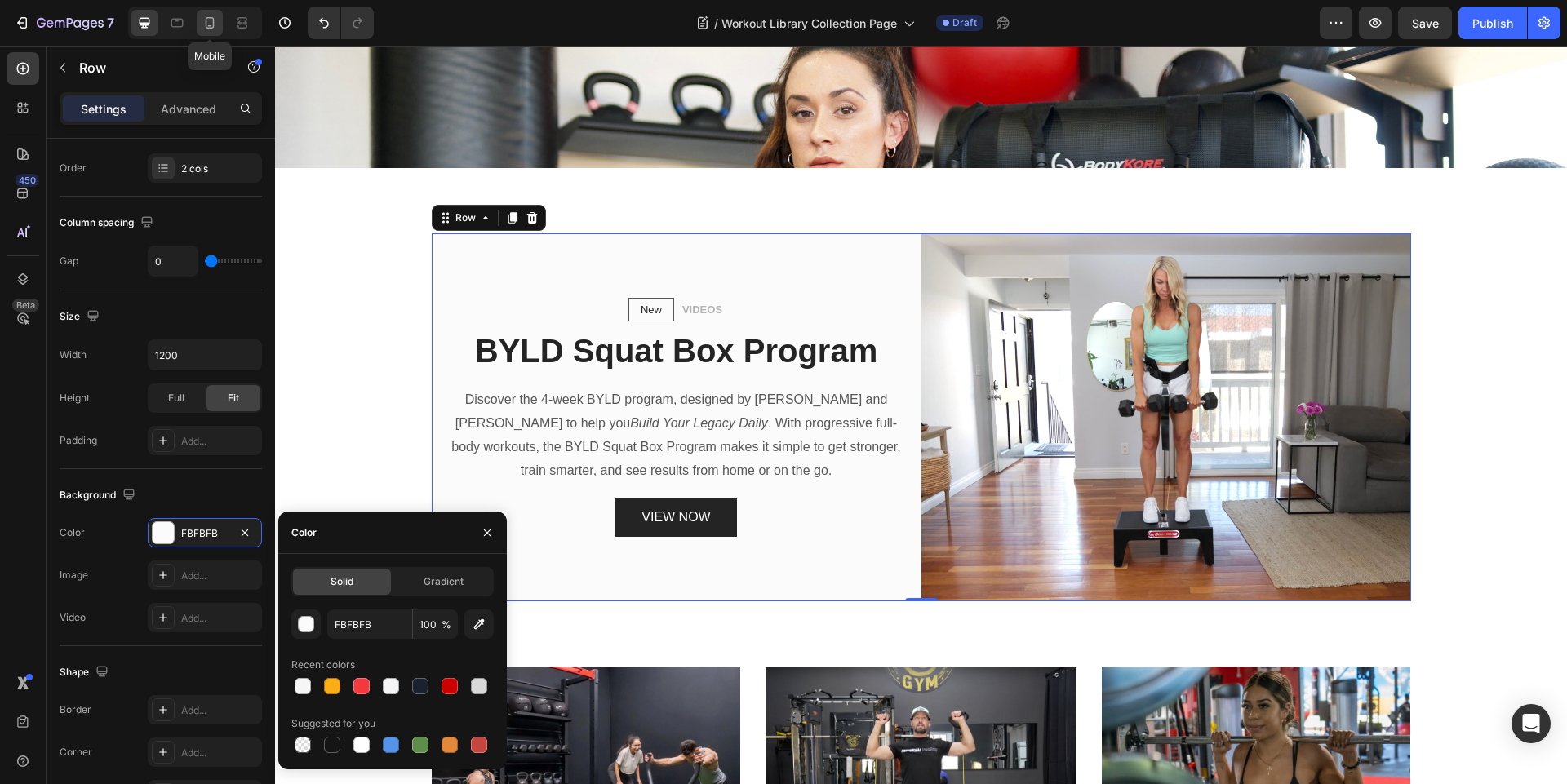
click at [213, 20] on icon at bounding box center [211, 22] width 9 height 11
type input "100%"
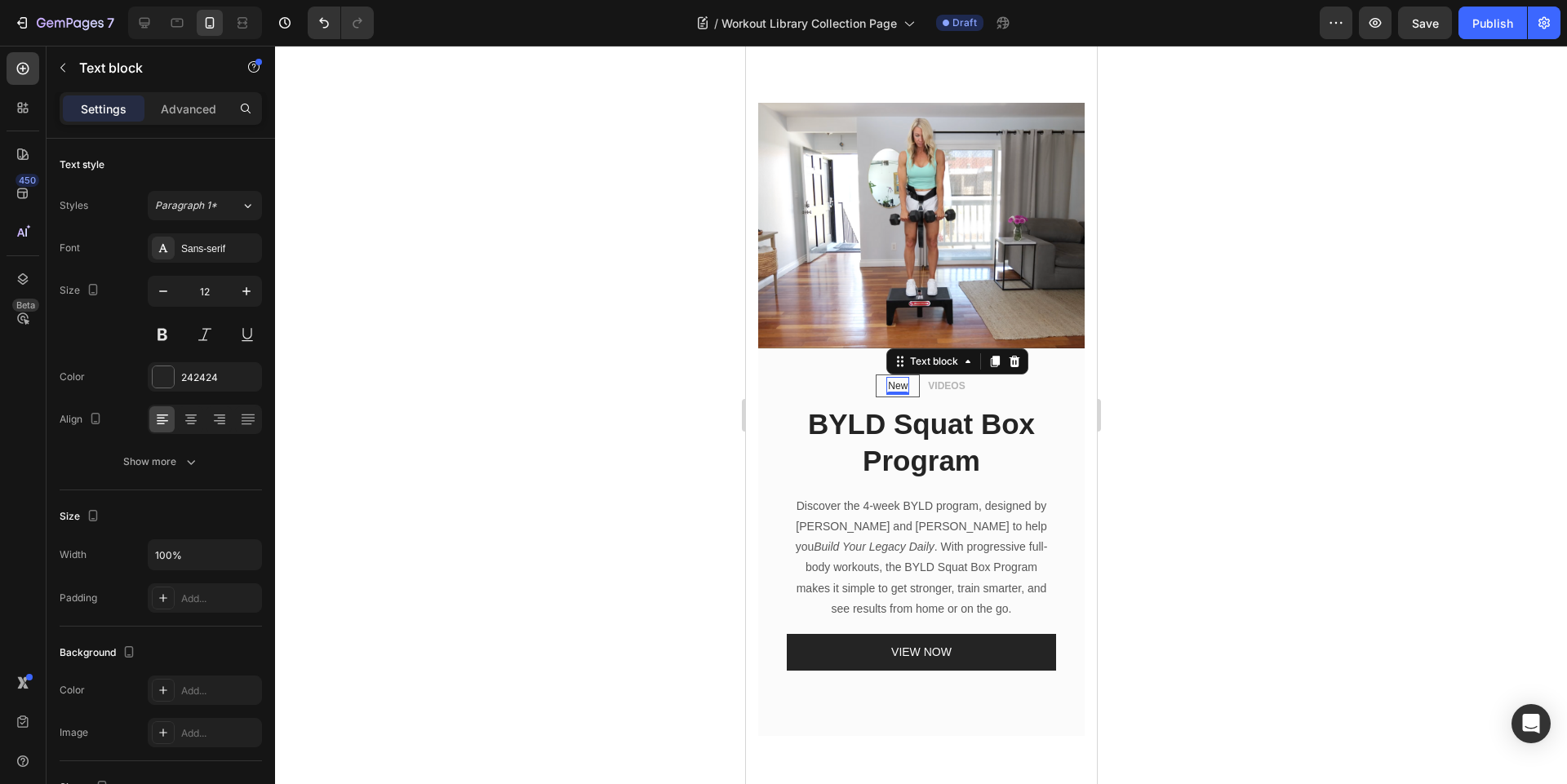
click at [900, 378] on p "New" at bounding box center [896, 385] width 20 height 15
click at [162, 378] on div at bounding box center [163, 376] width 21 height 21
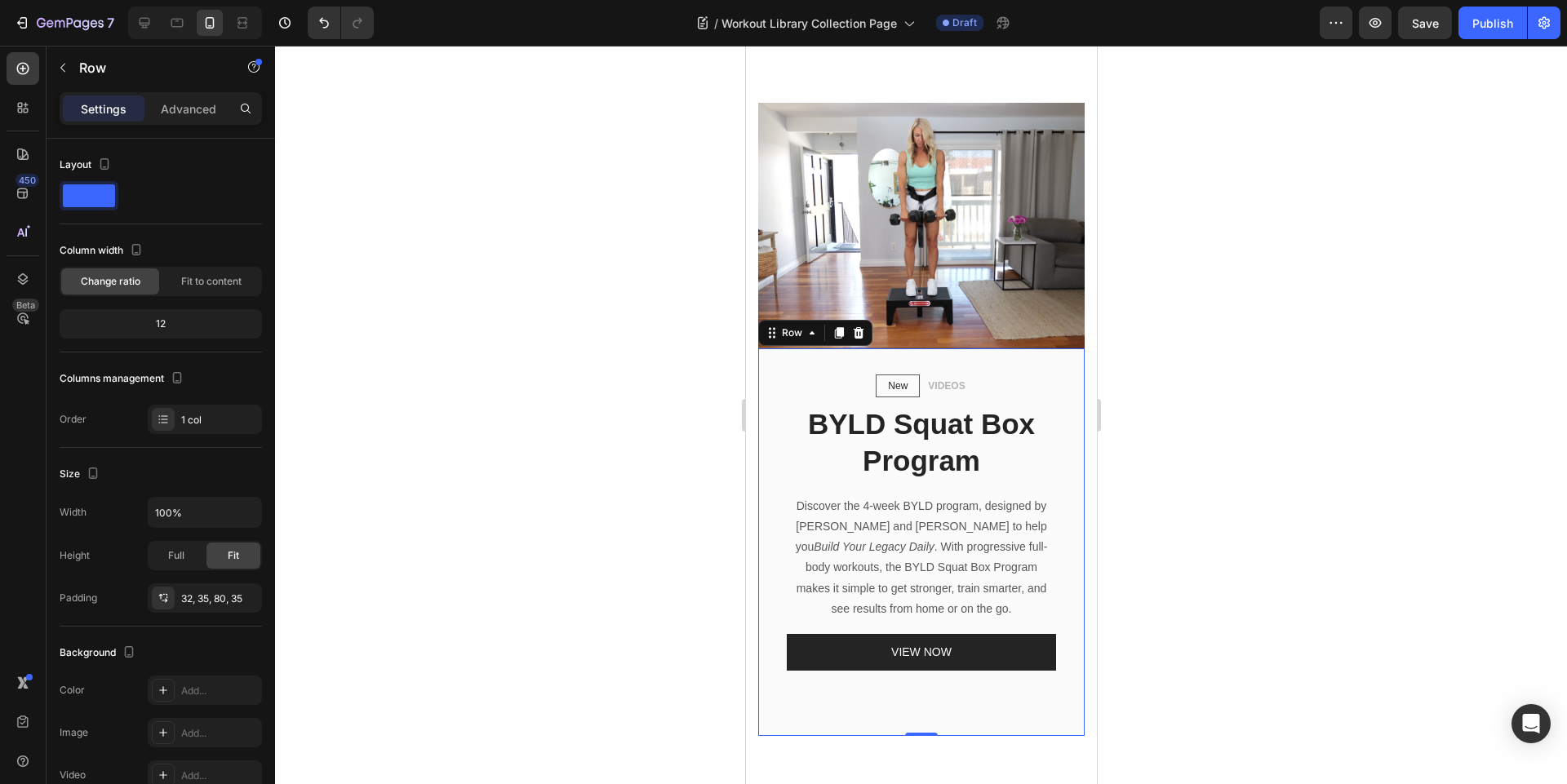
click at [1054, 405] on div "New Text block Row VIDEOS Text block Row BYLD Squat Box Program Heading Discove…" at bounding box center [920, 542] width 326 height 387
click at [875, 385] on div "New Text block Row" at bounding box center [896, 385] width 44 height 23
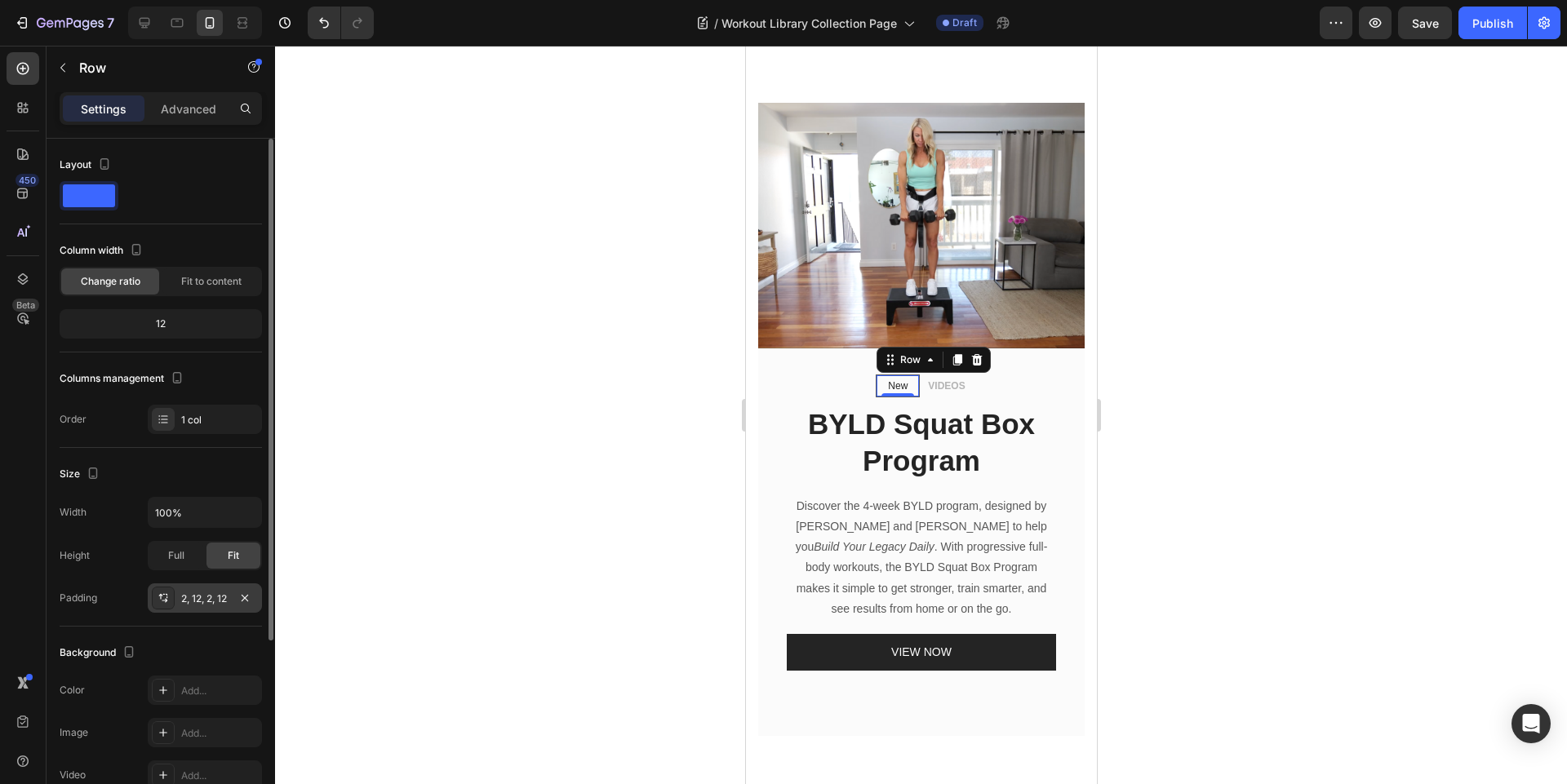
click at [198, 602] on div "2, 12, 2, 12" at bounding box center [204, 599] width 48 height 15
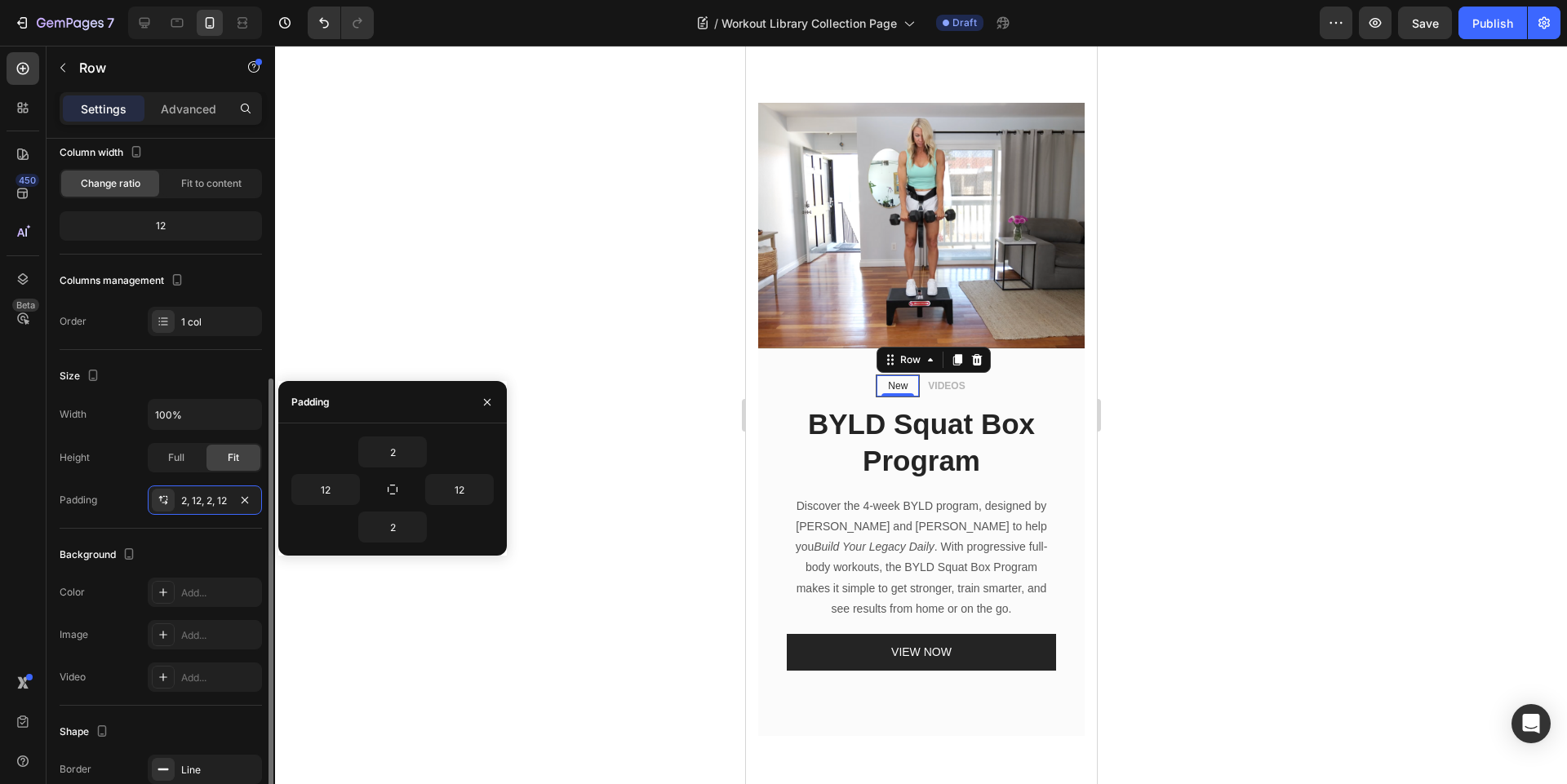
scroll to position [261, 0]
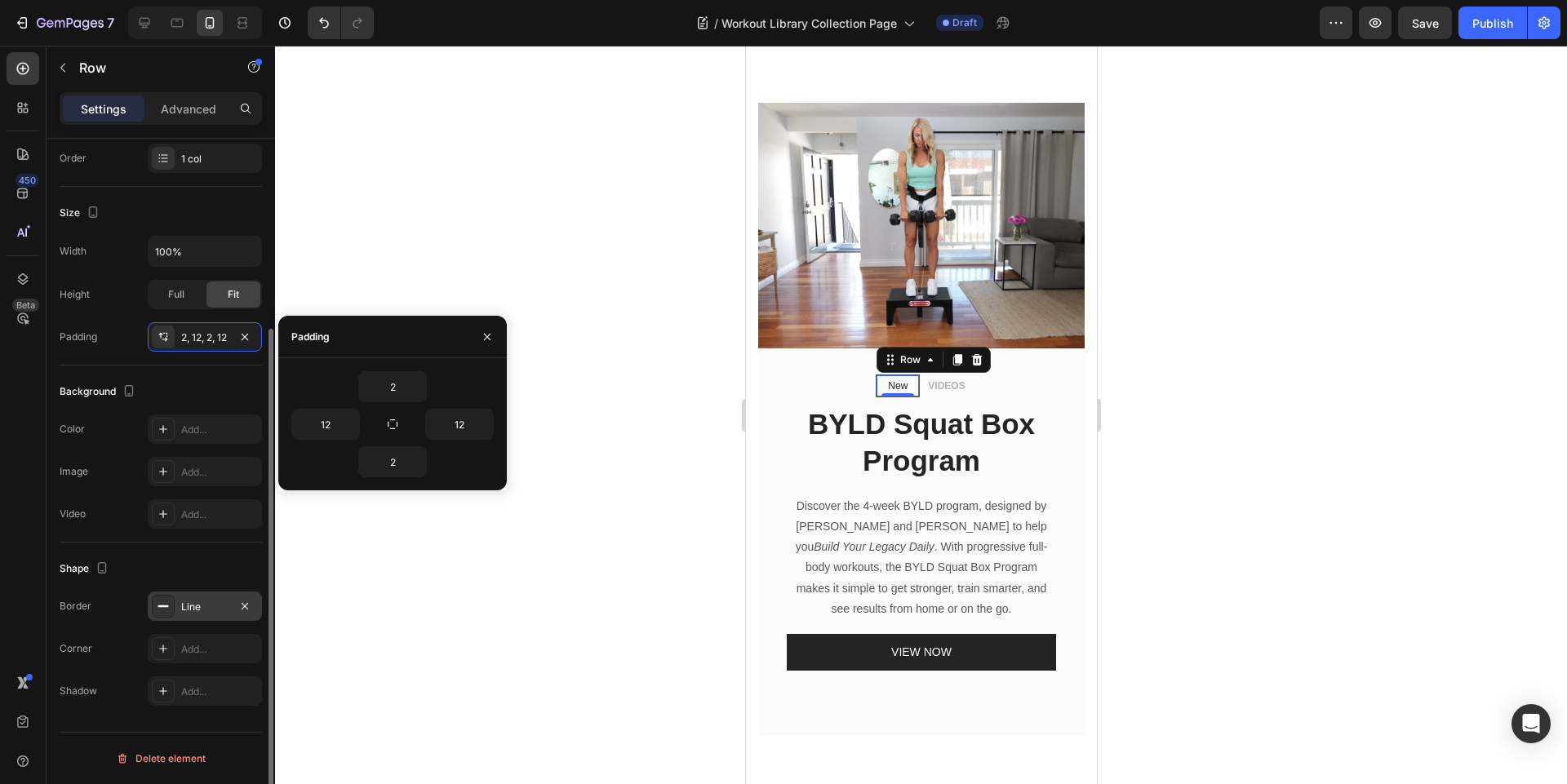
click at [209, 612] on div "Line" at bounding box center [204, 607] width 48 height 15
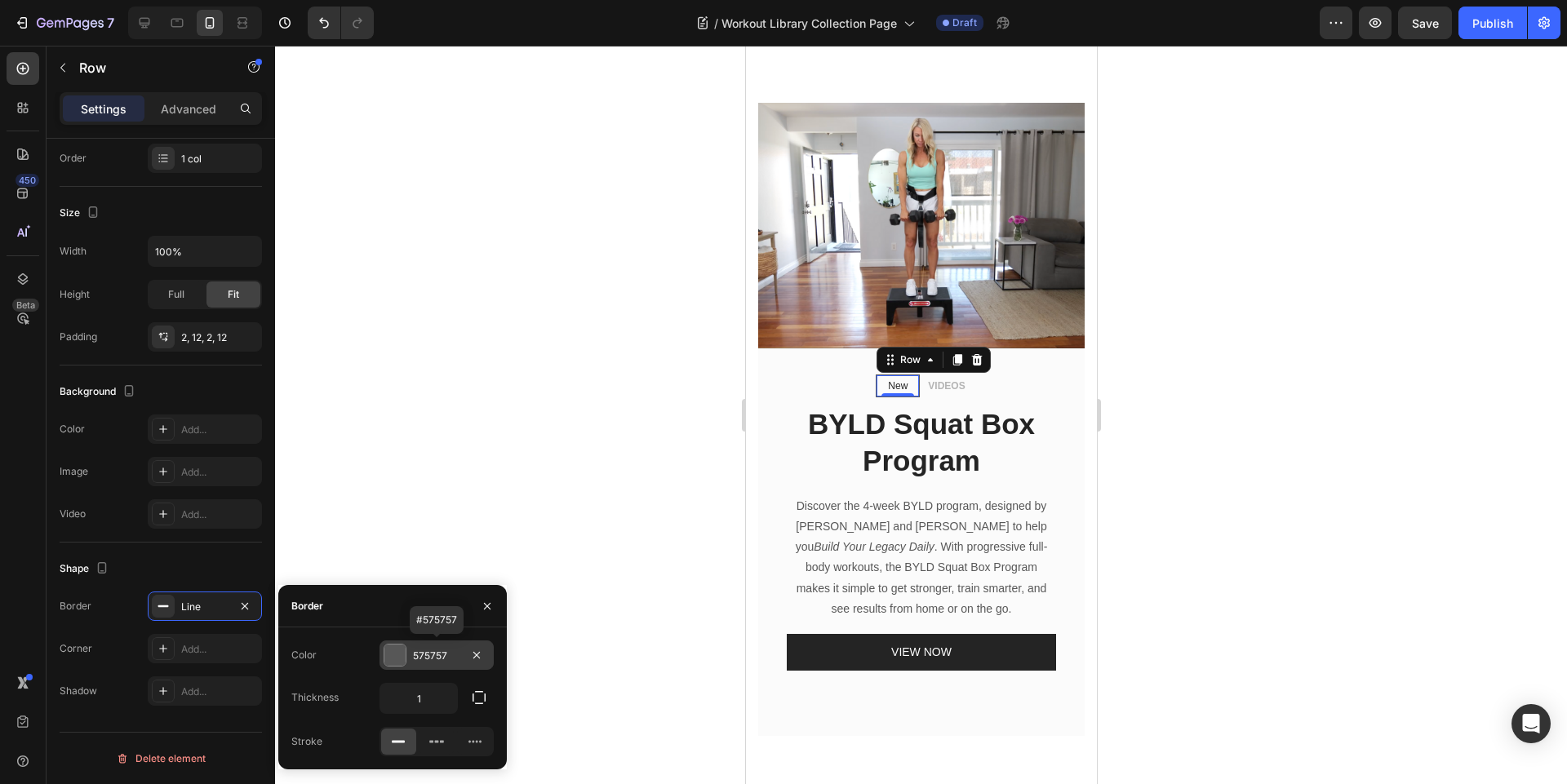
drag, startPoint x: 447, startPoint y: 653, endPoint x: 391, endPoint y: 654, distance: 56.0
click at [391, 654] on div "575757" at bounding box center [436, 656] width 115 height 30
